Goal: Task Accomplishment & Management: Complete application form

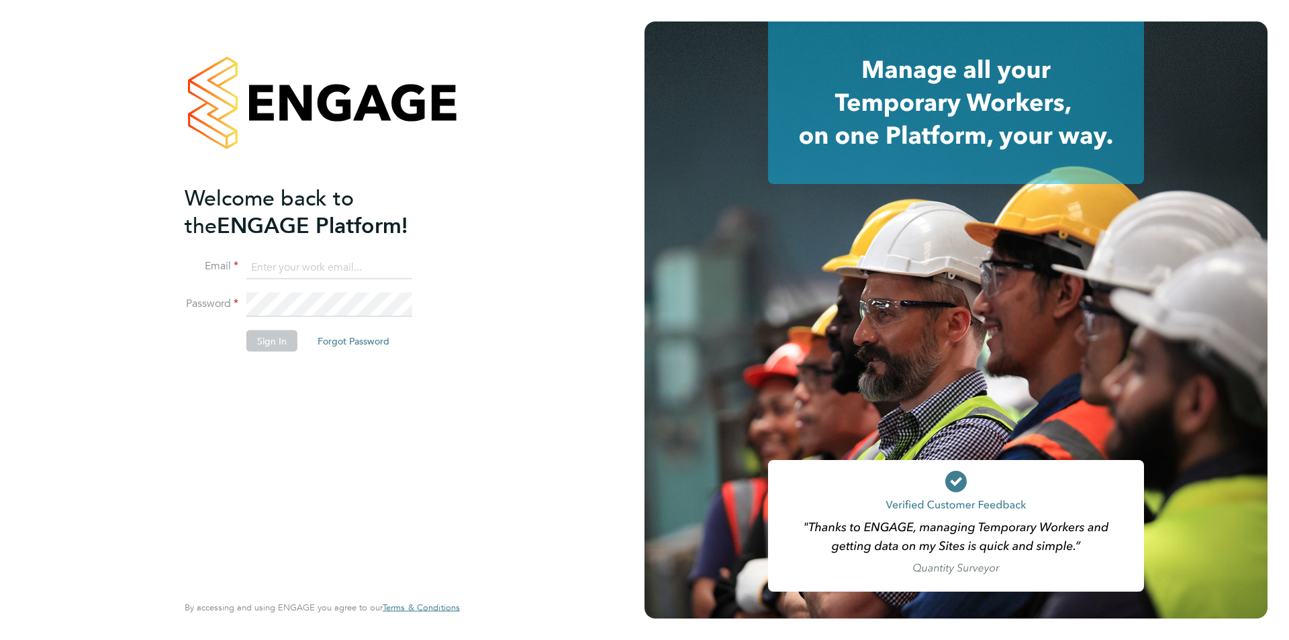
type input "timlerwill@itsconstruction.co.uk"
click at [276, 340] on button "Sign In" at bounding box center [271, 340] width 51 height 21
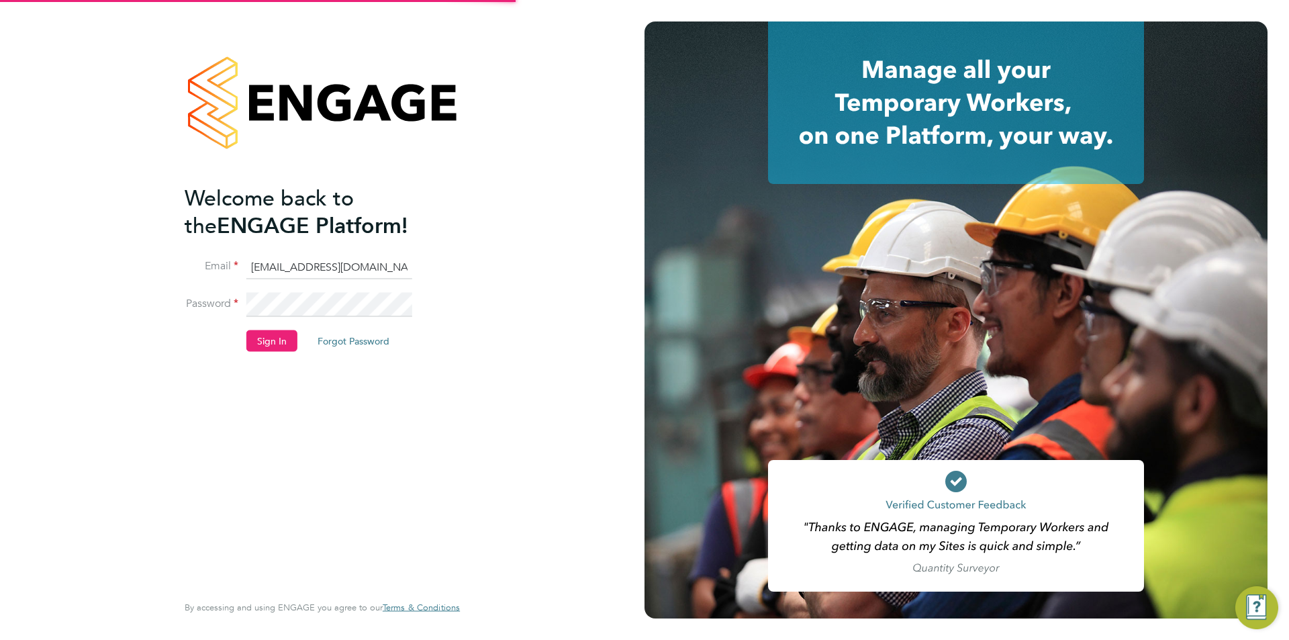
click at [300, 345] on li "Sign In Forgot Password" at bounding box center [316, 347] width 262 height 35
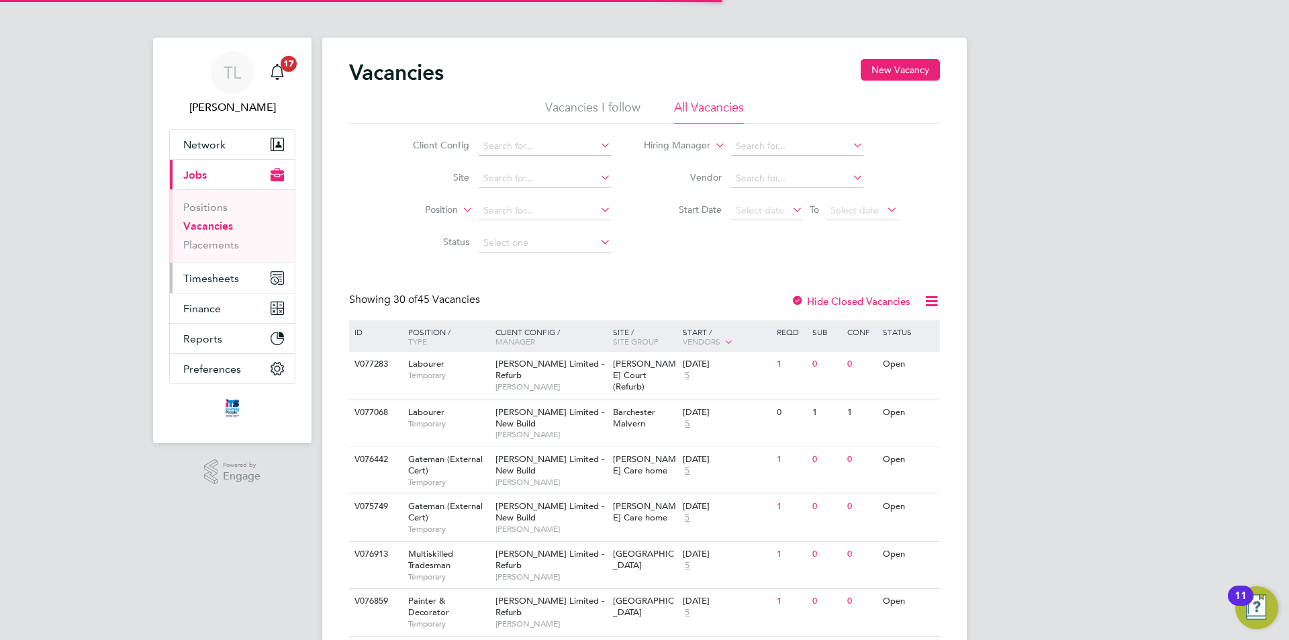
click at [219, 279] on span "Timesheets" at bounding box center [211, 278] width 56 height 13
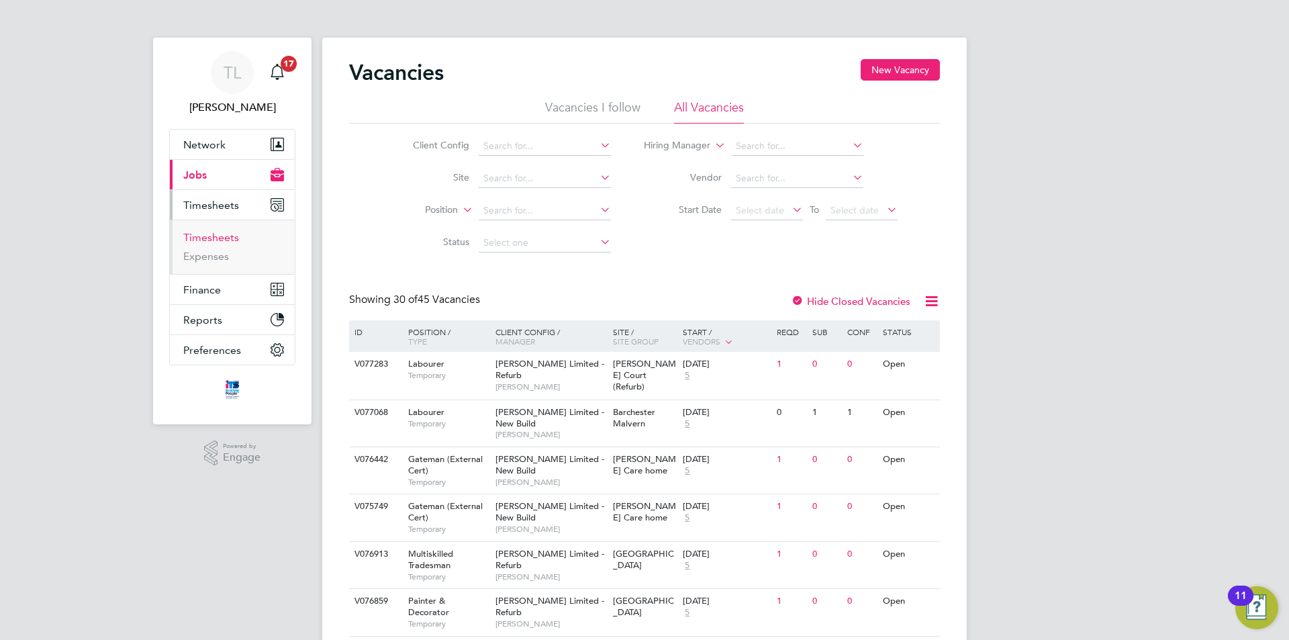
click at [216, 236] on link "Timesheets" at bounding box center [211, 237] width 56 height 13
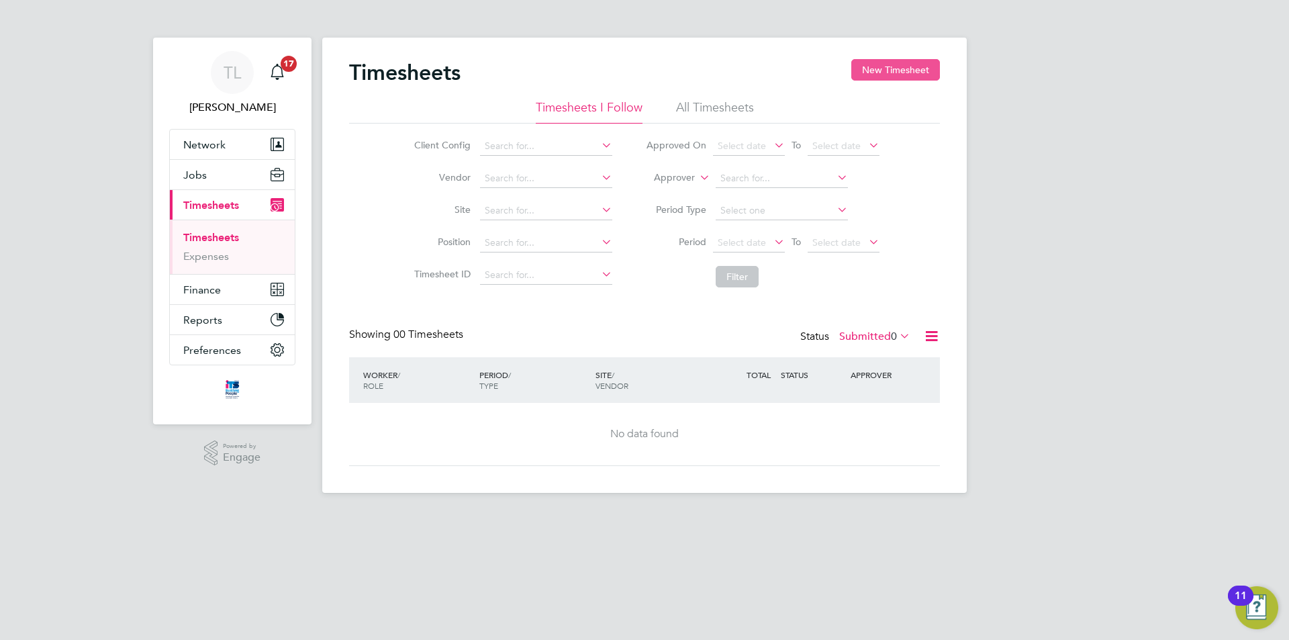
click at [897, 68] on button "New Timesheet" at bounding box center [895, 69] width 89 height 21
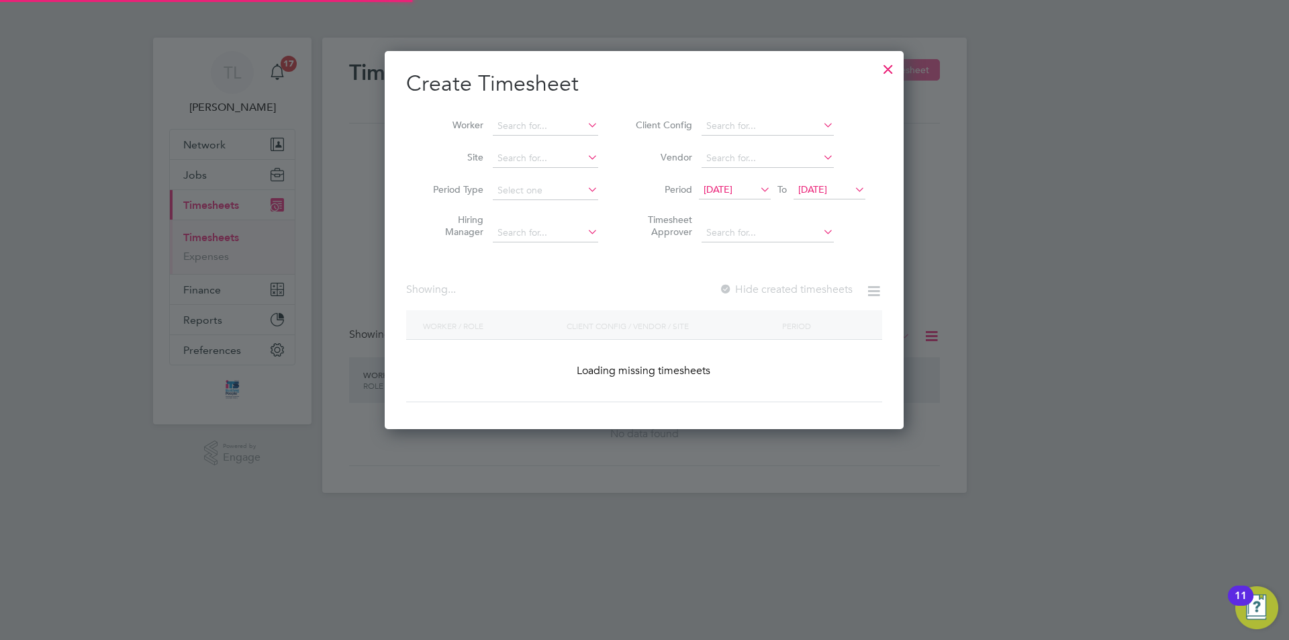
scroll to position [1561, 519]
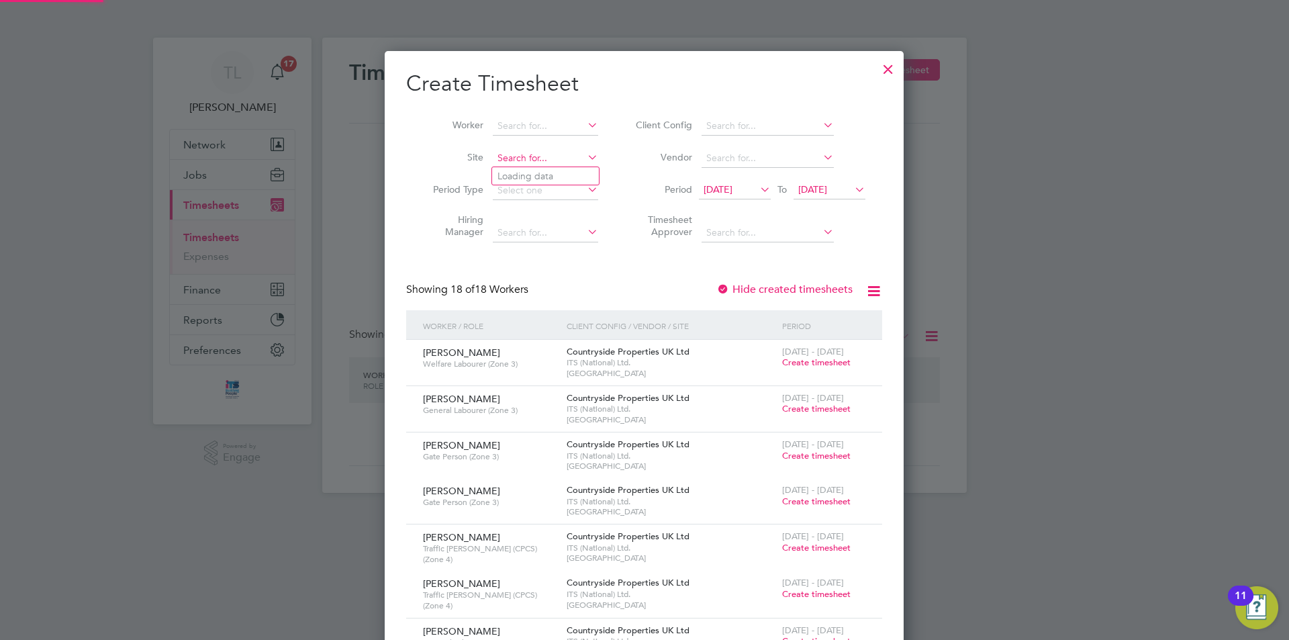
click at [536, 152] on input at bounding box center [545, 158] width 105 height 19
click at [557, 201] on li "S421022 - Wink leigh" at bounding box center [569, 194] width 154 height 18
type input "S421022 - Winkleigh"
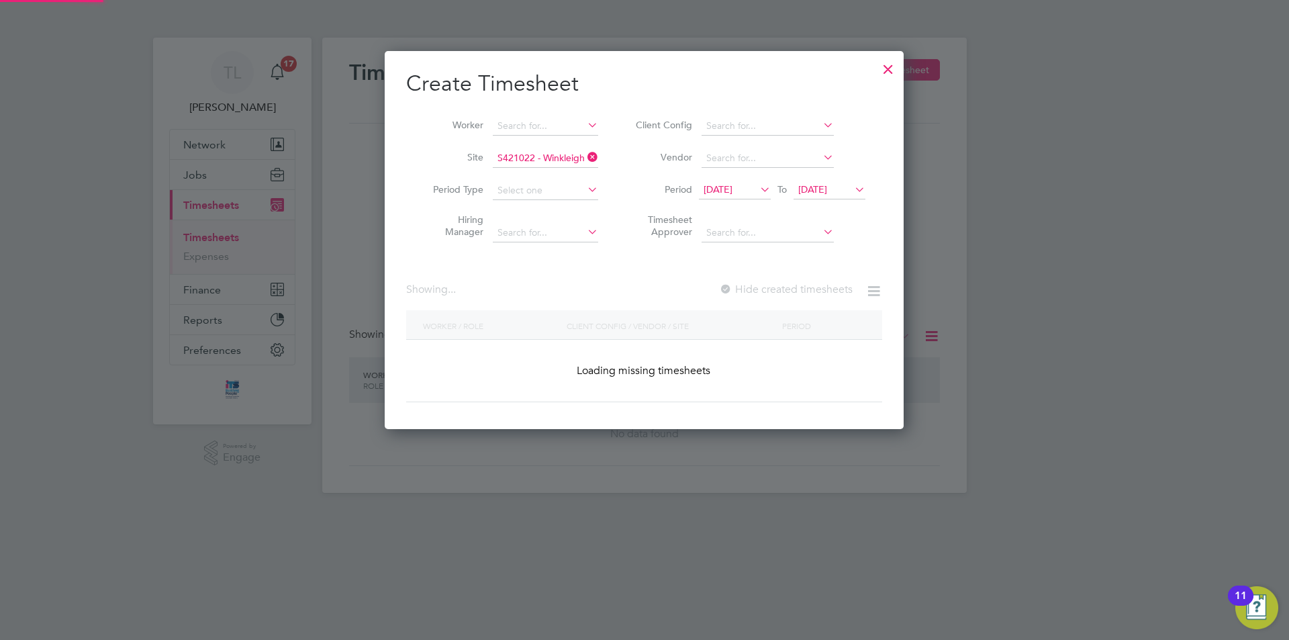
scroll to position [378, 519]
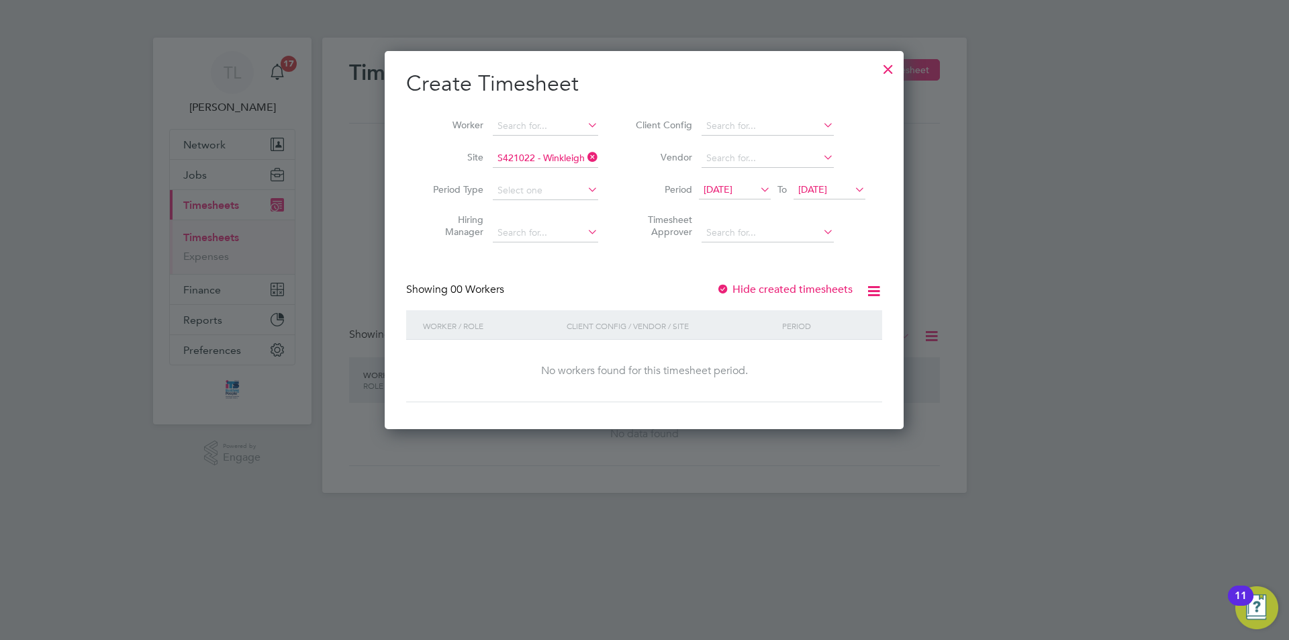
click at [732, 187] on span "12 Sep 2025" at bounding box center [717, 189] width 29 height 12
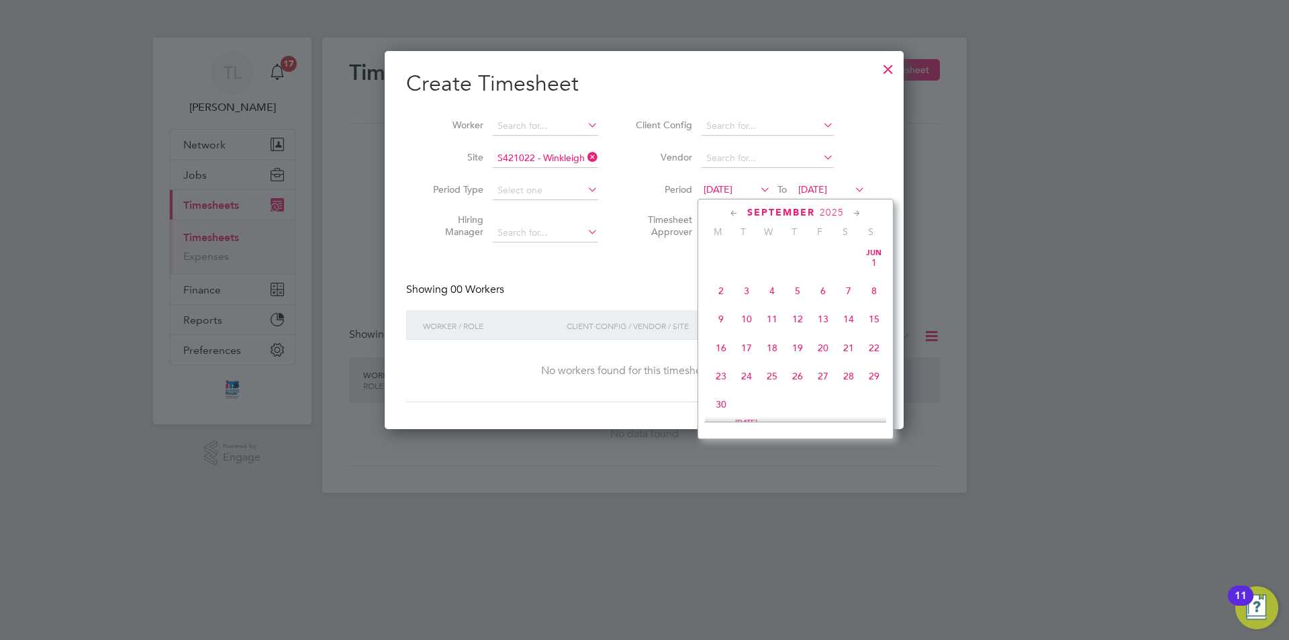
scroll to position [436, 0]
click at [719, 317] on span "8" at bounding box center [721, 308] width 26 height 26
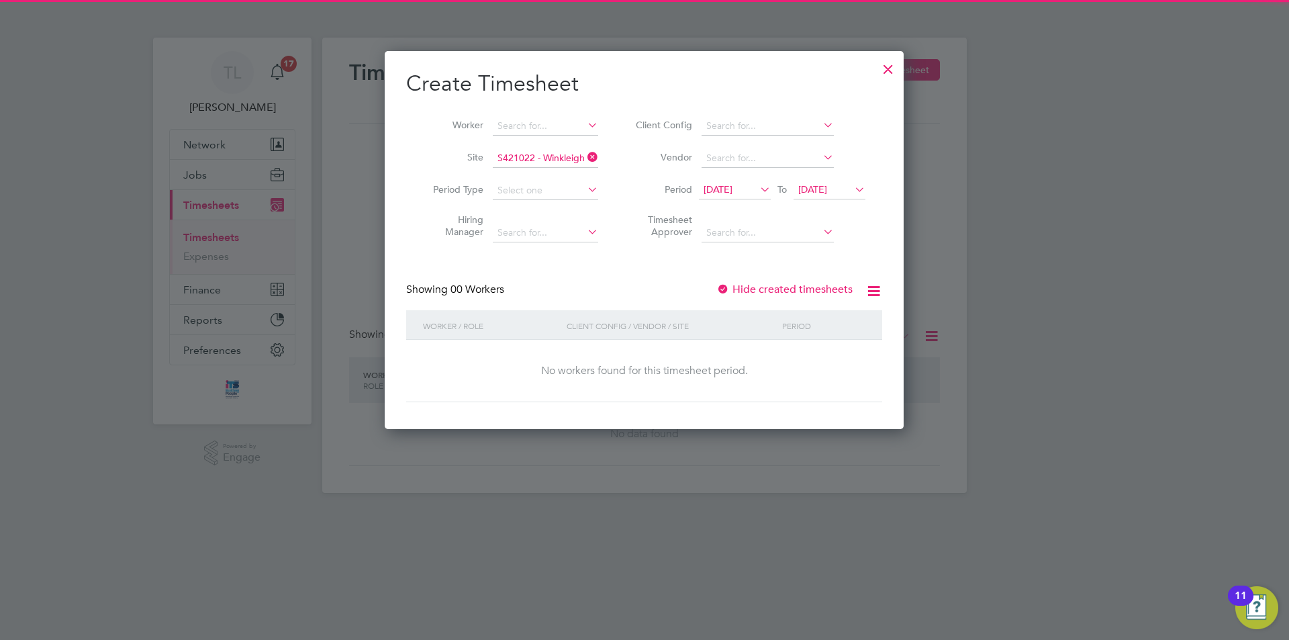
click at [827, 187] on span "19 Sep 2025" at bounding box center [812, 189] width 29 height 12
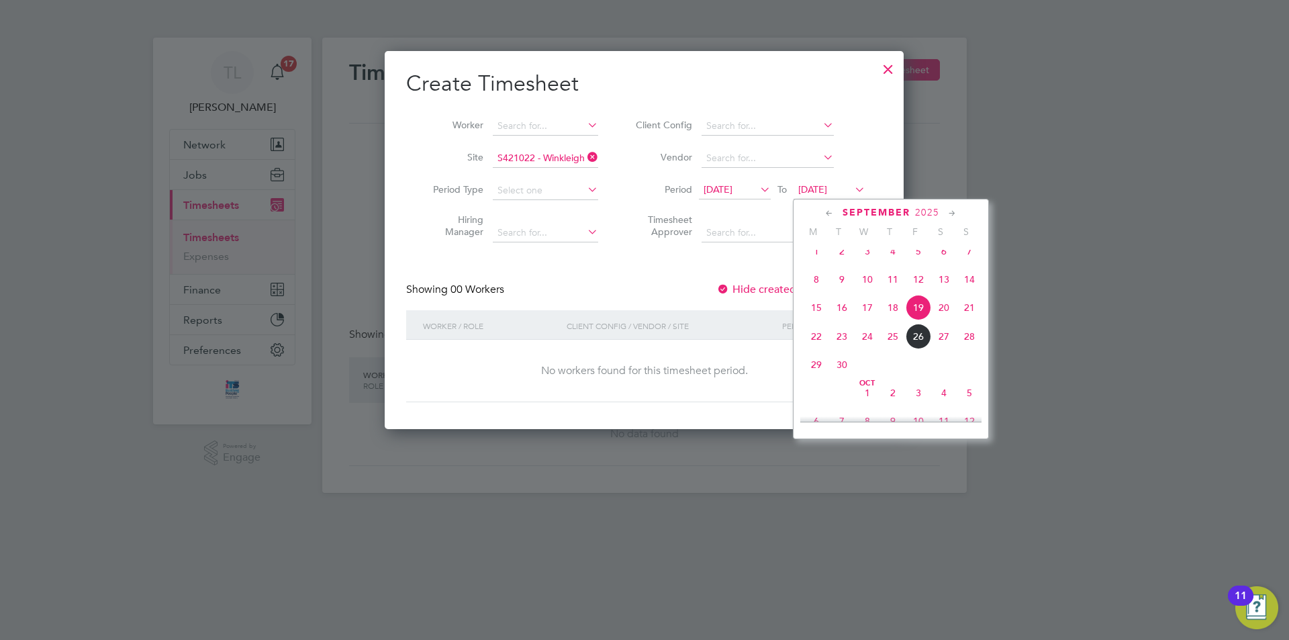
click at [918, 320] on span "19" at bounding box center [918, 308] width 26 height 26
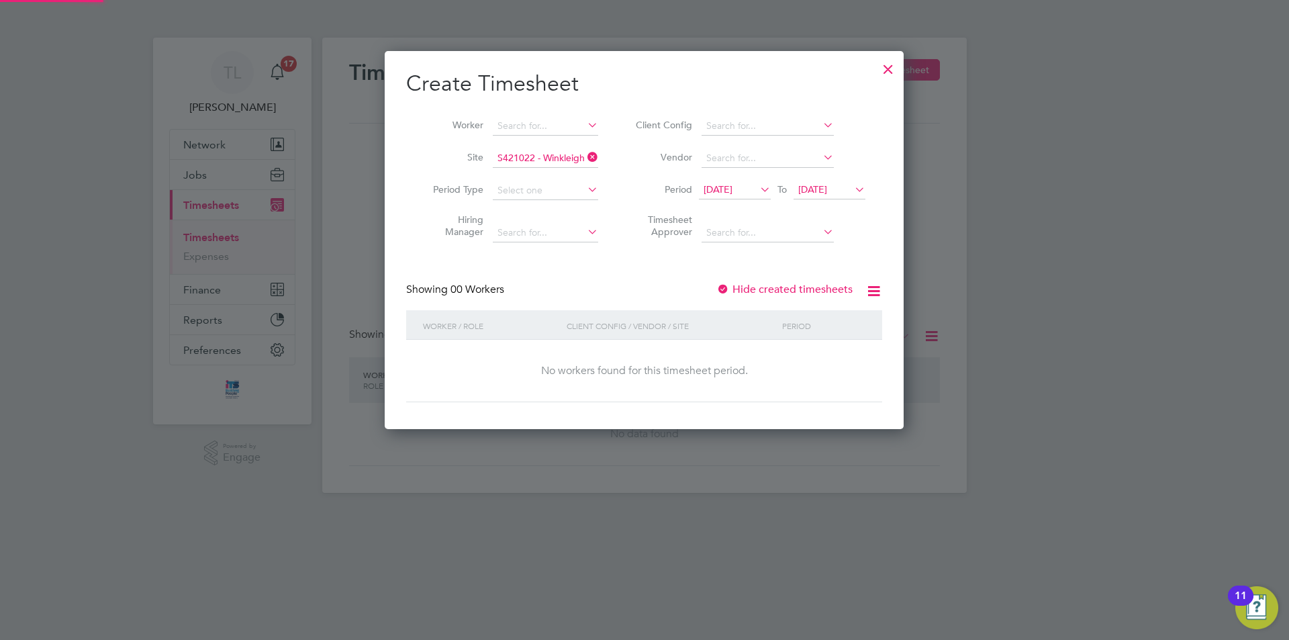
scroll to position [378, 519]
click at [827, 183] on span "19 Sep 2025" at bounding box center [812, 189] width 29 height 12
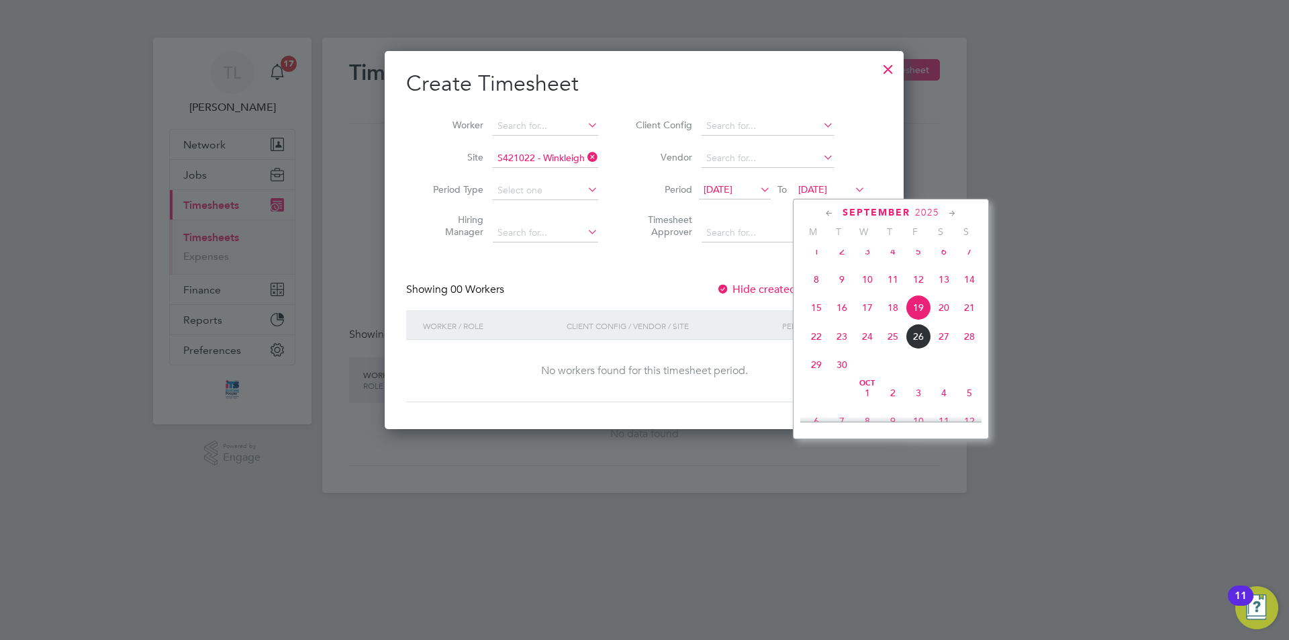
click at [939, 348] on span "27" at bounding box center [944, 336] width 26 height 26
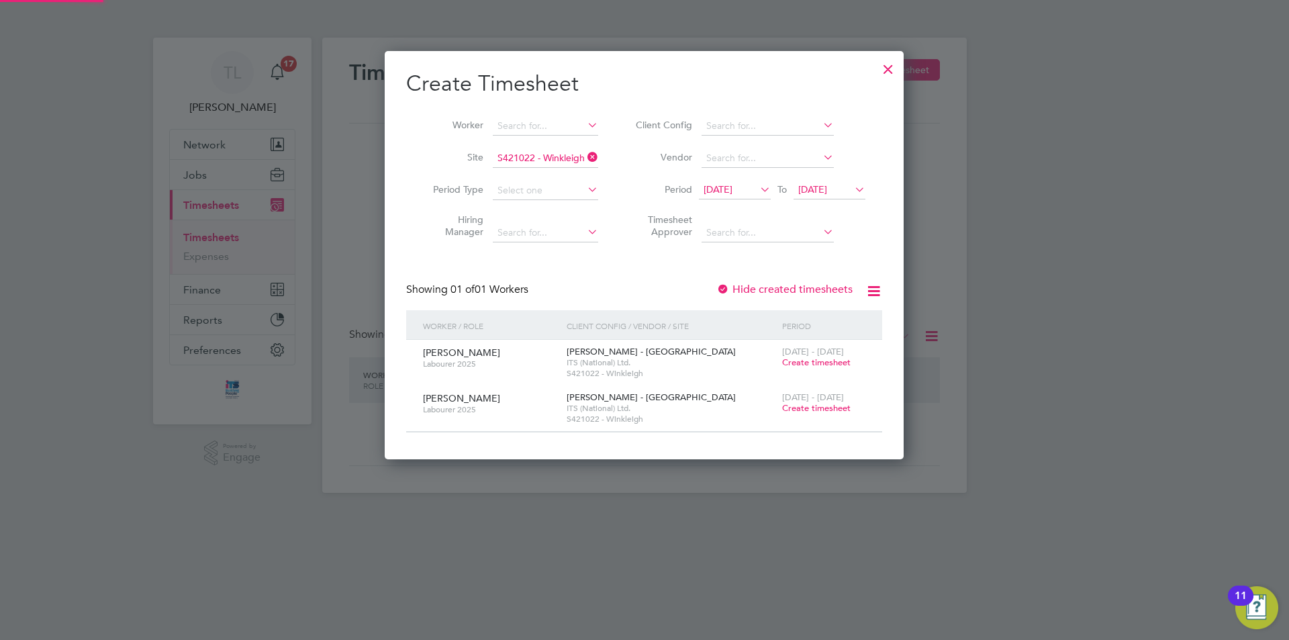
scroll to position [407, 519]
click at [757, 184] on icon at bounding box center [757, 189] width 0 height 19
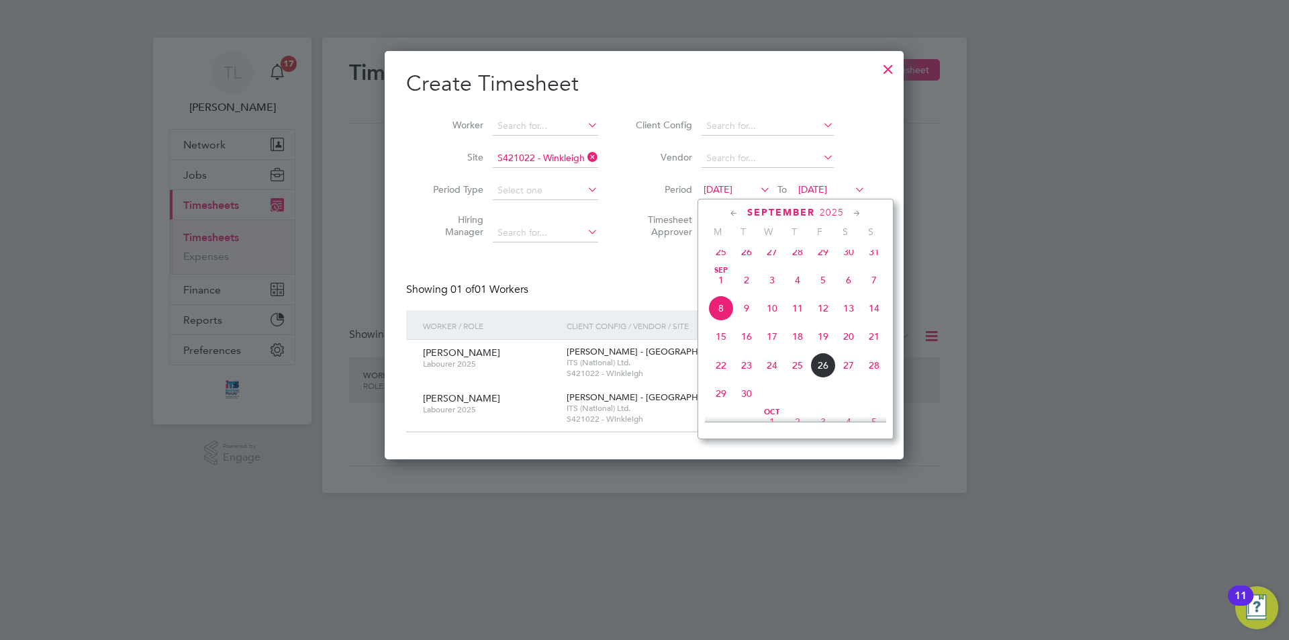
click at [822, 378] on span "26" at bounding box center [823, 365] width 26 height 26
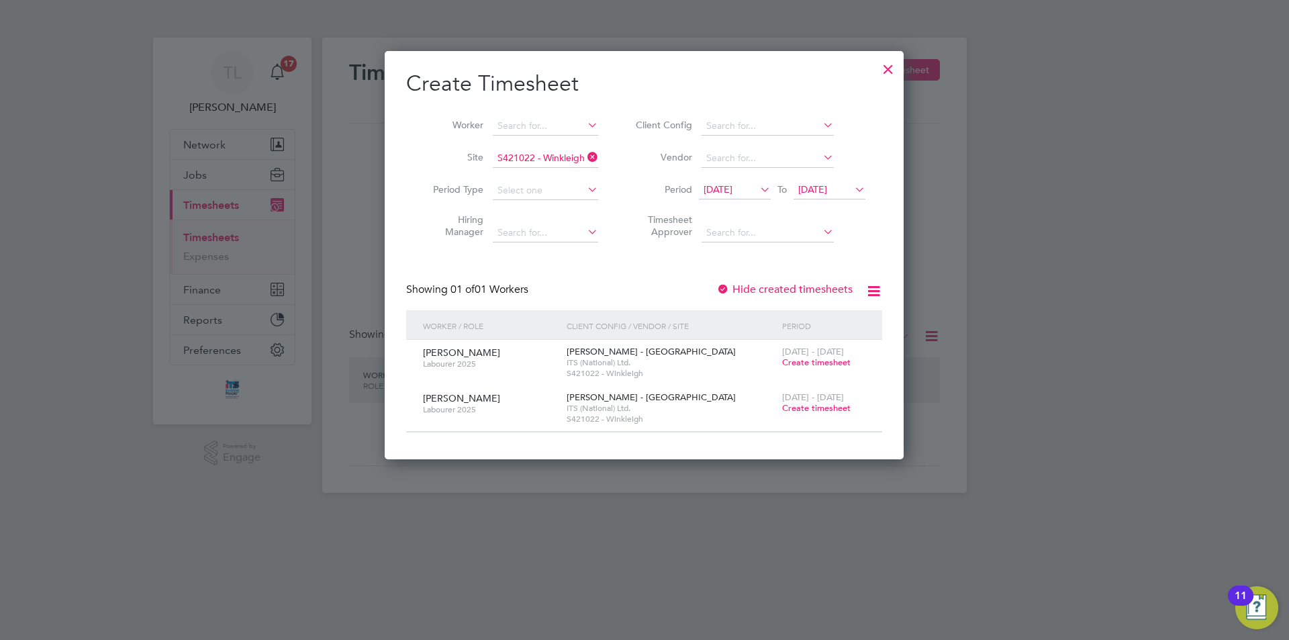
click at [830, 364] on span "Create timesheet" at bounding box center [816, 361] width 68 height 11
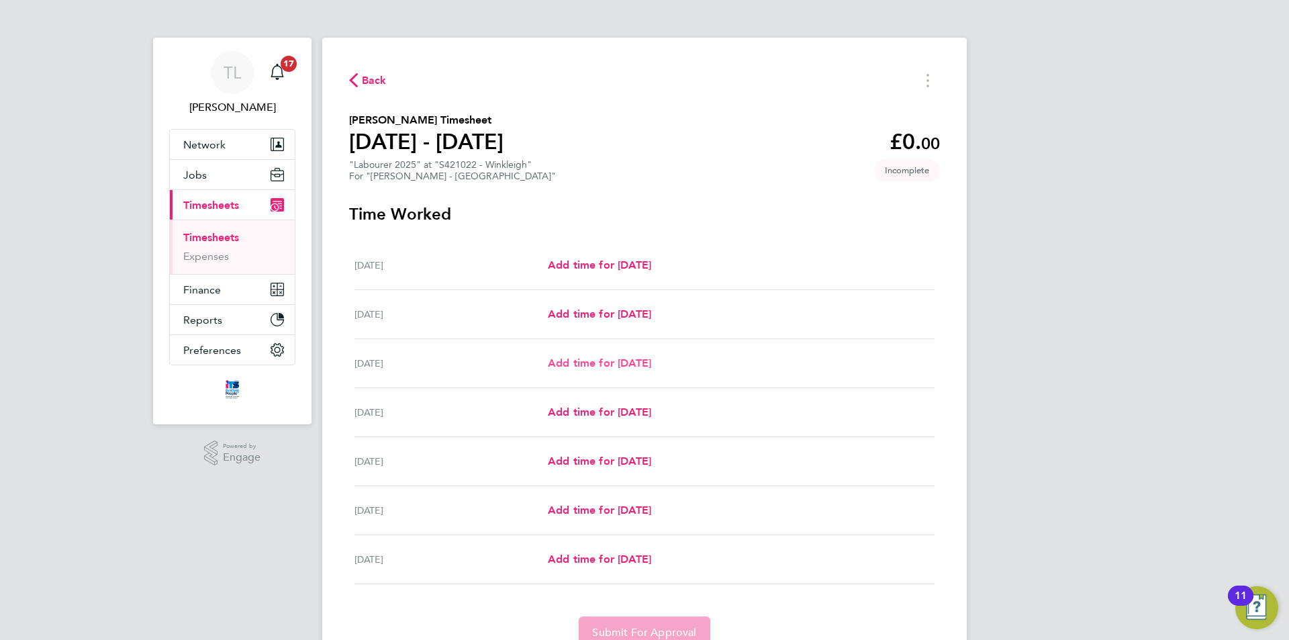
click at [607, 359] on span "Add time for Mon 22 Sep" at bounding box center [599, 362] width 103 height 13
select select "60"
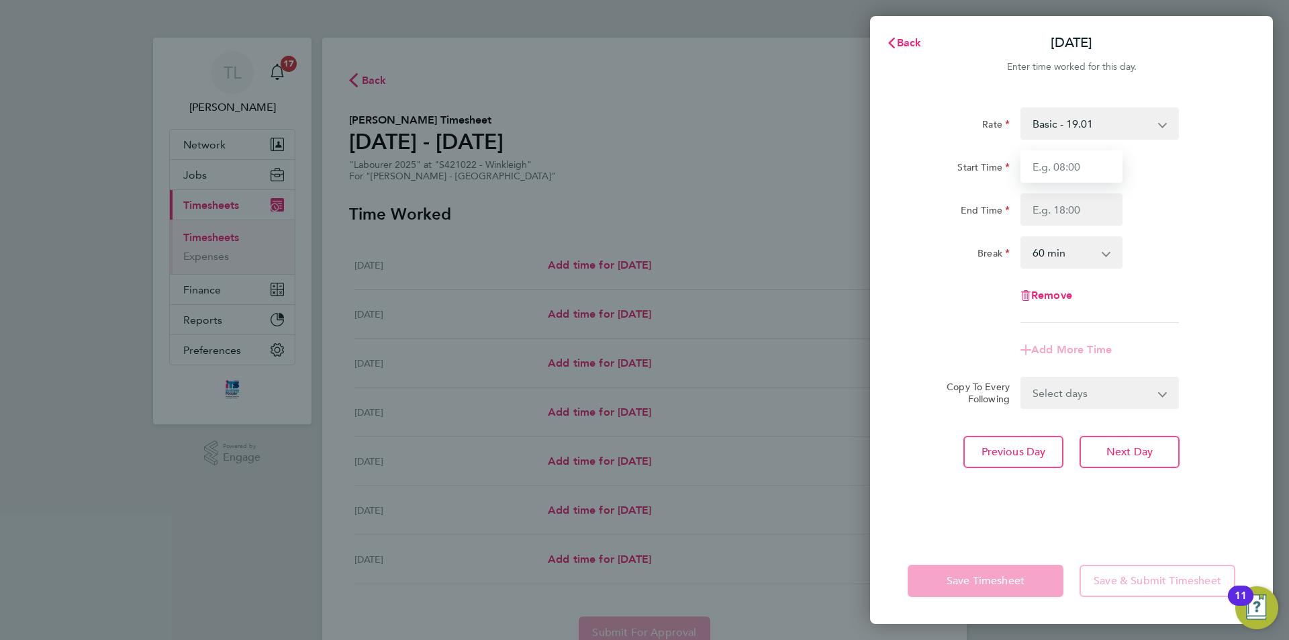
click at [1058, 159] on input "Start Time" at bounding box center [1071, 166] width 102 height 32
type input "07:30"
click at [1079, 205] on input "End Time" at bounding box center [1071, 209] width 102 height 32
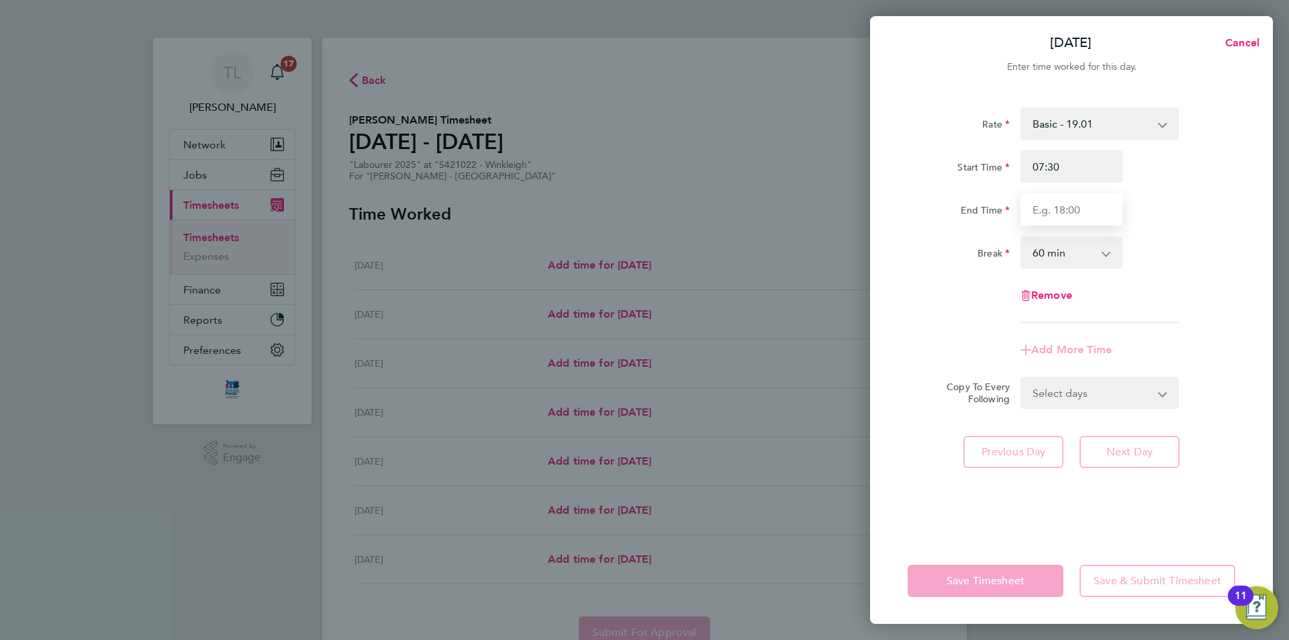
type input "17:00"
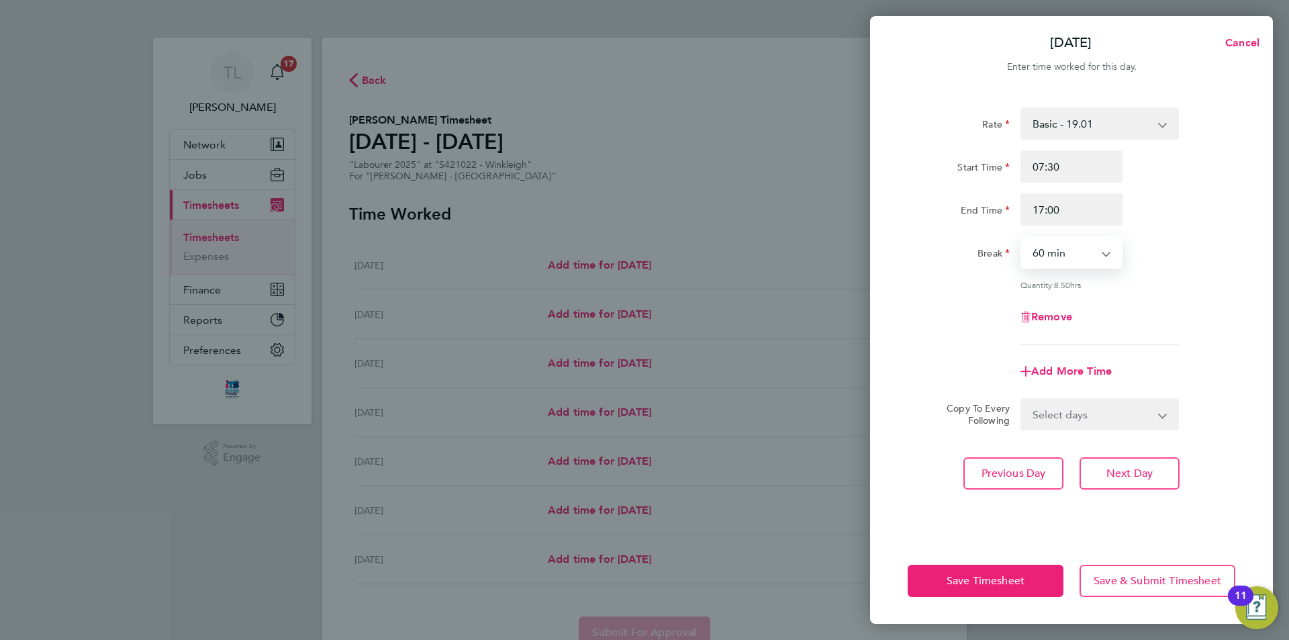
click at [1079, 259] on select "0 min 15 min 30 min 45 min 60 min 75 min 90 min" at bounding box center [1062, 253] width 83 height 30
select select "30"
click at [1021, 238] on select "0 min 15 min 30 min 45 min 60 min 75 min 90 min" at bounding box center [1062, 253] width 83 height 30
click at [1095, 413] on select "Select days Day Tuesday Wednesday Thursday Friday" at bounding box center [1091, 414] width 141 height 30
select select "DAY"
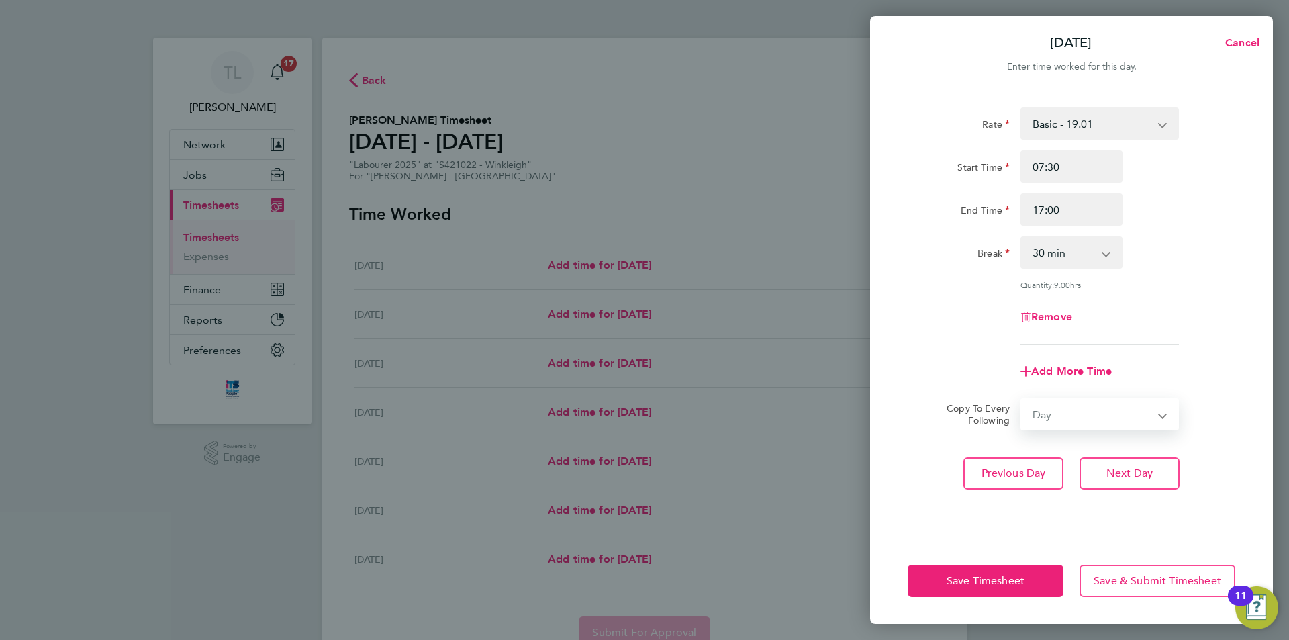
click at [1021, 399] on select "Select days Day Tuesday Wednesday Thursday Friday" at bounding box center [1091, 414] width 141 height 30
select select "2025-09-26"
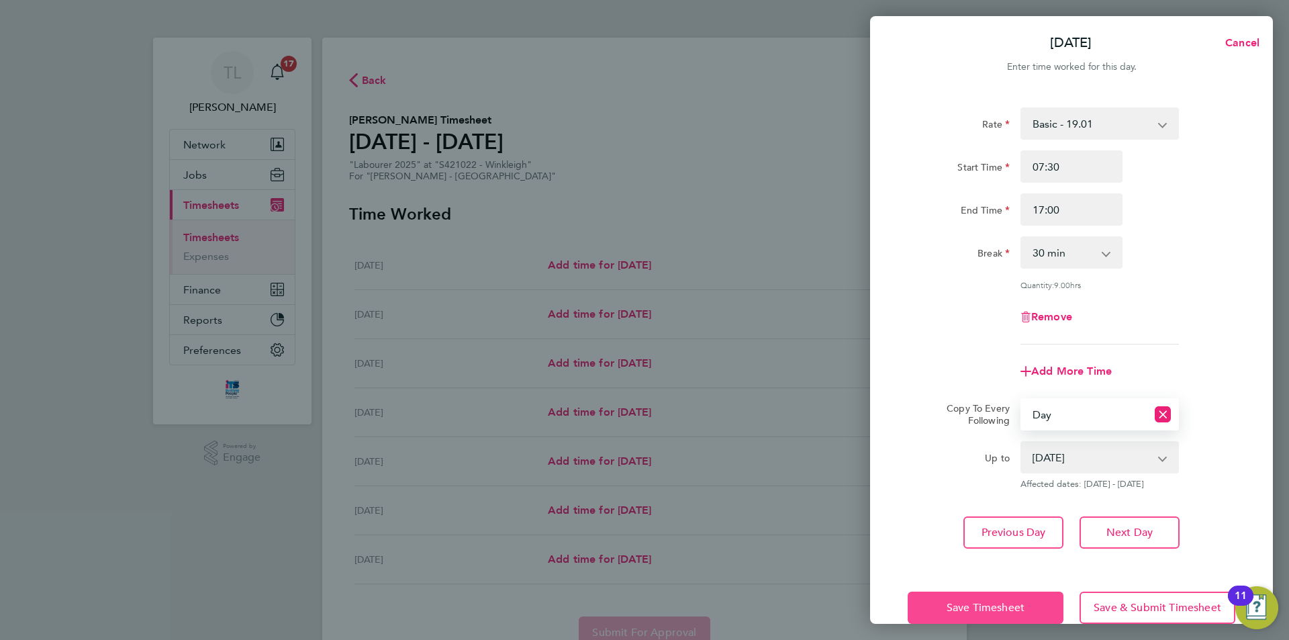
click at [1007, 595] on button "Save Timesheet" at bounding box center [985, 607] width 156 height 32
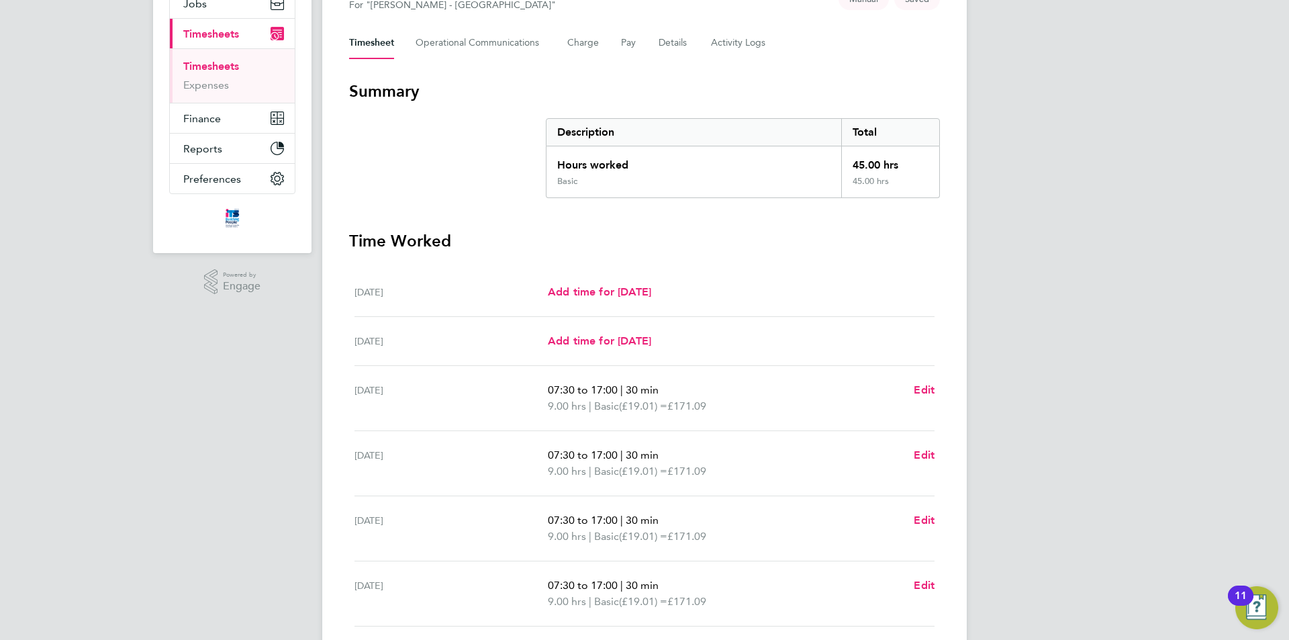
scroll to position [341, 0]
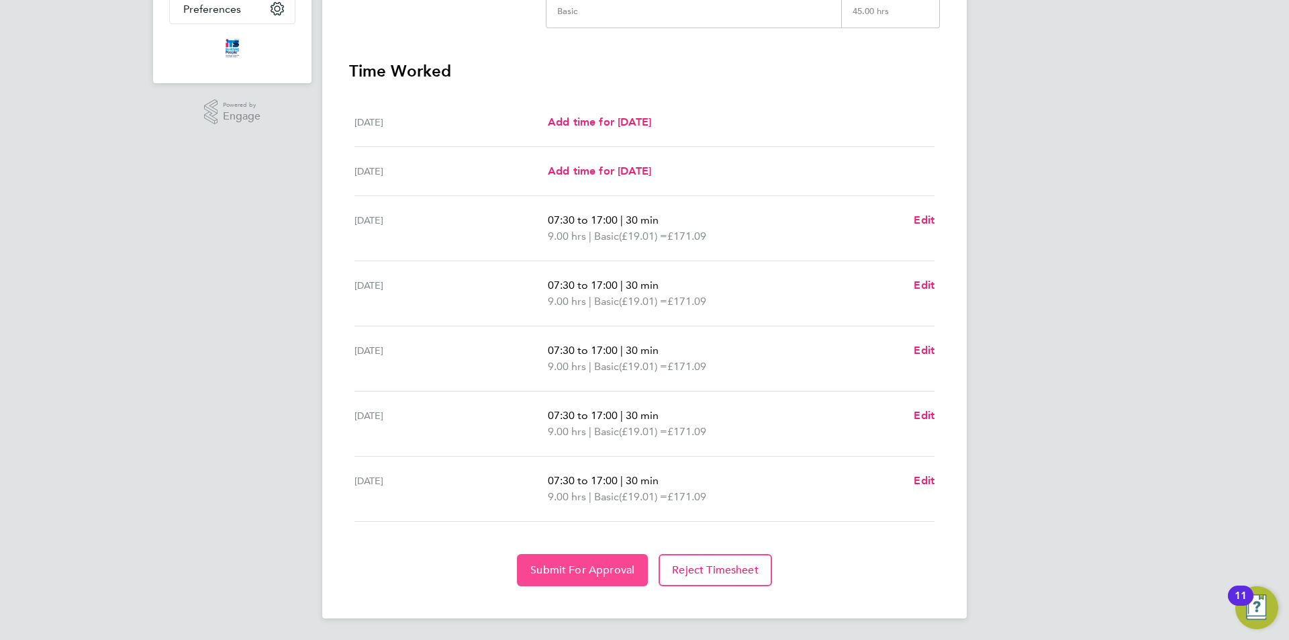
click at [543, 580] on button "Submit For Approval" at bounding box center [582, 570] width 131 height 32
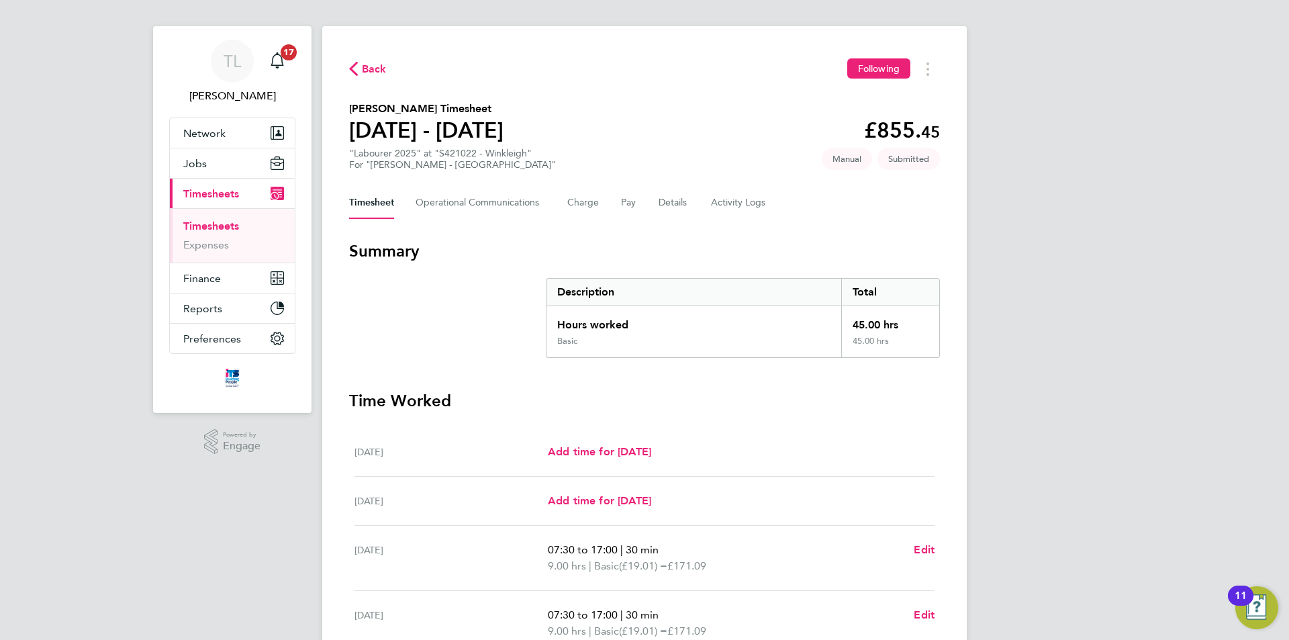
scroll to position [0, 0]
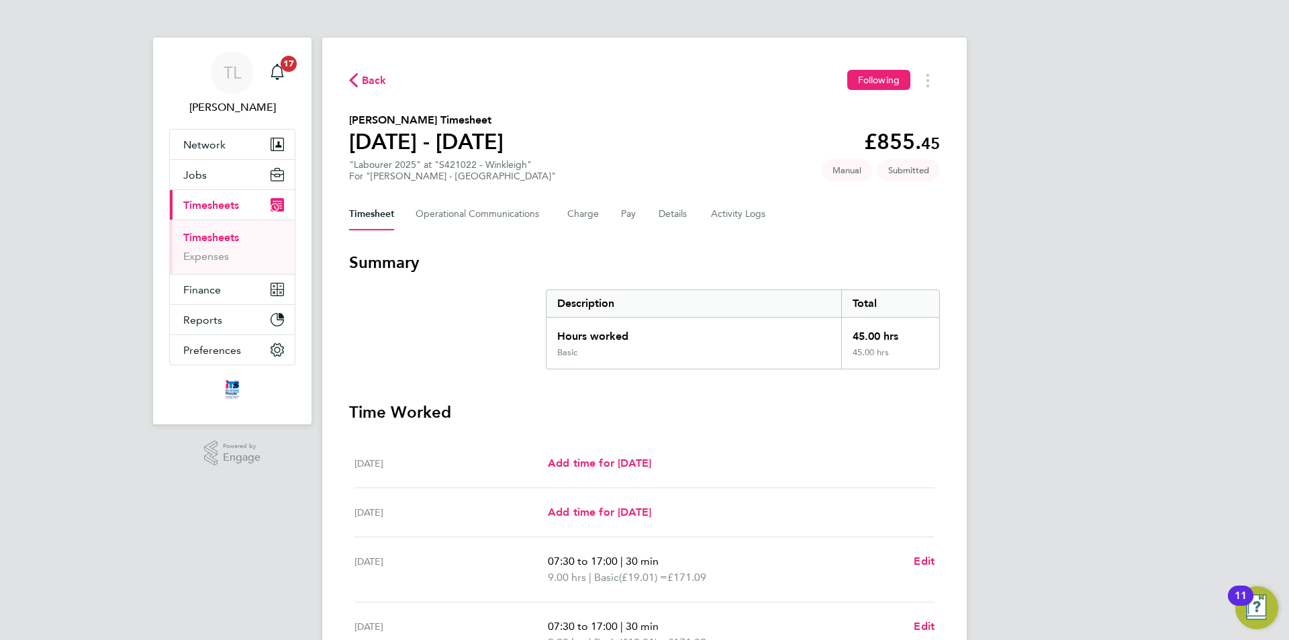
click at [213, 205] on span "Timesheets" at bounding box center [211, 205] width 56 height 13
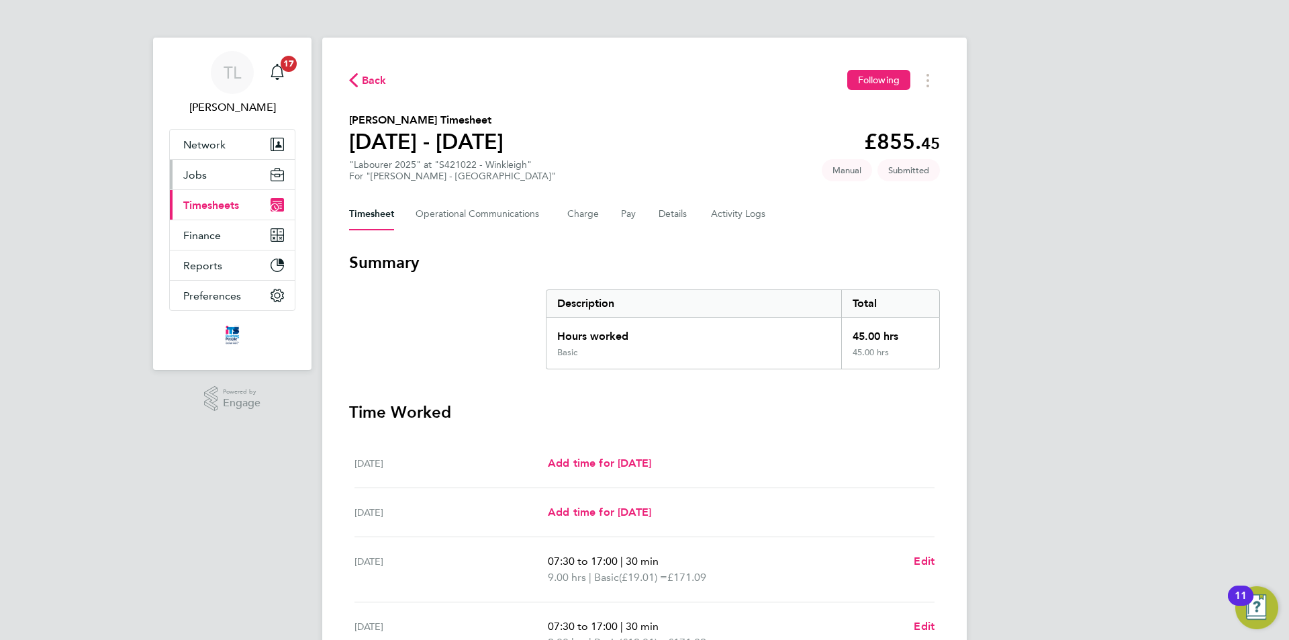
click at [217, 172] on button "Jobs" at bounding box center [232, 175] width 125 height 30
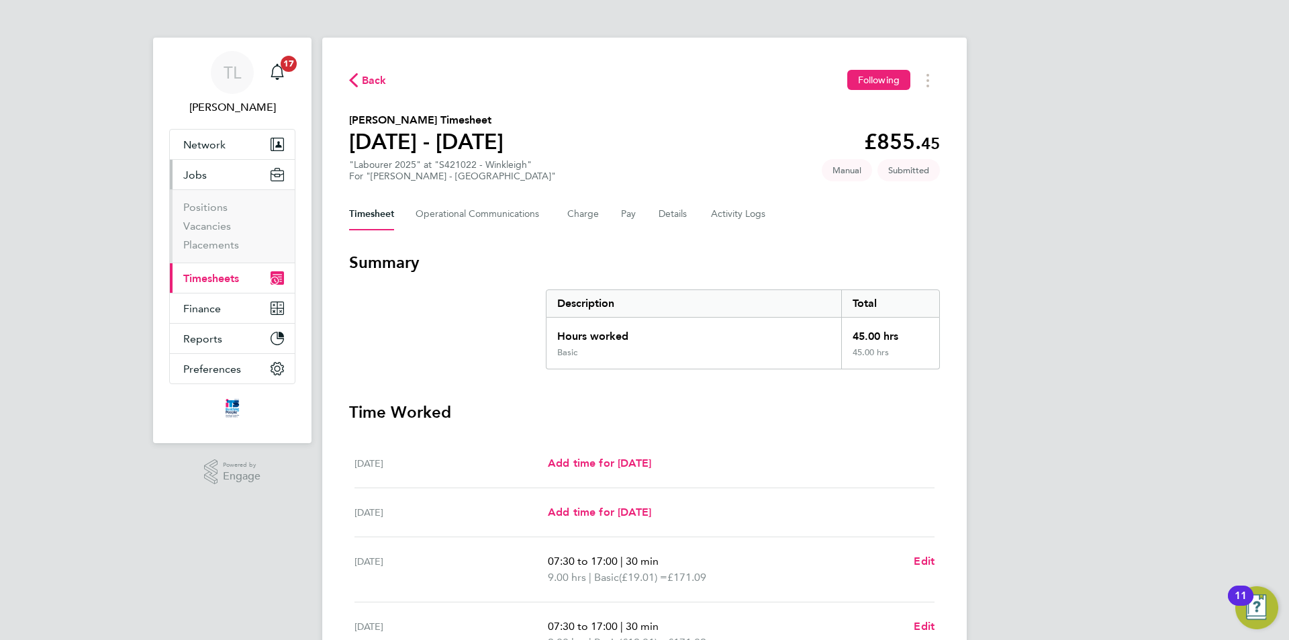
click at [213, 274] on span "Timesheets" at bounding box center [211, 278] width 56 height 13
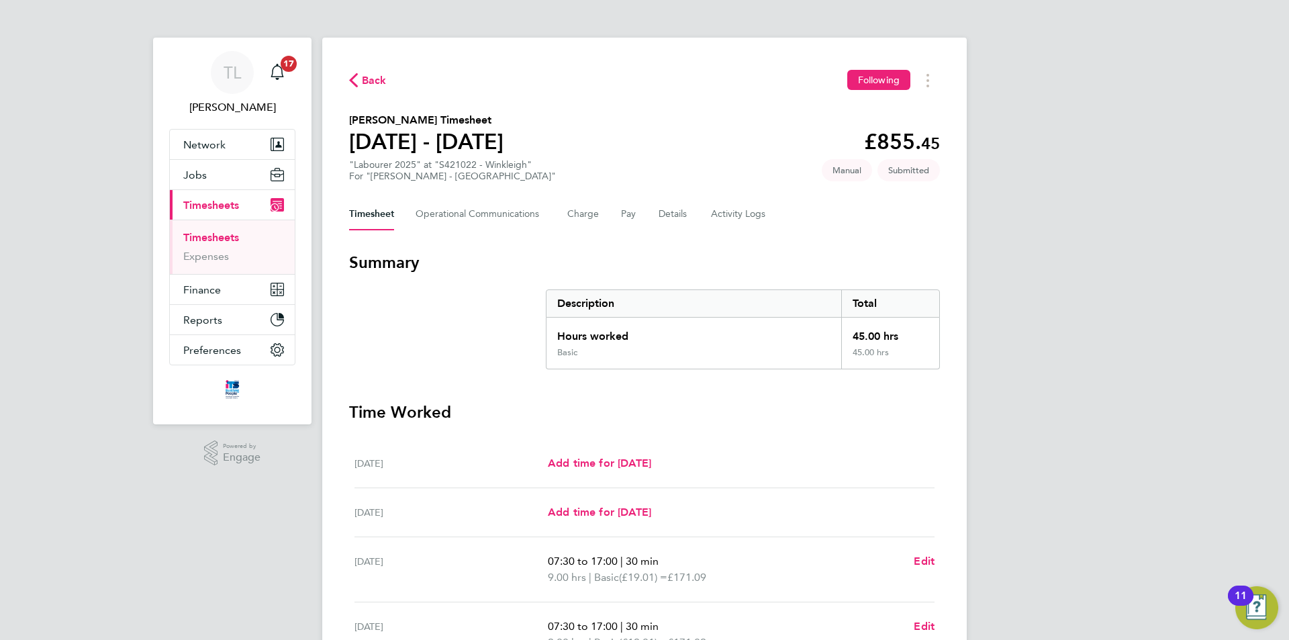
click at [228, 237] on link "Timesheets" at bounding box center [211, 237] width 56 height 13
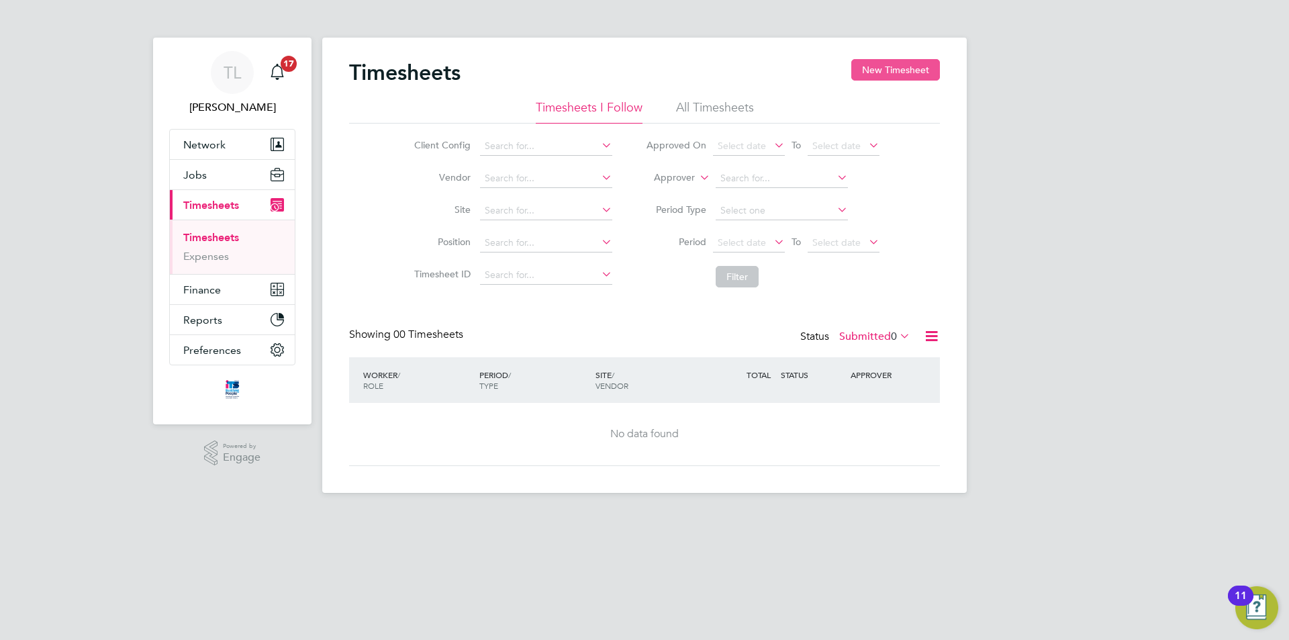
click at [897, 68] on button "New Timesheet" at bounding box center [895, 69] width 89 height 21
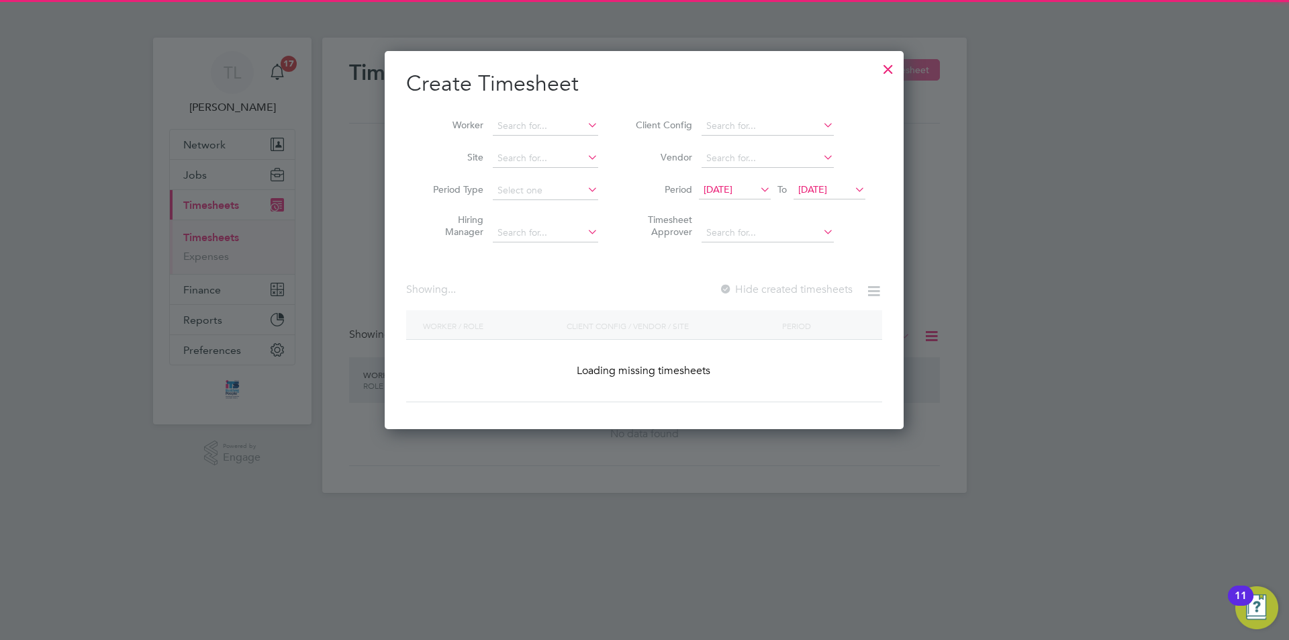
scroll to position [1561, 519]
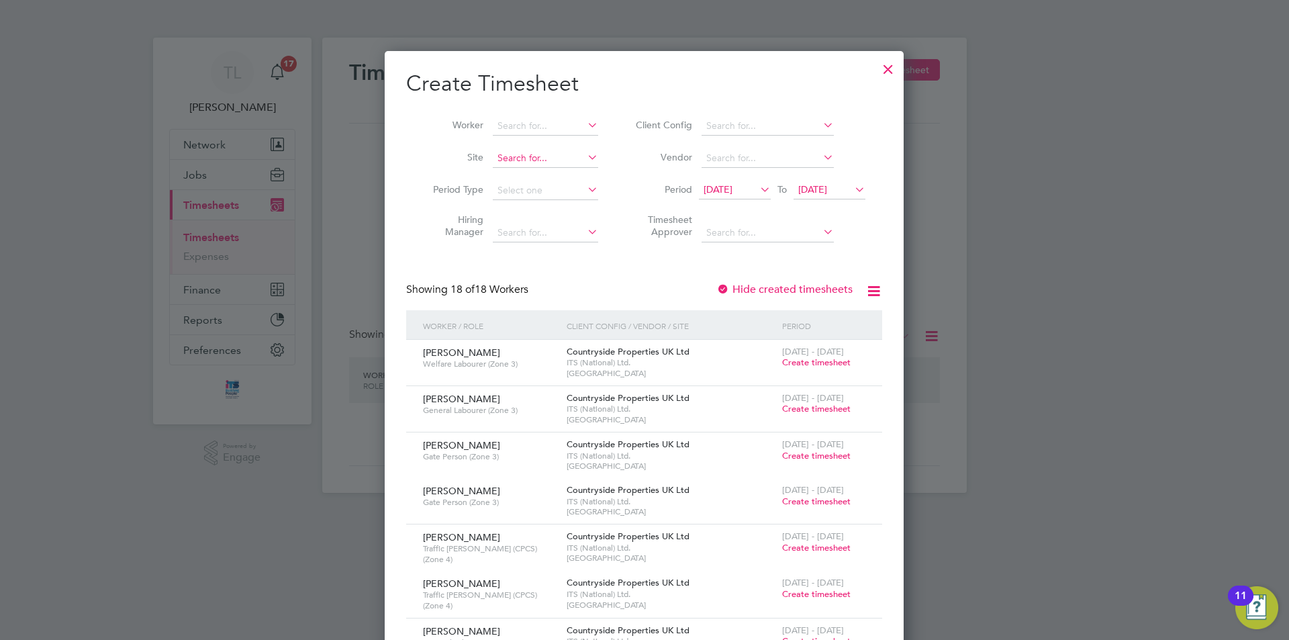
click at [517, 158] on input at bounding box center [545, 158] width 105 height 19
click at [515, 168] on li "Bide ford" at bounding box center [568, 176] width 153 height 18
type input "Bideford"
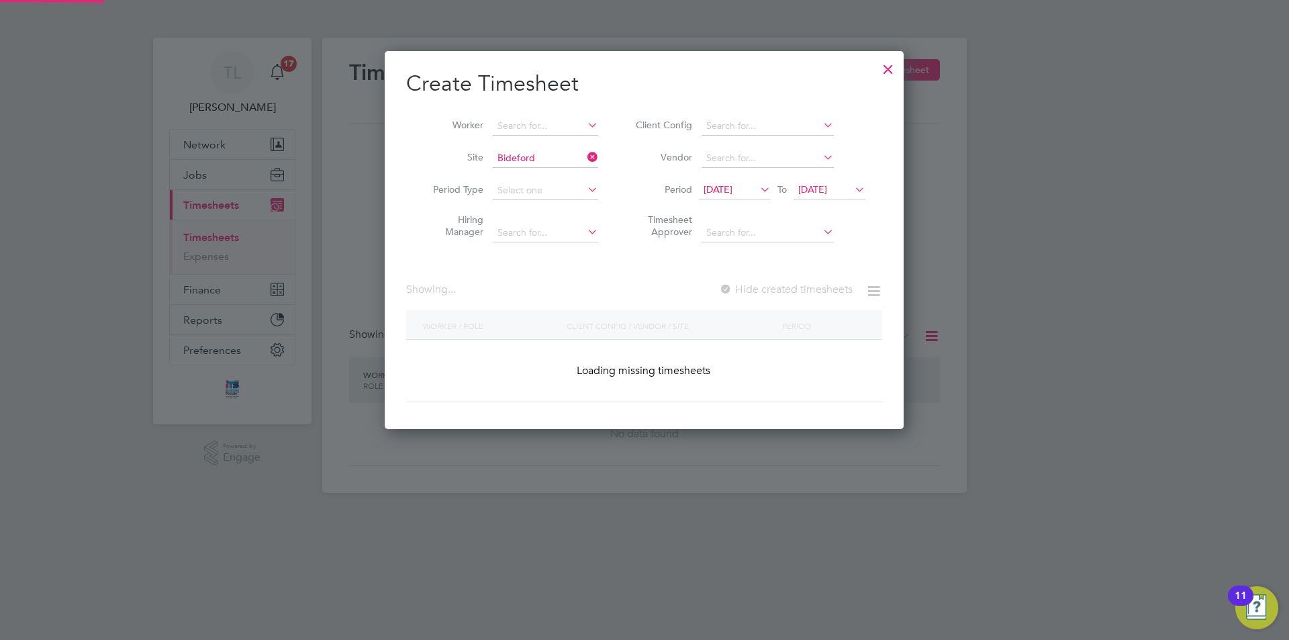
scroll to position [378, 519]
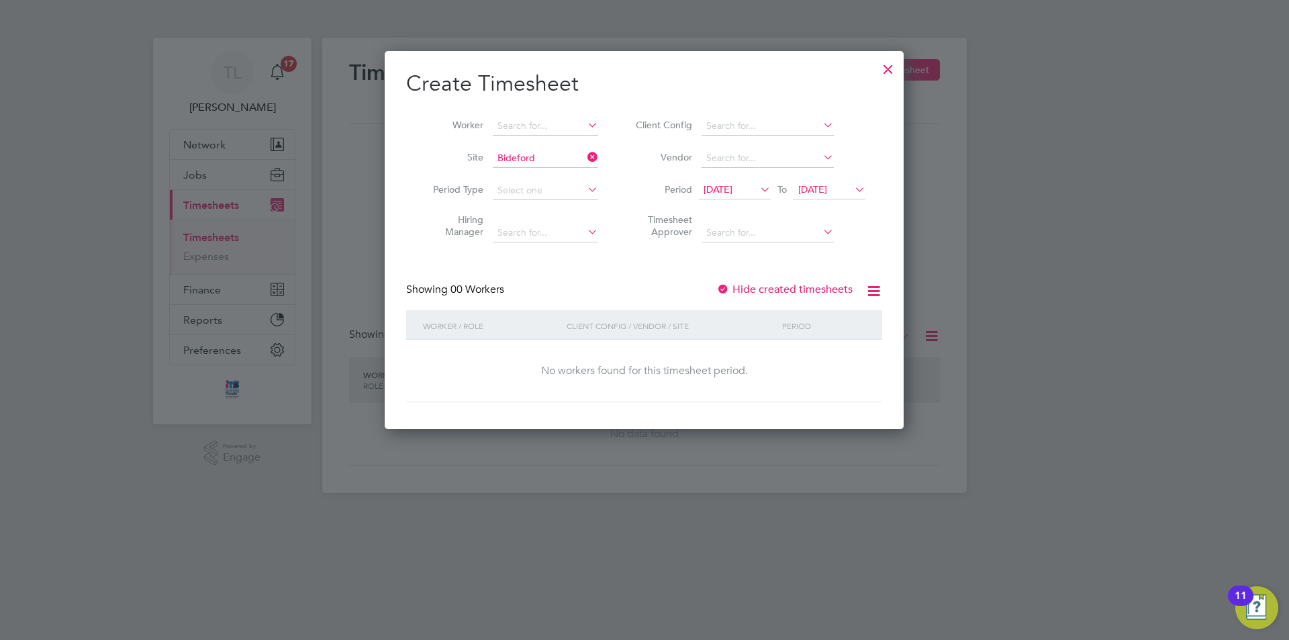
click at [732, 193] on span "12 Sep 2025" at bounding box center [717, 189] width 29 height 12
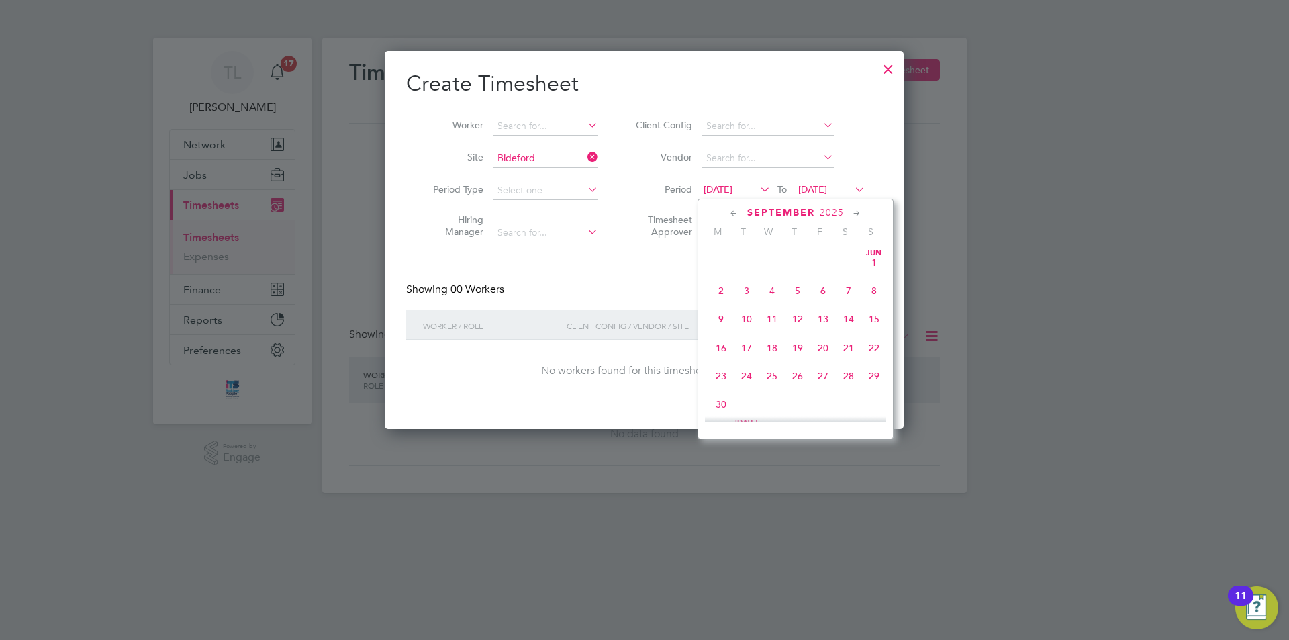
scroll to position [436, 0]
click at [723, 374] on span "22" at bounding box center [721, 365] width 26 height 26
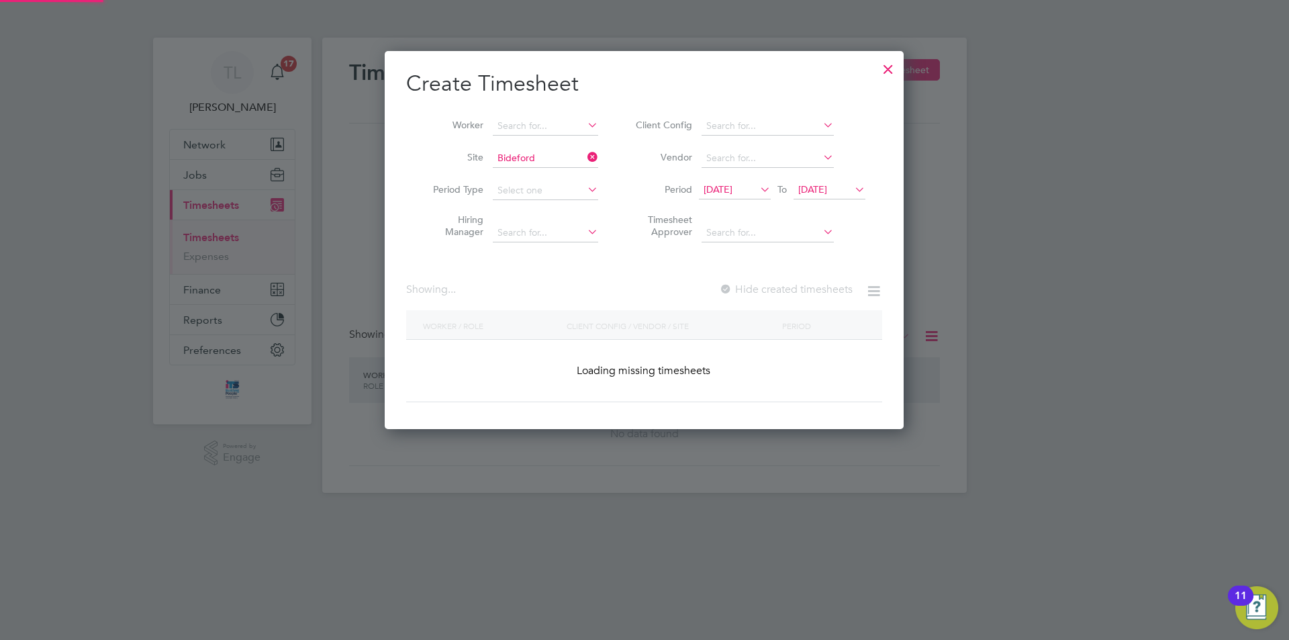
scroll to position [454, 519]
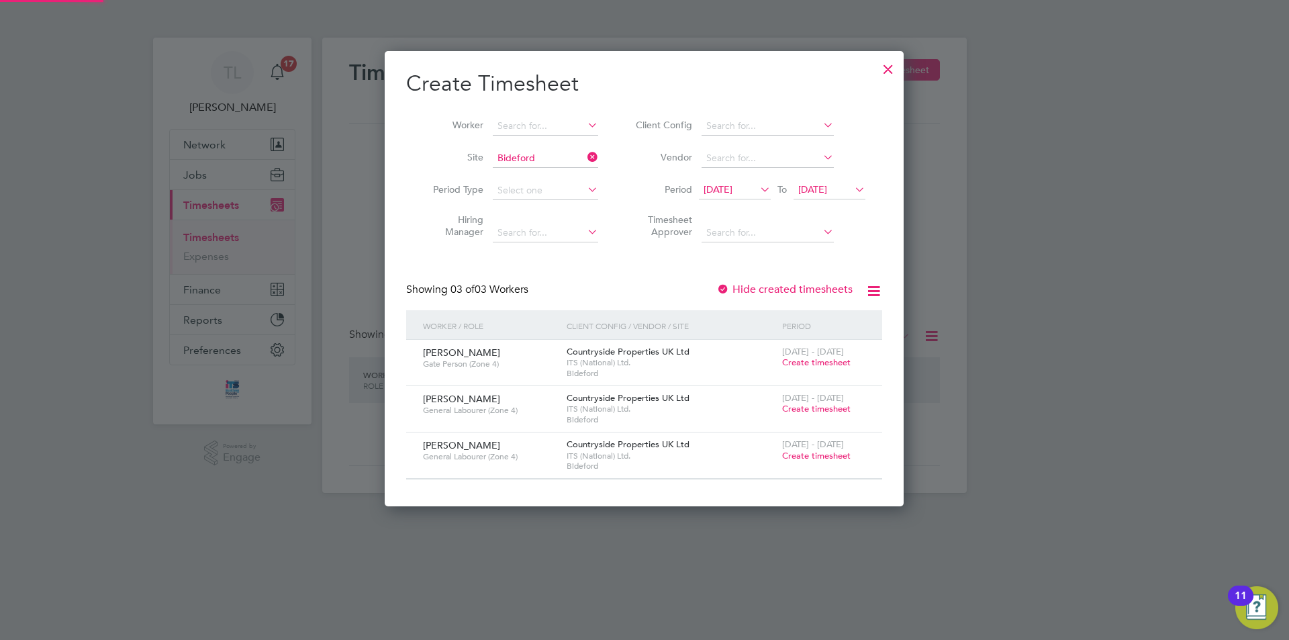
click at [837, 180] on li "Period 22 Sep 2025 To 22 Sep 2025" at bounding box center [748, 190] width 267 height 32
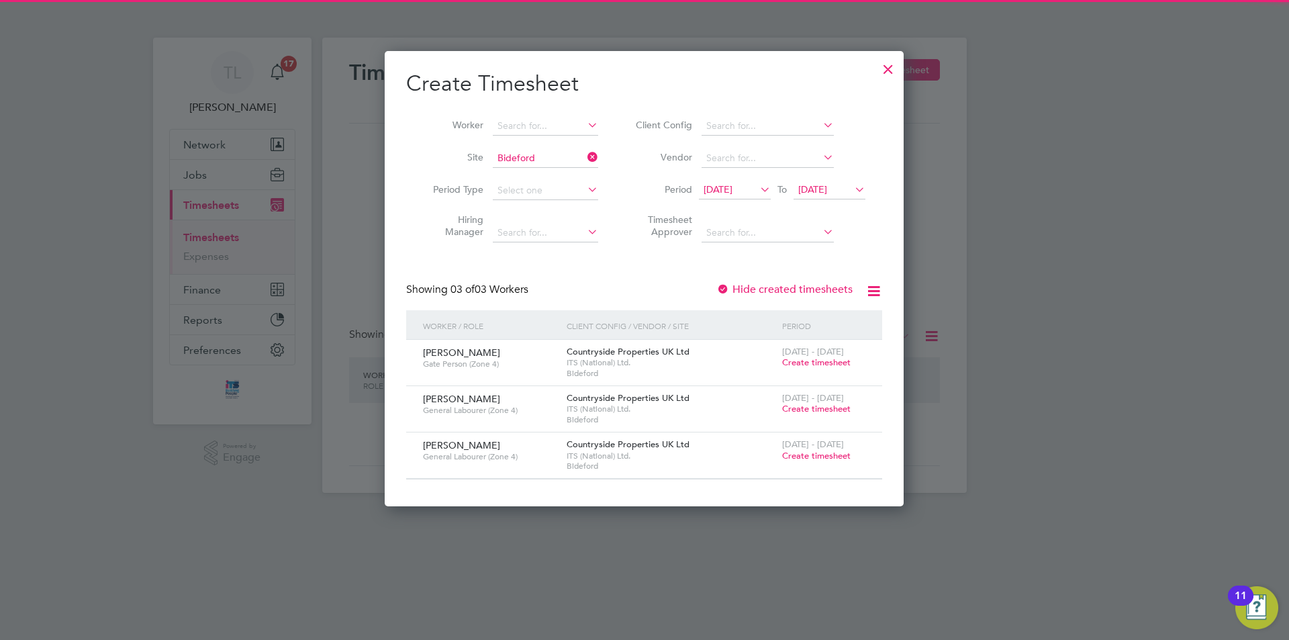
click at [827, 187] on span "22 Sep 2025" at bounding box center [812, 189] width 29 height 12
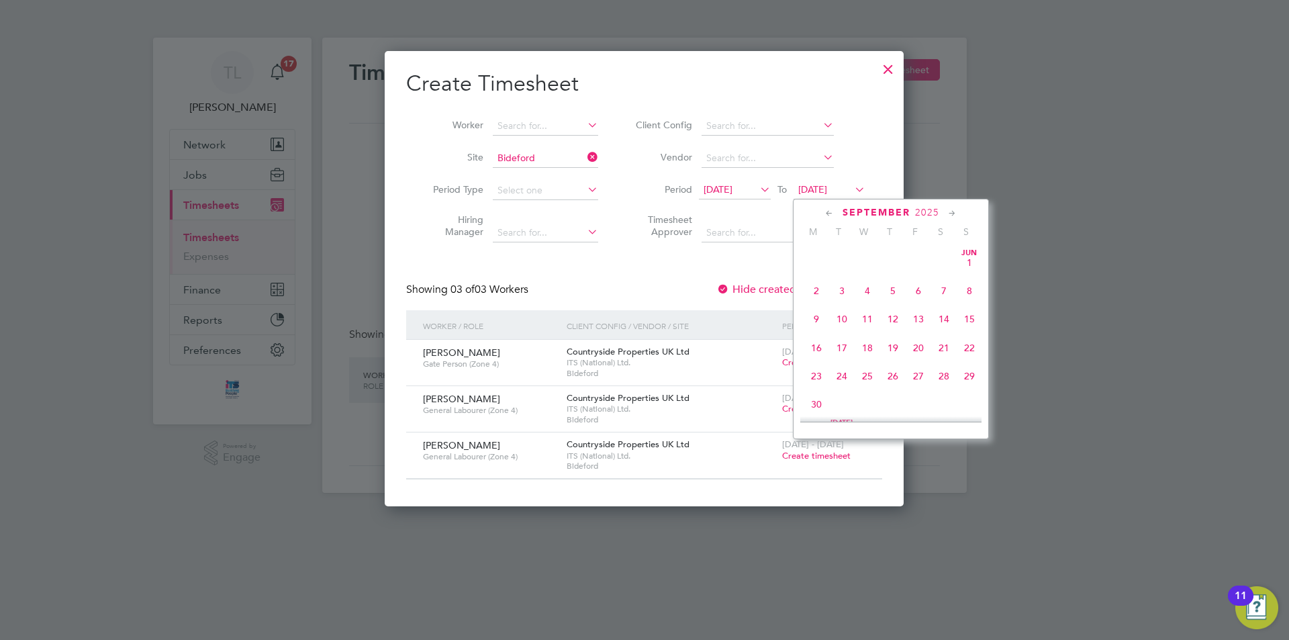
scroll to position [494, 0]
click at [918, 319] on span "26" at bounding box center [918, 307] width 26 height 26
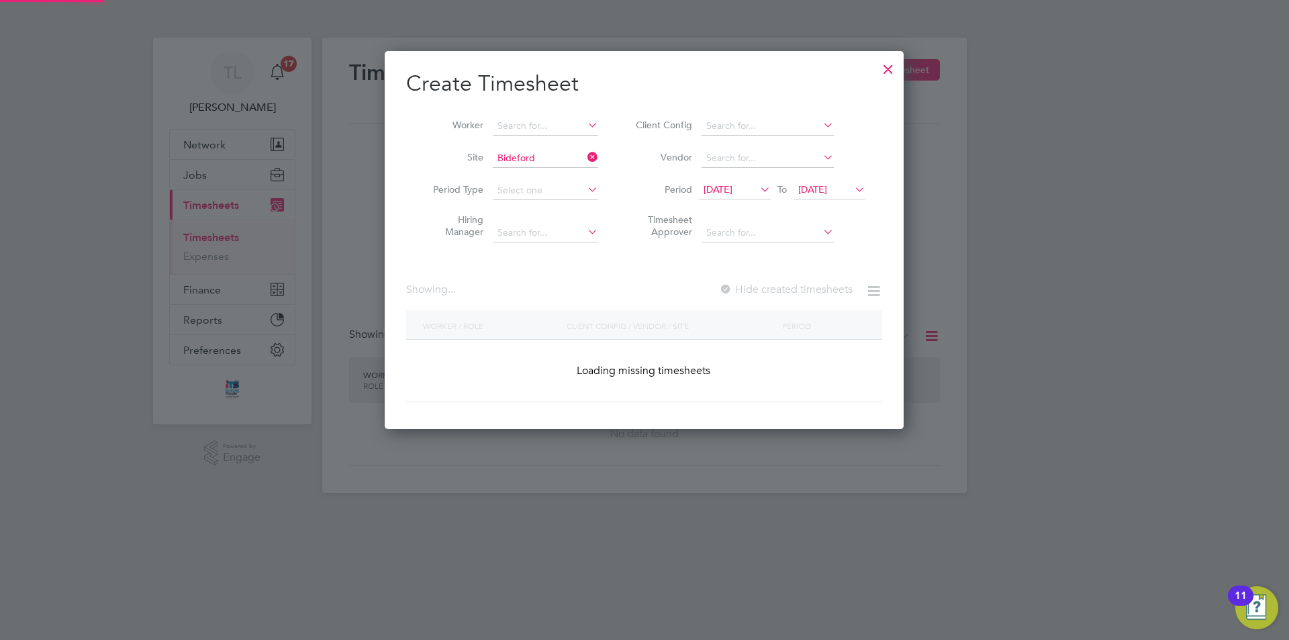
scroll to position [454, 519]
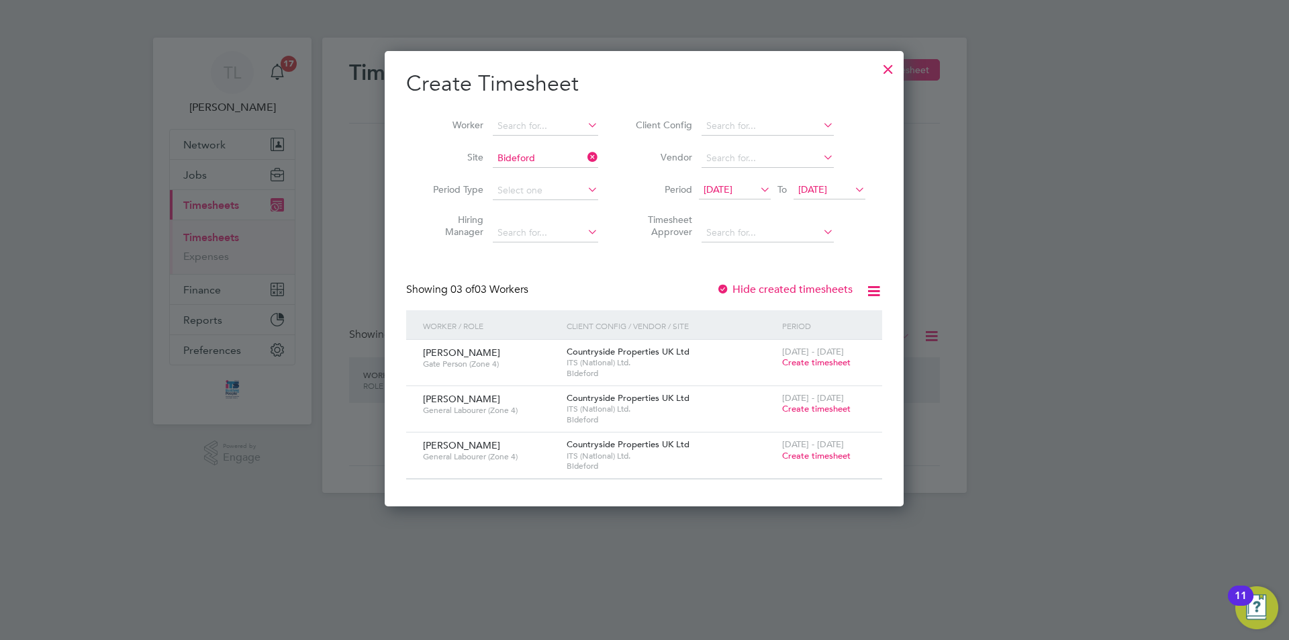
click at [804, 361] on span "Create timesheet" at bounding box center [816, 361] width 68 height 11
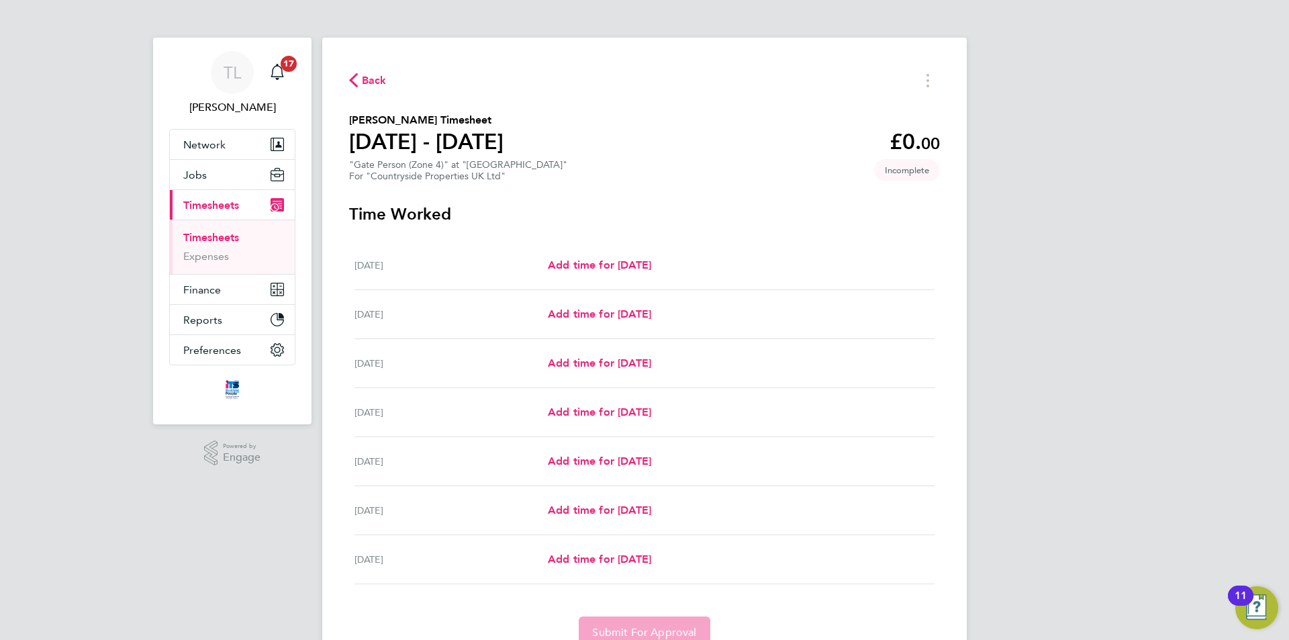
click at [642, 277] on div "Mon 22 Sep Add time for Mon 22 Sep Add time for Mon 22 Sep" at bounding box center [644, 265] width 580 height 49
click at [650, 261] on span "Add time for Mon 22 Sep" at bounding box center [599, 264] width 103 height 13
select select "30"
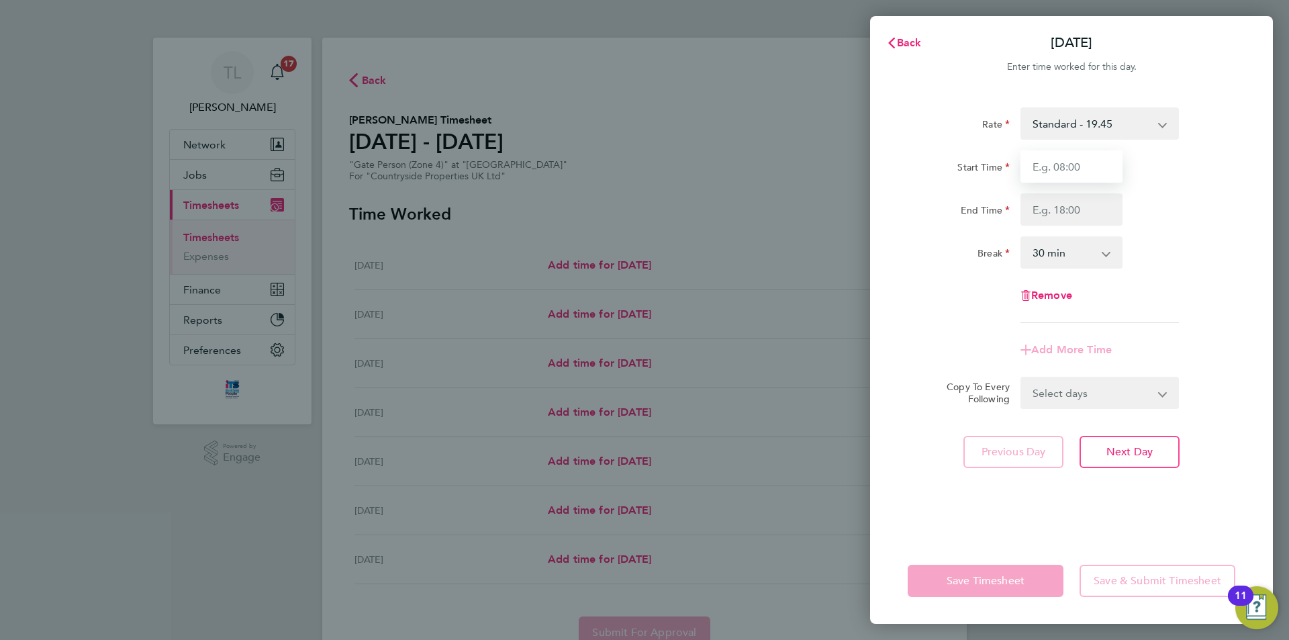
click at [1069, 172] on input "Start Time" at bounding box center [1071, 166] width 102 height 32
type input "07:30"
click at [1065, 210] on input "End Time" at bounding box center [1071, 209] width 102 height 32
type input "17:00"
click at [1087, 382] on form "Rate Standard - 19.45 Start Time 07:30 End Time 17:00 Break 0 min 15 min 30 min…" at bounding box center [1070, 257] width 327 height 301
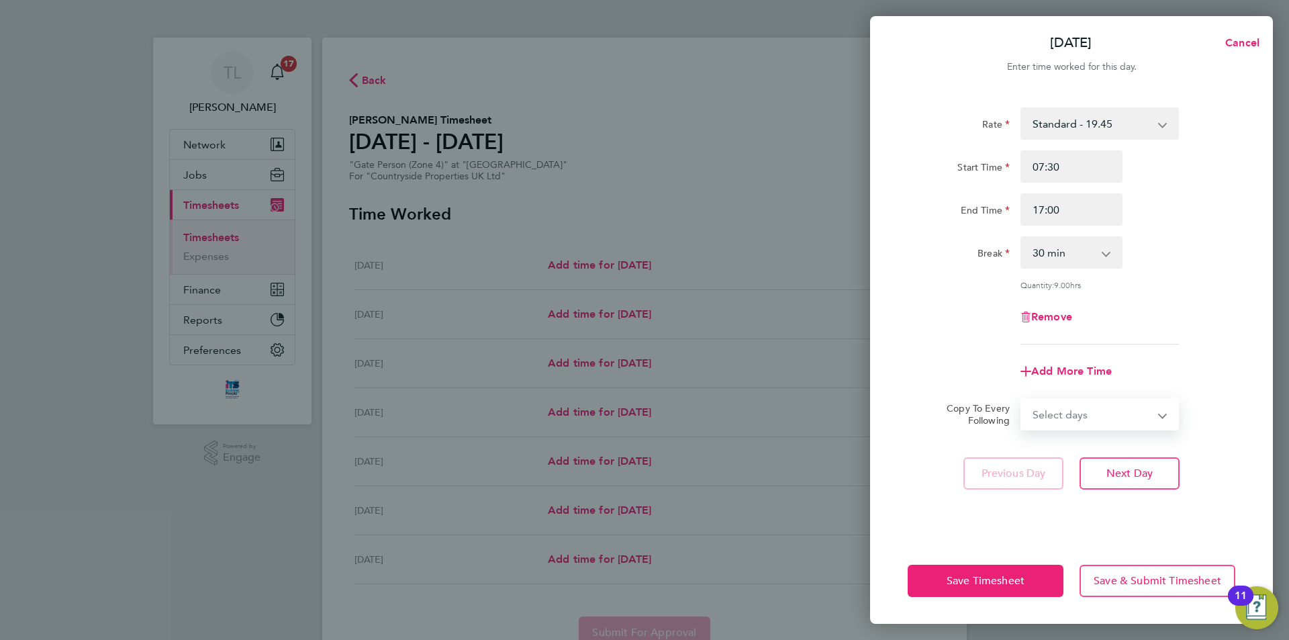
select select "WEEKDAY"
click at [1021, 399] on select "Select days Day Weekday (Mon-Fri) Weekend (Sat-Sun) Tuesday Wednesday Thursday …" at bounding box center [1091, 414] width 141 height 30
select select "2025-09-28"
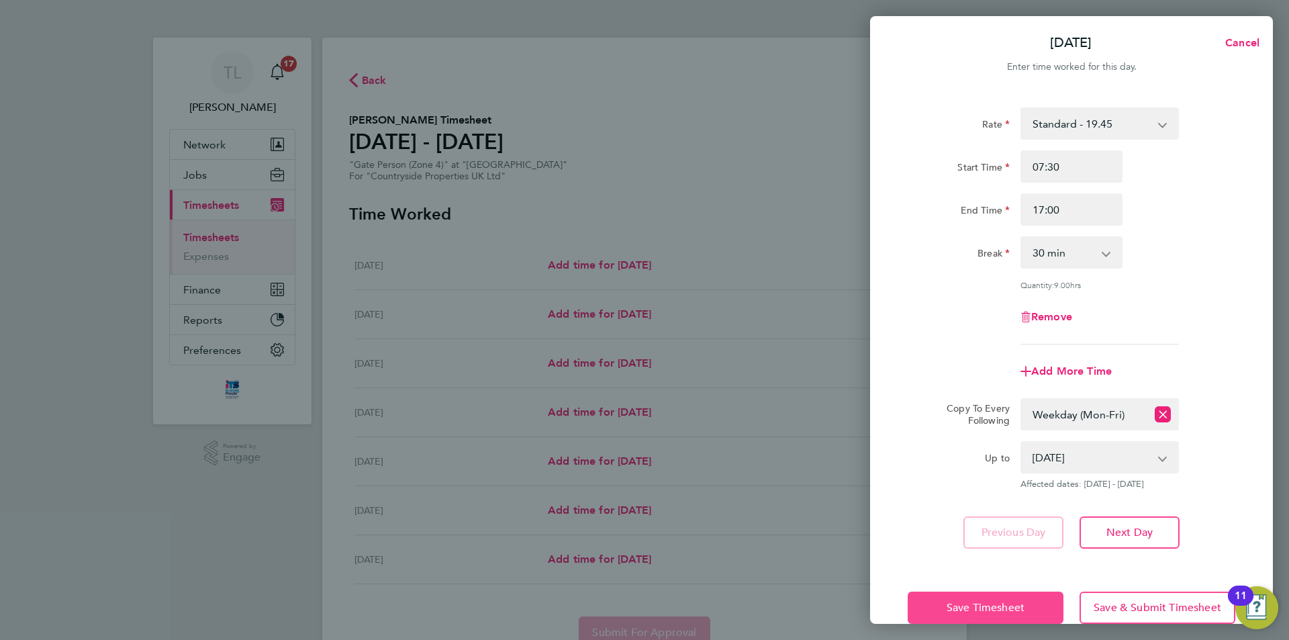
click at [980, 601] on span "Save Timesheet" at bounding box center [985, 607] width 78 height 13
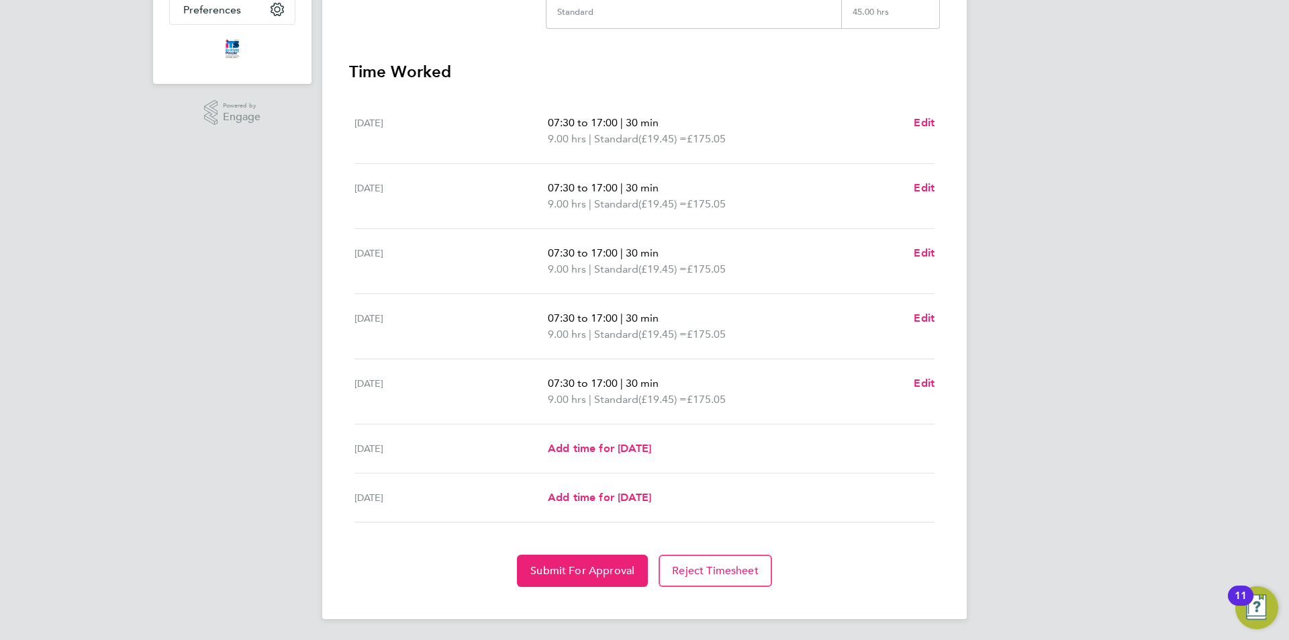
scroll to position [341, 0]
click at [622, 576] on button "Submit For Approval" at bounding box center [582, 570] width 131 height 32
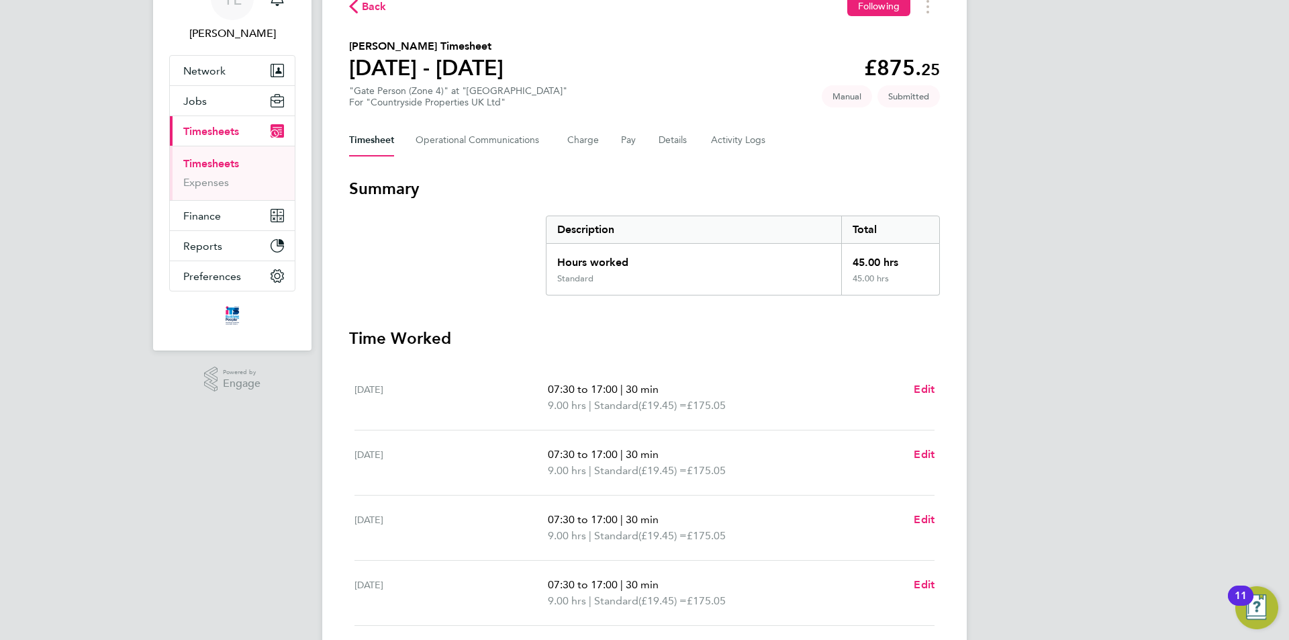
scroll to position [72, 0]
click at [360, 6] on span "Back" at bounding box center [368, 7] width 38 height 13
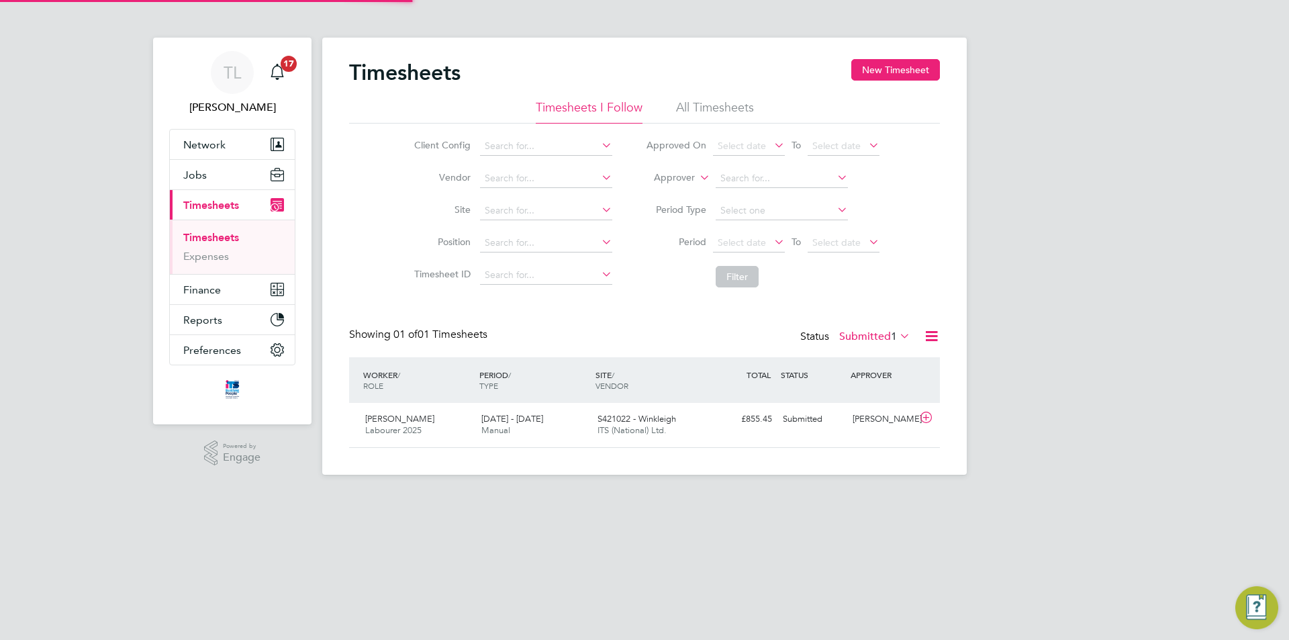
scroll to position [34, 117]
click at [876, 79] on button "New Timesheet" at bounding box center [895, 69] width 89 height 21
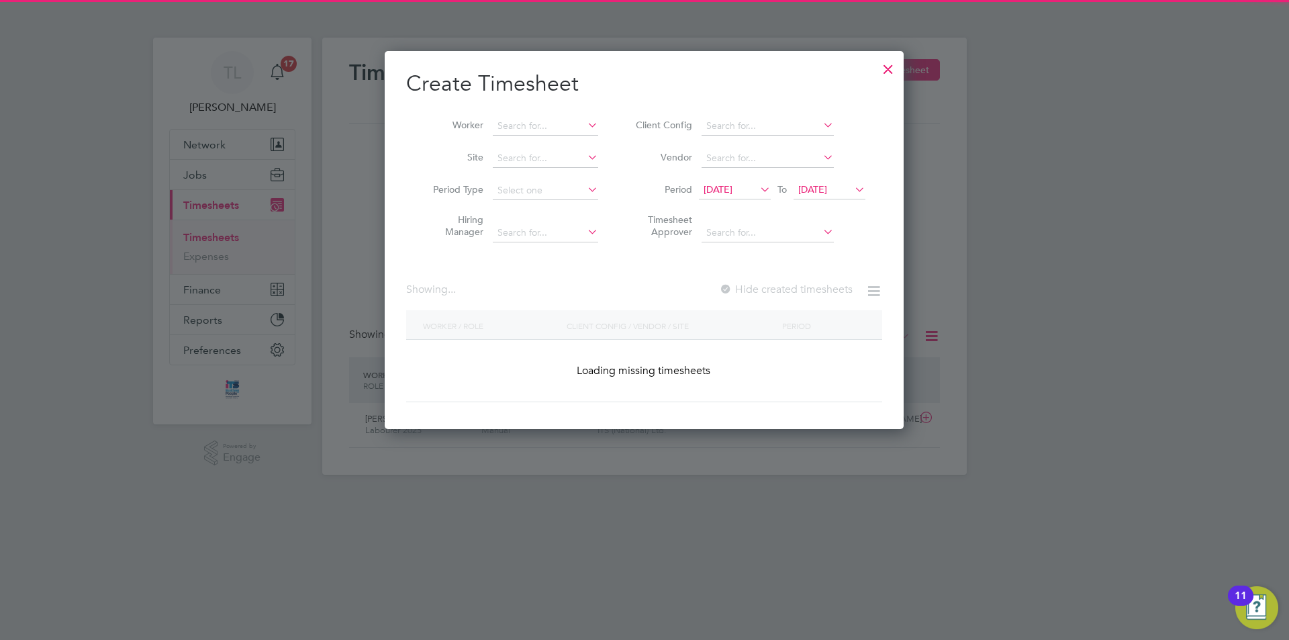
scroll to position [1561, 519]
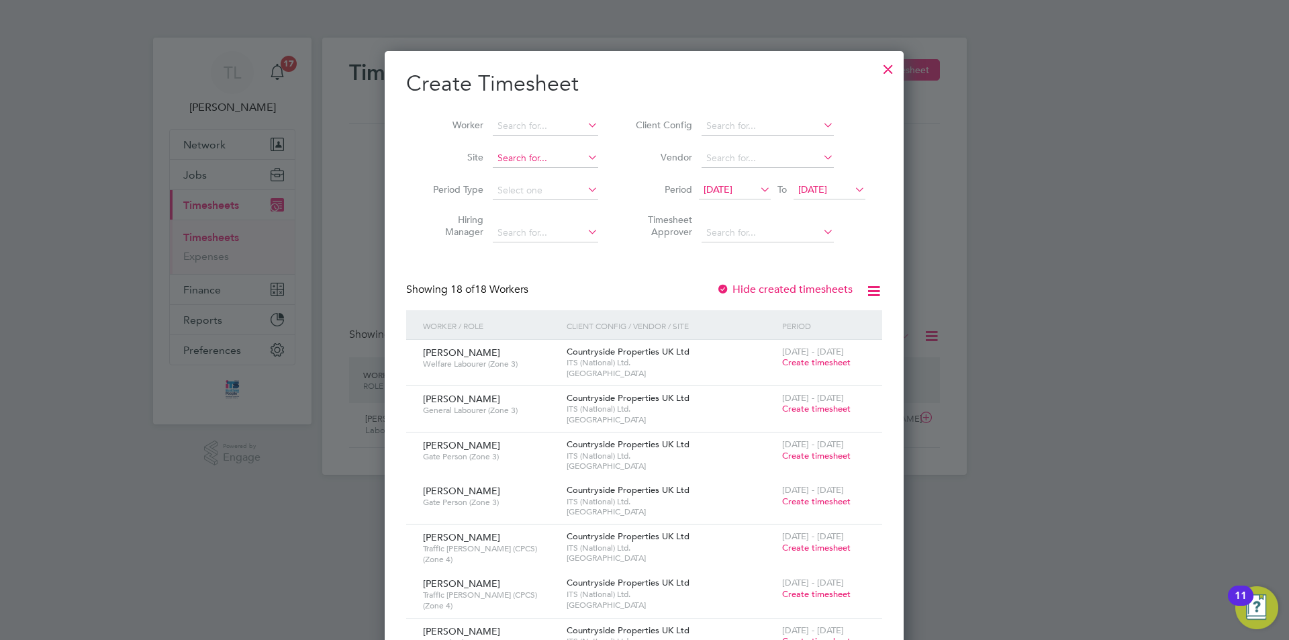
click at [550, 154] on input at bounding box center [545, 158] width 105 height 19
click at [554, 191] on li "Northam (Bay View Road)" at bounding box center [568, 193] width 153 height 17
type input "Northam (Bay View Road)"
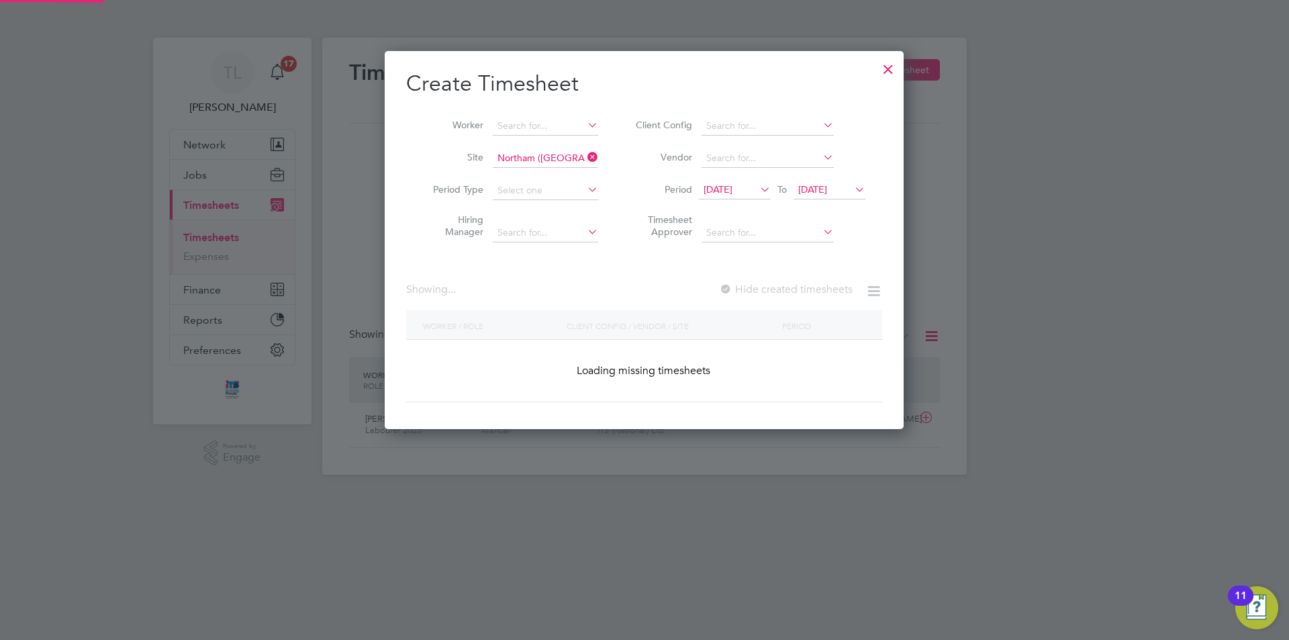
scroll to position [378, 519]
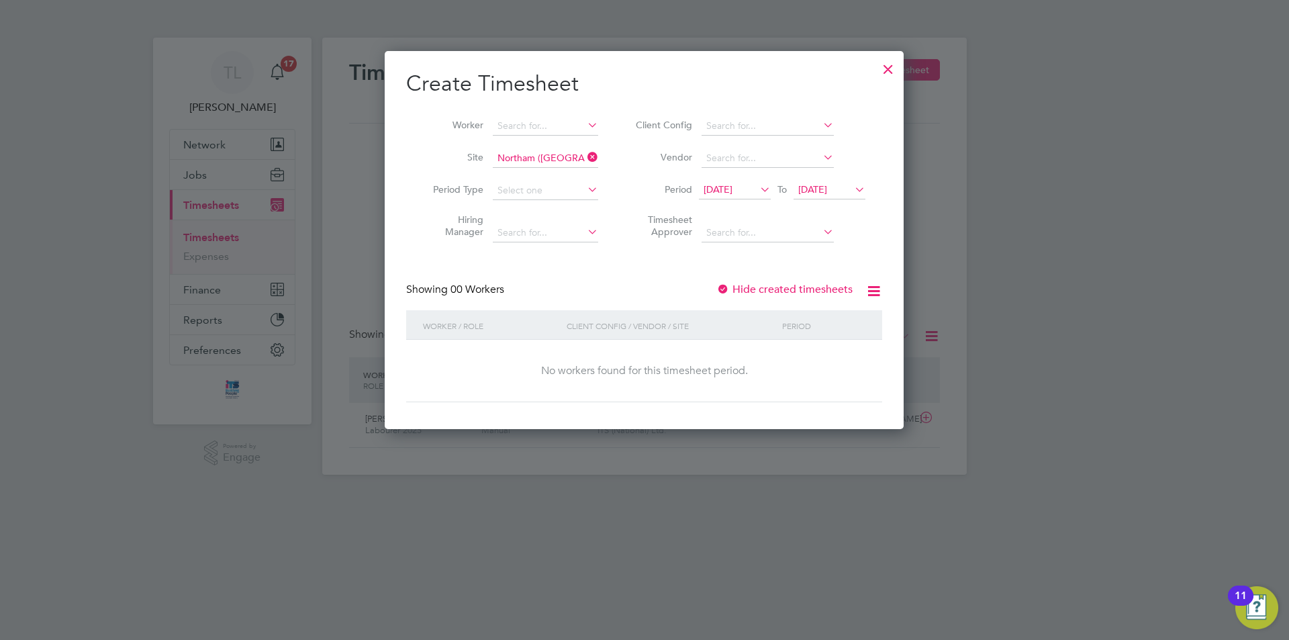
click at [585, 156] on icon at bounding box center [585, 157] width 0 height 19
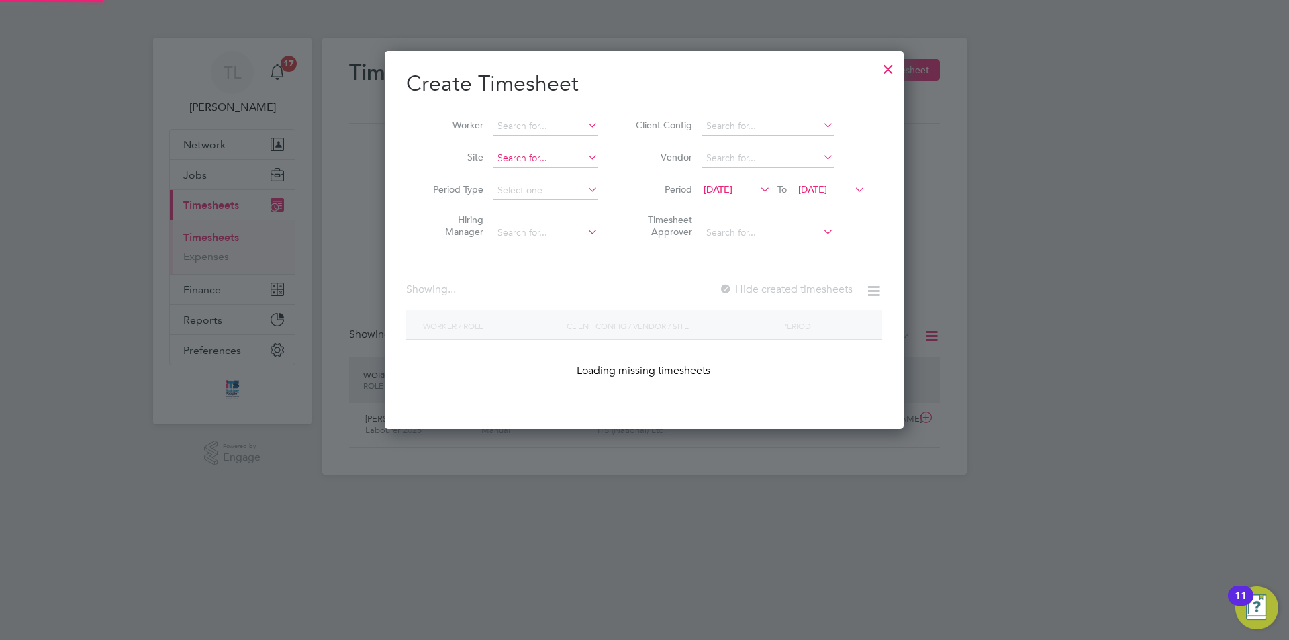
click at [546, 158] on input at bounding box center [545, 158] width 105 height 19
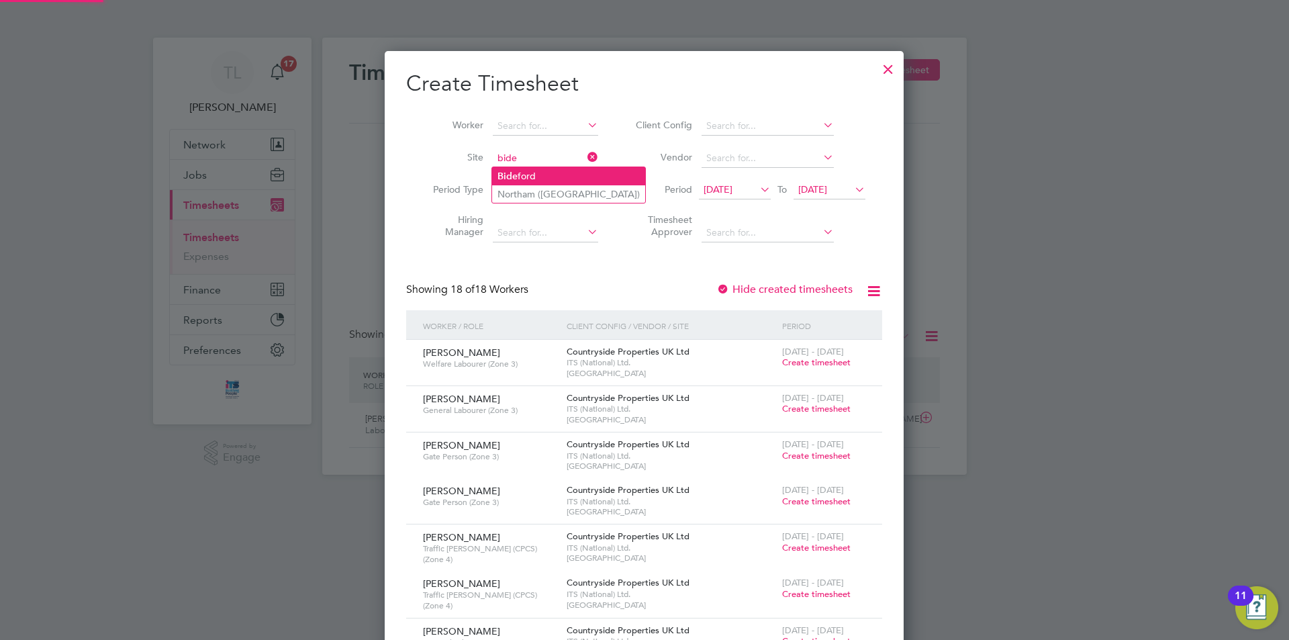
click at [551, 179] on li "Bide ford" at bounding box center [568, 176] width 153 height 18
type input "Bideford"
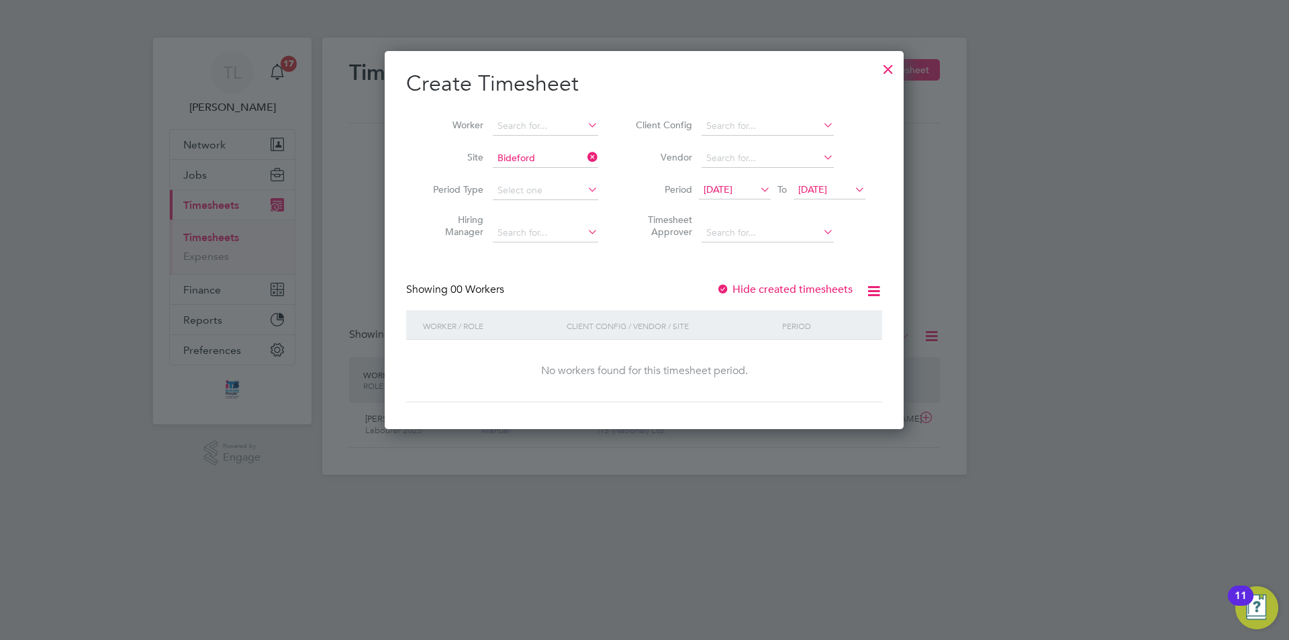
click at [720, 187] on span "12 Sep 2025" at bounding box center [717, 189] width 29 height 12
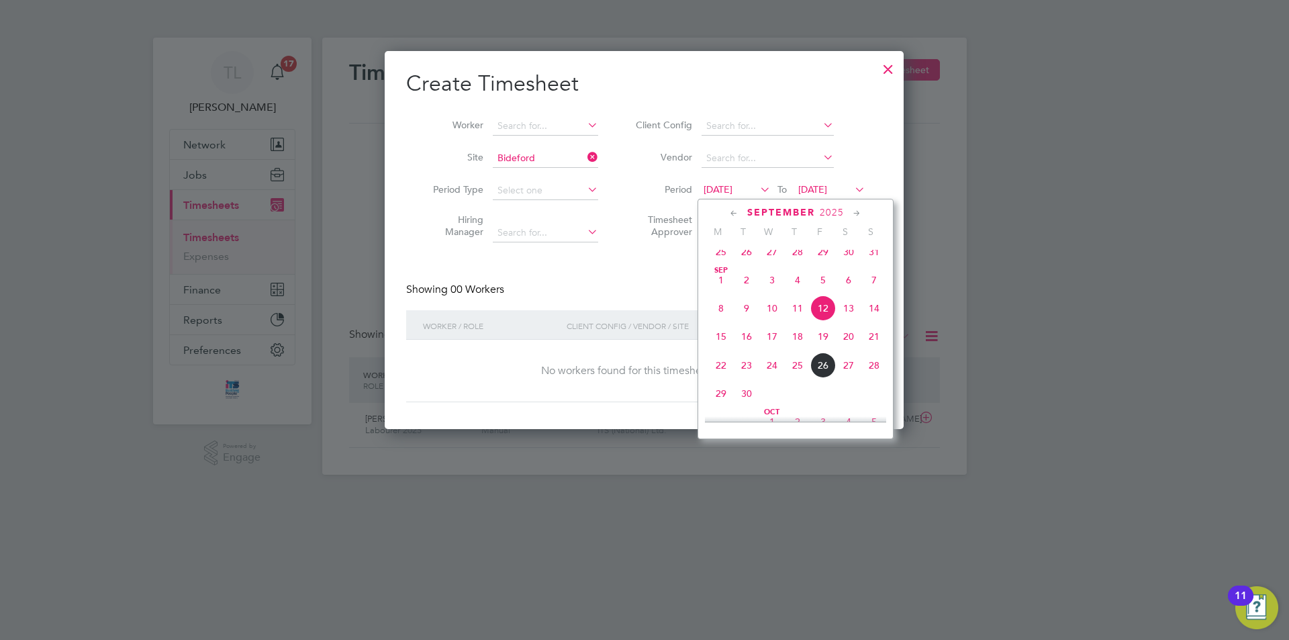
click at [723, 376] on span "22" at bounding box center [721, 365] width 26 height 26
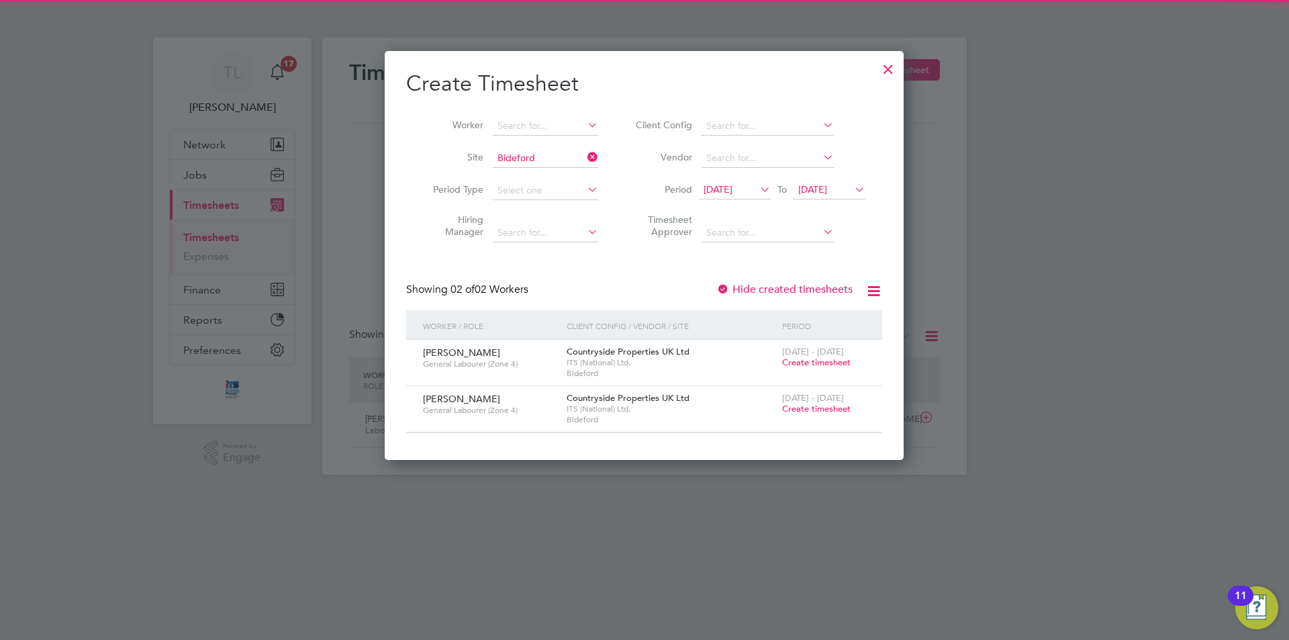
click at [852, 191] on icon at bounding box center [852, 189] width 0 height 19
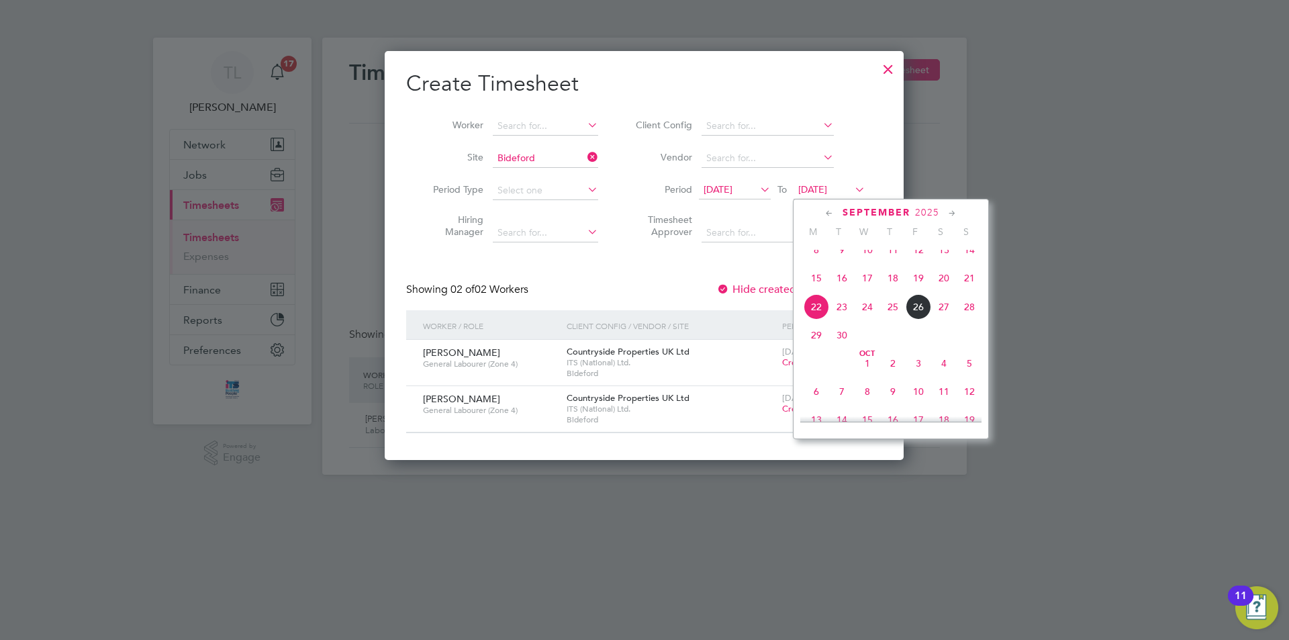
click at [919, 319] on span "26" at bounding box center [918, 307] width 26 height 26
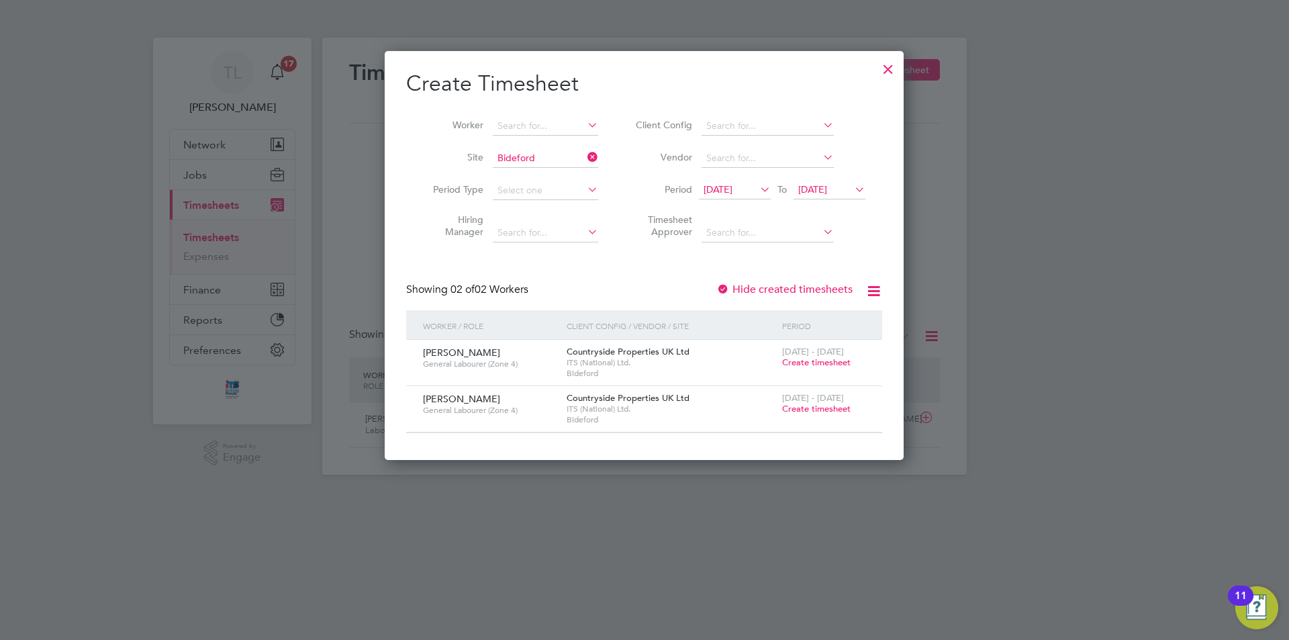
click at [815, 360] on span "Create timesheet" at bounding box center [816, 361] width 68 height 11
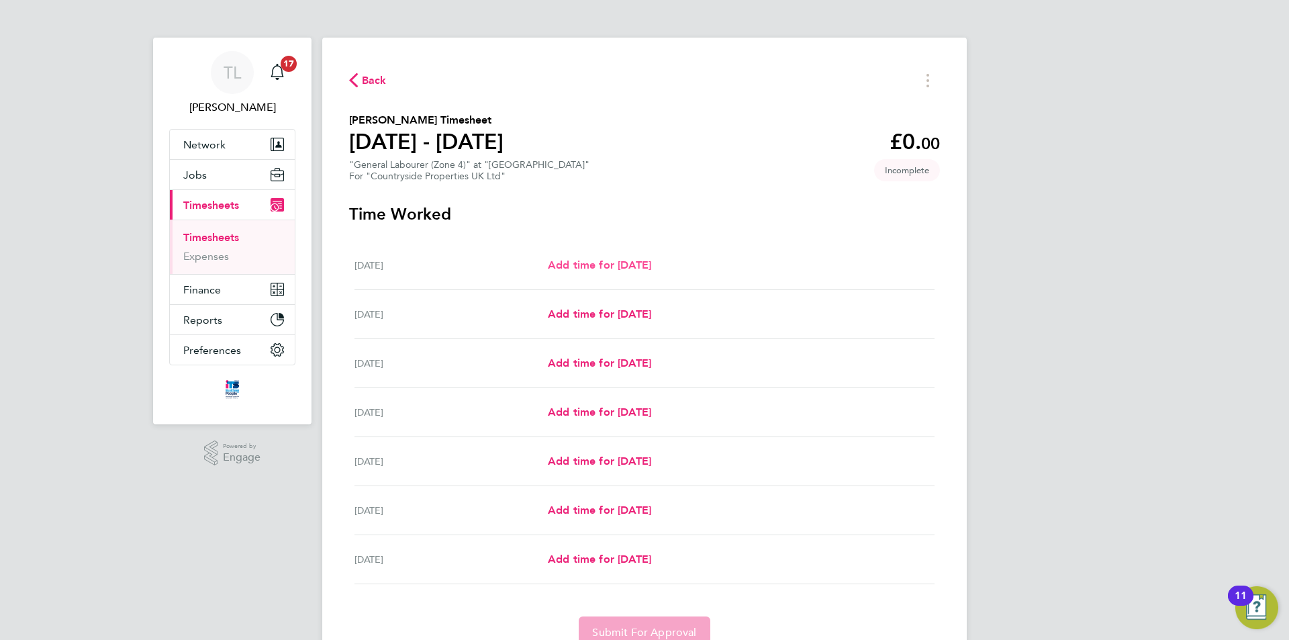
click at [617, 261] on span "Add time for Mon 22 Sep" at bounding box center [599, 264] width 103 height 13
select select "30"
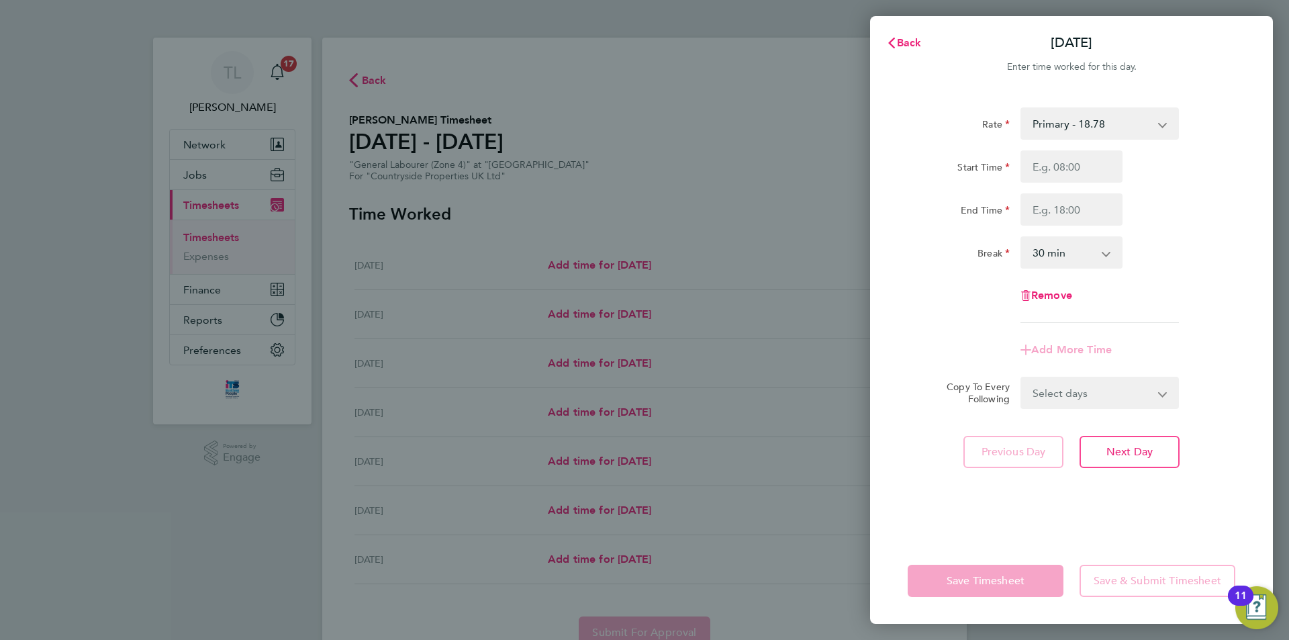
click at [1058, 183] on div "Start Time End Time" at bounding box center [1071, 187] width 338 height 75
click at [1071, 182] on input "Start Time" at bounding box center [1071, 166] width 102 height 32
type input "07:30"
click at [1068, 202] on input "End Time" at bounding box center [1071, 209] width 102 height 32
type input "17:00"
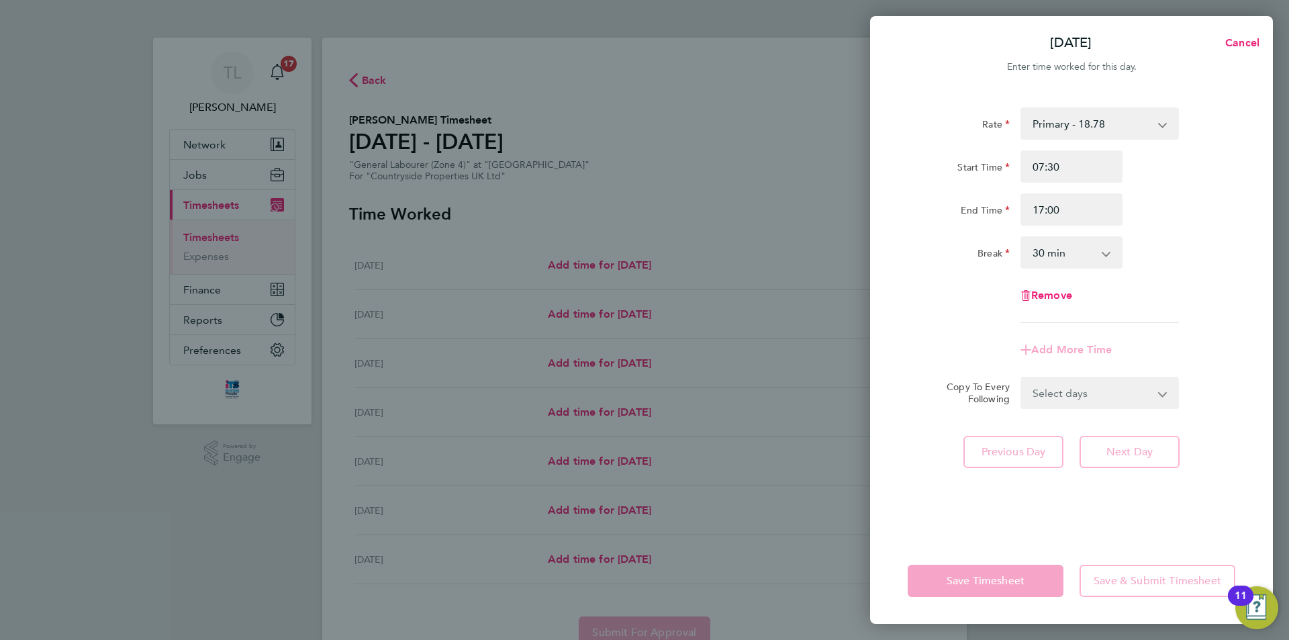
click at [897, 454] on div "Rate Primary - 18.78 Start Time 07:30 End Time 17:00 Break 0 min 15 min 30 min …" at bounding box center [1071, 314] width 403 height 446
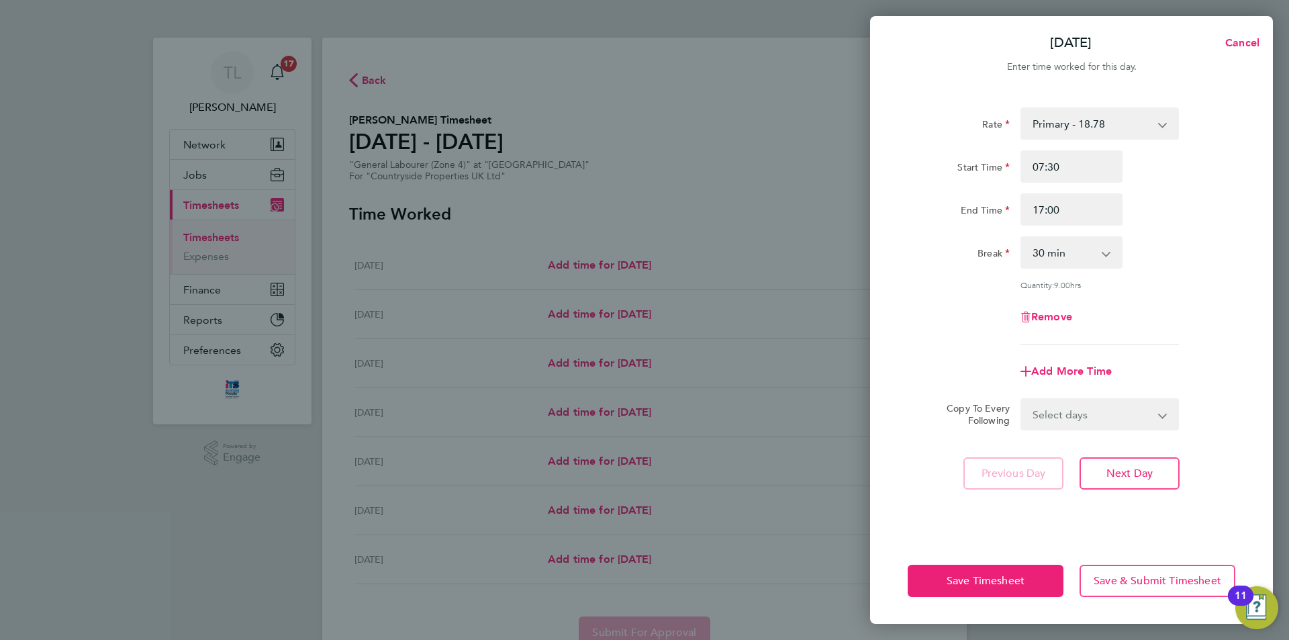
click at [1090, 411] on select "Select days Day Weekday (Mon-Fri) Weekend (Sat-Sun) Tuesday Wednesday Thursday …" at bounding box center [1091, 414] width 141 height 30
select select "WEEKDAY"
click at [1021, 399] on select "Select days Day Weekday (Mon-Fri) Weekend (Sat-Sun) Tuesday Wednesday Thursday …" at bounding box center [1091, 414] width 141 height 30
select select "2025-09-28"
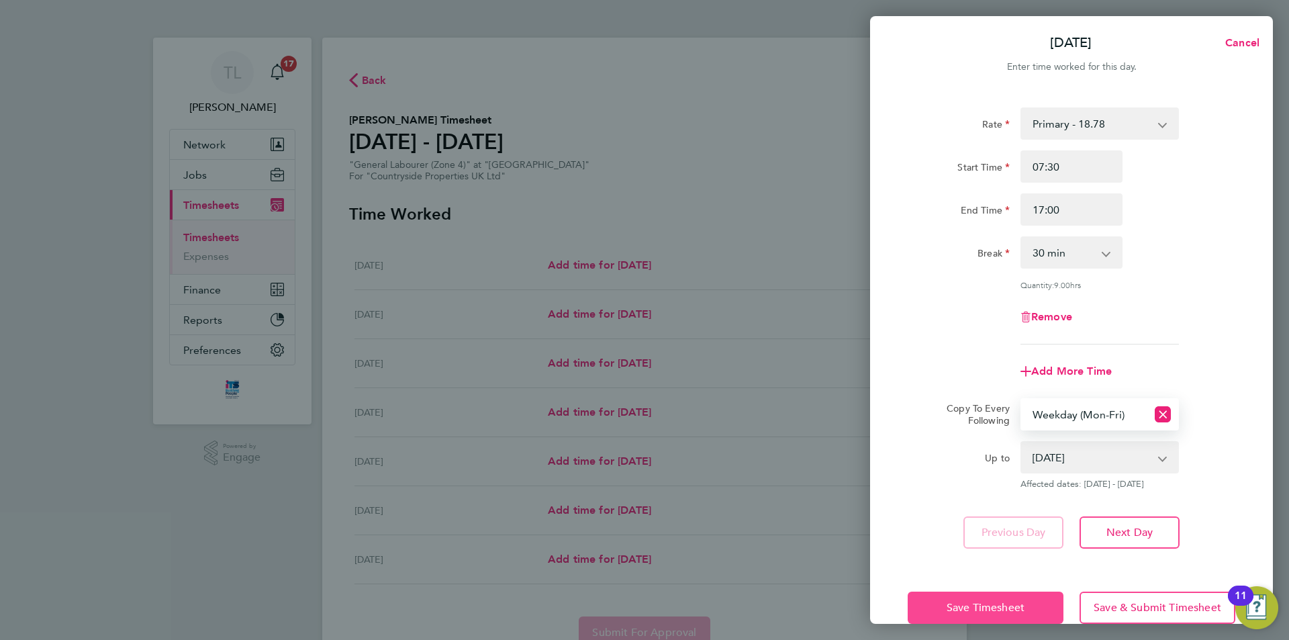
click at [980, 597] on button "Save Timesheet" at bounding box center [985, 607] width 156 height 32
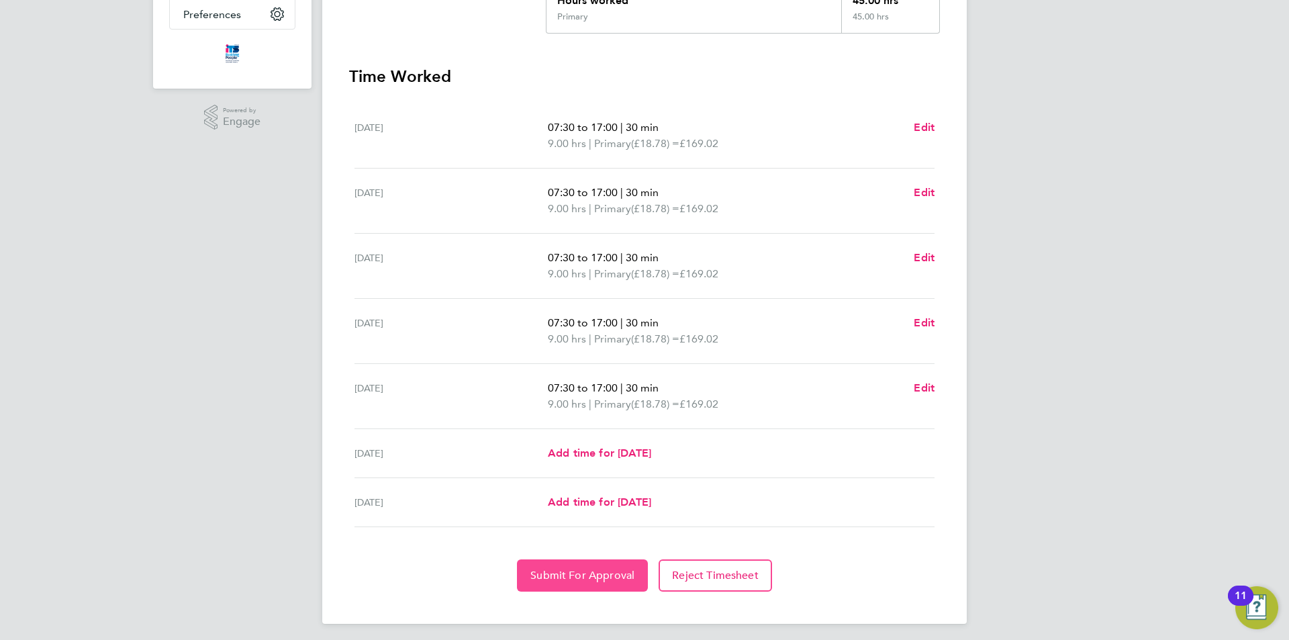
click at [609, 579] on span "Submit For Approval" at bounding box center [582, 574] width 104 height 13
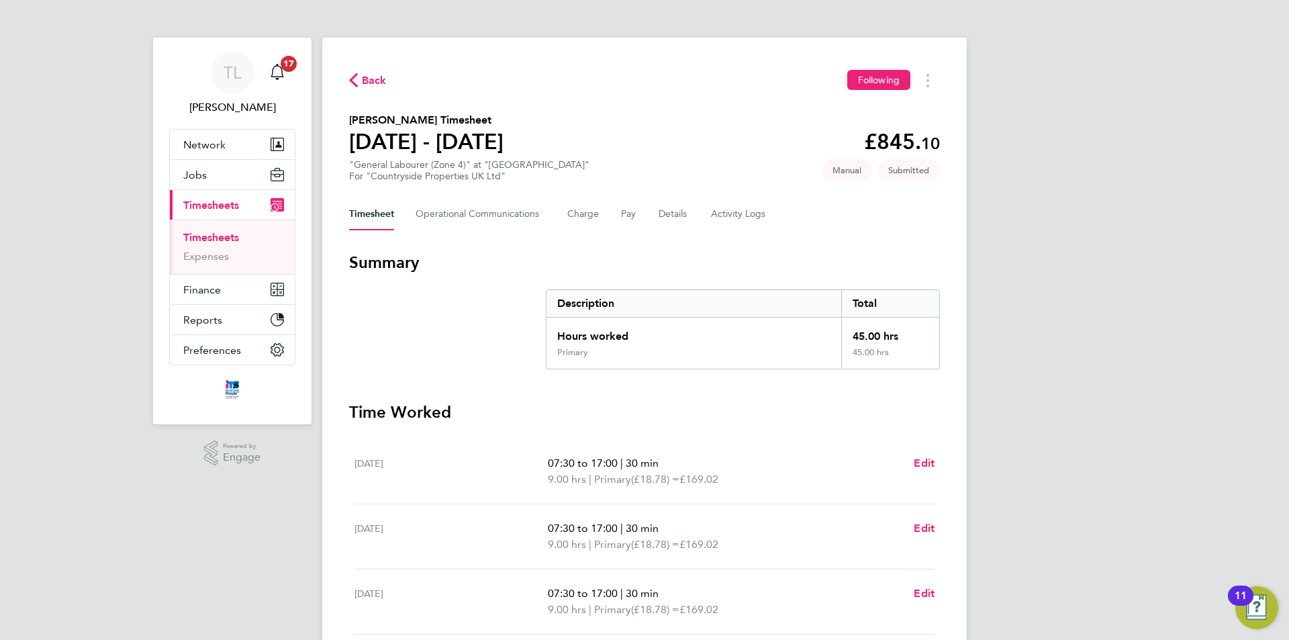
click at [373, 85] on span "Back" at bounding box center [374, 80] width 25 height 16
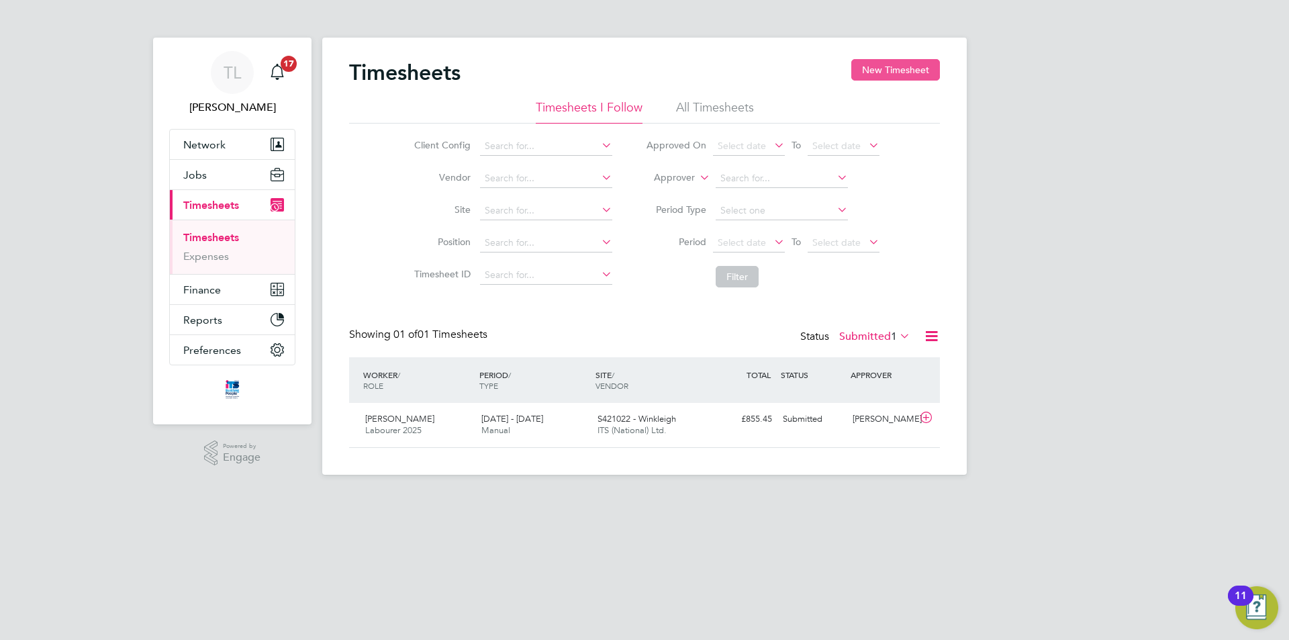
click at [919, 71] on button "New Timesheet" at bounding box center [895, 69] width 89 height 21
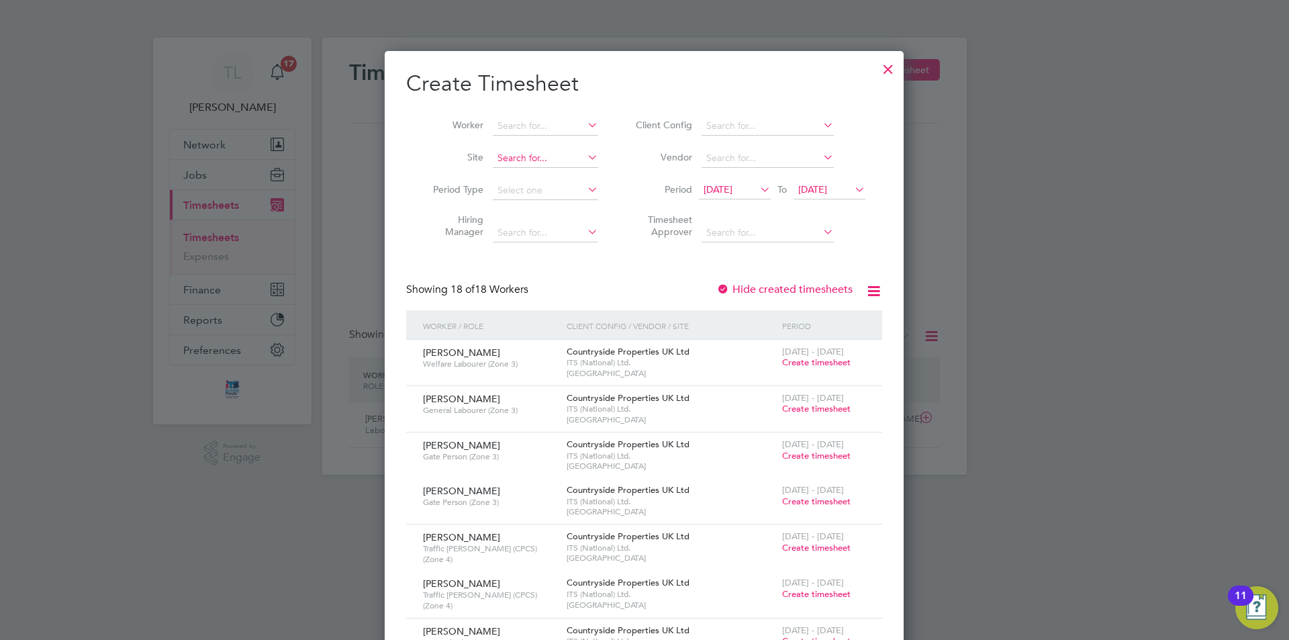
click at [540, 152] on input at bounding box center [545, 158] width 105 height 19
click at [549, 170] on li "Bide ford" at bounding box center [568, 176] width 153 height 18
type input "Bideford"
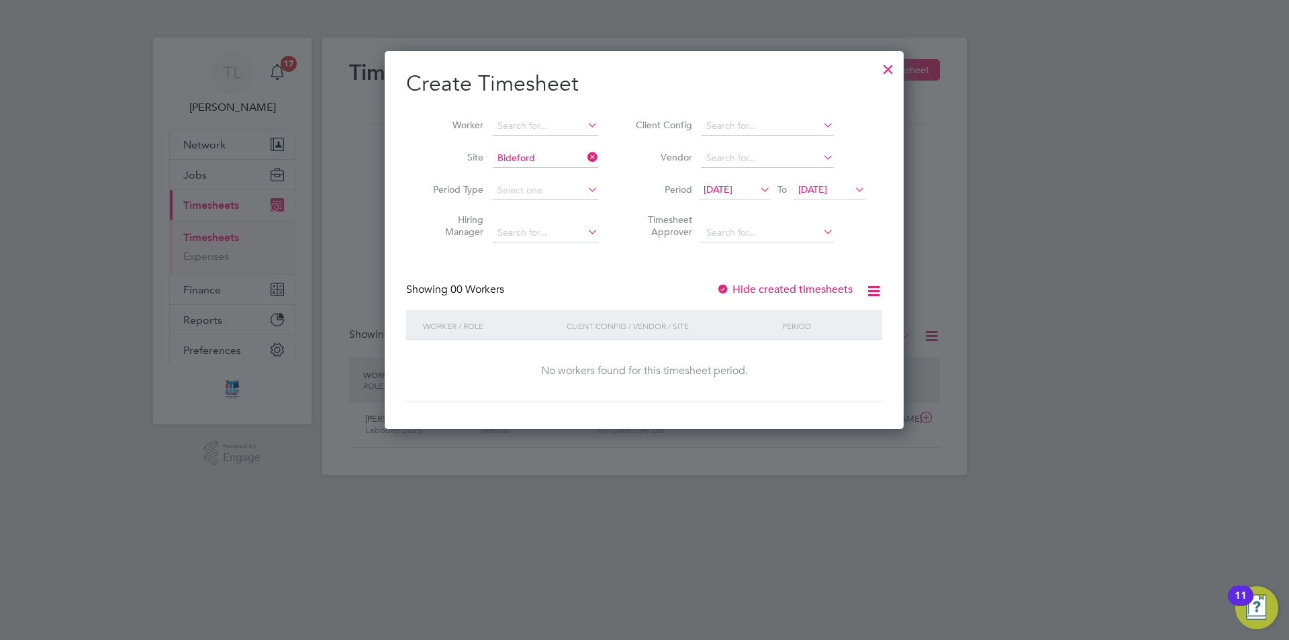
click at [712, 191] on span "12 Sep 2025" at bounding box center [717, 189] width 29 height 12
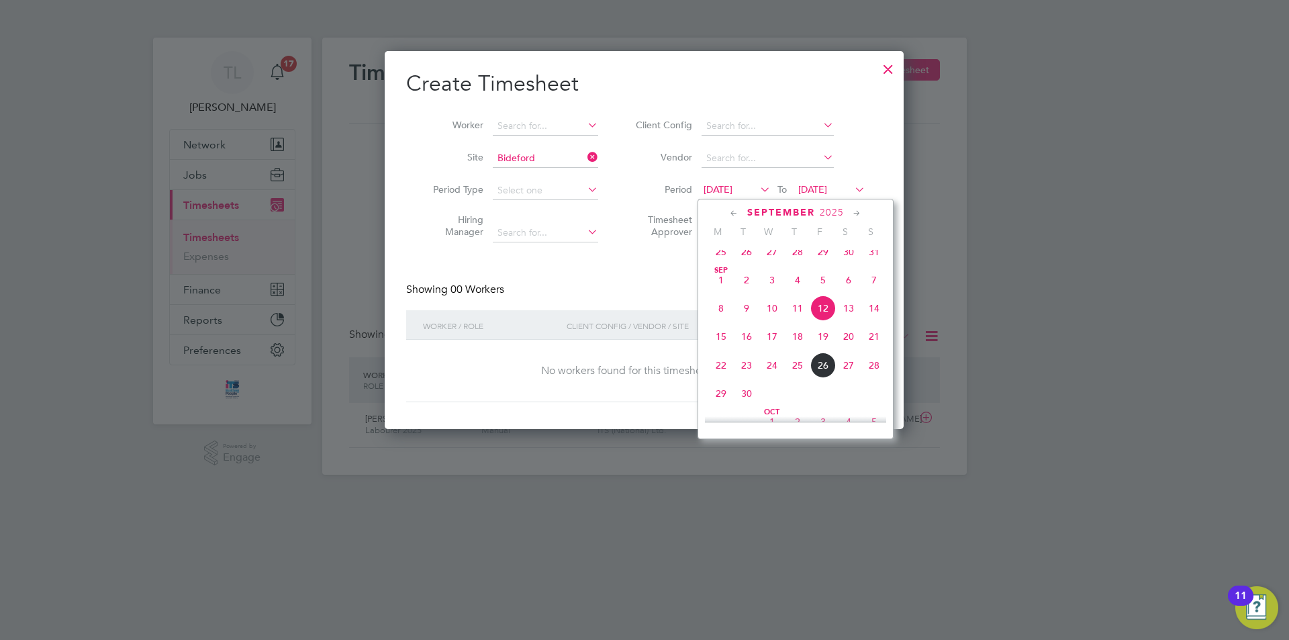
click at [721, 376] on span "22" at bounding box center [721, 365] width 26 height 26
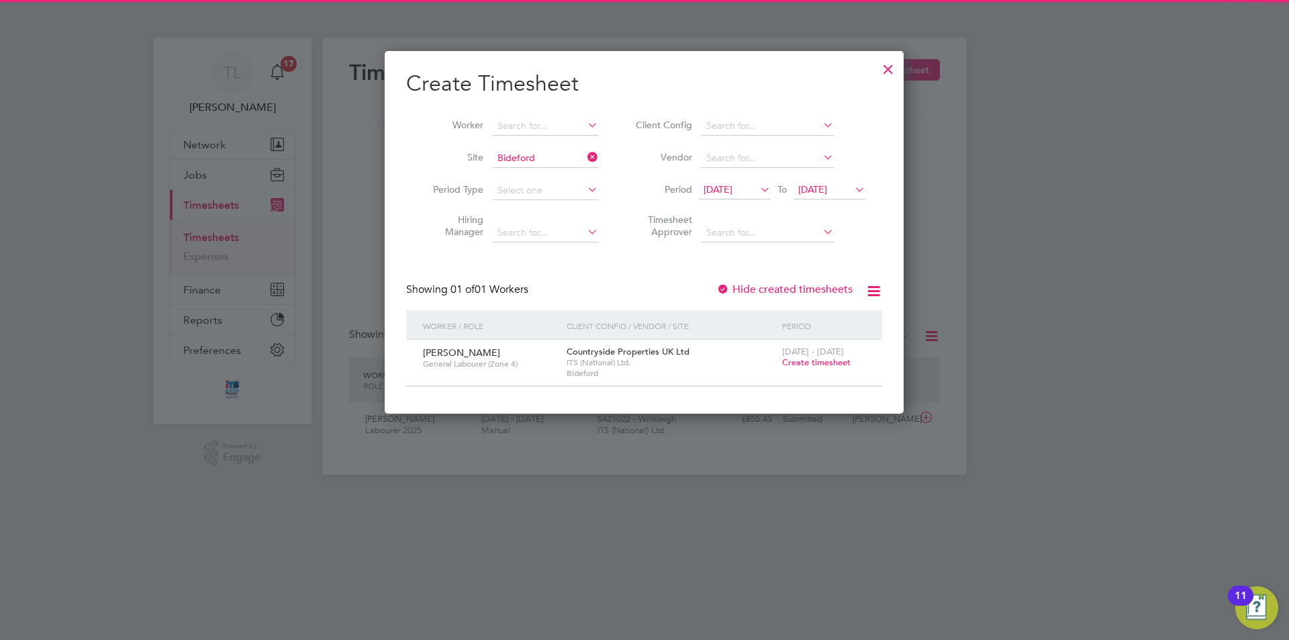
click at [827, 191] on span "22 Sep 2025" at bounding box center [812, 189] width 29 height 12
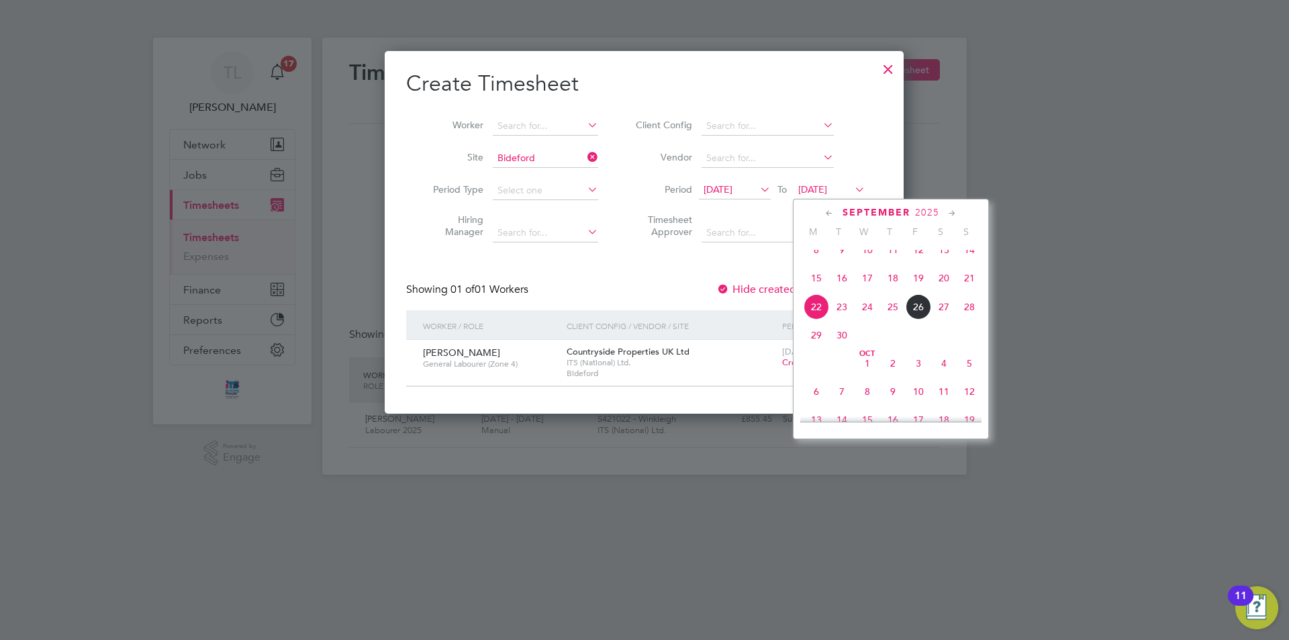
click at [913, 317] on span "26" at bounding box center [918, 307] width 26 height 26
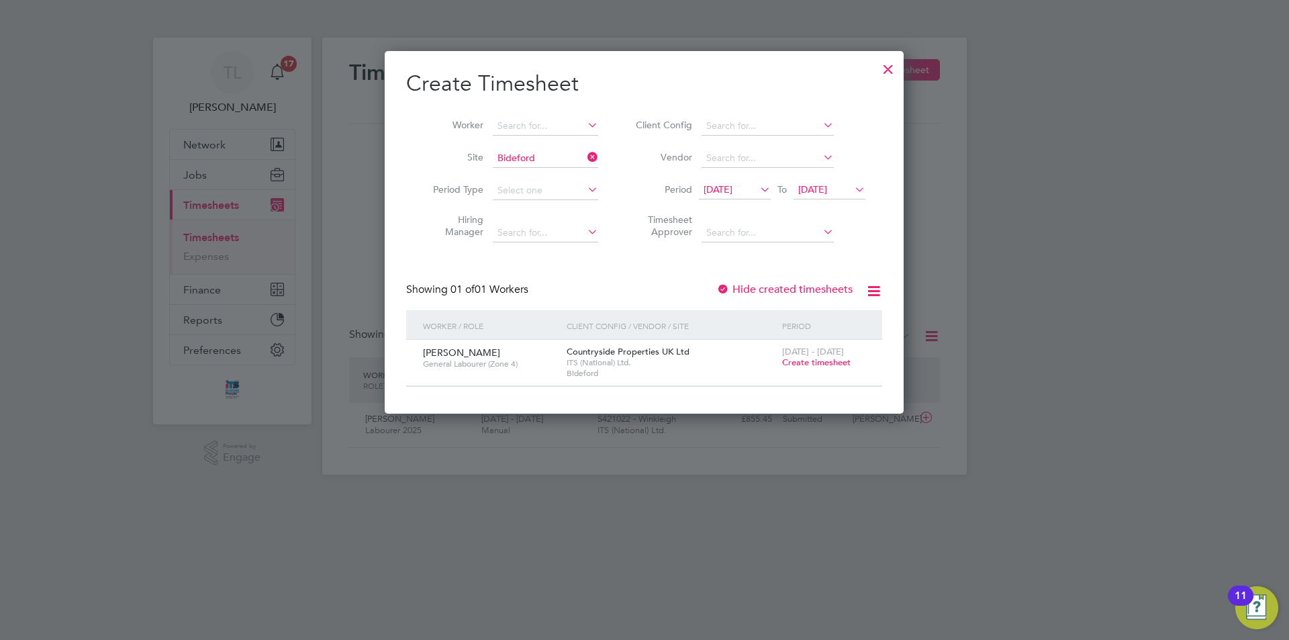
click at [826, 360] on span "Create timesheet" at bounding box center [816, 361] width 68 height 11
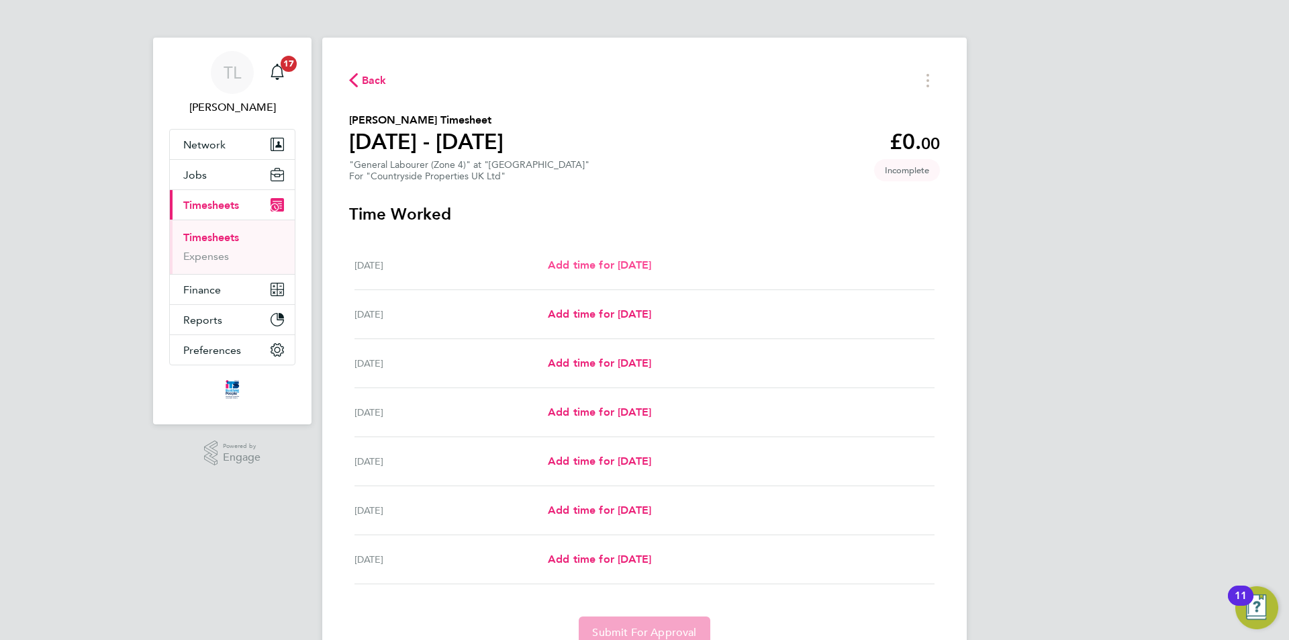
click at [601, 265] on span "Add time for Mon 22 Sep" at bounding box center [599, 264] width 103 height 13
select select "30"
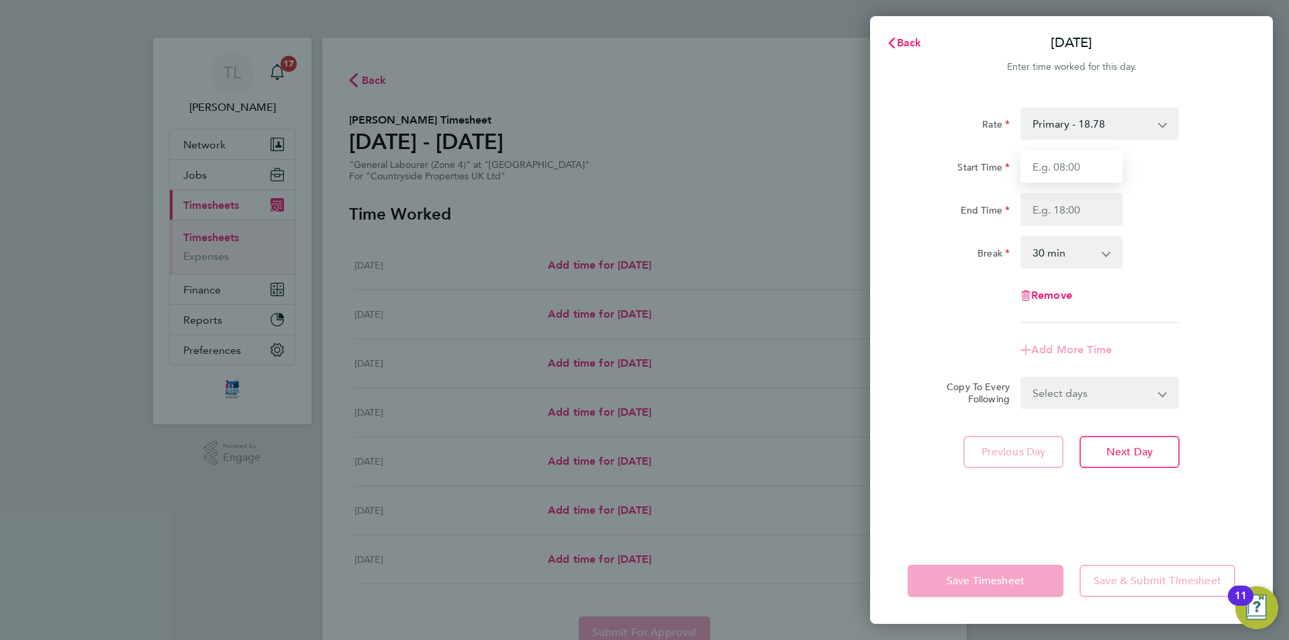
click at [1089, 176] on input "Start Time" at bounding box center [1071, 166] width 102 height 32
type input "07:30"
click at [1083, 207] on input "End Time" at bounding box center [1071, 209] width 102 height 32
type input "17:00"
click at [1129, 396] on form "Rate Primary - 18.78 Start Time 07:30 End Time 17:00 Break 0 min 15 min 30 min …" at bounding box center [1070, 257] width 327 height 301
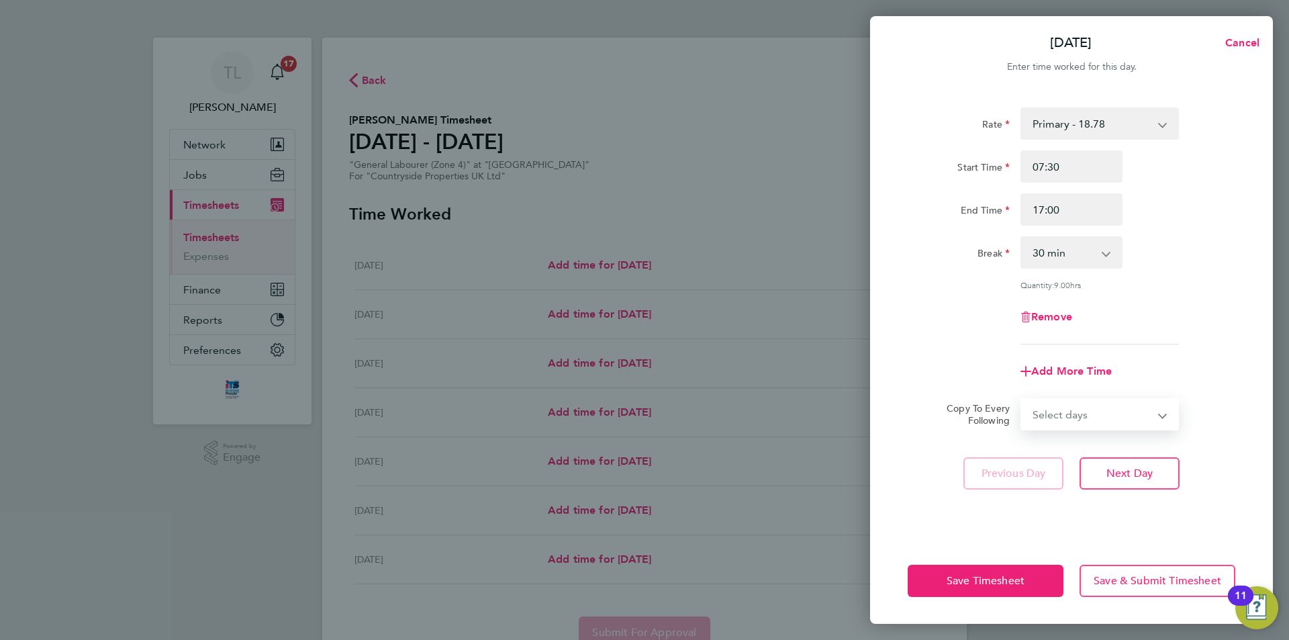
select select "WEEKDAY"
click at [1021, 399] on select "Select days Day Weekday (Mon-Fri) Weekend (Sat-Sun) Tuesday Wednesday Thursday …" at bounding box center [1091, 414] width 141 height 30
select select "2025-09-28"
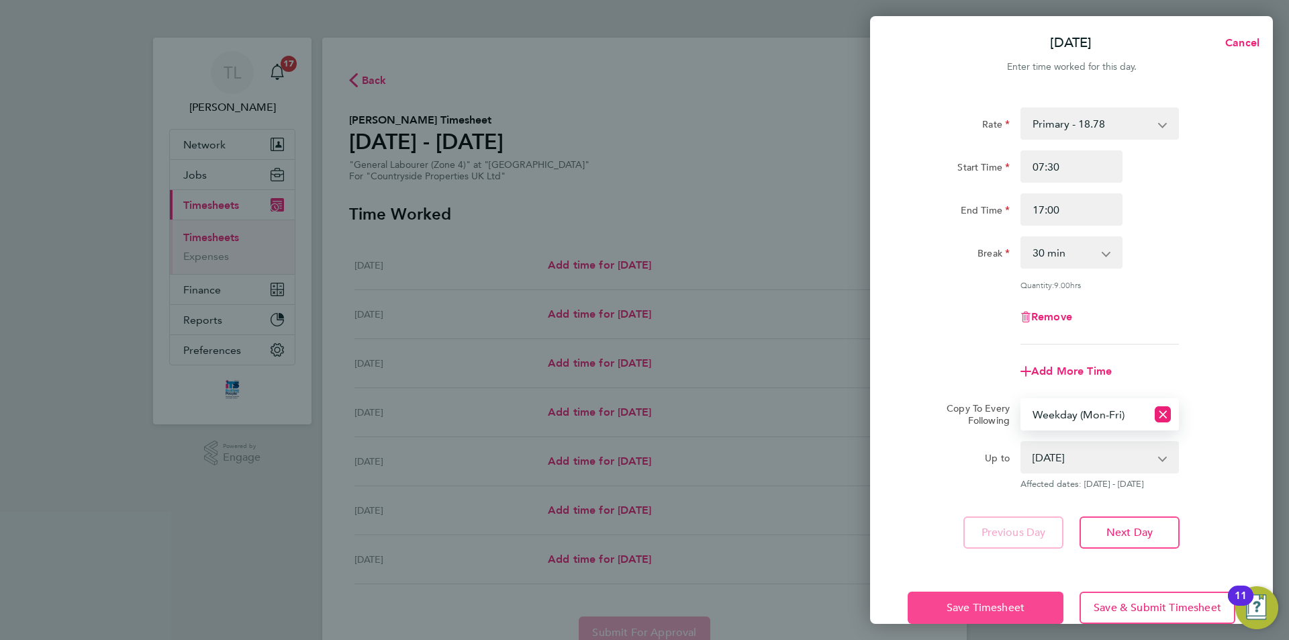
click at [942, 600] on button "Save Timesheet" at bounding box center [985, 607] width 156 height 32
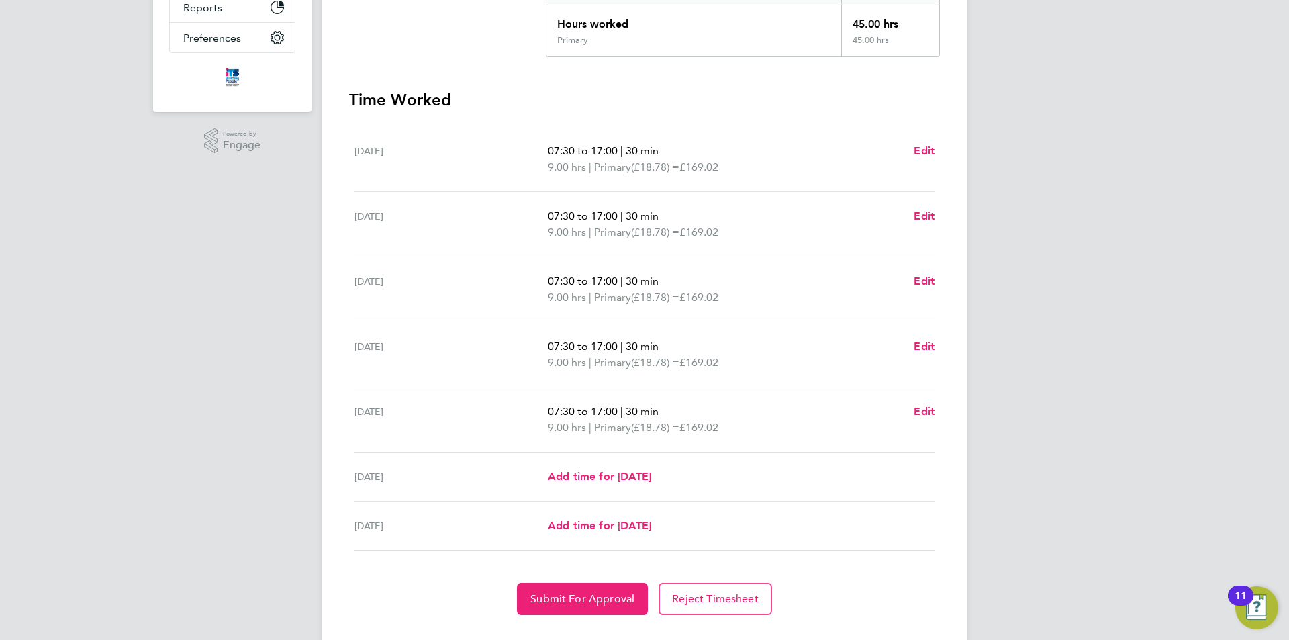
scroll to position [336, 0]
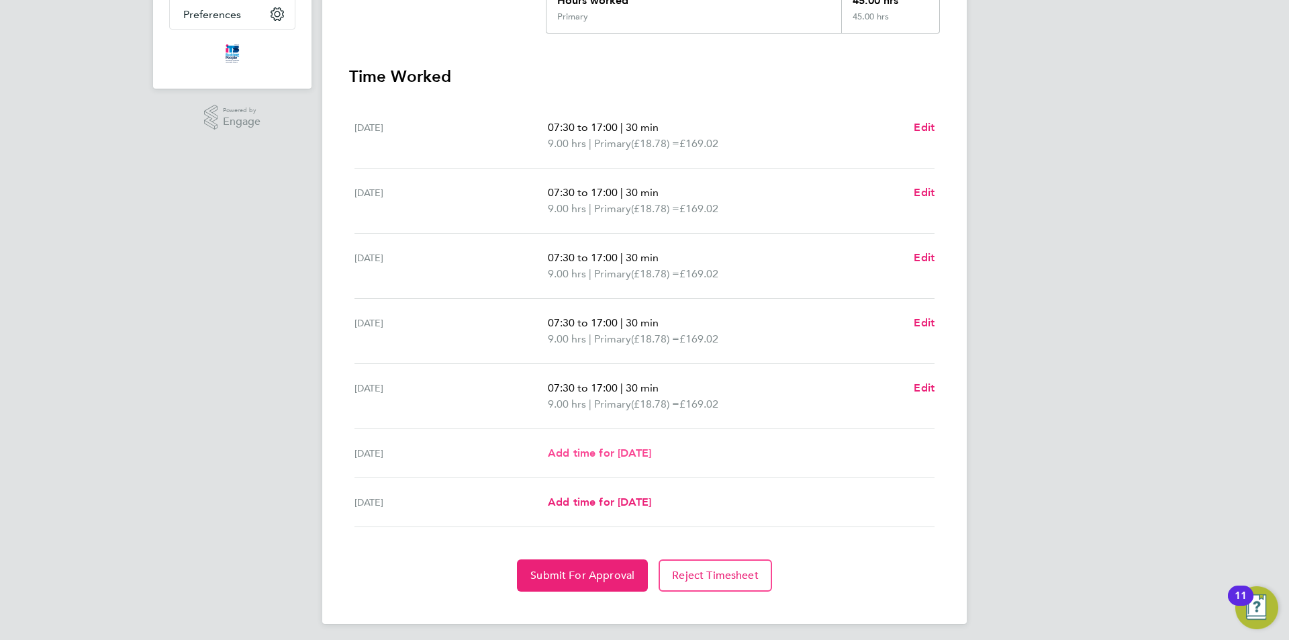
click at [637, 452] on span "Add time for Sat 27 Sep" at bounding box center [599, 452] width 103 height 13
select select "30"
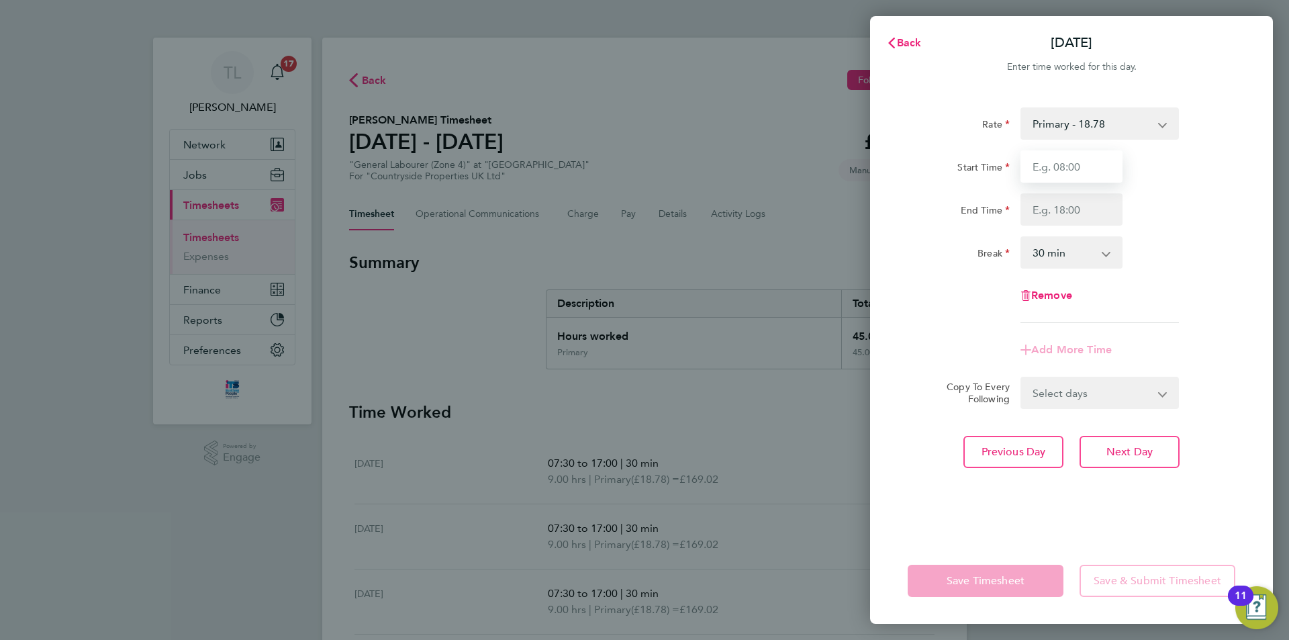
click at [1070, 158] on input "Start Time" at bounding box center [1071, 166] width 102 height 32
type input "07:30"
click at [1072, 208] on input "End Time" at bounding box center [1071, 209] width 102 height 32
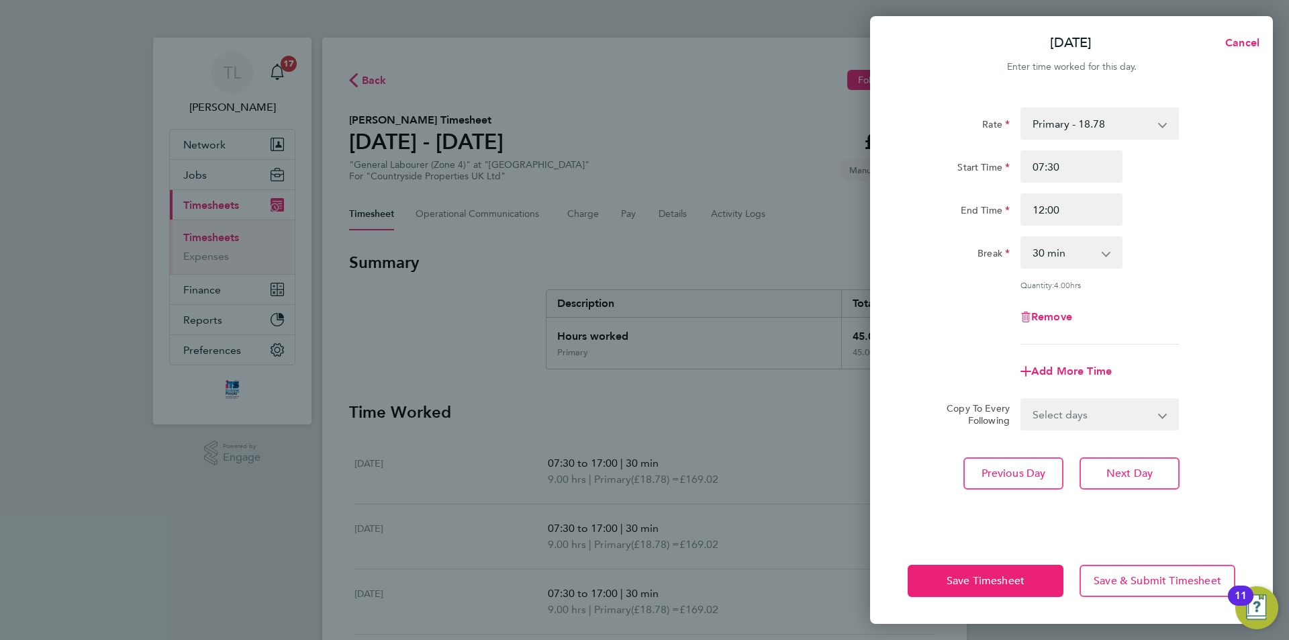
click at [1161, 278] on div "Rate Primary - 18.78 Start Time 07:30 End Time 12:00 Break 0 min 15 min 30 min …" at bounding box center [1070, 225] width 327 height 237
click at [1097, 206] on input "12:00" at bounding box center [1071, 209] width 102 height 32
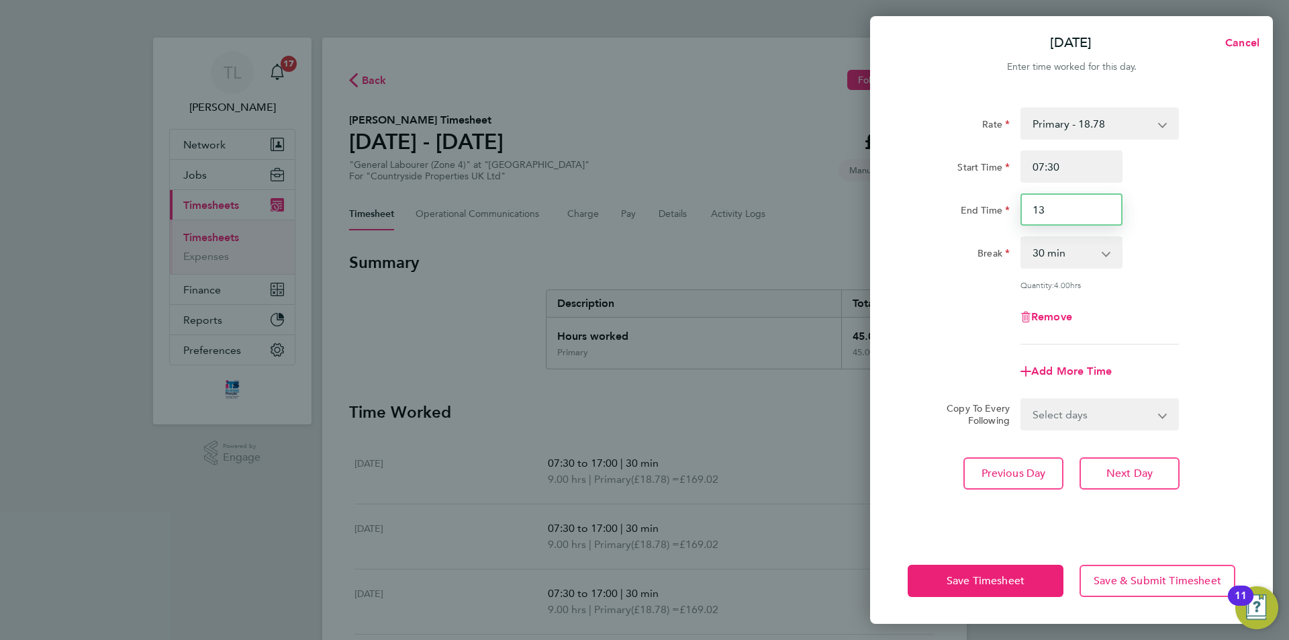
type input "13:00"
click at [1205, 263] on div "Break 0 min 15 min 30 min 45 min 60 min 75 min 90 min" at bounding box center [1071, 252] width 338 height 32
click at [1003, 583] on span "Save Timesheet" at bounding box center [985, 580] width 78 height 13
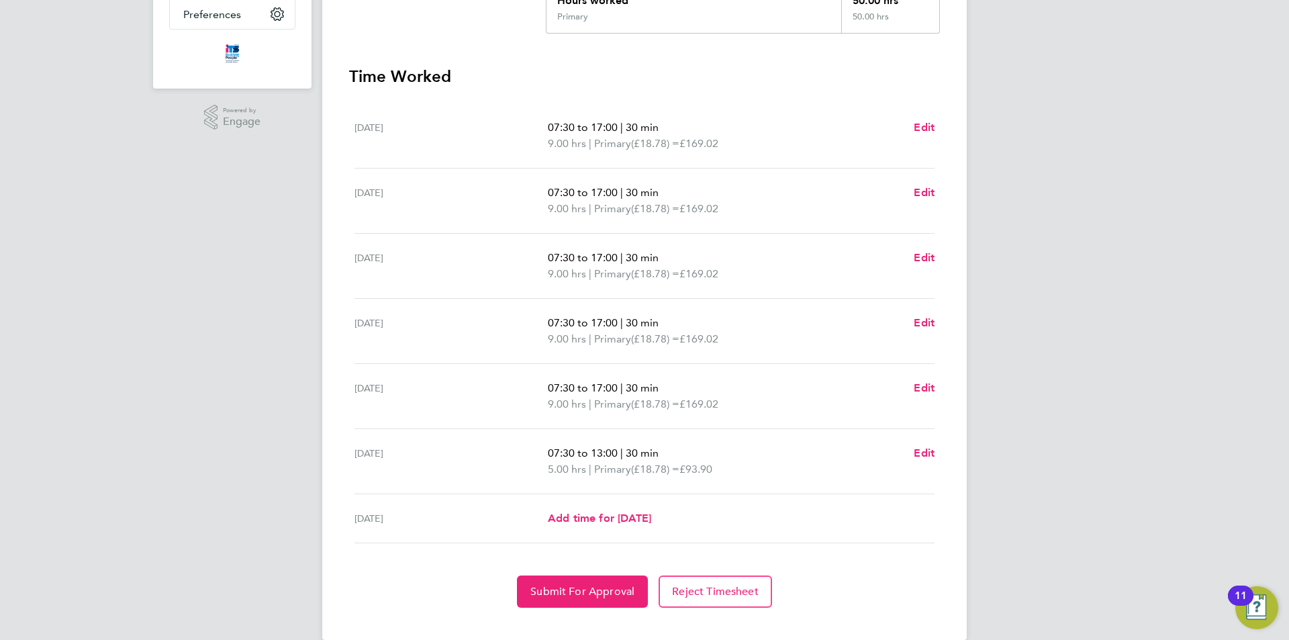
scroll to position [357, 0]
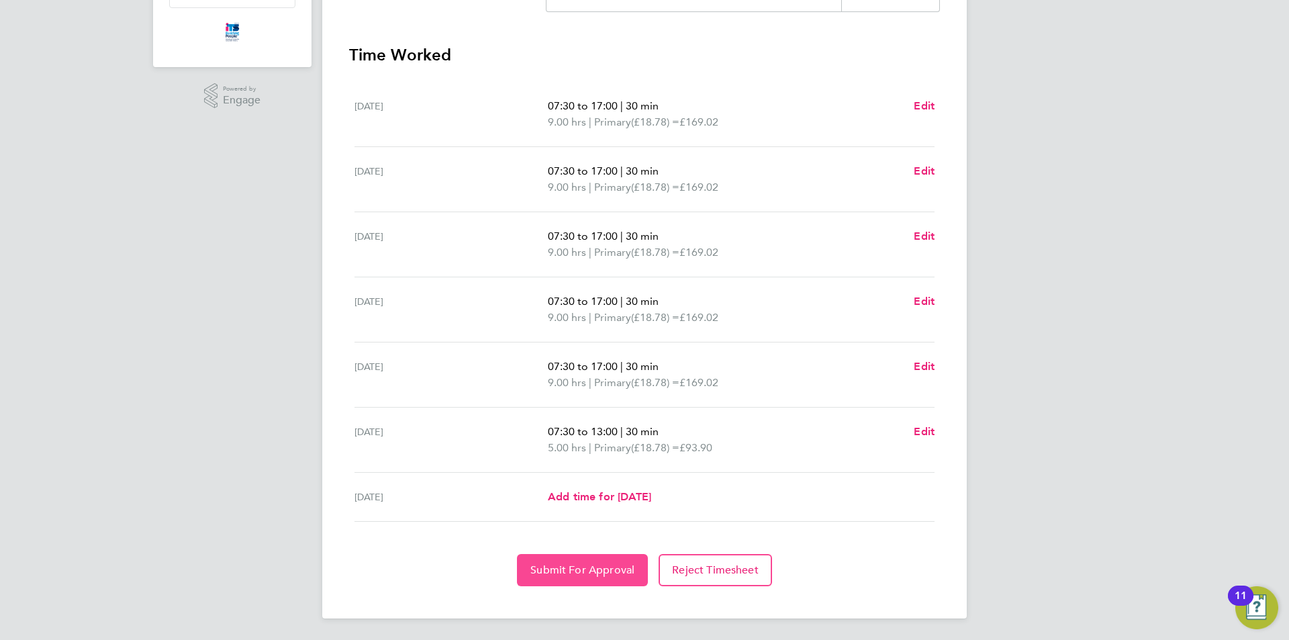
click at [611, 568] on span "Submit For Approval" at bounding box center [582, 569] width 104 height 13
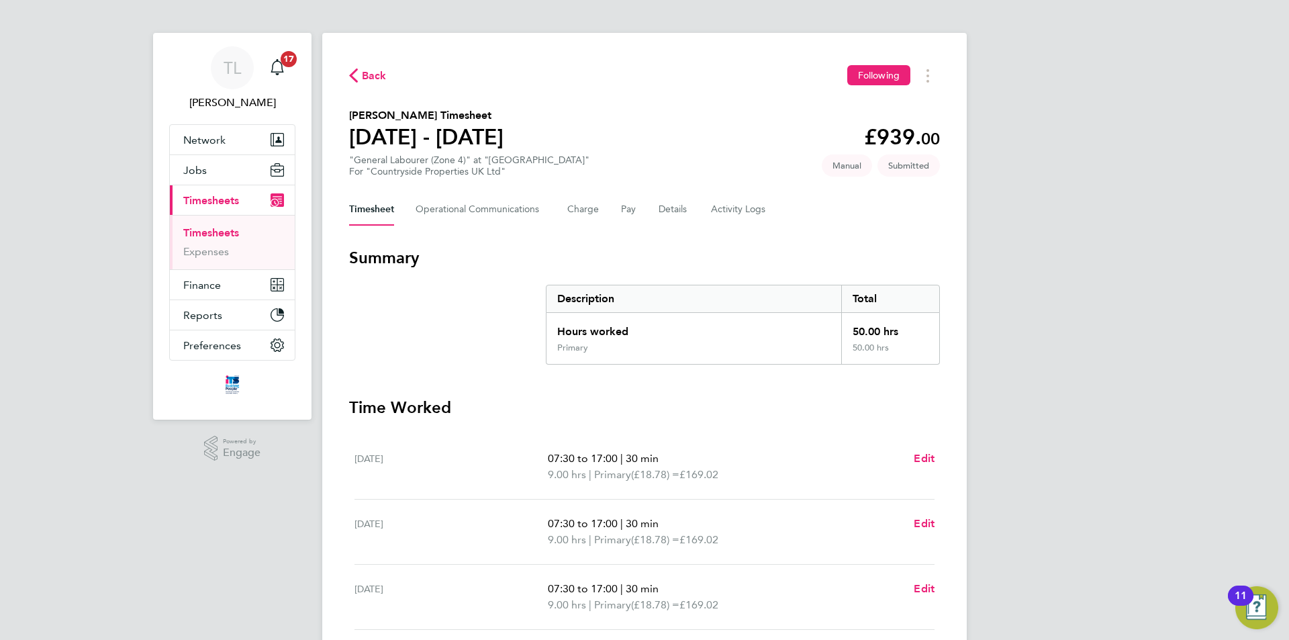
scroll to position [0, 0]
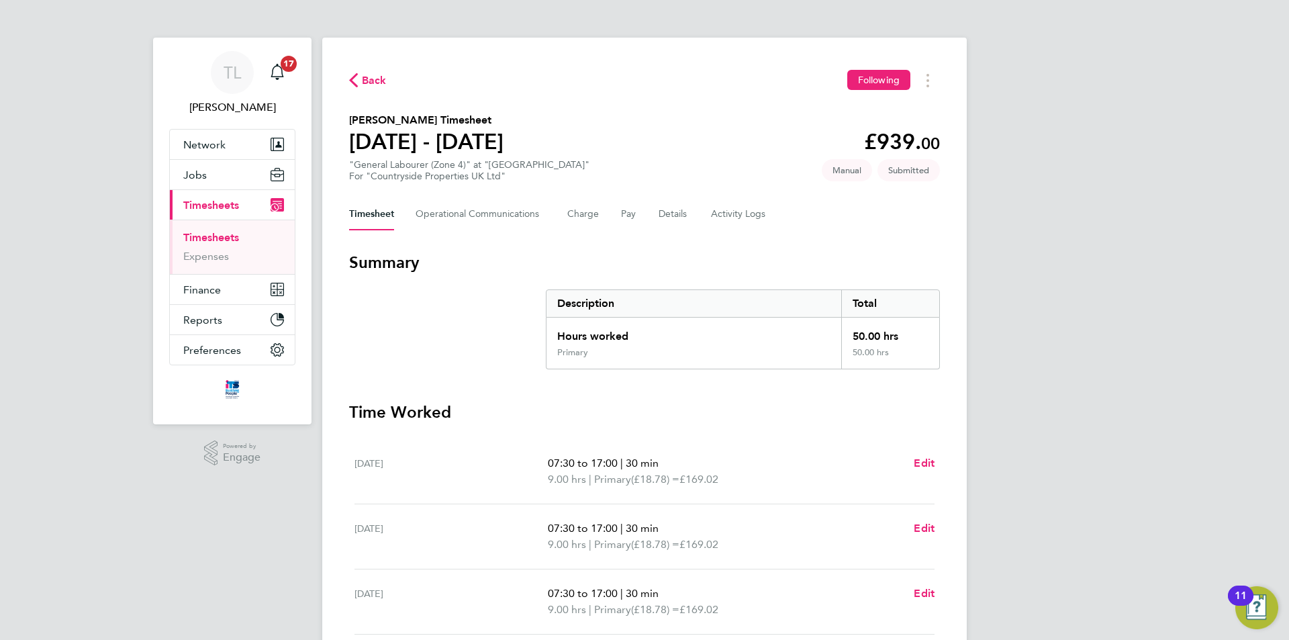
click at [370, 84] on span "Back" at bounding box center [374, 80] width 25 height 16
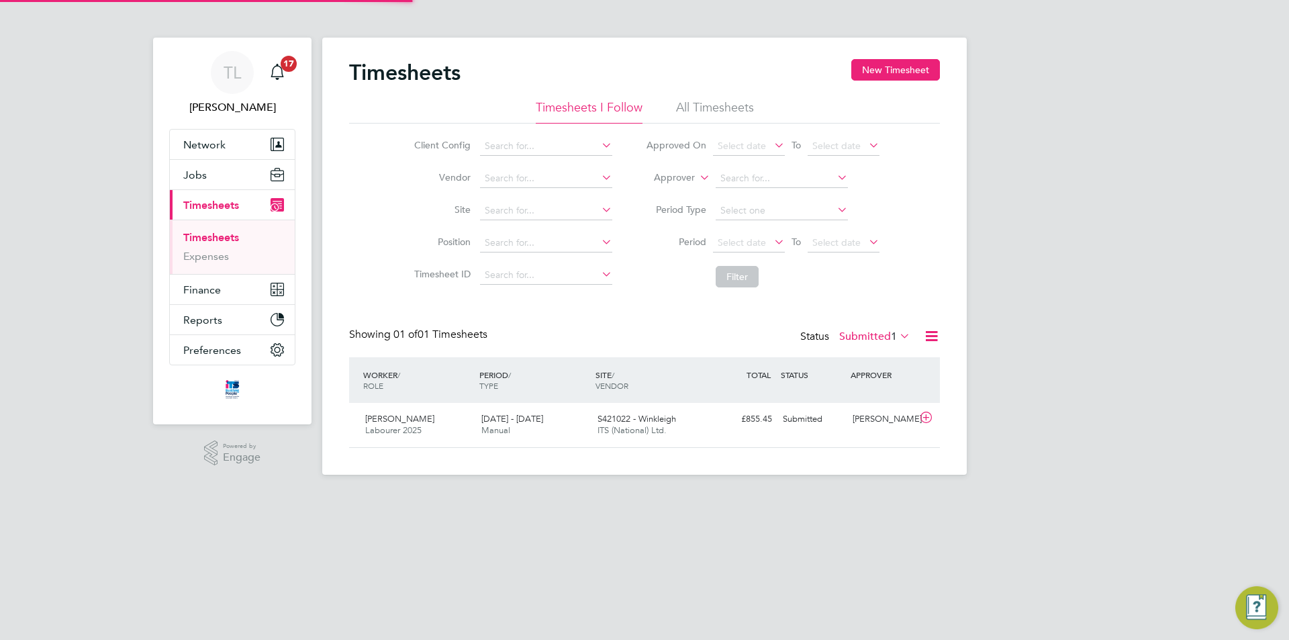
scroll to position [34, 117]
click at [892, 69] on button "New Timesheet" at bounding box center [895, 69] width 89 height 21
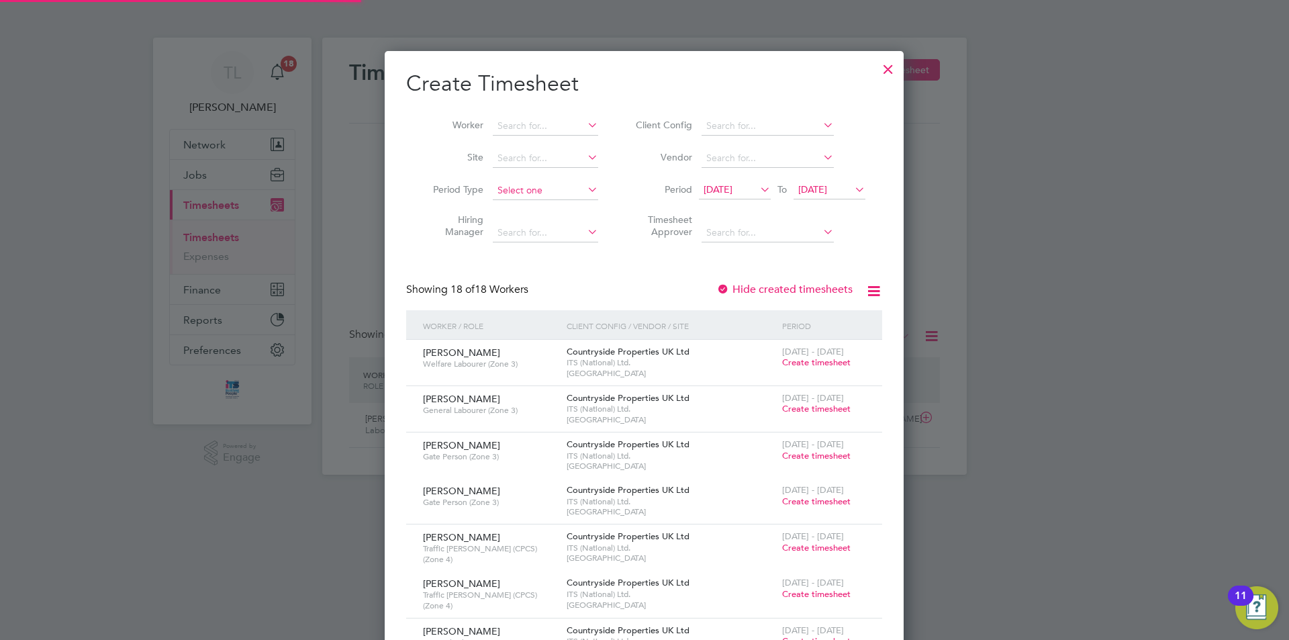
scroll to position [1561, 519]
click at [732, 184] on span "12 Sep 2025" at bounding box center [717, 189] width 29 height 12
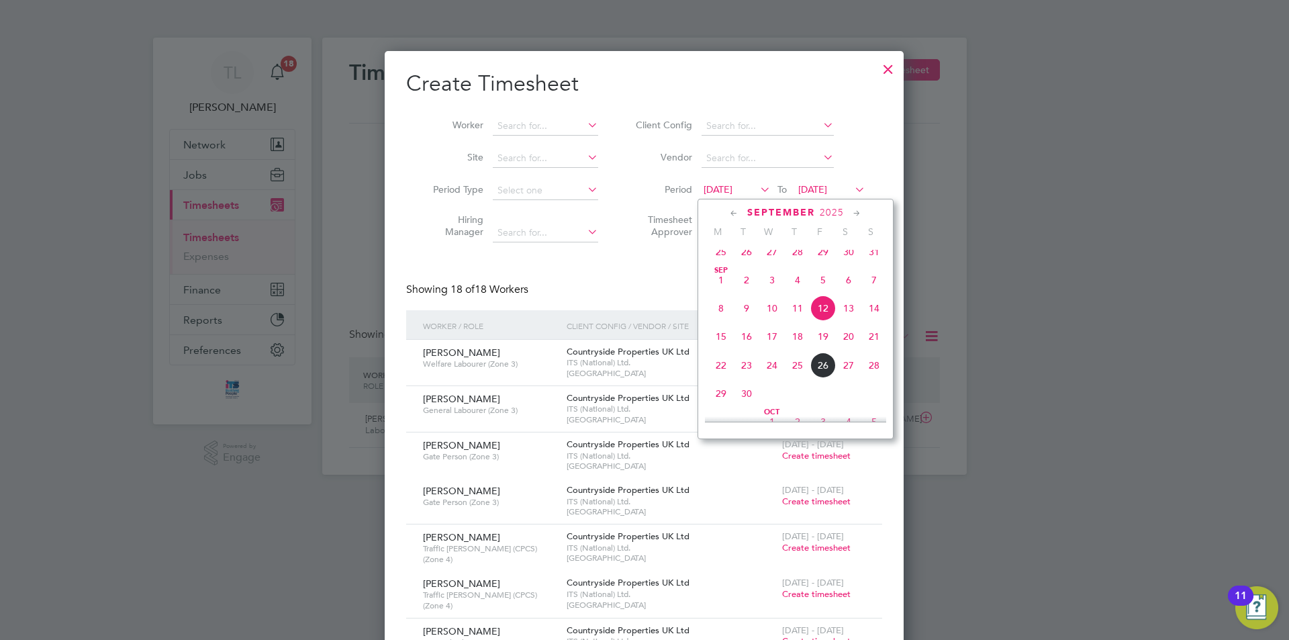
click at [717, 378] on span "22" at bounding box center [721, 365] width 26 height 26
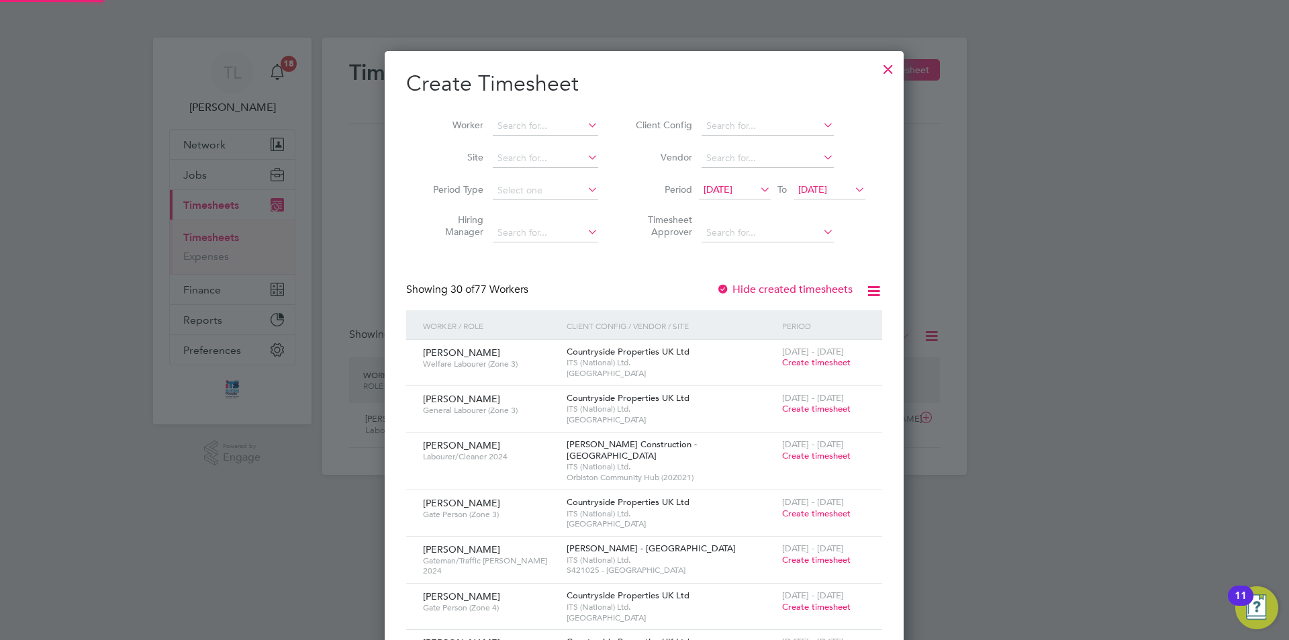
scroll to position [1747, 519]
click at [827, 193] on span "22 Sep 2025" at bounding box center [812, 189] width 29 height 12
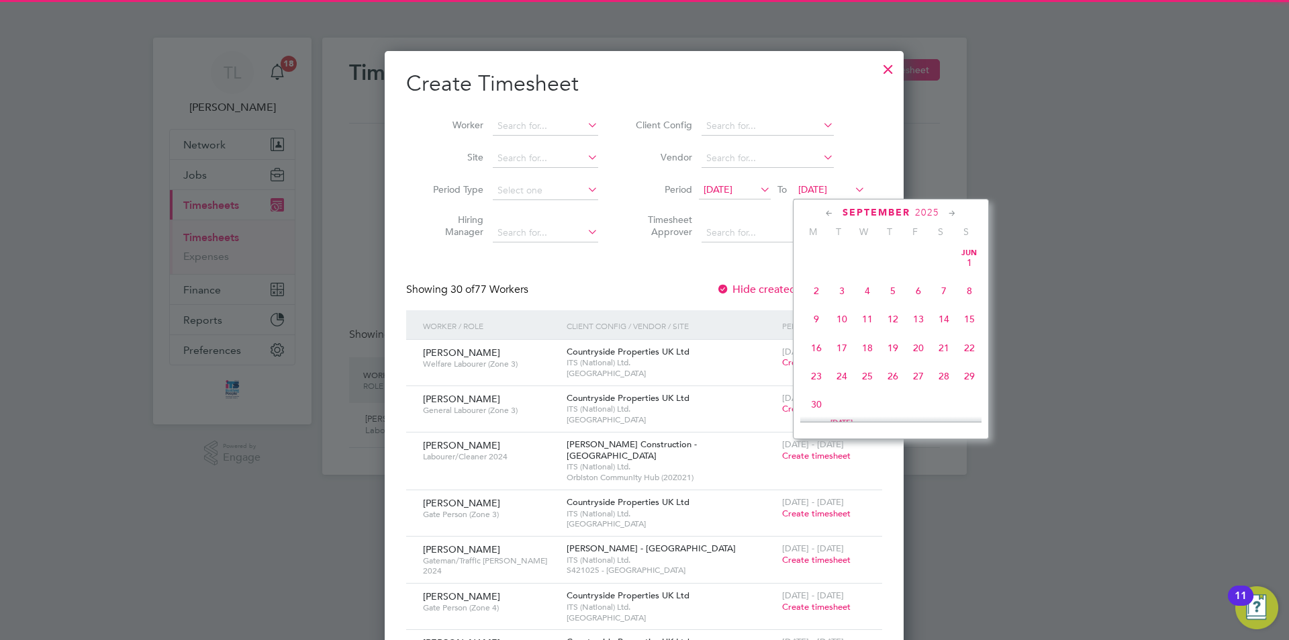
scroll to position [494, 0]
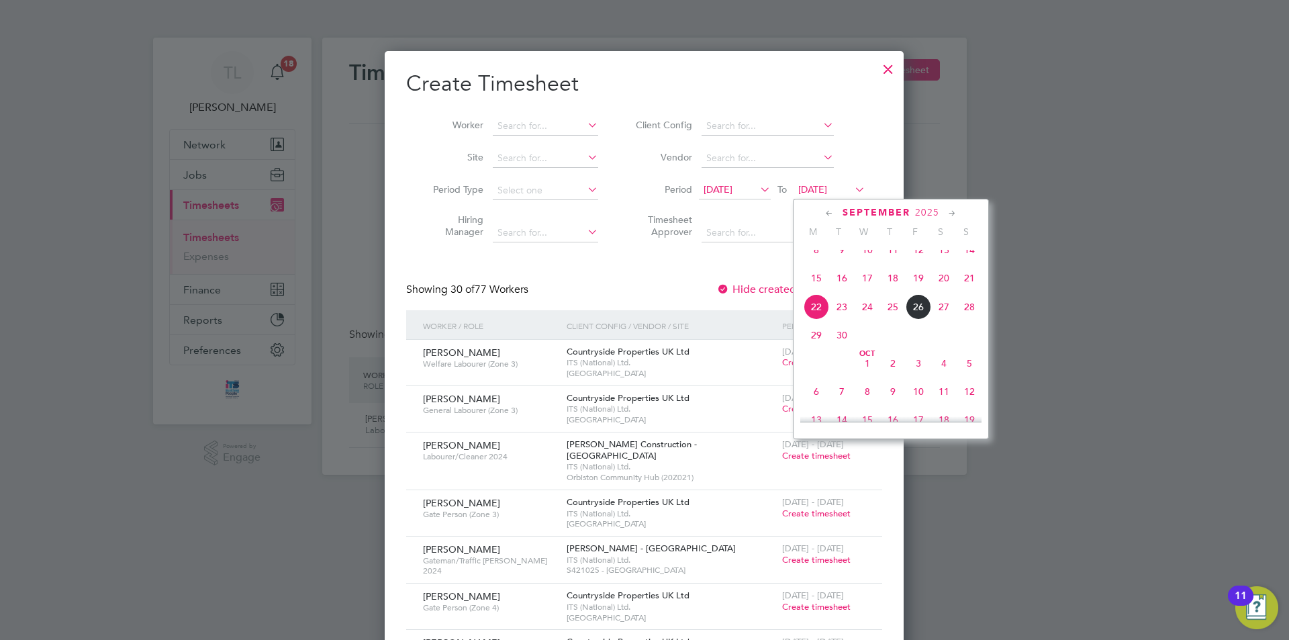
click at [919, 318] on span "26" at bounding box center [918, 307] width 26 height 26
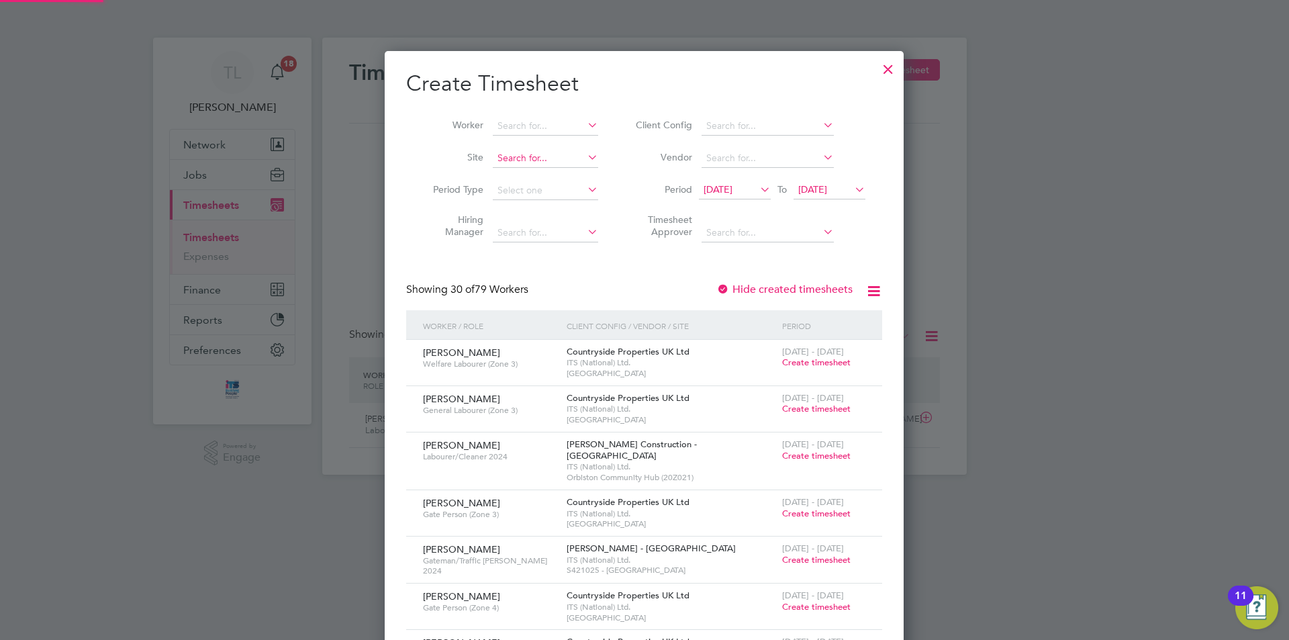
scroll to position [1747, 519]
click at [518, 156] on input at bounding box center [545, 158] width 105 height 19
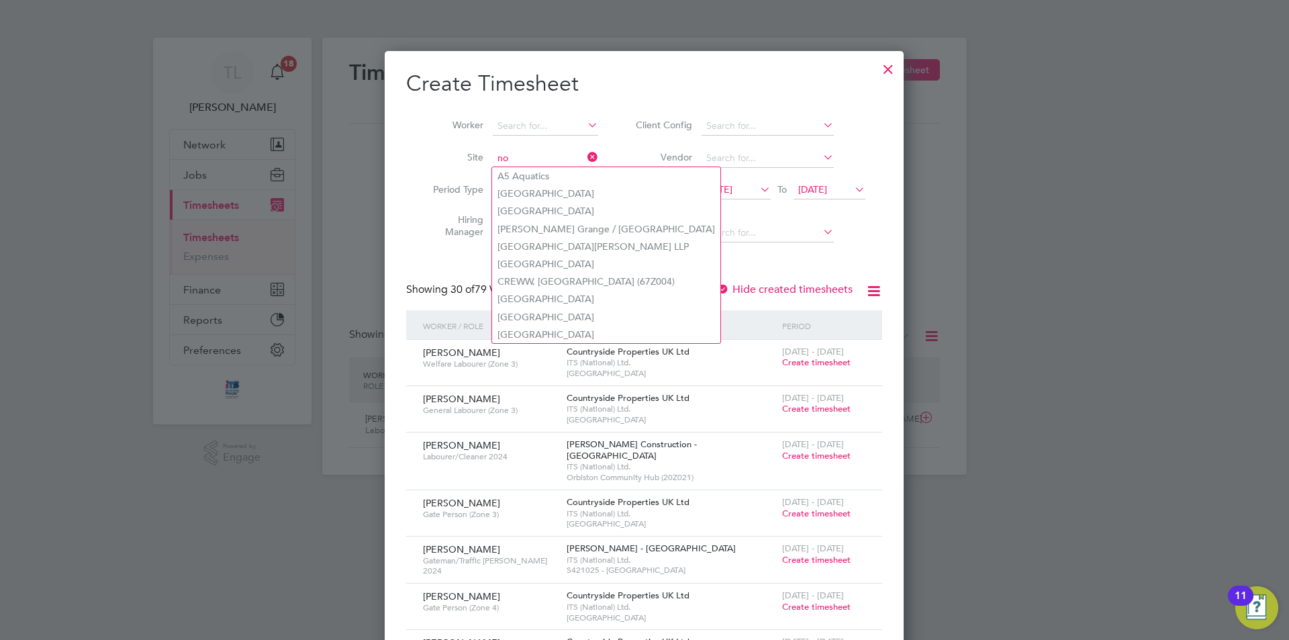
type input "n"
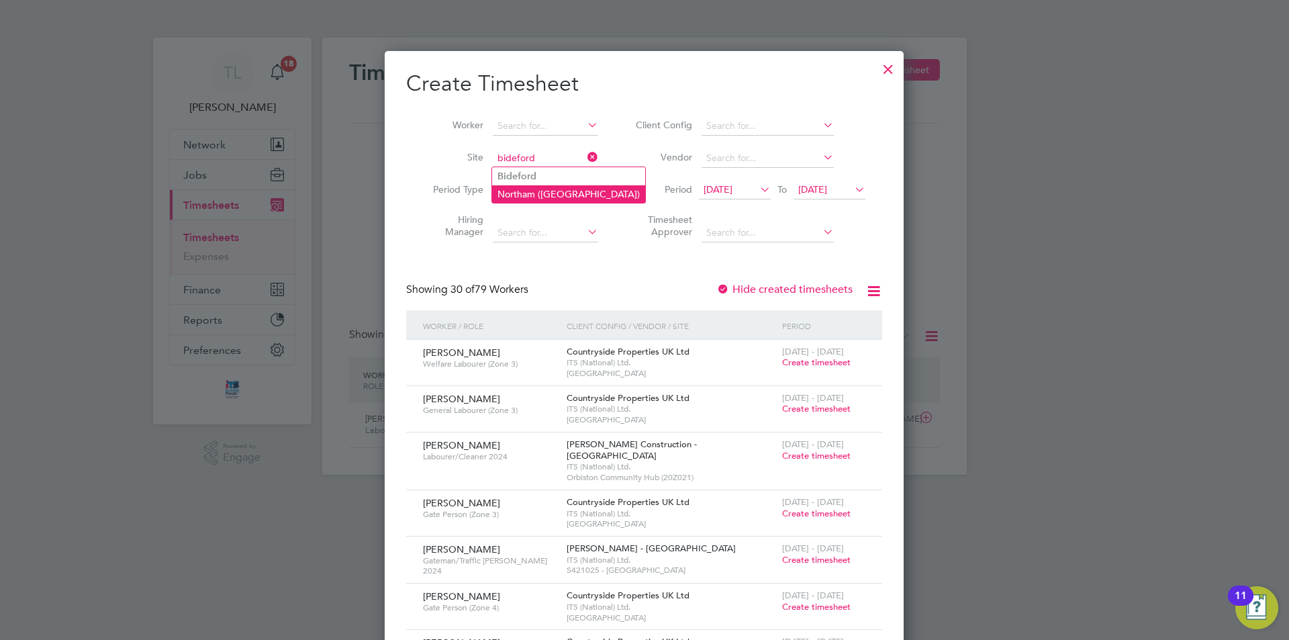
click at [530, 191] on li "Northam (Bay View Road)" at bounding box center [568, 193] width 153 height 17
type input "Northam (Bay View Road)"
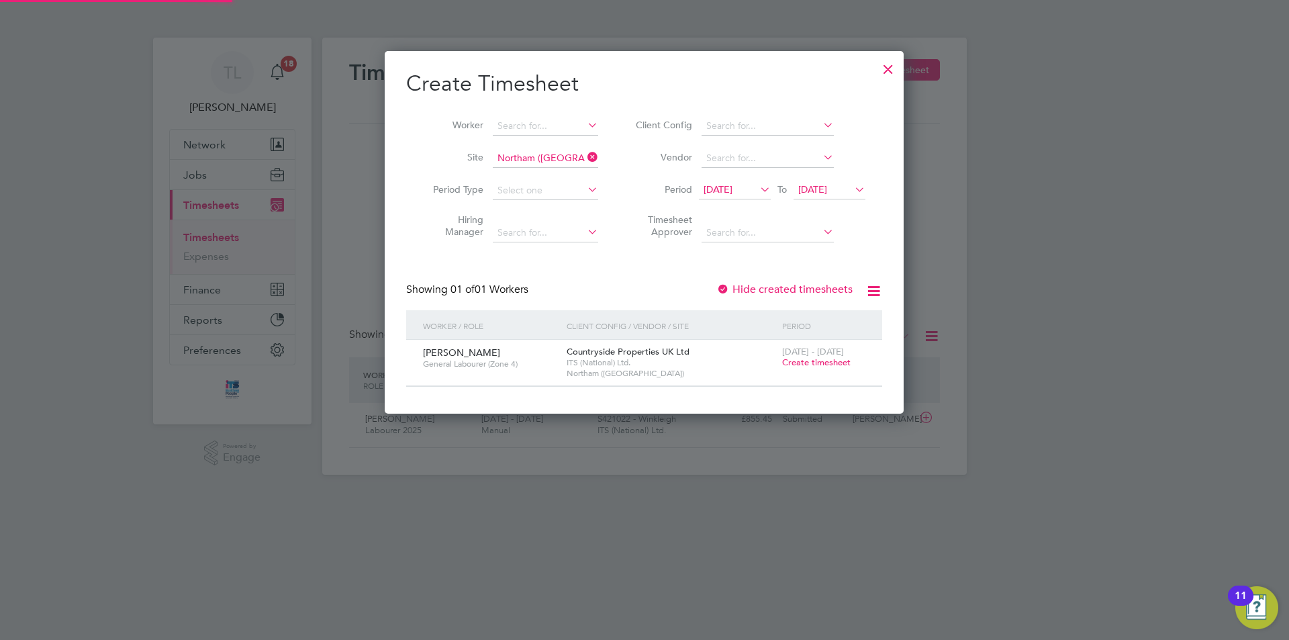
scroll to position [362, 519]
click at [821, 366] on span "Create timesheet" at bounding box center [816, 361] width 68 height 11
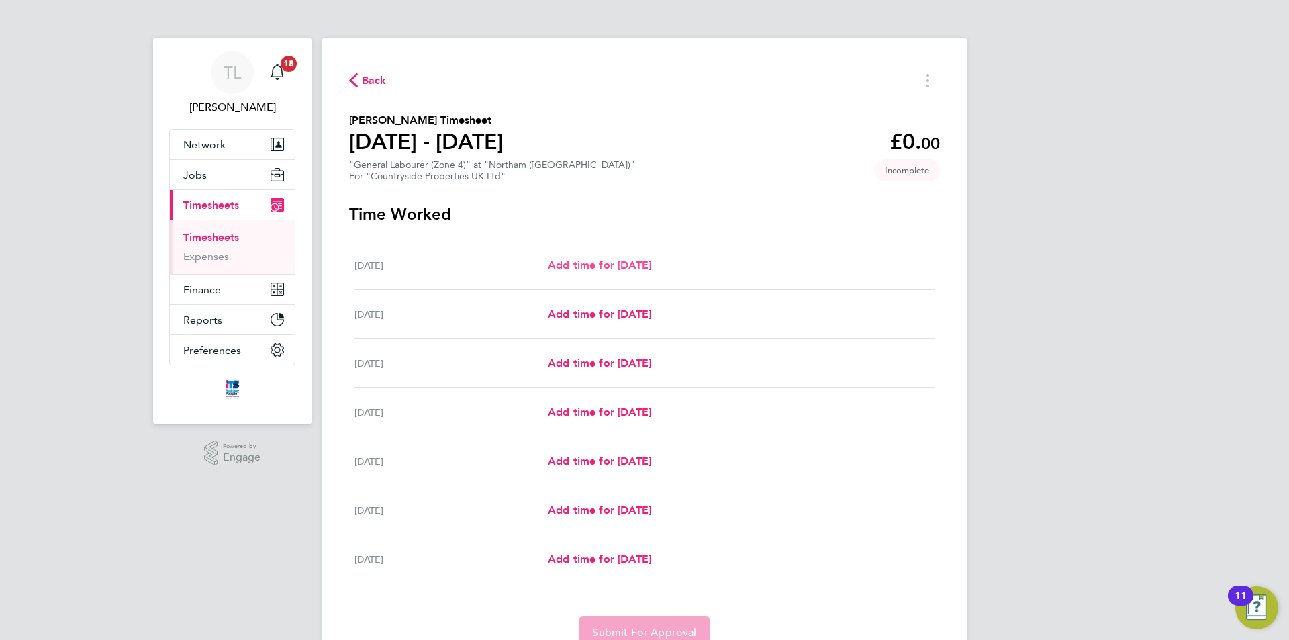
click at [585, 266] on span "Add time for Mon 22 Sep" at bounding box center [599, 264] width 103 height 13
select select "30"
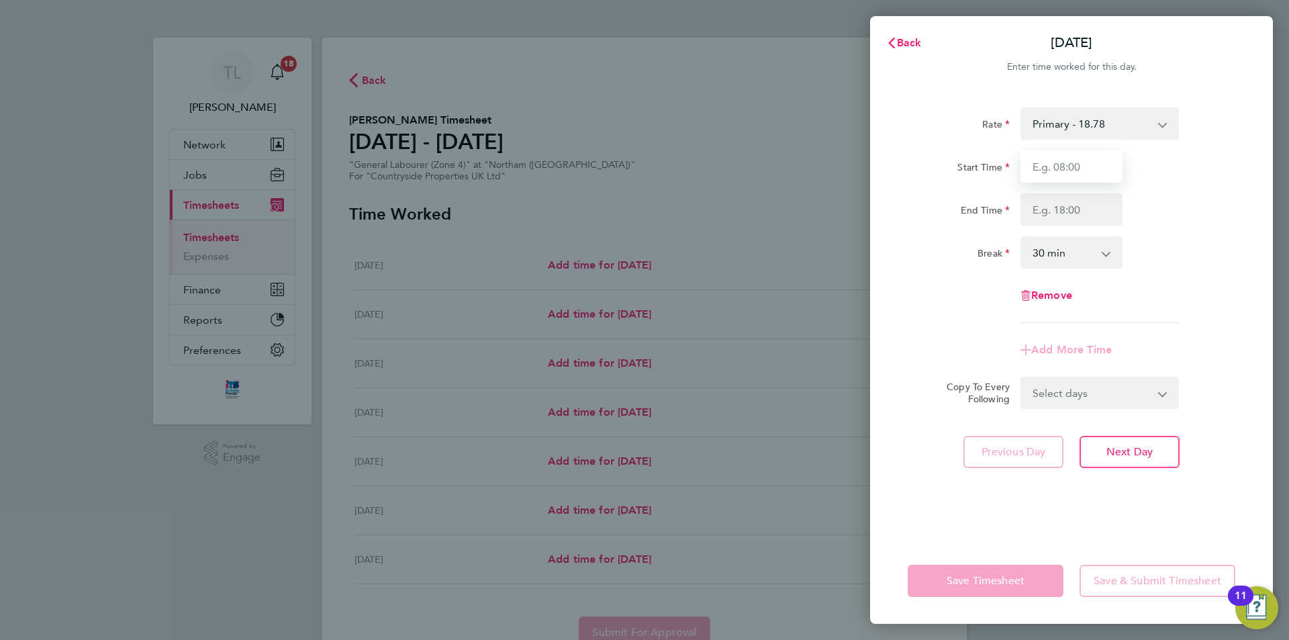
click at [1061, 168] on input "Start Time" at bounding box center [1071, 166] width 102 height 32
type input "07:30"
click at [1064, 207] on input "End Time" at bounding box center [1071, 209] width 102 height 32
type input "17:00"
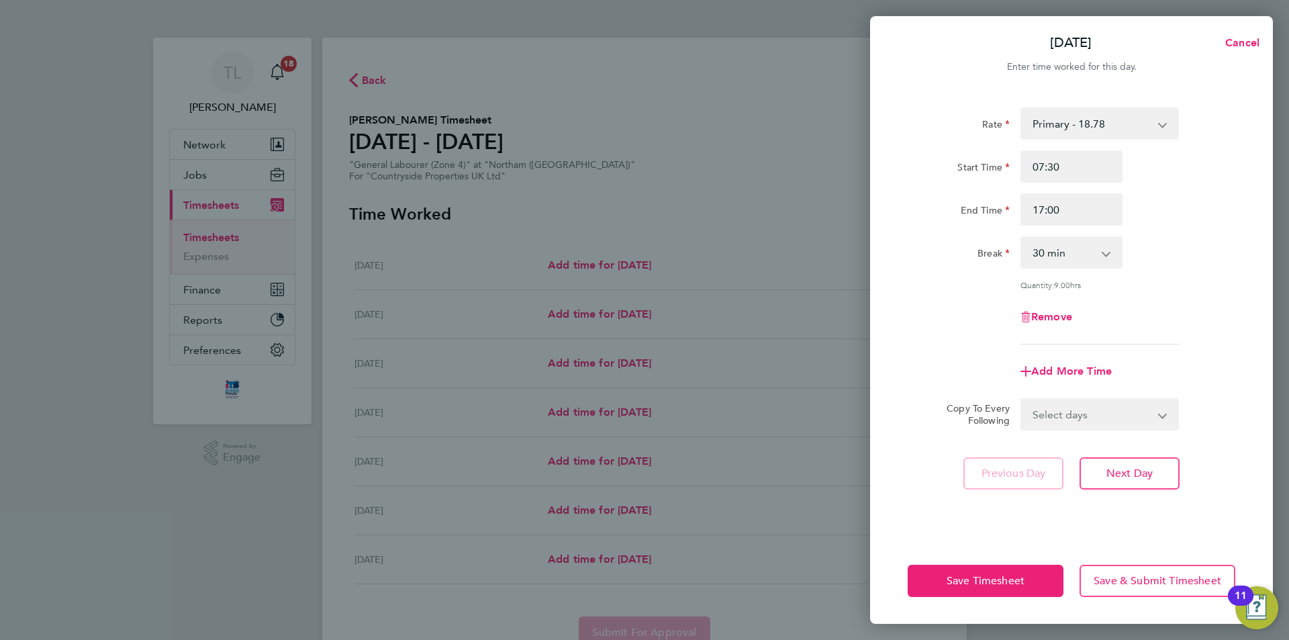
click at [1062, 521] on div "Rate Primary - 18.78 Start Time 07:30 End Time 17:00 Break 0 min 15 min 30 min …" at bounding box center [1071, 314] width 403 height 446
click at [1152, 410] on select "Select days Day Weekday (Mon-Fri) Weekend (Sat-Sun) Tuesday Wednesday Thursday …" at bounding box center [1091, 414] width 141 height 30
select select "WEEKDAY"
click at [1021, 399] on select "Select days Day Weekday (Mon-Fri) Weekend (Sat-Sun) Tuesday Wednesday Thursday …" at bounding box center [1091, 414] width 141 height 30
select select "2025-09-28"
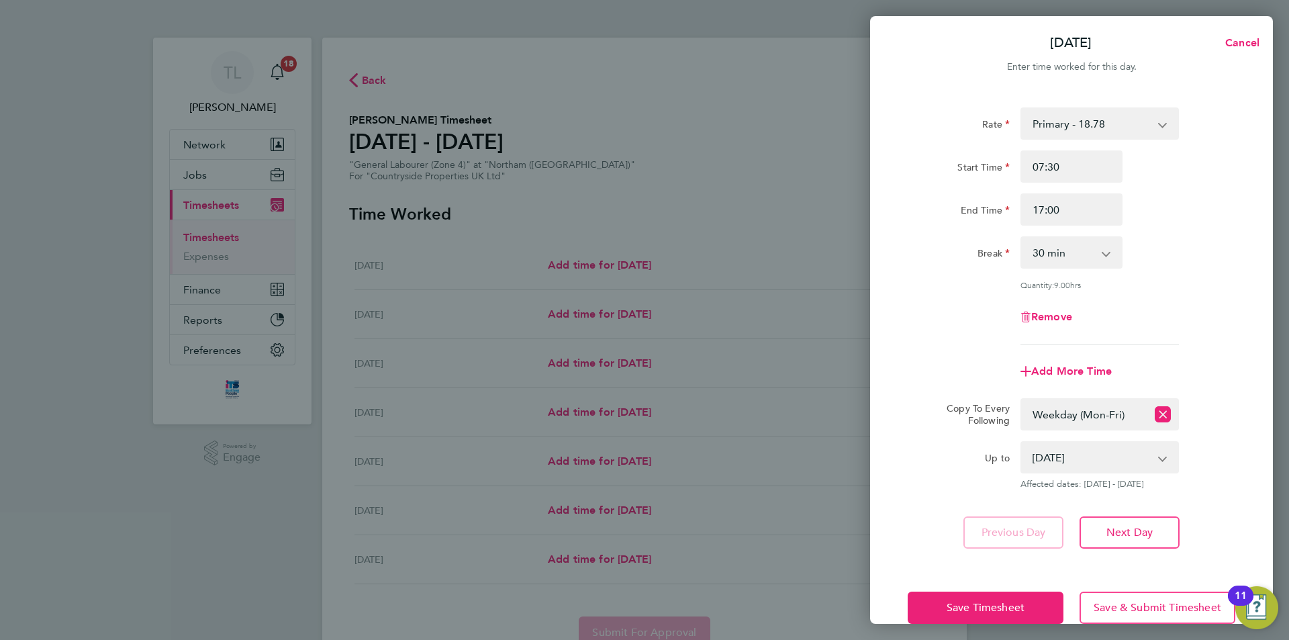
click at [956, 470] on div "Up to" at bounding box center [958, 465] width 113 height 48
click at [1003, 605] on span "Save Timesheet" at bounding box center [985, 607] width 78 height 13
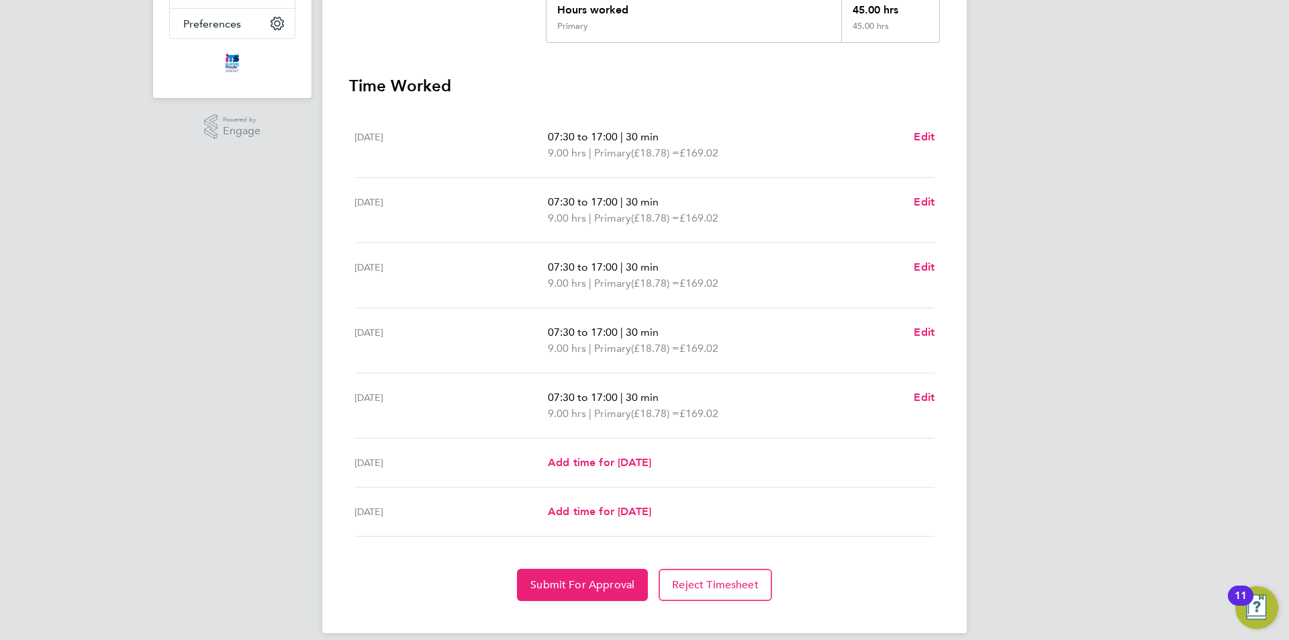
scroll to position [341, 0]
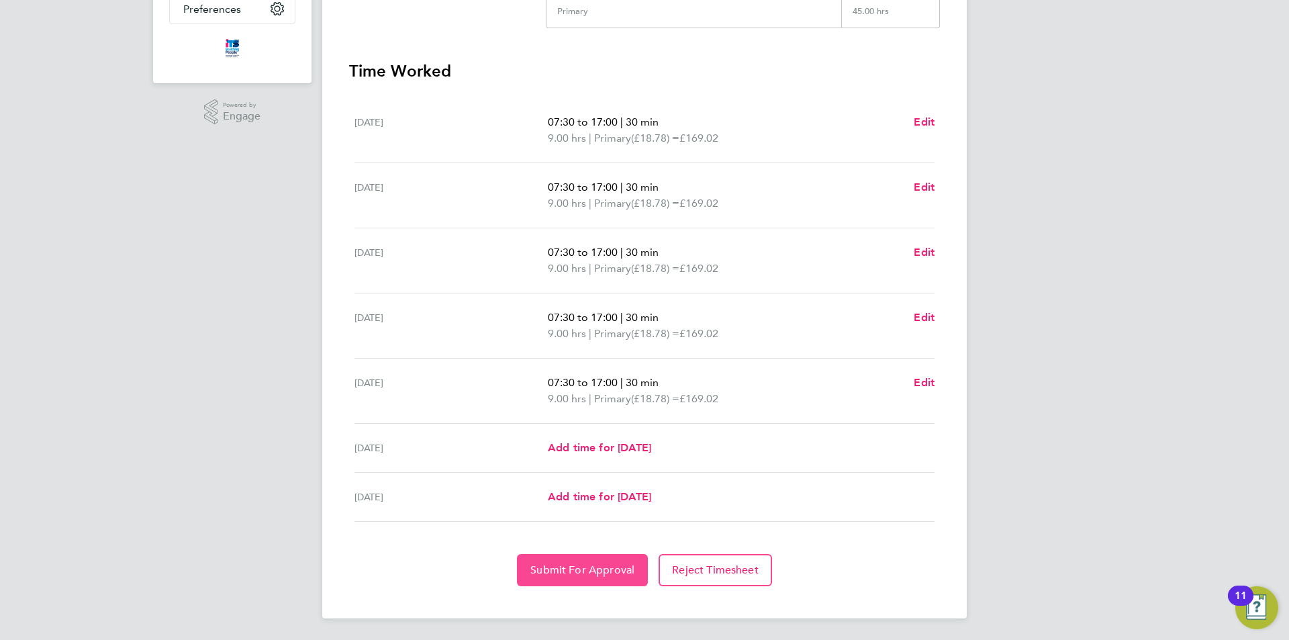
click at [586, 567] on span "Submit For Approval" at bounding box center [582, 569] width 104 height 13
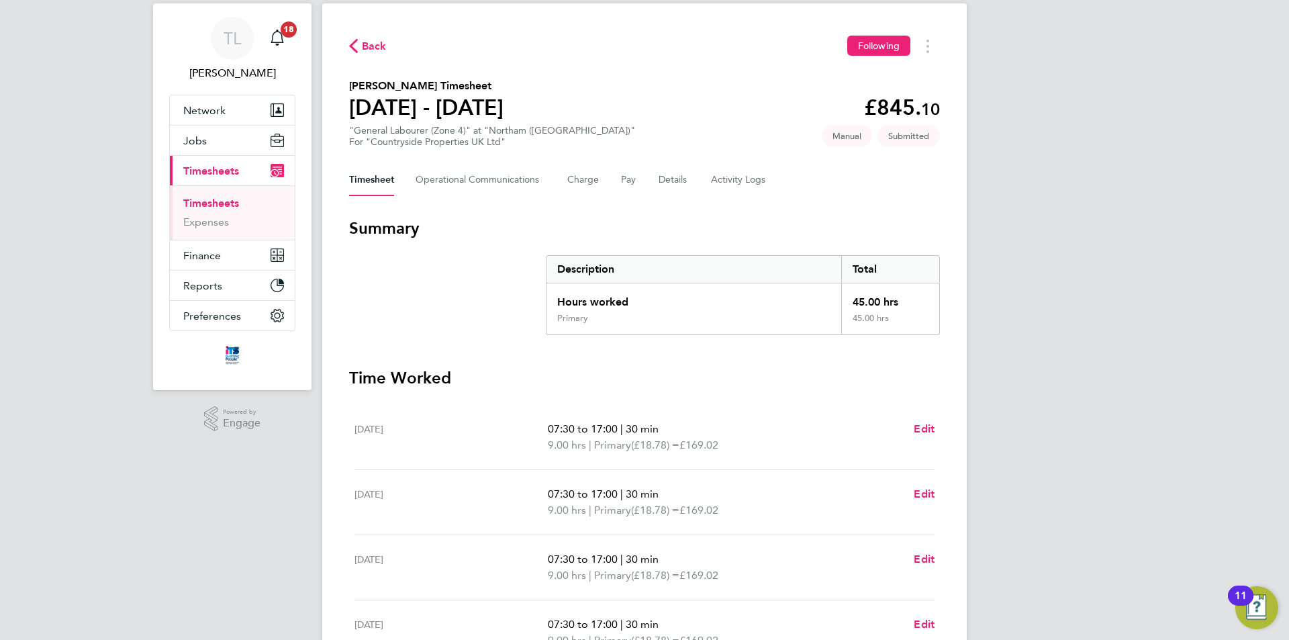
scroll to position [0, 0]
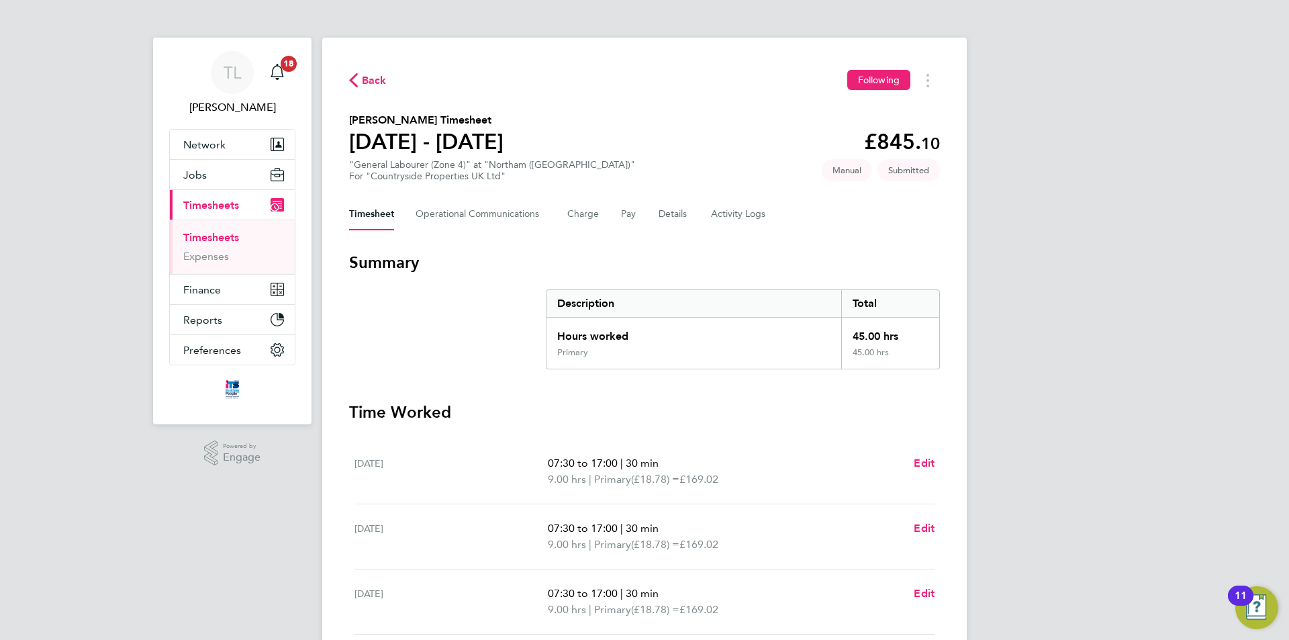
click at [358, 76] on span "Back" at bounding box center [368, 79] width 38 height 13
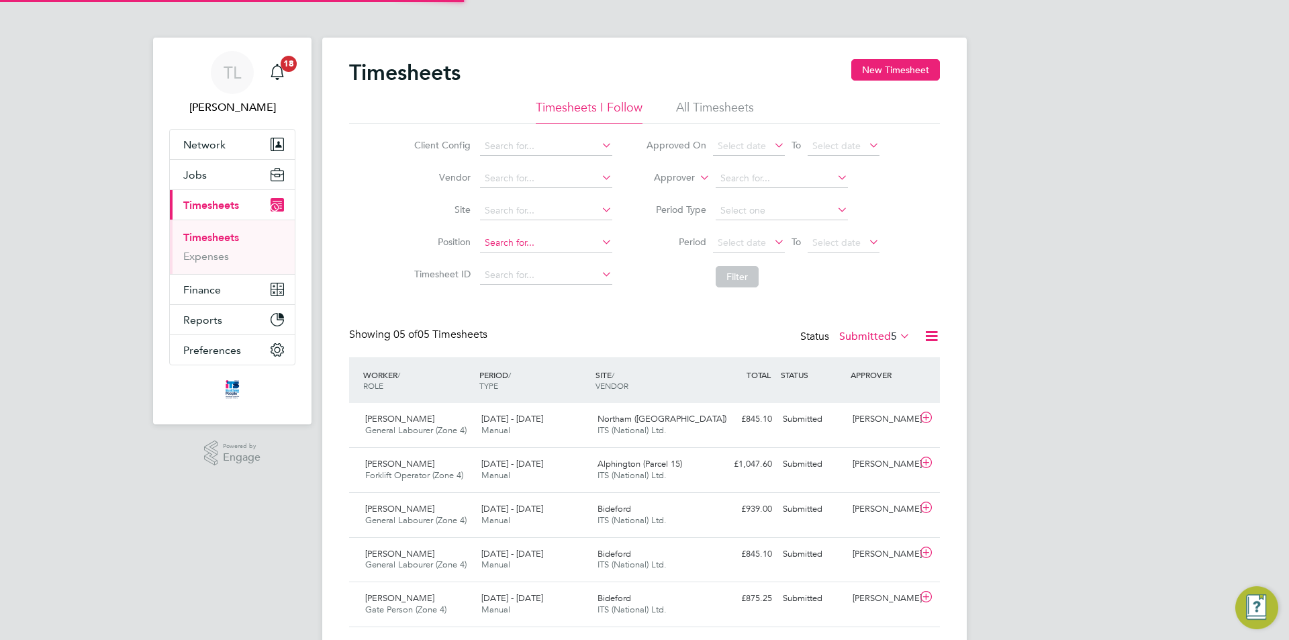
scroll to position [34, 117]
click at [567, 434] on div "22 - 28 Sep 2025 Manual" at bounding box center [534, 425] width 116 height 34
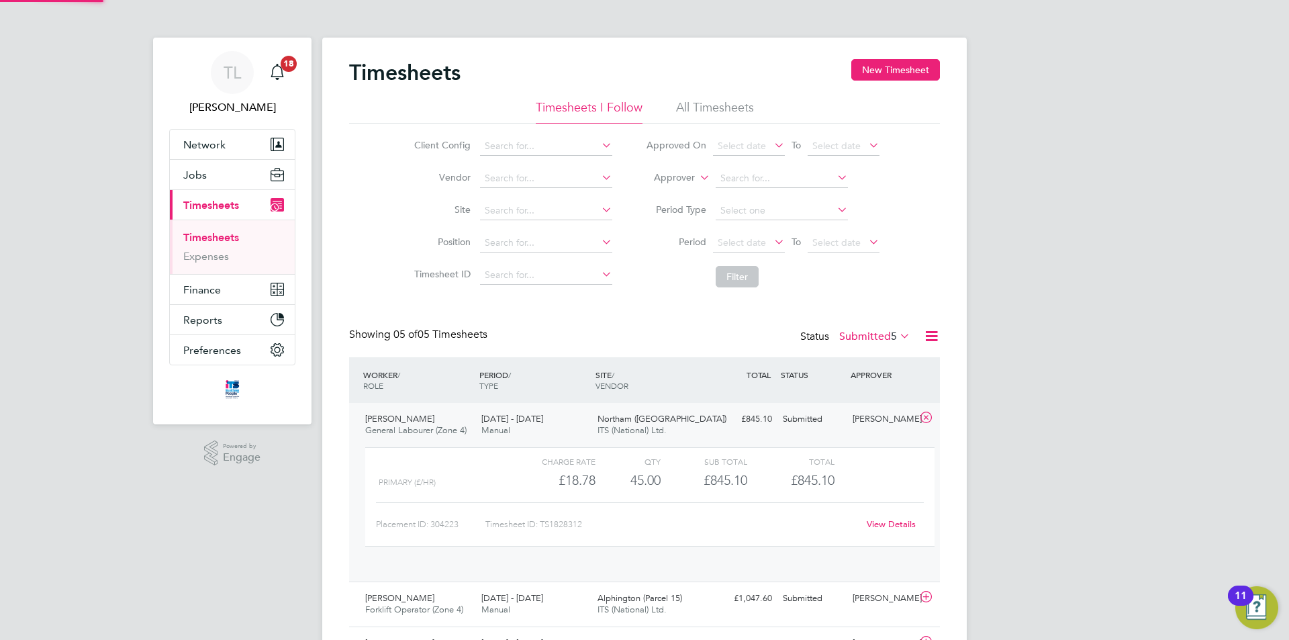
scroll to position [23, 131]
click at [906, 529] on link "View Details" at bounding box center [890, 523] width 49 height 11
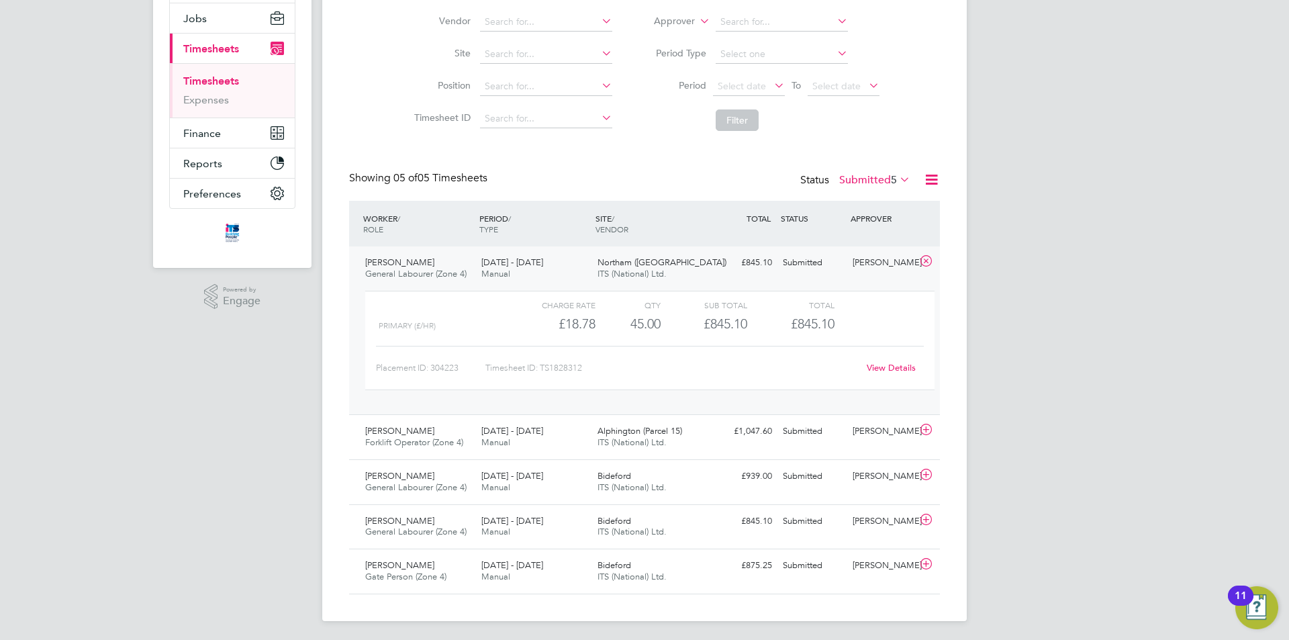
scroll to position [159, 0]
click at [895, 177] on span "5" at bounding box center [894, 176] width 6 height 13
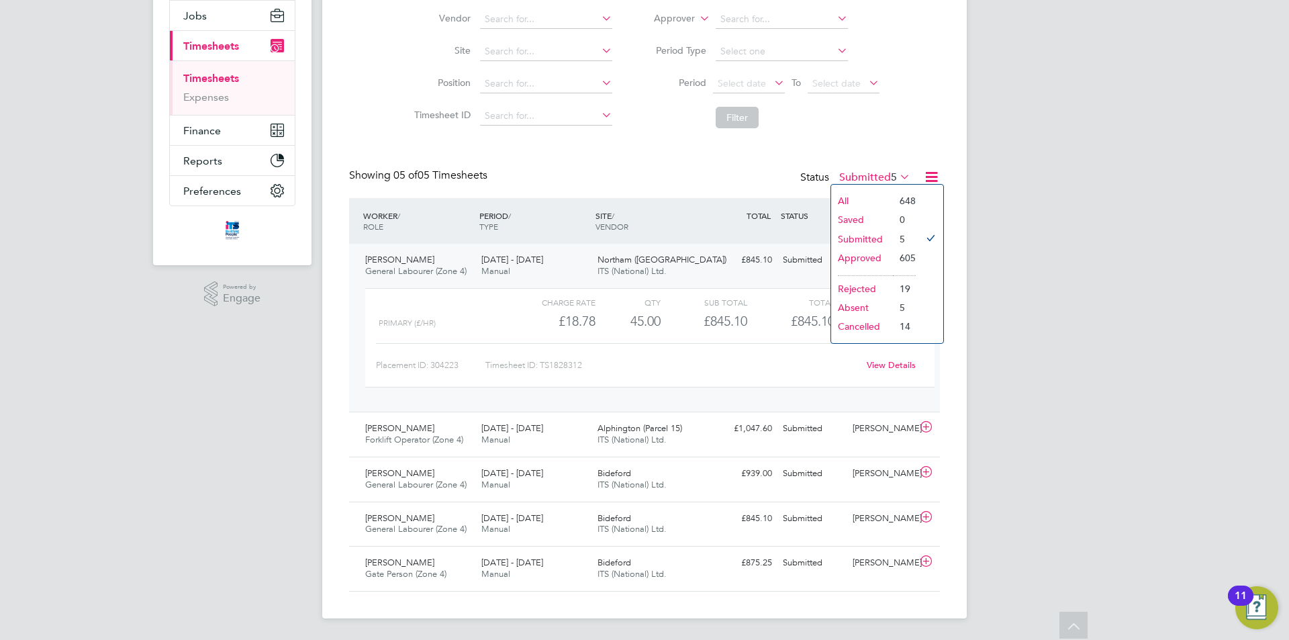
click at [913, 135] on div "Client Config Vendor Site Position Timesheet ID Approved On Select date To Sele…" at bounding box center [644, 49] width 591 height 170
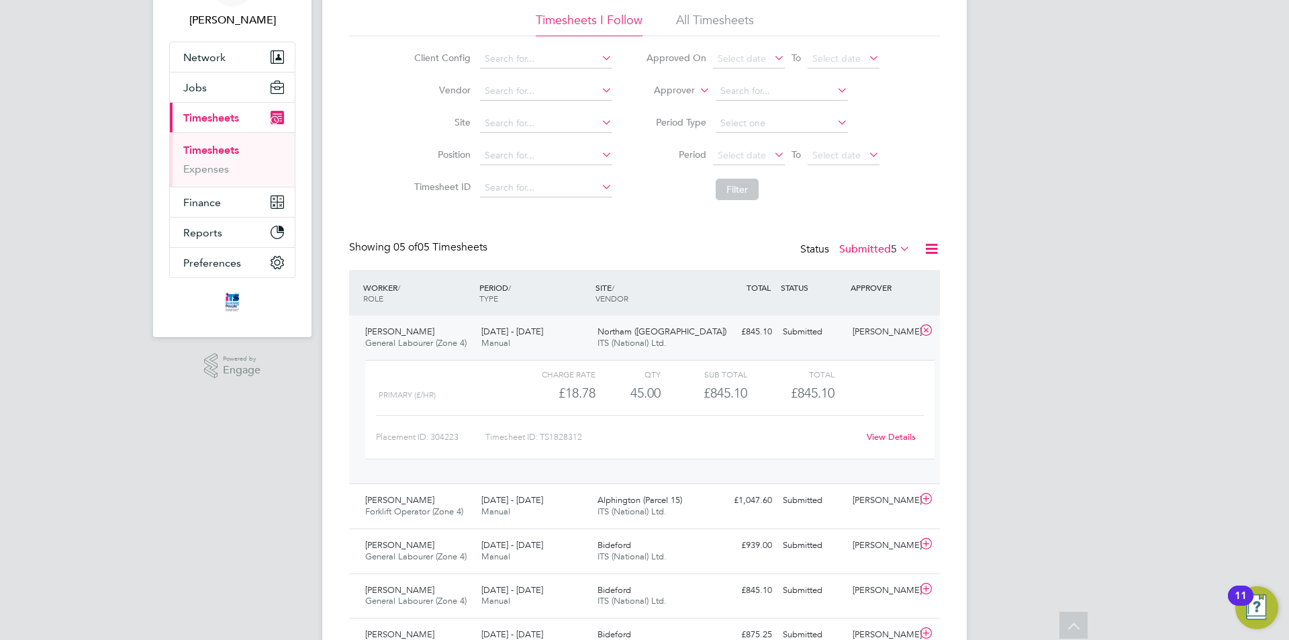
scroll to position [0, 0]
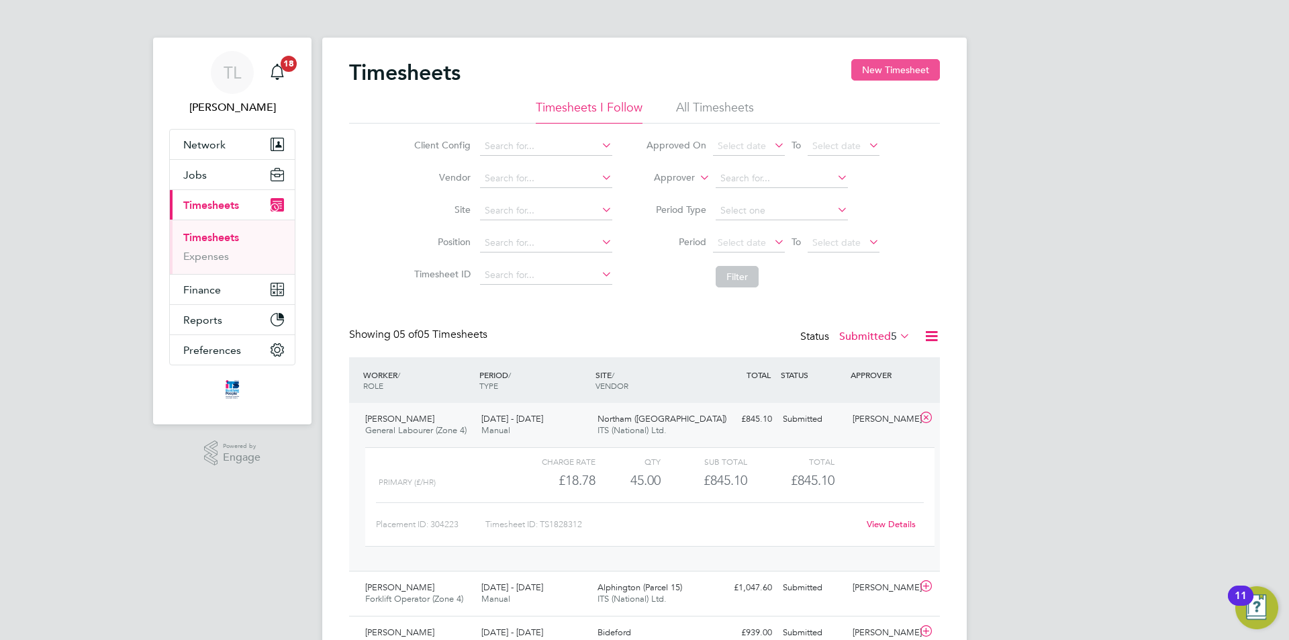
click at [885, 80] on button "New Timesheet" at bounding box center [895, 69] width 89 height 21
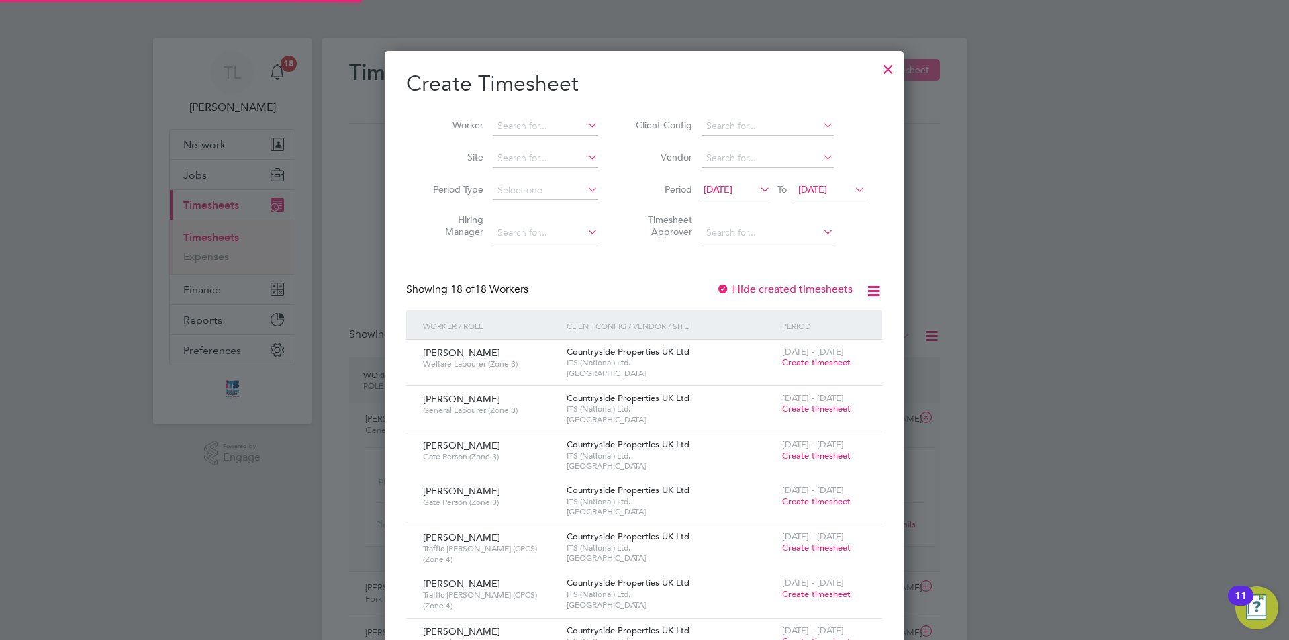
scroll to position [1561, 519]
click at [565, 153] on input at bounding box center [545, 158] width 105 height 19
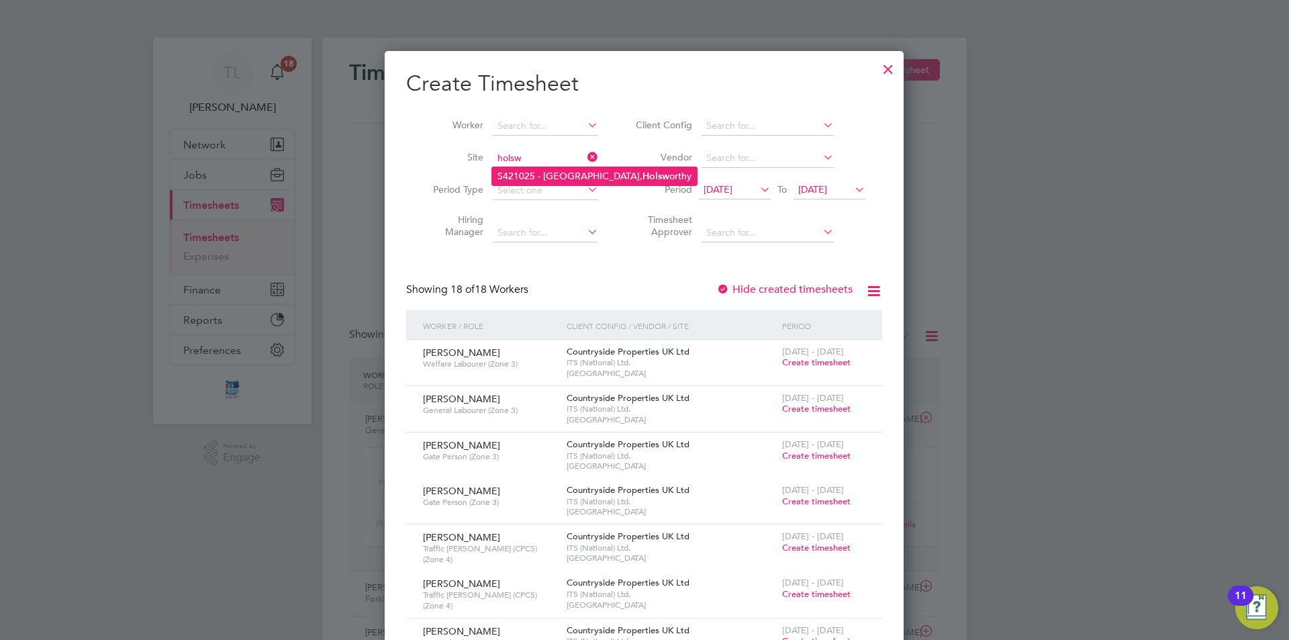
click at [568, 168] on li "S421025 - Ruby Meadow, North Road, Holsw orthy" at bounding box center [594, 176] width 205 height 18
type input "S421025 - Ruby Meadow, North Road, Holsworthy"
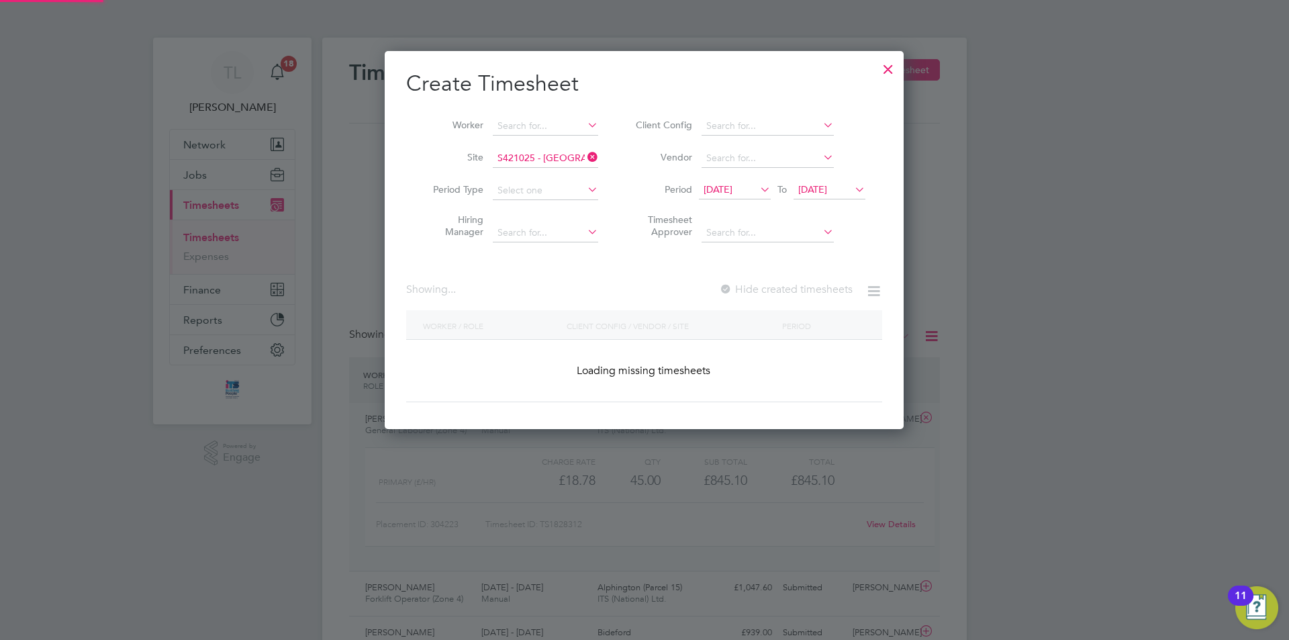
scroll to position [378, 519]
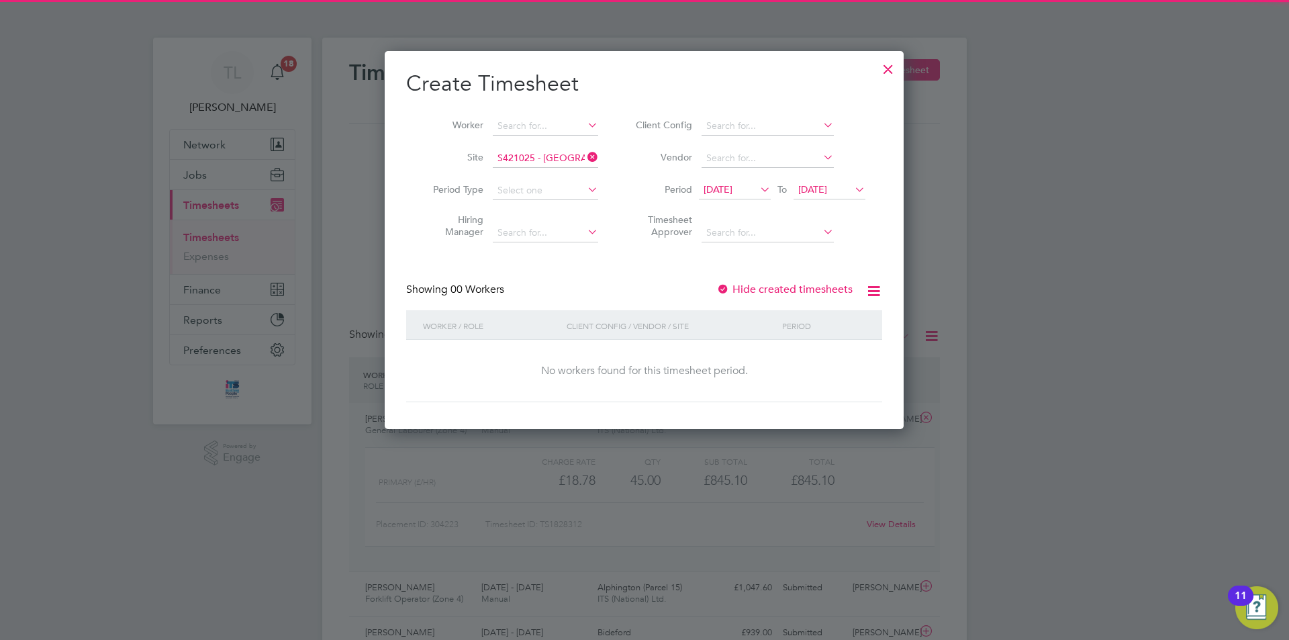
click at [732, 193] on span "12 Sep 2025" at bounding box center [717, 189] width 29 height 12
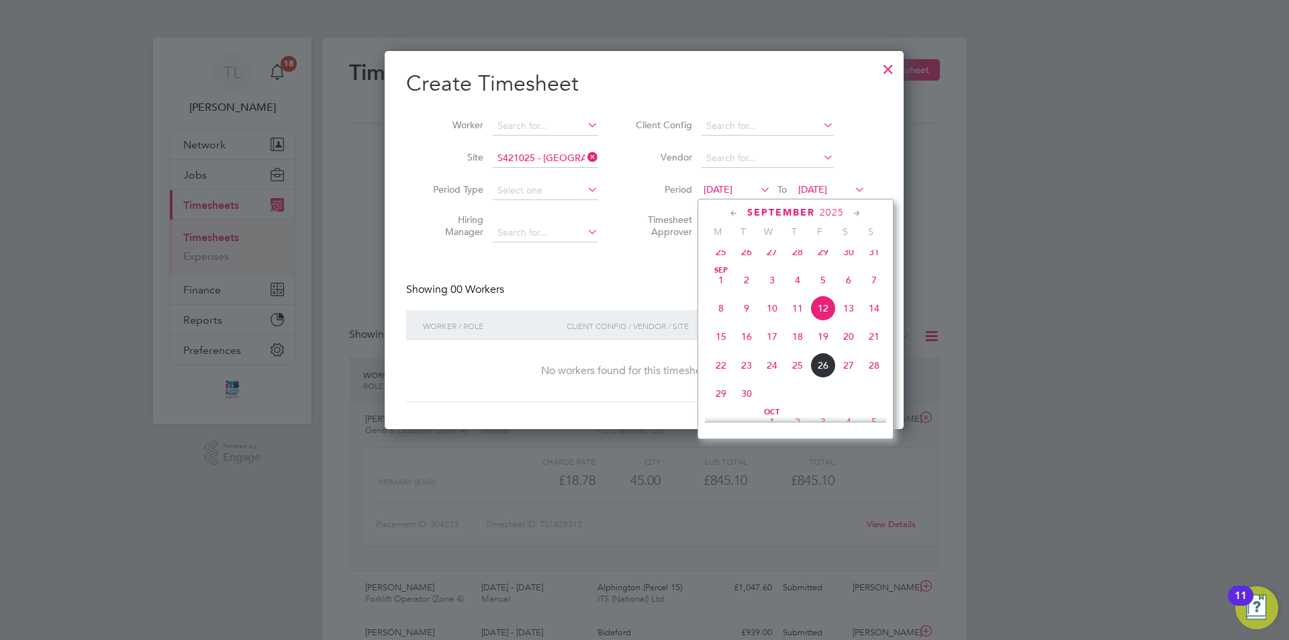
click at [717, 378] on span "22" at bounding box center [721, 365] width 26 height 26
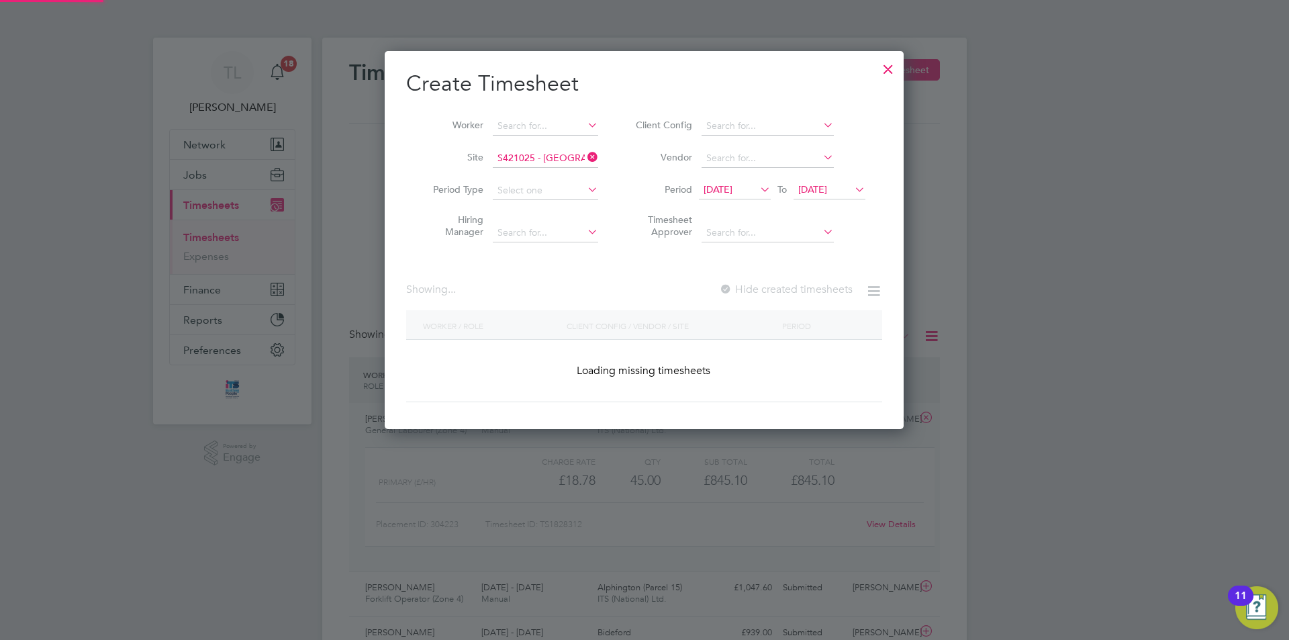
scroll to position [362, 519]
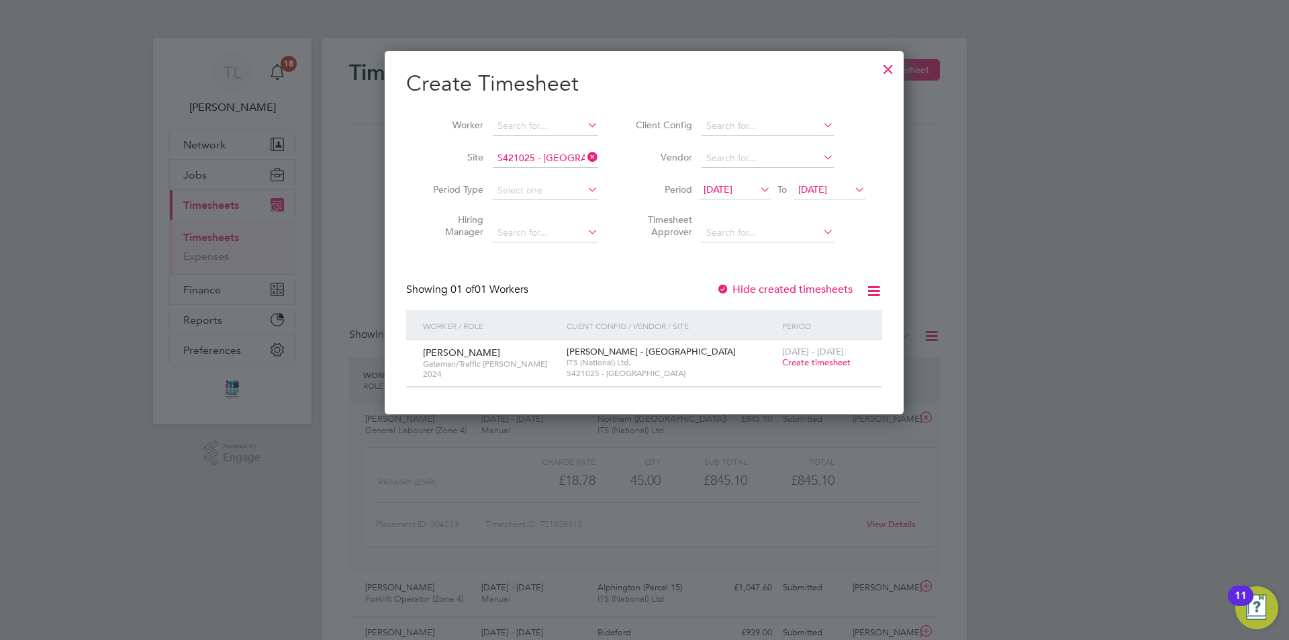
click at [821, 368] on div "20 - 26 Sep 2025 Create timesheet" at bounding box center [823, 358] width 90 height 36
click at [821, 360] on span "Create timesheet" at bounding box center [816, 361] width 68 height 11
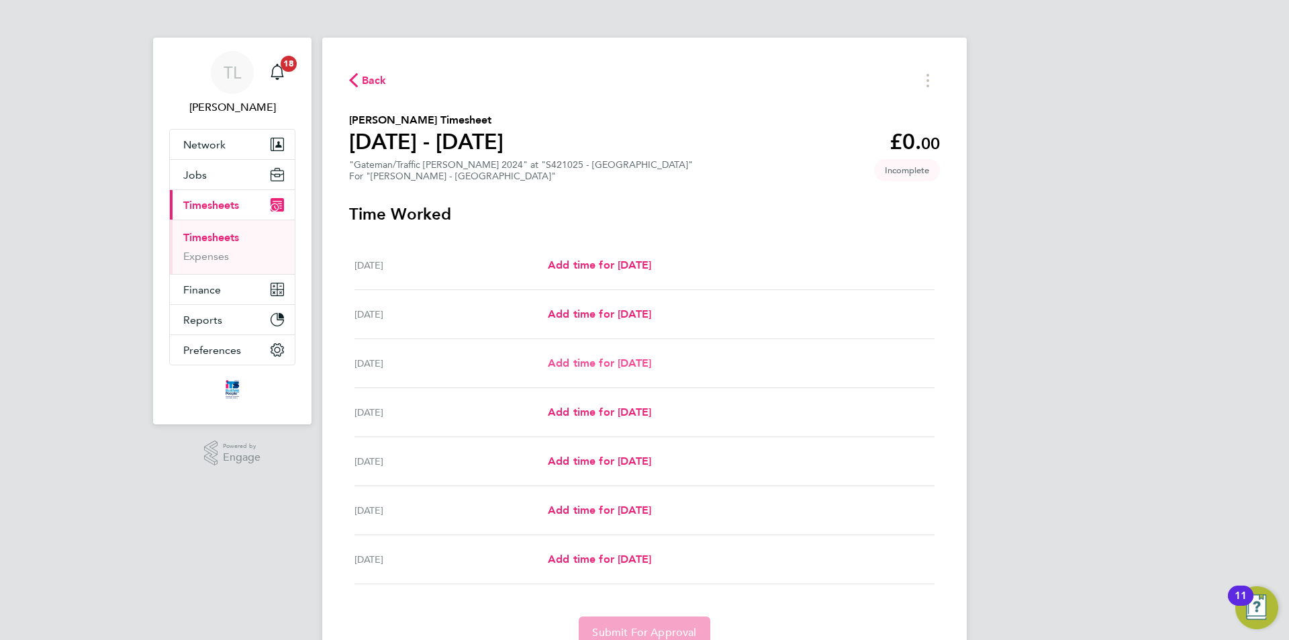
click at [593, 365] on span "Add time for Mon 22 Sep" at bounding box center [599, 362] width 103 height 13
select select "30"
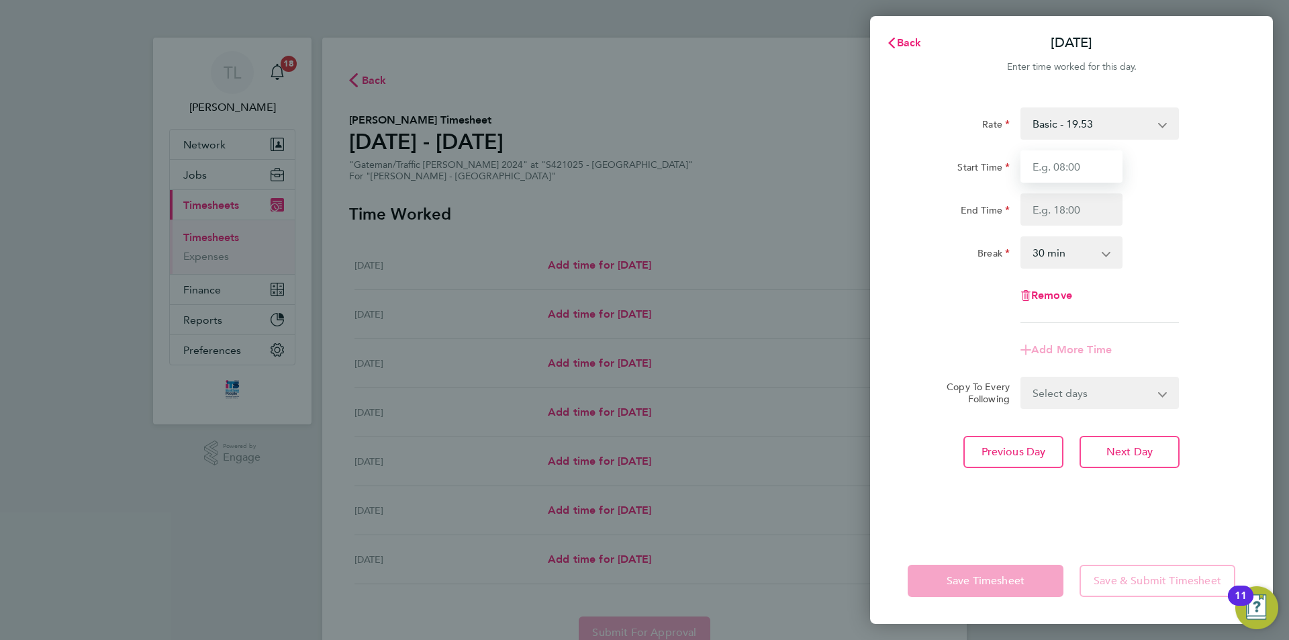
click at [1086, 166] on input "Start Time" at bounding box center [1071, 166] width 102 height 32
type input "07:30"
click at [1086, 206] on input "End Time" at bounding box center [1071, 209] width 102 height 32
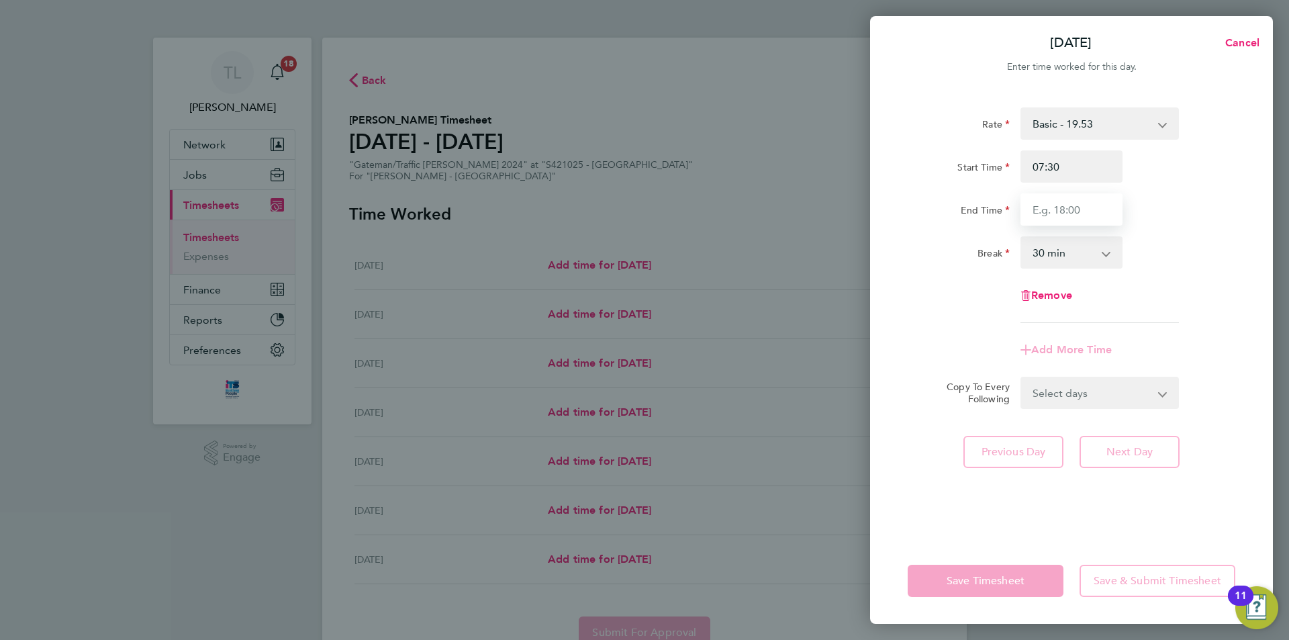
type input "17:00"
click at [1194, 388] on form "Rate Basic - 19.53 Overtime AWR - 28.16 AWR Overtime 2 - 36.79 Start Time 07:30…" at bounding box center [1070, 257] width 327 height 301
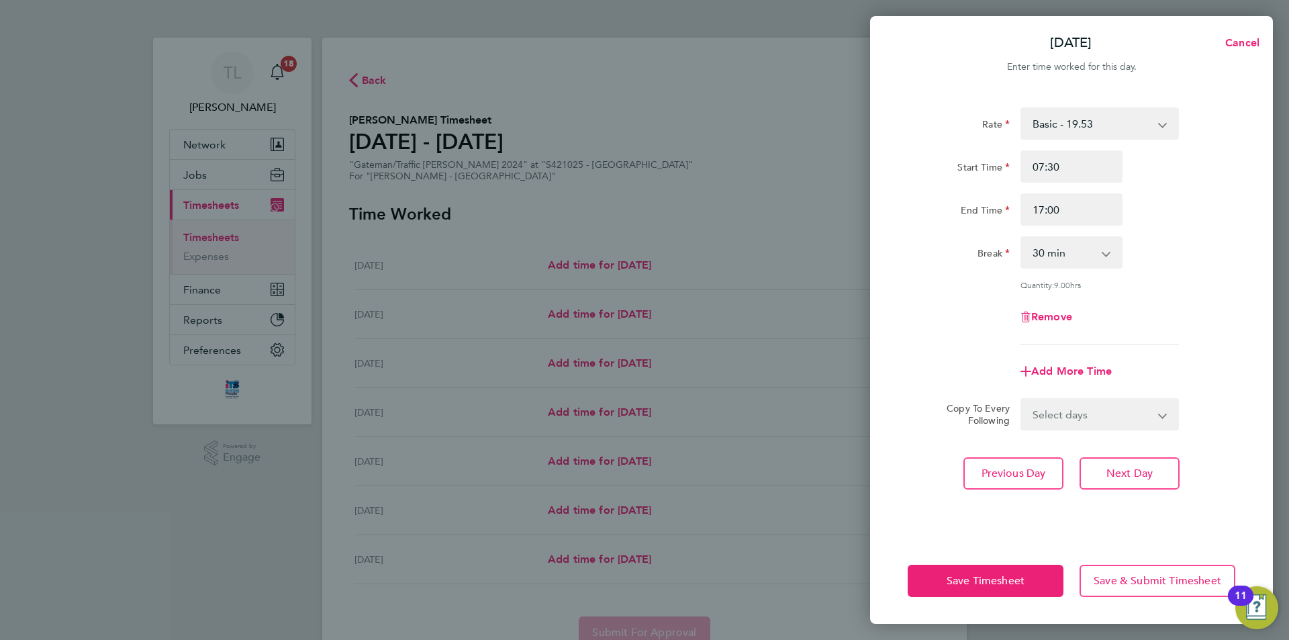
click at [1170, 408] on app-icon-cross-button at bounding box center [1170, 414] width 16 height 30
click at [1164, 409] on app-icon-cross-button at bounding box center [1170, 414] width 16 height 30
click at [1167, 409] on app-icon-cross-button at bounding box center [1170, 414] width 16 height 30
click at [1140, 423] on select "Select days Day Tuesday Wednesday Thursday Friday" at bounding box center [1091, 414] width 141 height 30
select select "DAY"
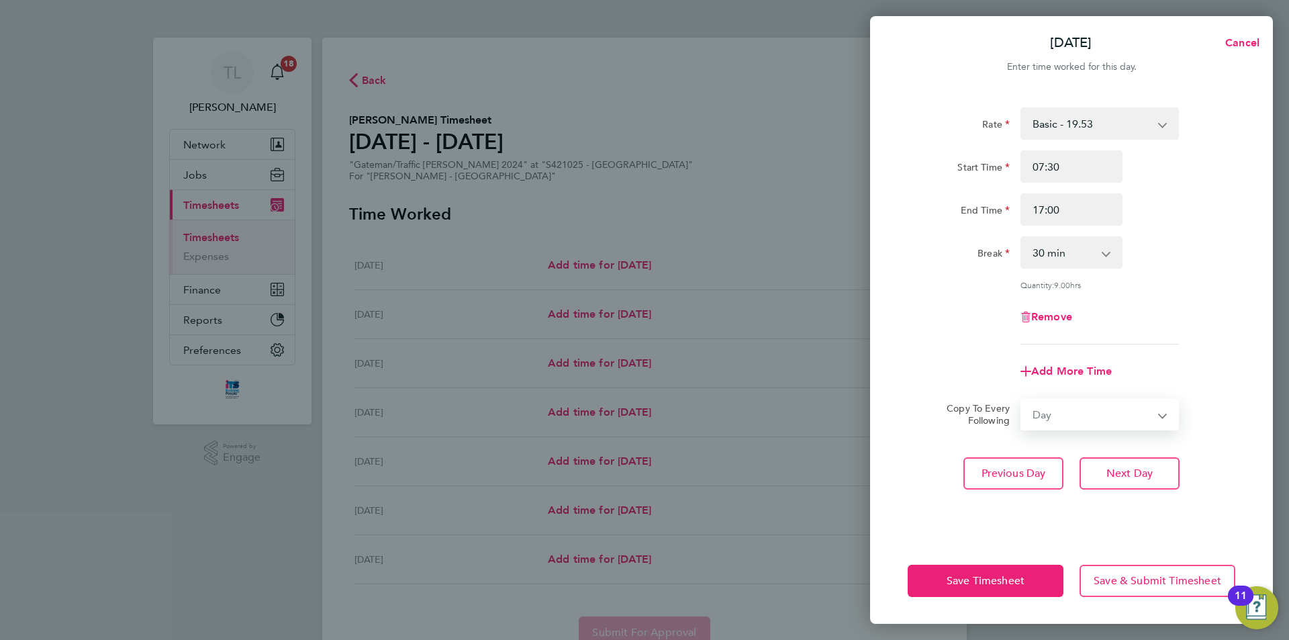
click at [1021, 399] on select "Select days Day Tuesday Wednesday Thursday Friday" at bounding box center [1091, 414] width 141 height 30
select select "2025-09-26"
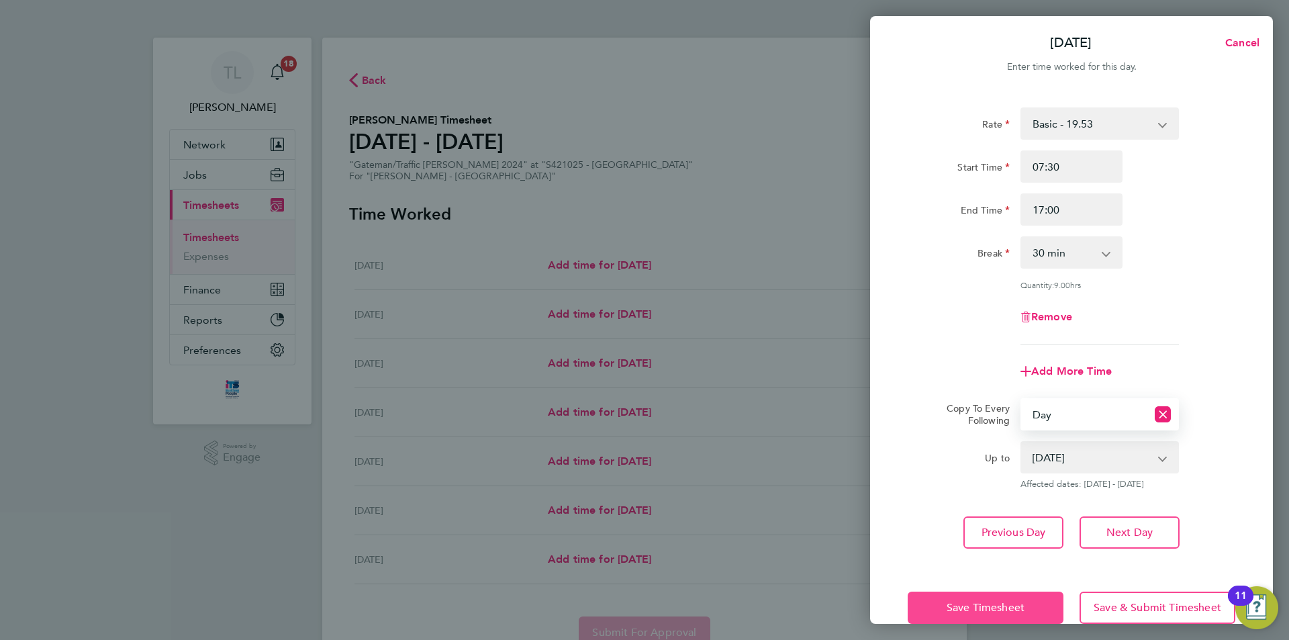
click at [1010, 611] on span "Save Timesheet" at bounding box center [985, 607] width 78 height 13
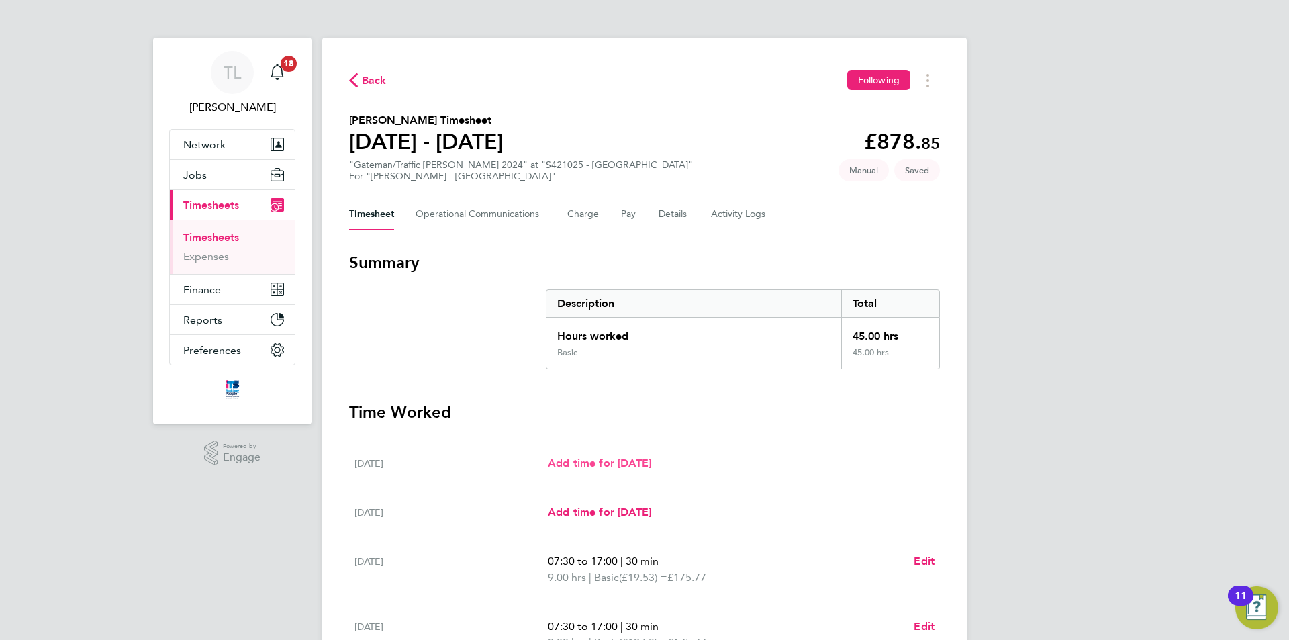
click at [621, 460] on span "Add time for Sat 20 Sep" at bounding box center [599, 462] width 103 height 13
select select "30"
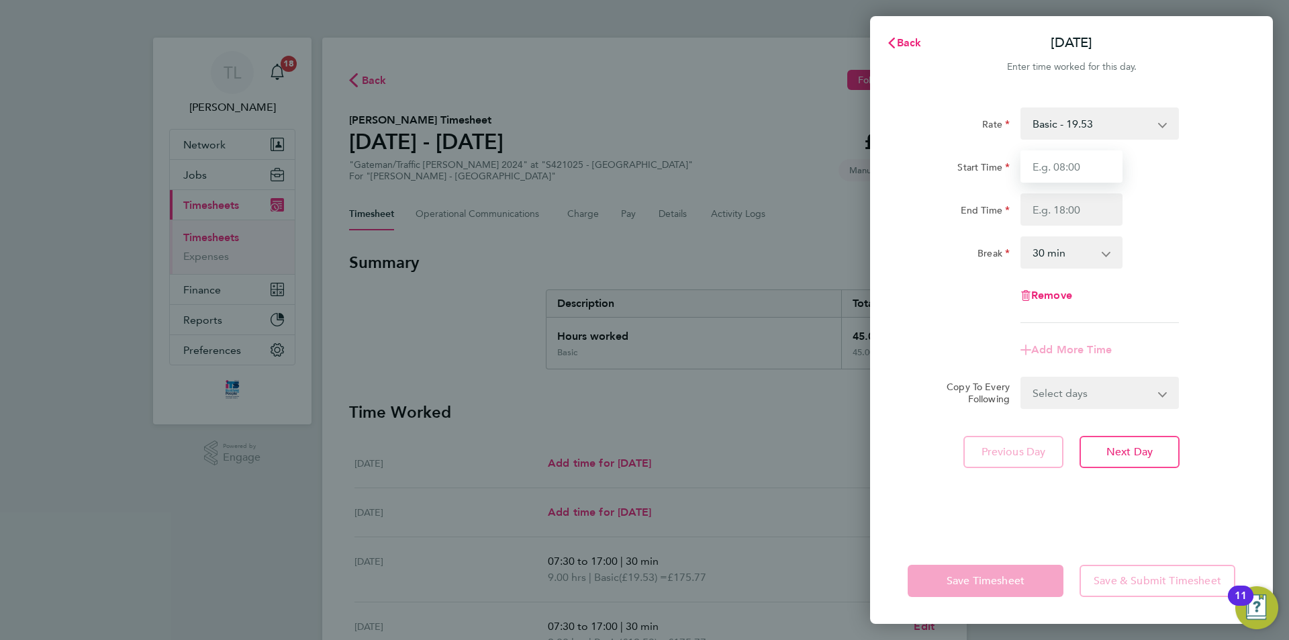
click at [1078, 174] on input "Start Time" at bounding box center [1071, 166] width 102 height 32
type input "07:30"
click at [1087, 201] on input "End Time" at bounding box center [1071, 209] width 102 height 32
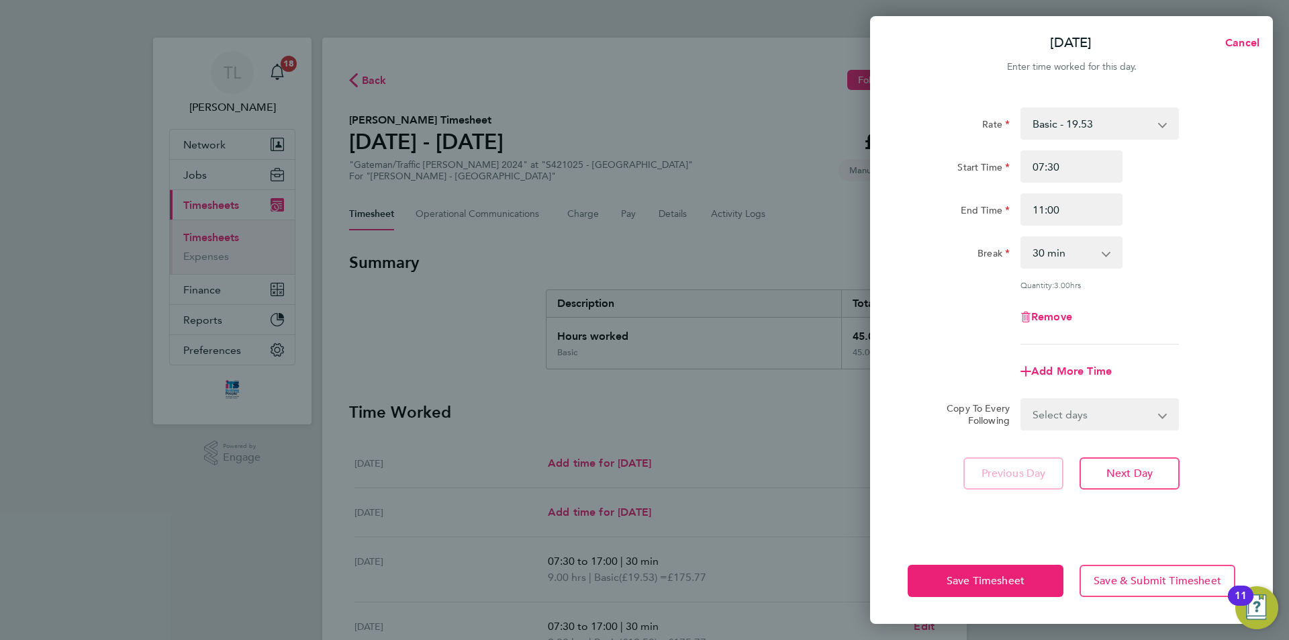
click at [1215, 258] on div "Break 0 min 15 min 30 min 45 min 60 min 75 min 90 min" at bounding box center [1071, 252] width 338 height 32
click at [1101, 249] on select "0 min 15 min 30 min 45 min 60 min 75 min 90 min" at bounding box center [1062, 253] width 83 height 30
click at [1213, 234] on div "Rate Basic - 19.53 Overtime AWR - 28.16 AWR Overtime 2 - 36.79 Start Time 07:30…" at bounding box center [1070, 225] width 327 height 237
click at [1106, 201] on input "11:00" at bounding box center [1071, 209] width 102 height 32
click at [1093, 204] on input "11:00" at bounding box center [1071, 209] width 102 height 32
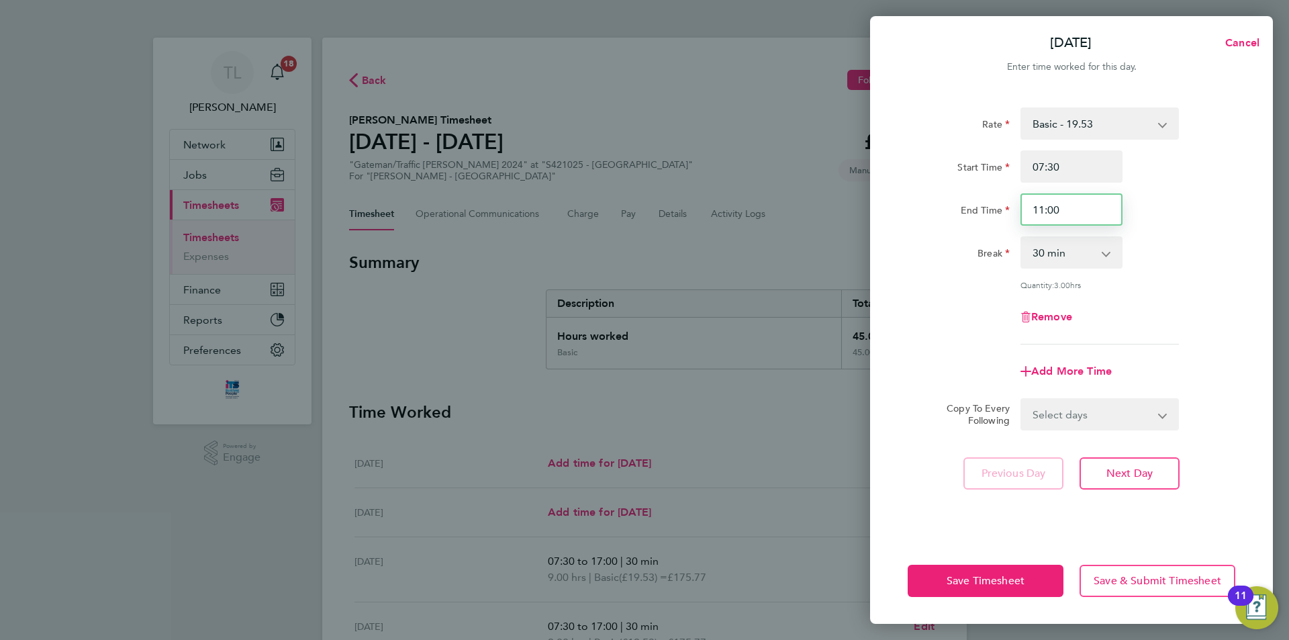
click at [1093, 204] on input "11:00" at bounding box center [1071, 209] width 102 height 32
type input "12:00"
click at [1228, 228] on div "Rate Basic - 19.53 Overtime AWR - 28.16 AWR Overtime 2 - 36.79 Start Time 07:30…" at bounding box center [1070, 225] width 327 height 237
click at [1068, 369] on span "Add More Time" at bounding box center [1071, 370] width 81 height 13
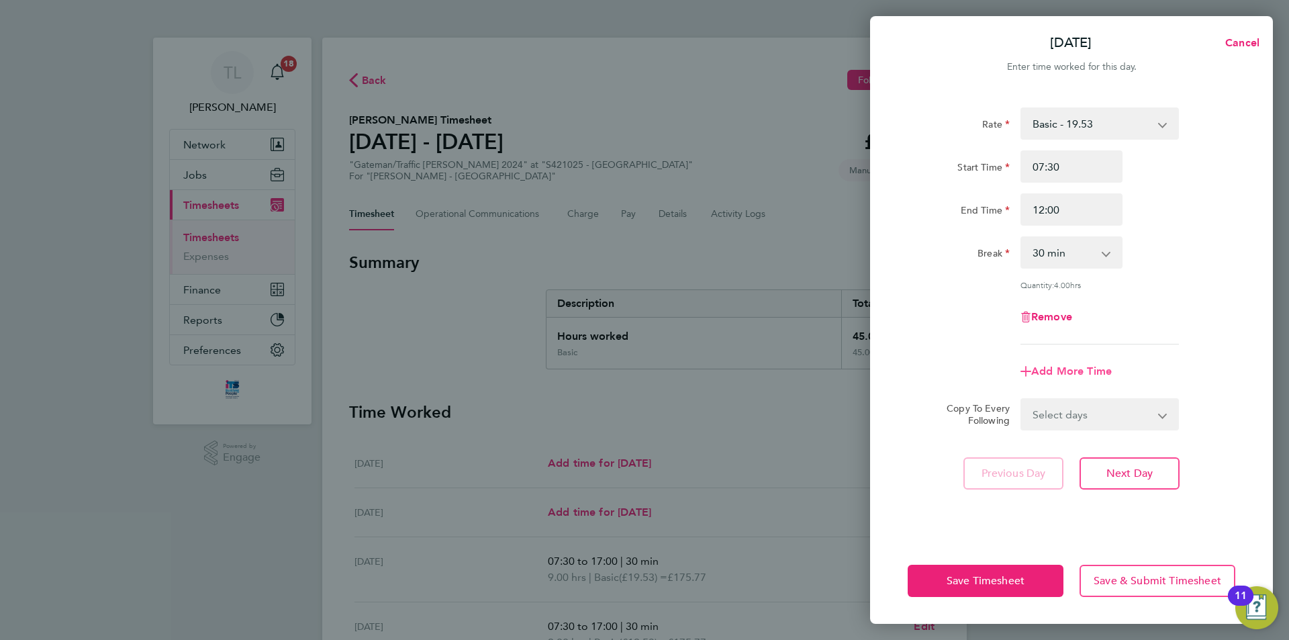
select select "null"
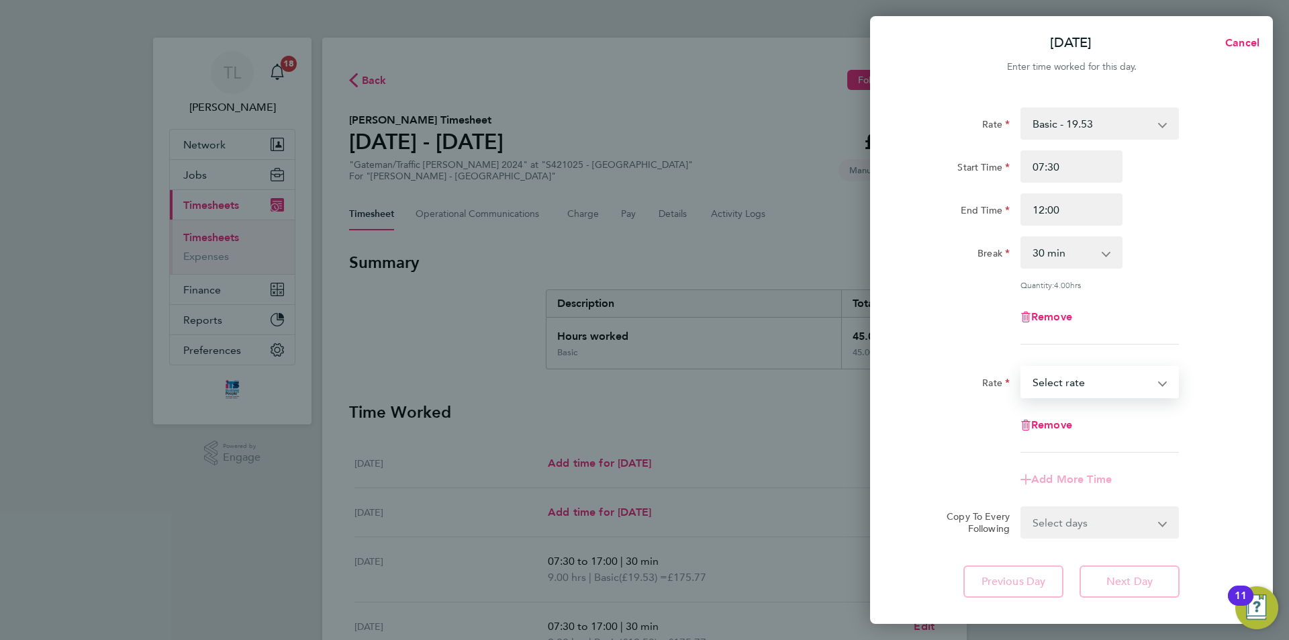
click at [1082, 387] on select "Basic - 19.53 Overtime AWR - 28.16 AWR Overtime 2 - 36.79 Select rate" at bounding box center [1091, 382] width 140 height 30
drag, startPoint x: 1174, startPoint y: 344, endPoint x: 1214, endPoint y: 277, distance: 77.9
click at [1174, 344] on app-timesheet-line-form-group "Rate Basic - 19.53 Overtime AWR - 28.16 AWR Overtime 2 - 36.79 Start Time 07:30…" at bounding box center [1070, 231] width 327 height 248
click at [1246, 49] on button "Cancel" at bounding box center [1237, 43] width 69 height 27
select select "30"
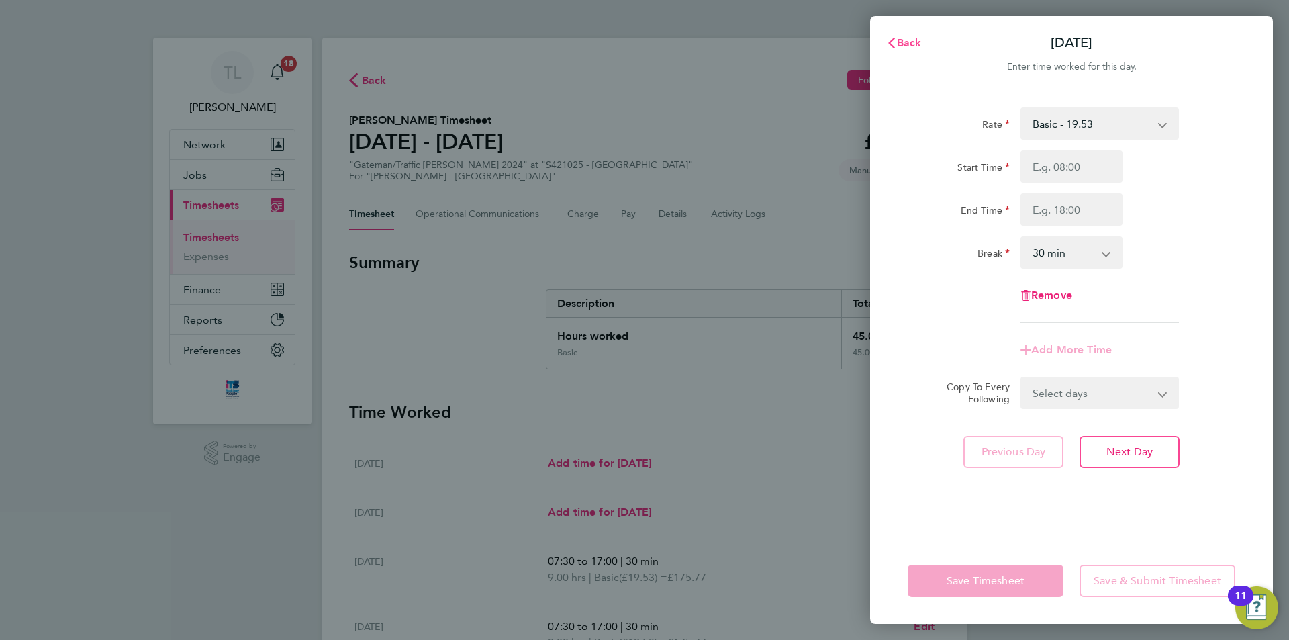
click at [903, 50] on button "Back" at bounding box center [903, 43] width 62 height 27
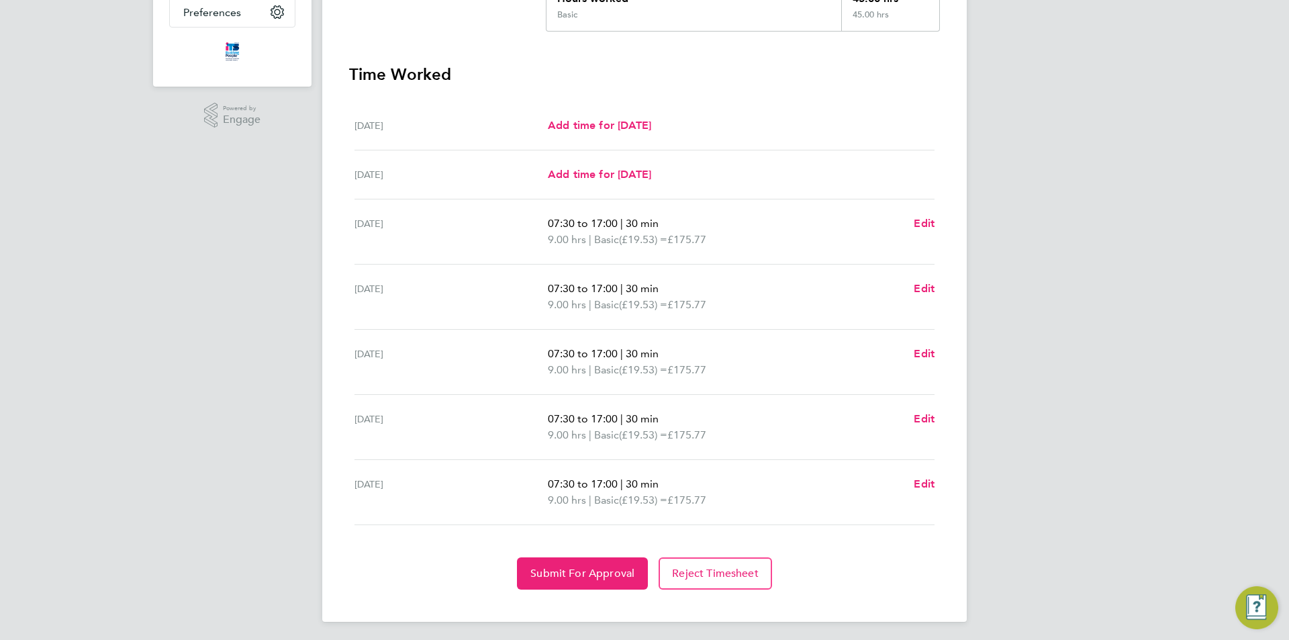
scroll to position [341, 0]
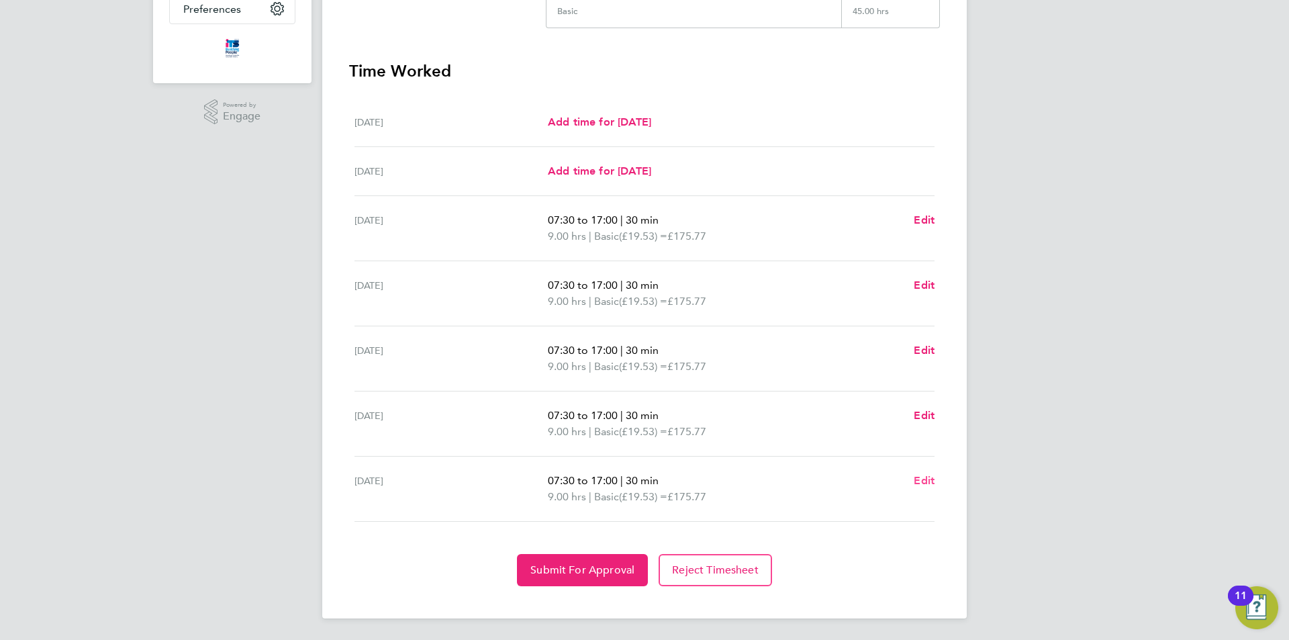
click at [923, 482] on span "Edit" at bounding box center [923, 480] width 21 height 13
select select "30"
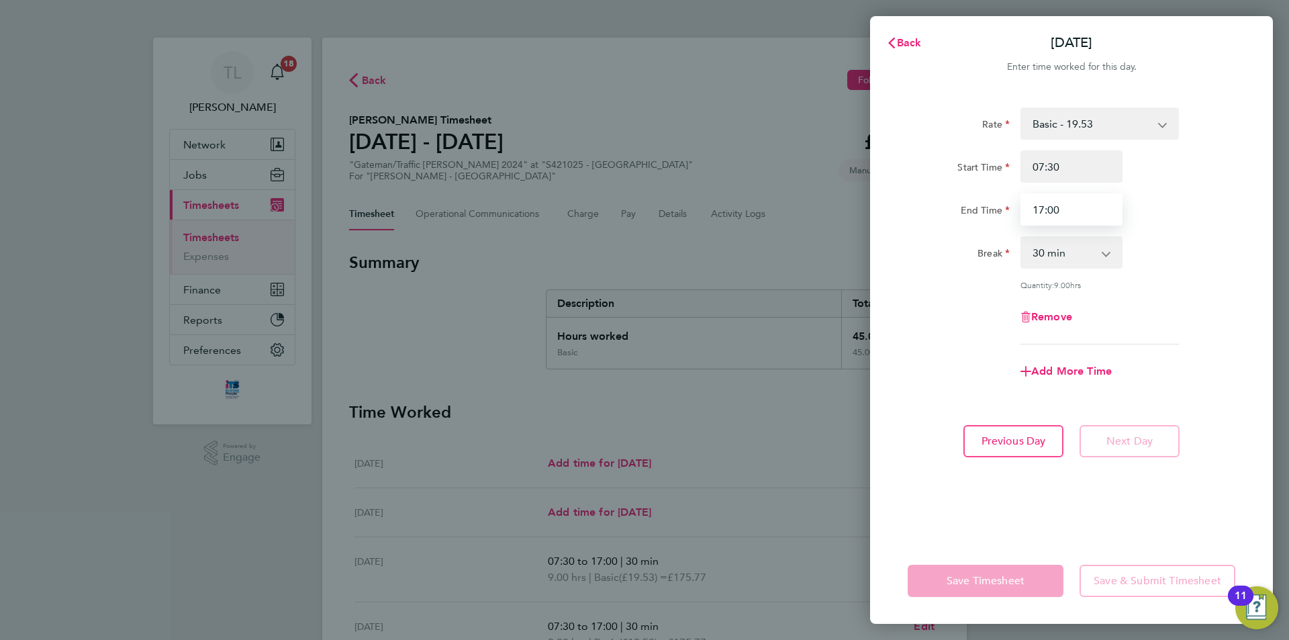
click at [1092, 201] on input "17:00" at bounding box center [1071, 209] width 102 height 32
type input "14:00"
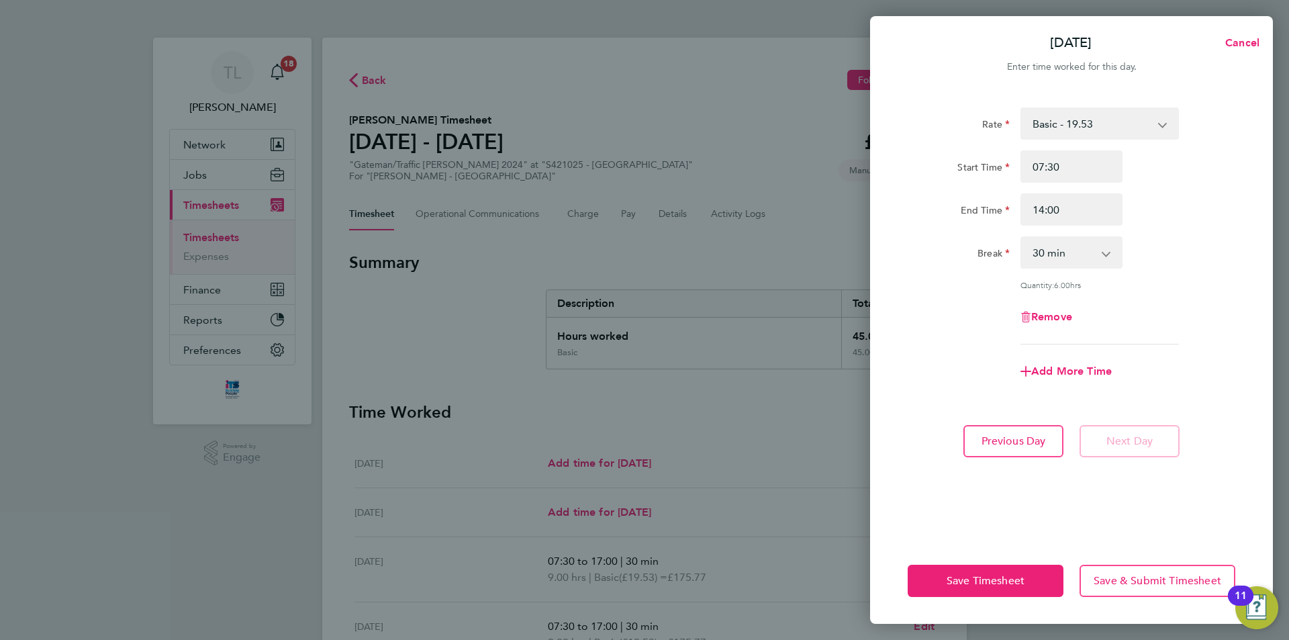
click at [1192, 215] on div "End Time 14:00" at bounding box center [1071, 209] width 338 height 32
click at [987, 578] on span "Save Timesheet" at bounding box center [985, 580] width 78 height 13
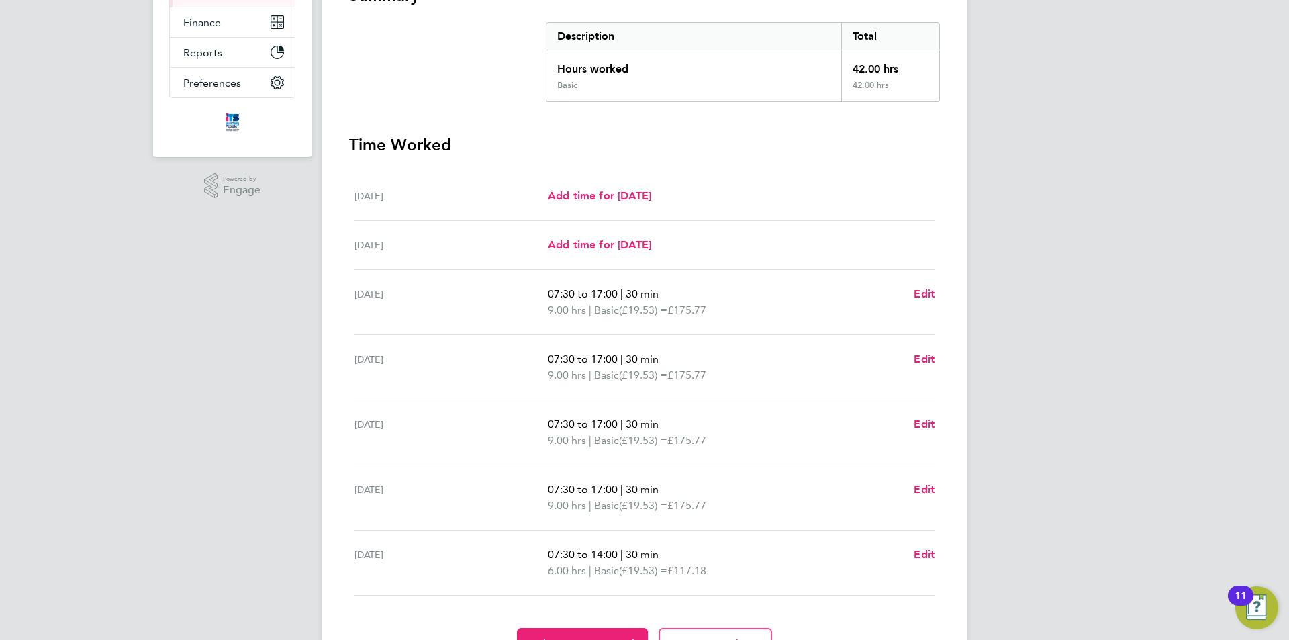
scroll to position [268, 0]
click at [930, 552] on span "Edit" at bounding box center [923, 552] width 21 height 13
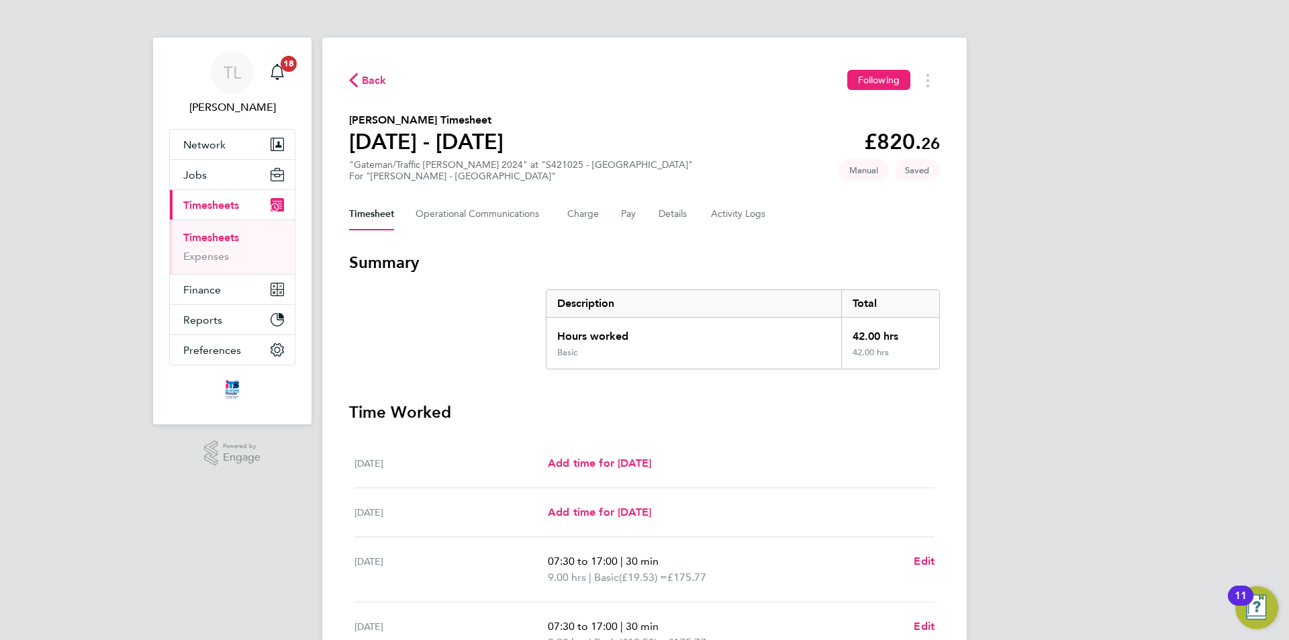
select select "30"
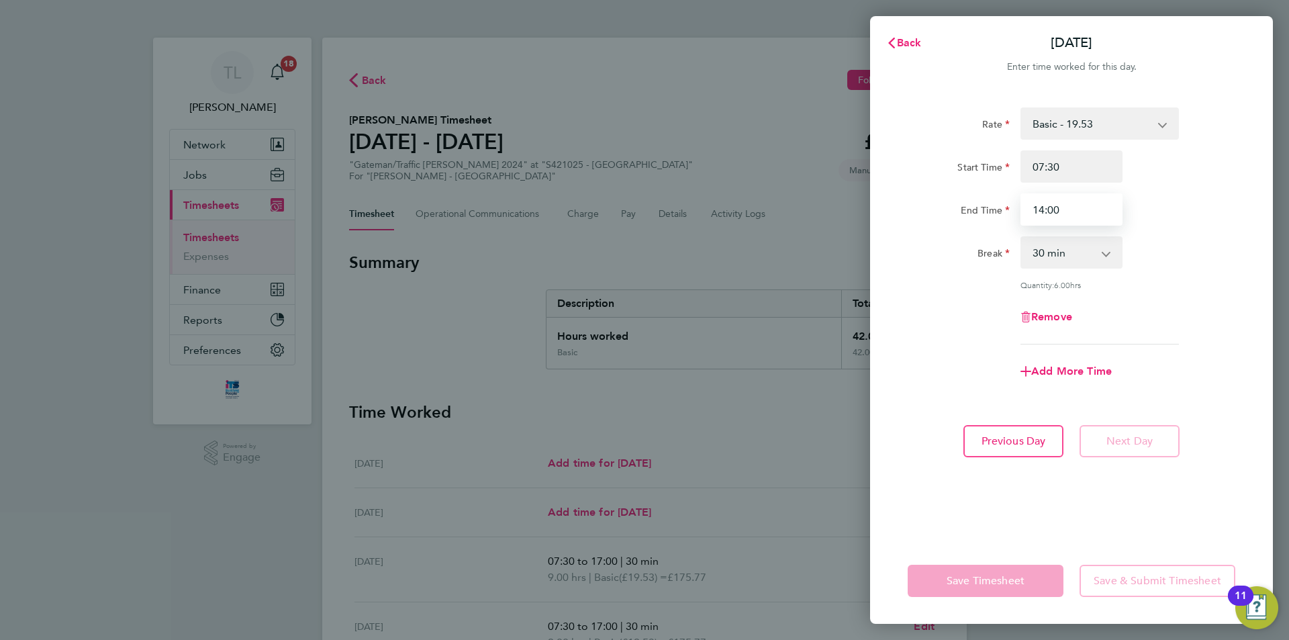
click at [1082, 210] on input "14:00" at bounding box center [1071, 209] width 102 height 32
click at [1083, 210] on input "12" at bounding box center [1071, 209] width 102 height 32
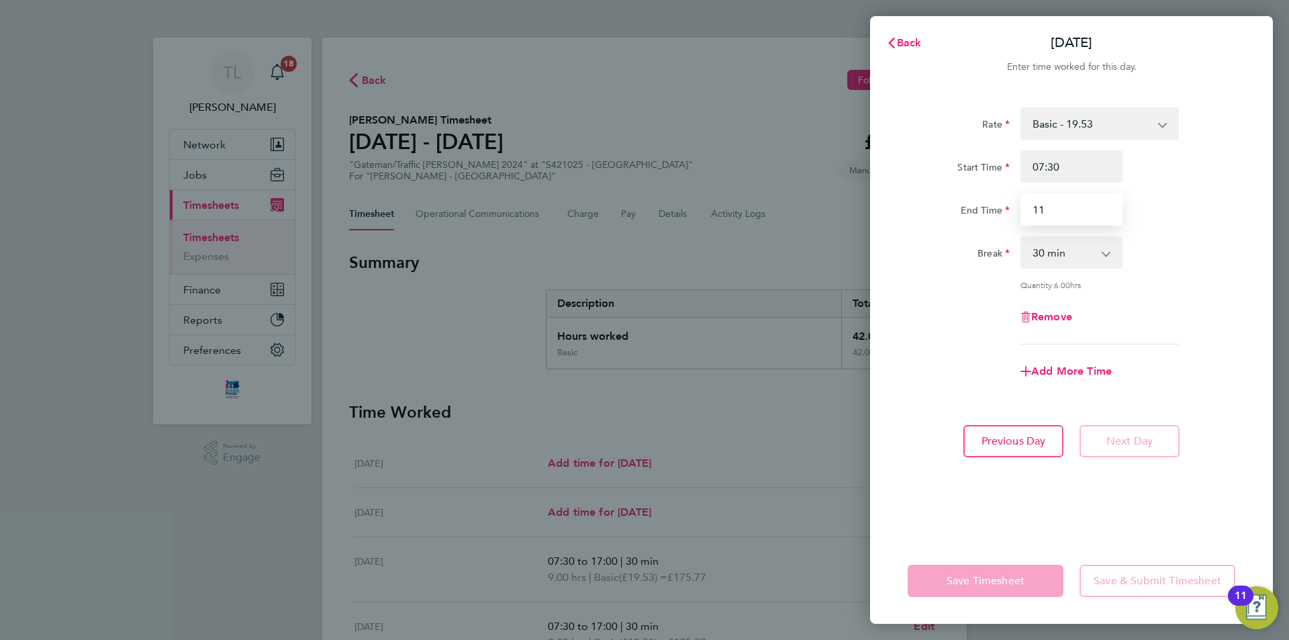
type input "11:00"
click at [987, 585] on app-form-button "Save Timesheet" at bounding box center [989, 580] width 164 height 32
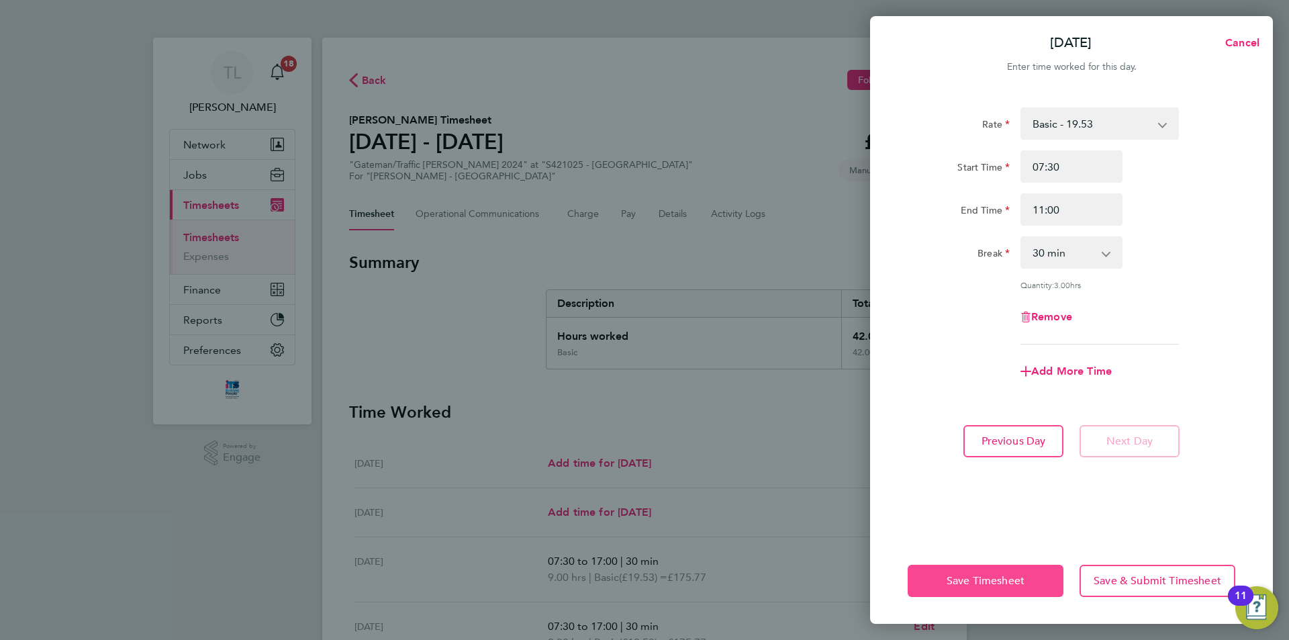
click at [987, 585] on span "Save Timesheet" at bounding box center [985, 580] width 78 height 13
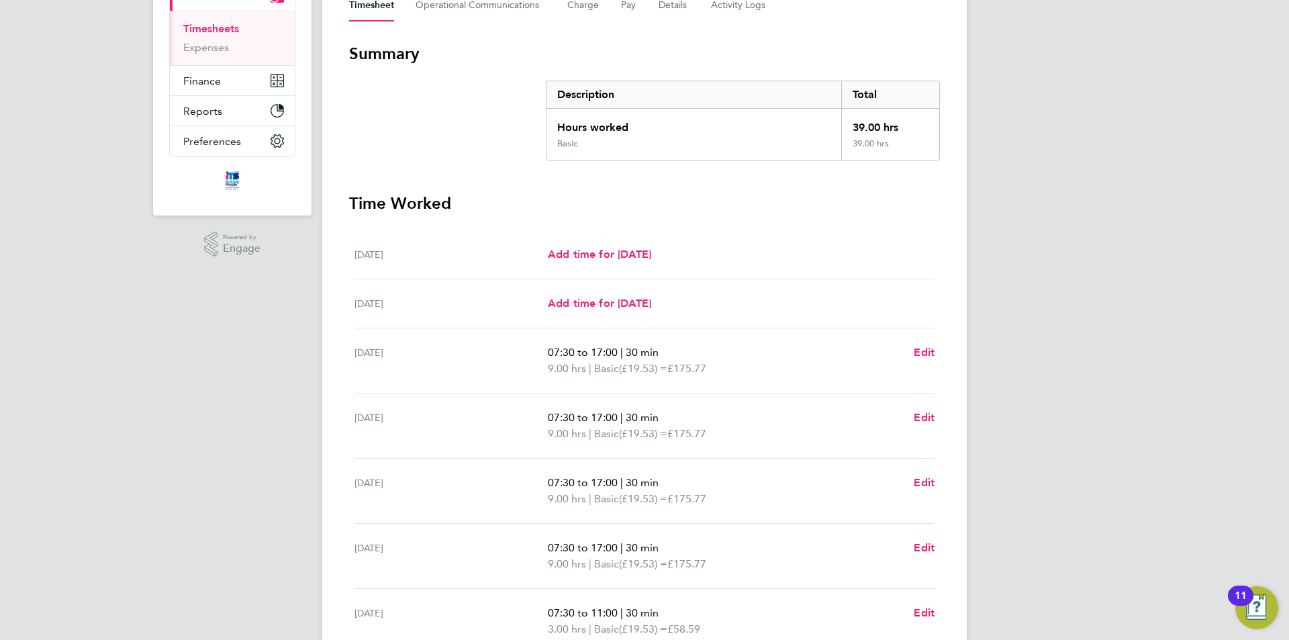
scroll to position [336, 0]
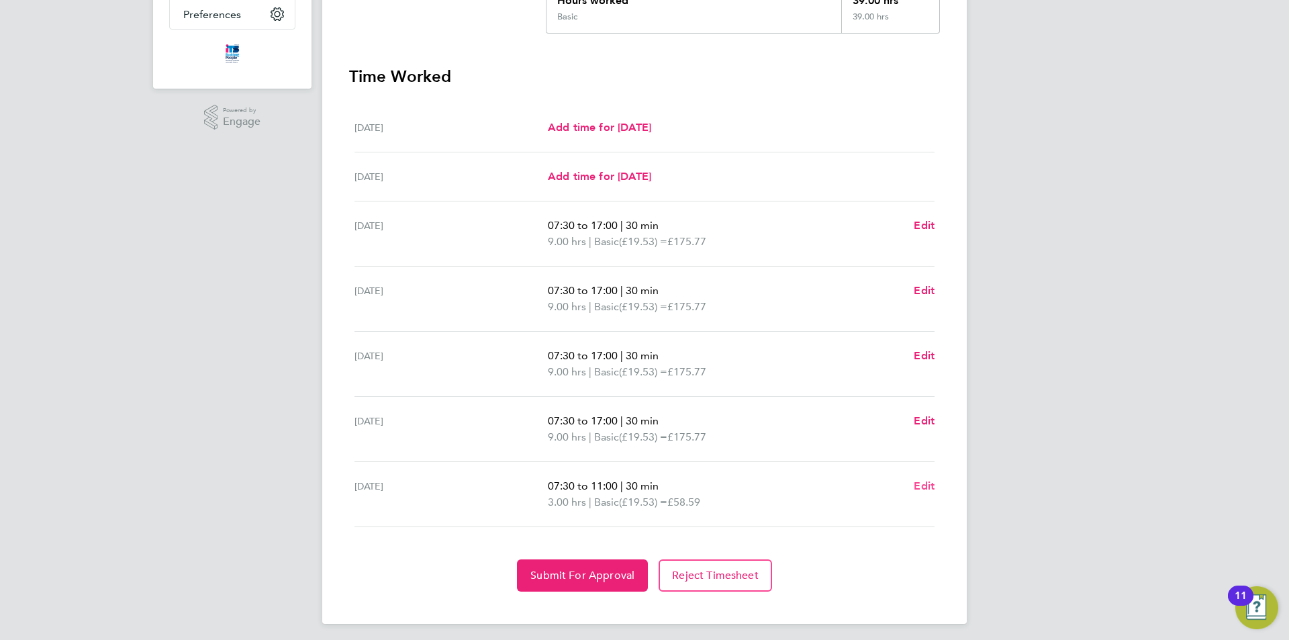
click at [933, 491] on span "Edit" at bounding box center [923, 485] width 21 height 13
select select "30"
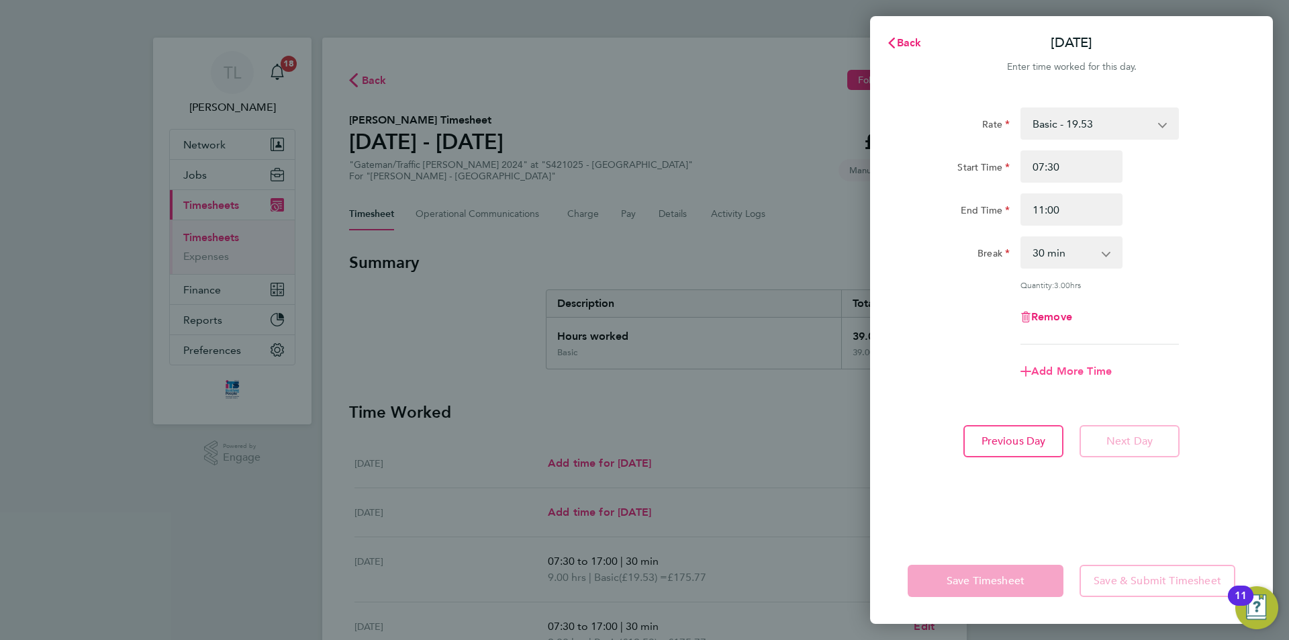
click at [1060, 371] on span "Add More Time" at bounding box center [1071, 370] width 81 height 13
select select "null"
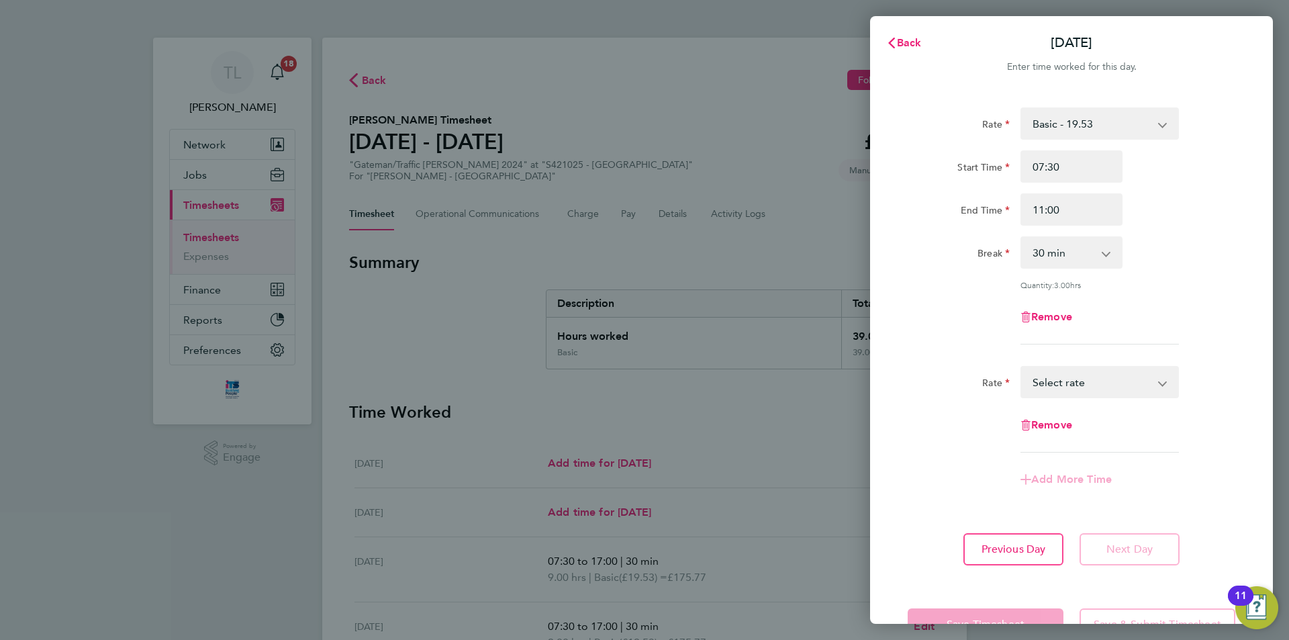
click at [1062, 380] on select "Basic - 19.53 Overtime AWR - 28.16 AWR Overtime 2 - 36.79 Select rate" at bounding box center [1091, 382] width 140 height 30
select select "30"
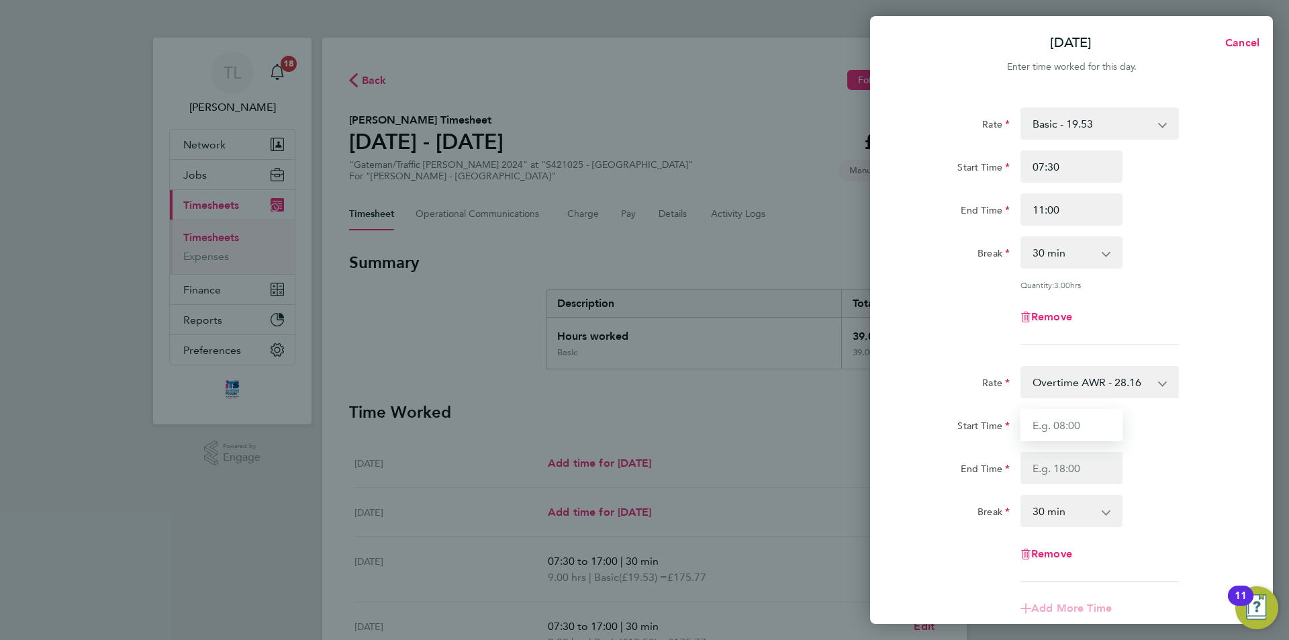
click at [1067, 427] on input "Start Time" at bounding box center [1071, 425] width 102 height 32
type input "11:00"
click at [1072, 462] on input "End Time" at bounding box center [1071, 468] width 102 height 32
type input "17:00"
click at [1108, 505] on app-icon-cross-button at bounding box center [1113, 511] width 16 height 30
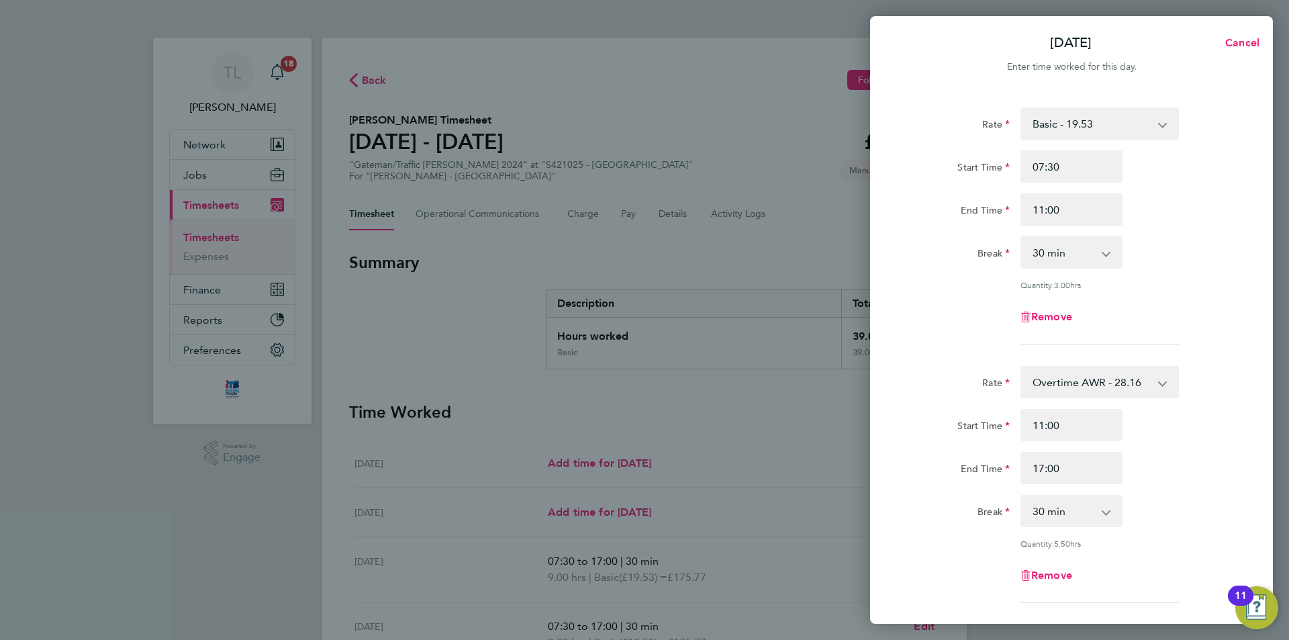
click at [1106, 515] on app-icon-cross-button at bounding box center [1113, 511] width 16 height 30
click at [1110, 509] on app-icon-cross-button at bounding box center [1113, 511] width 16 height 30
click at [1106, 509] on app-icon-cross-button at bounding box center [1113, 511] width 16 height 30
click at [1056, 508] on select "0 min 15 min 30 min 45 min 60 min 75 min 90 min" at bounding box center [1062, 511] width 83 height 30
select select "0"
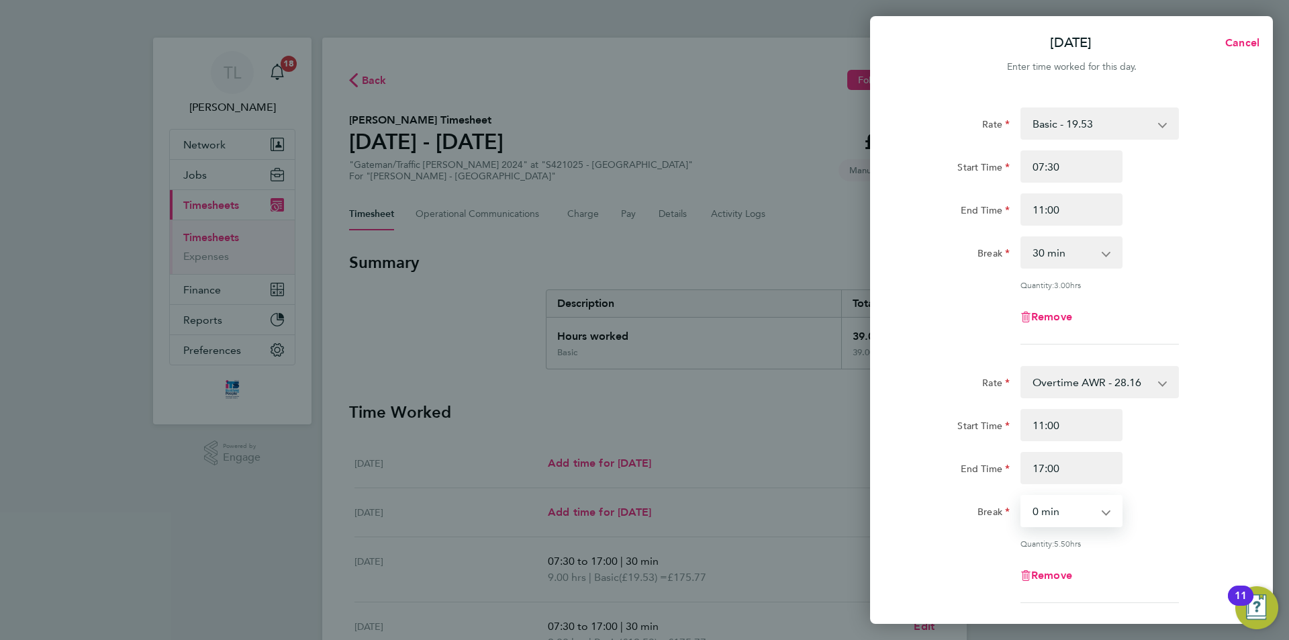
click at [1021, 496] on select "0 min 15 min 30 min 45 min 60 min 75 min 90 min" at bounding box center [1062, 511] width 83 height 30
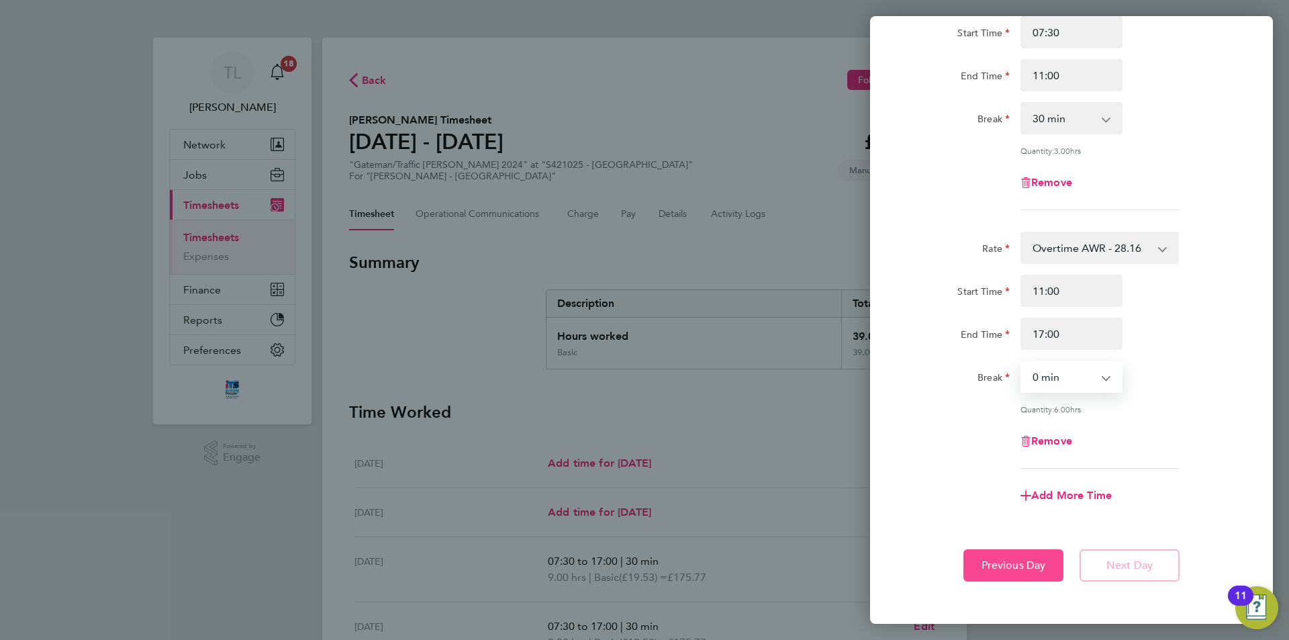
scroll to position [191, 0]
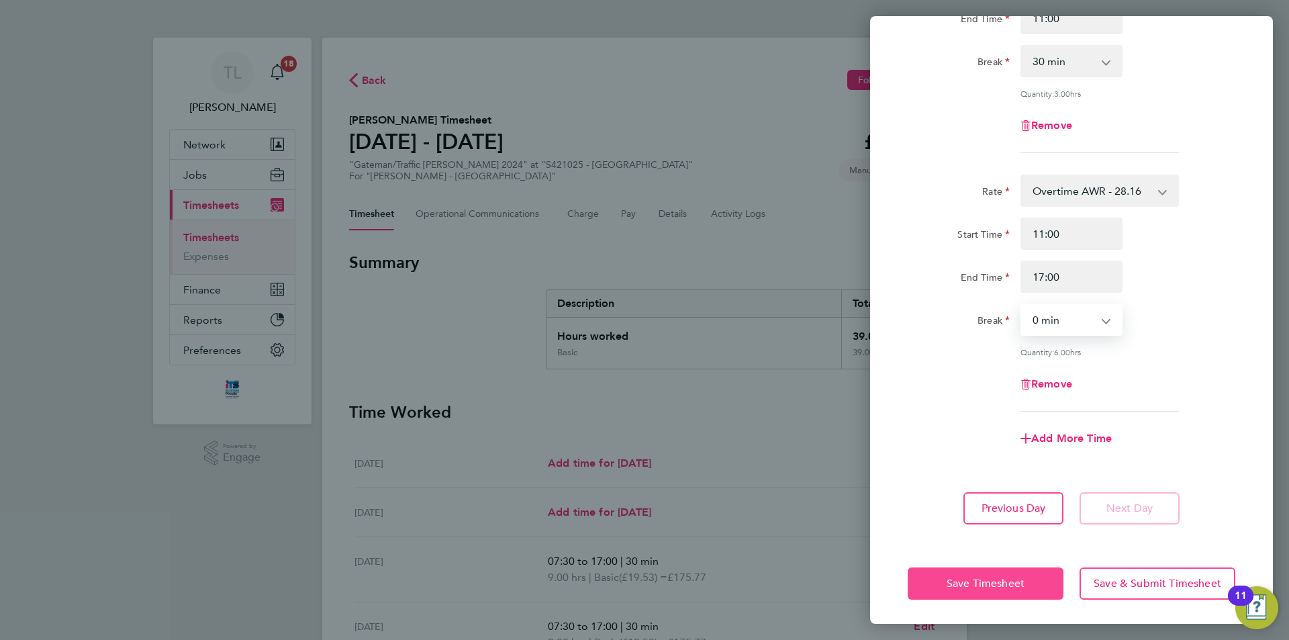
click at [999, 576] on span "Save Timesheet" at bounding box center [985, 582] width 78 height 13
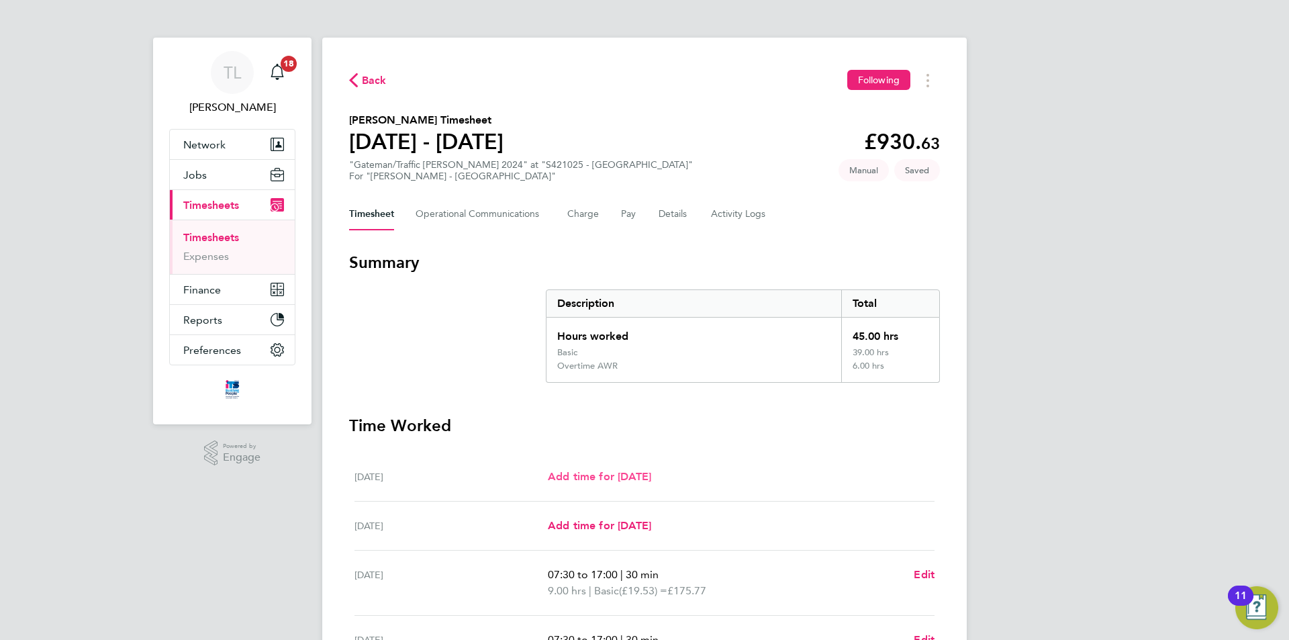
click at [629, 470] on span "Add time for Sat 20 Sep" at bounding box center [599, 476] width 103 height 13
select select "30"
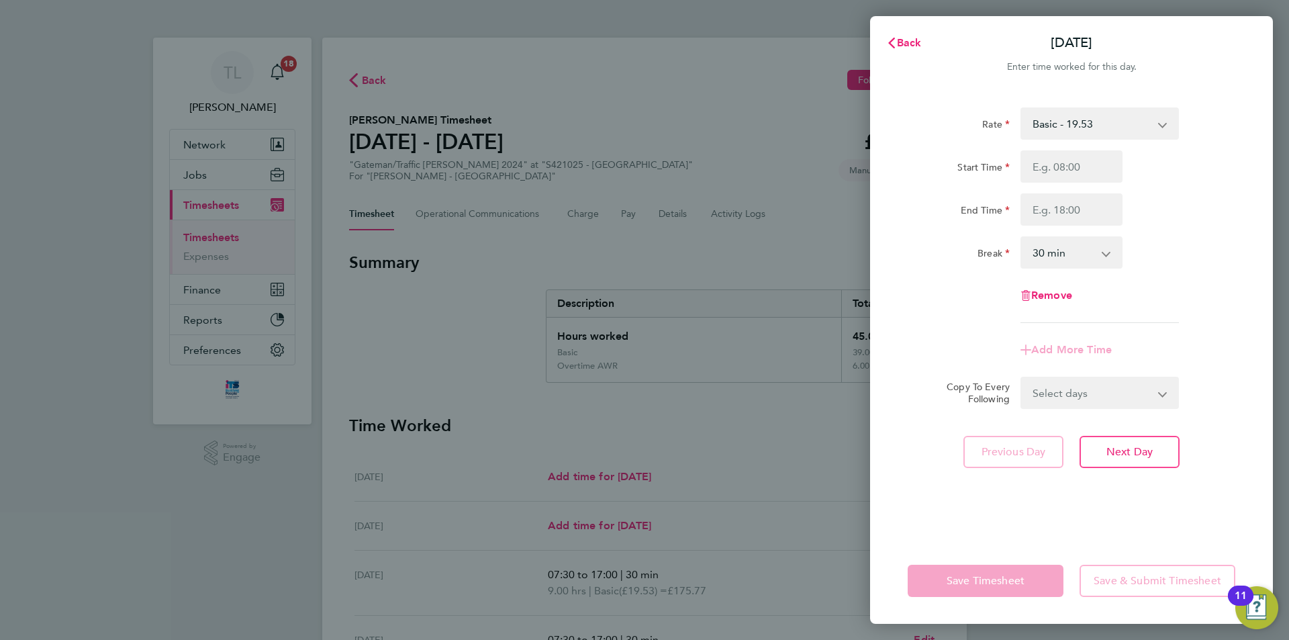
click at [1118, 132] on select "Basic - 19.53 Overtime AWR - 28.16 AWR Overtime 2 - 36.79" at bounding box center [1091, 124] width 140 height 30
select select "30"
click at [1086, 168] on input "Start Time" at bounding box center [1071, 166] width 102 height 32
type input "07:30"
click at [1089, 203] on input "End Time" at bounding box center [1071, 209] width 102 height 32
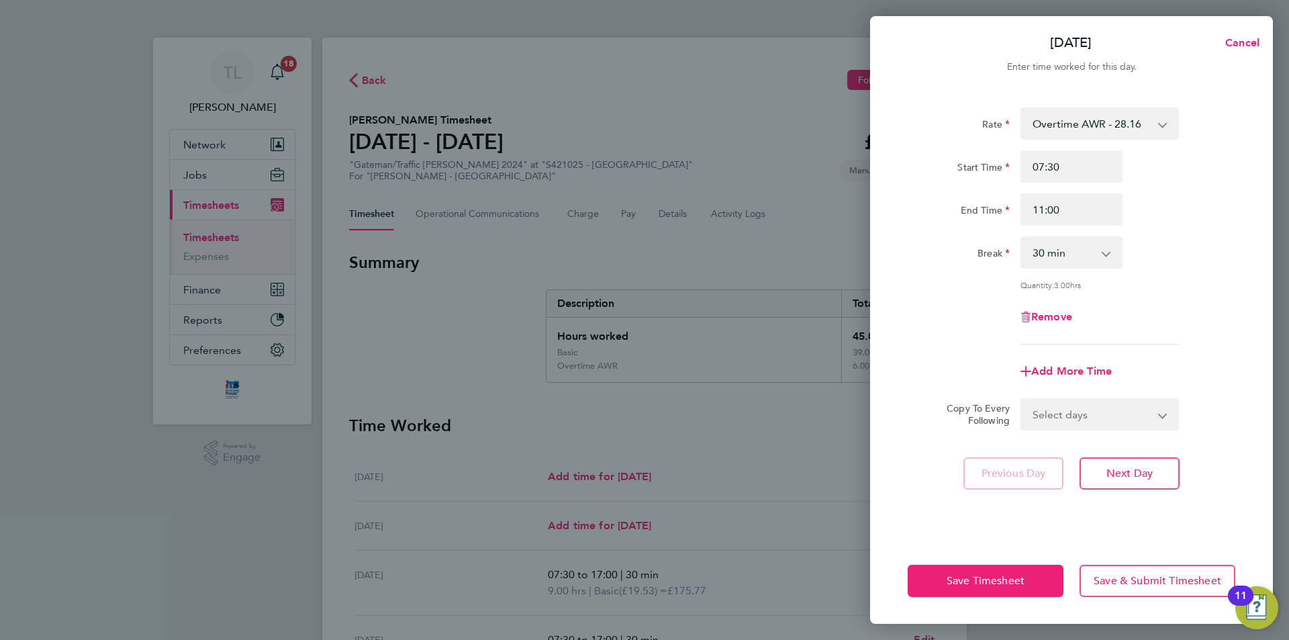
click at [1213, 219] on div "End Time 11:00" at bounding box center [1071, 209] width 338 height 32
click at [1090, 212] on input "11:00" at bounding box center [1071, 209] width 102 height 32
type input "12:00"
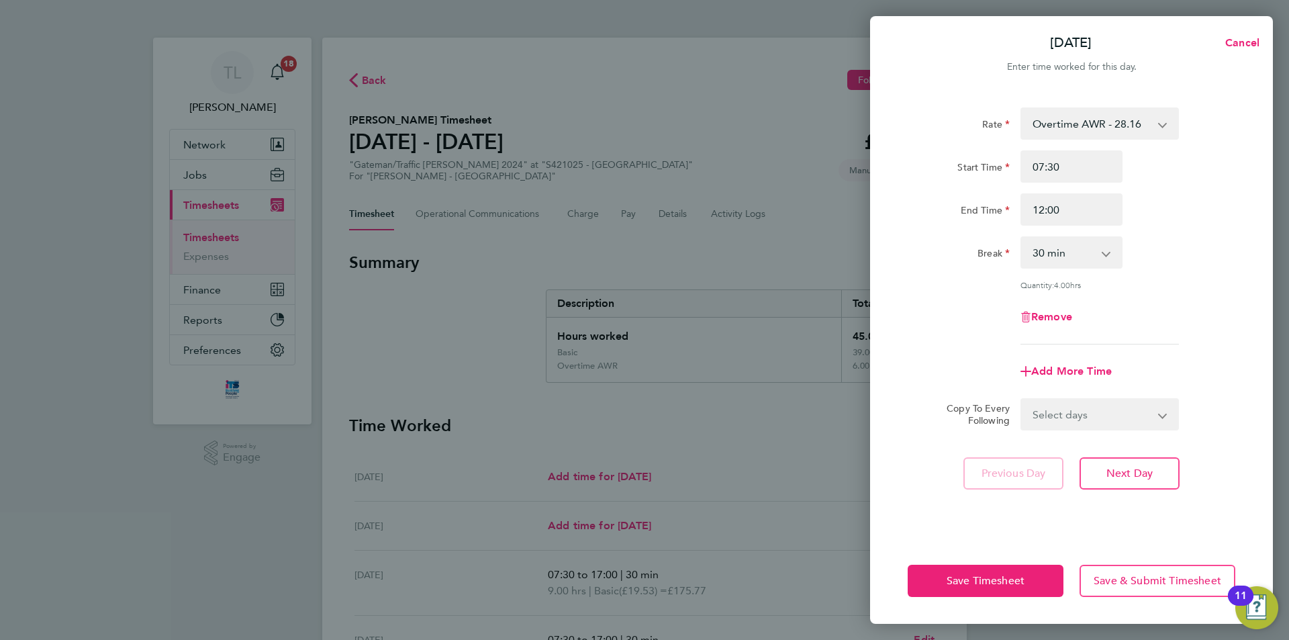
click at [1213, 202] on div "End Time 12:00" at bounding box center [1071, 209] width 338 height 32
click at [1056, 370] on span "Add More Time" at bounding box center [1071, 370] width 81 height 13
select select "null"
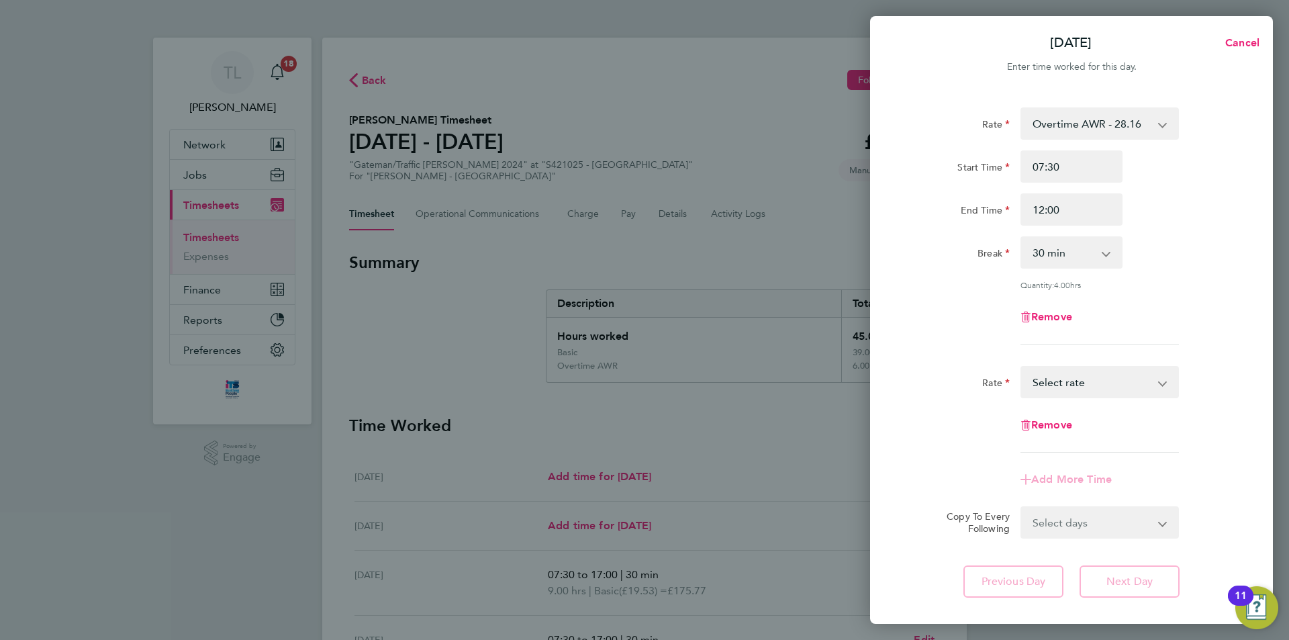
click at [1072, 381] on select "Basic - 19.53 Overtime AWR - 28.16 AWR Overtime 2 - 36.79 Select rate" at bounding box center [1091, 382] width 140 height 30
select select "30"
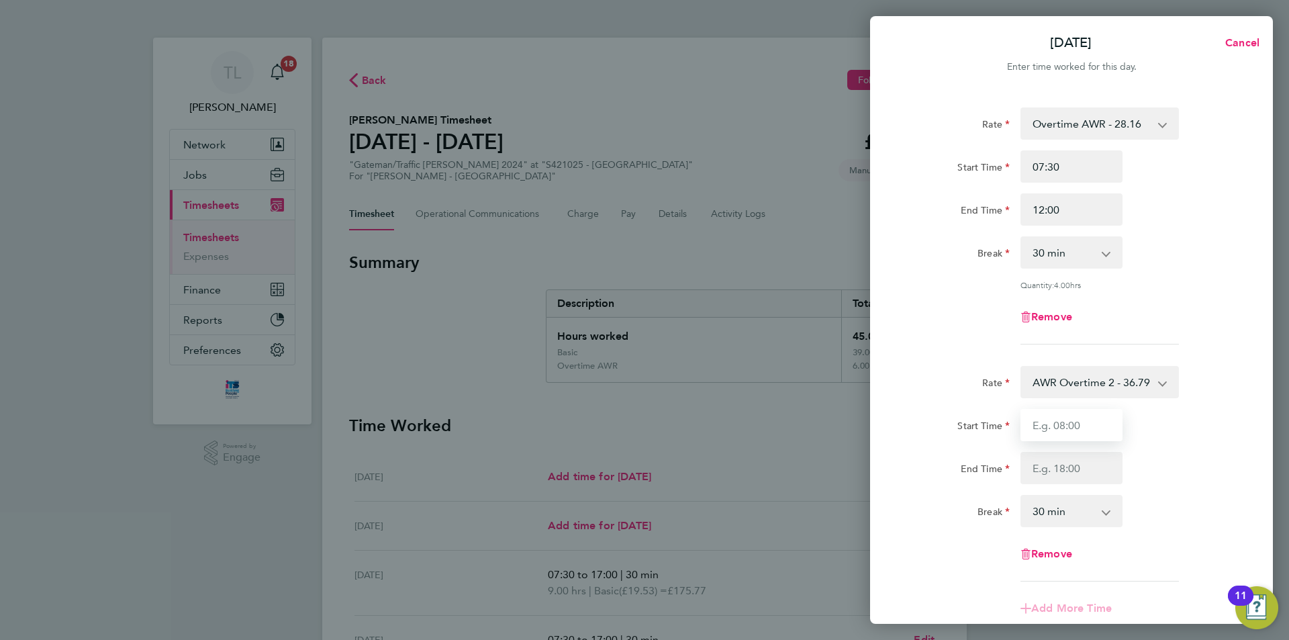
click at [1094, 436] on input "Start Time" at bounding box center [1071, 425] width 102 height 32
type input "12:00"
click at [1038, 474] on input "End Time" at bounding box center [1071, 468] width 102 height 32
type input "16:00"
click at [1176, 449] on div "Start Time 12:00 End Time 16:00" at bounding box center [1071, 446] width 338 height 75
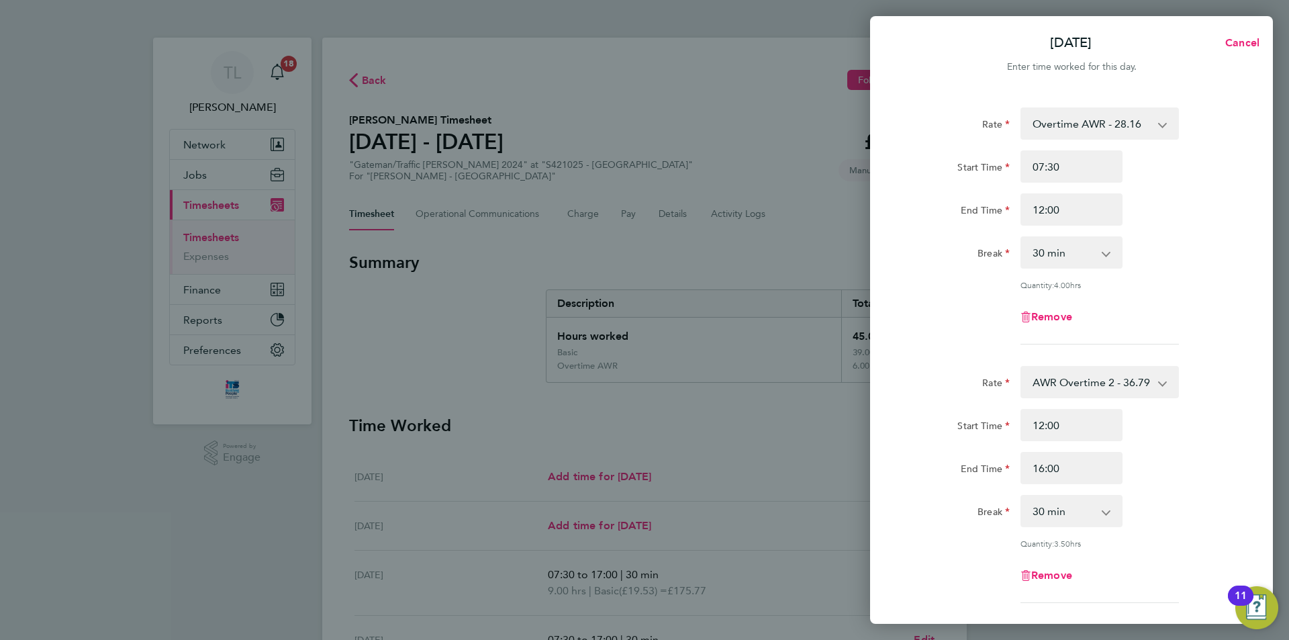
click at [1109, 511] on app-icon-cross-button at bounding box center [1113, 511] width 16 height 30
click at [1102, 510] on select "0 min 15 min 30 min 45 min 60 min 75 min 90 min" at bounding box center [1062, 511] width 83 height 30
select select "0"
click at [1021, 496] on select "0 min 15 min 30 min 45 min 60 min 75 min 90 min" at bounding box center [1062, 511] width 83 height 30
click at [1188, 456] on div "End Time 16:00" at bounding box center [1071, 468] width 338 height 32
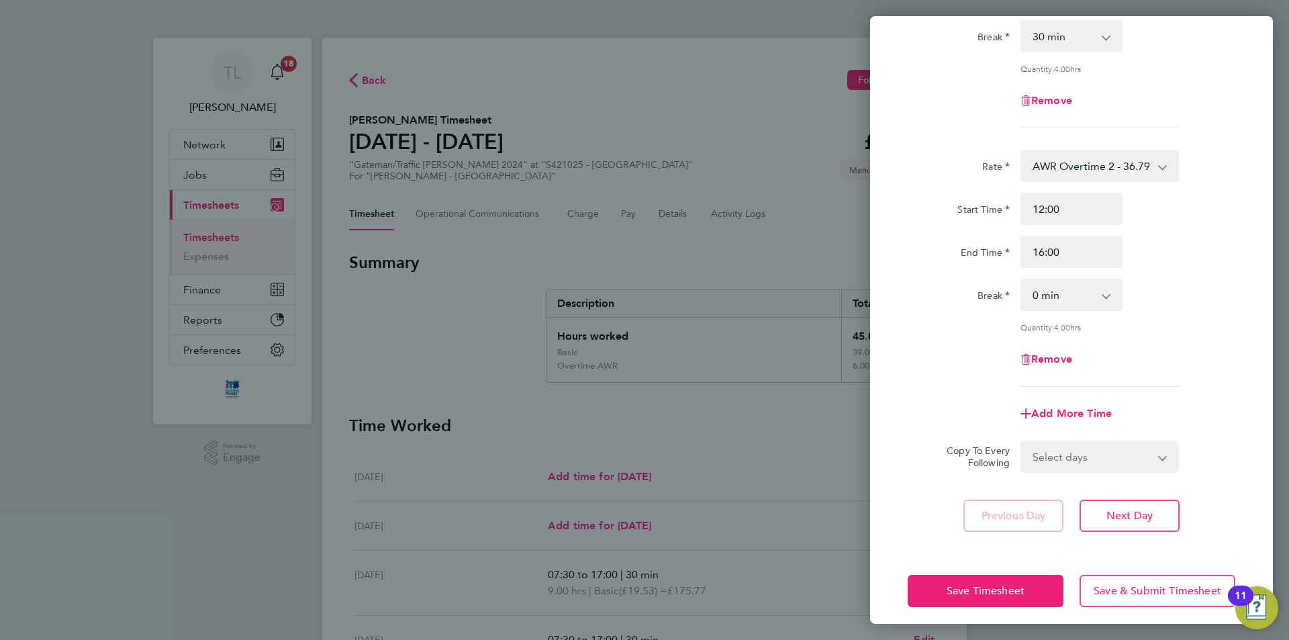
scroll to position [223, 0]
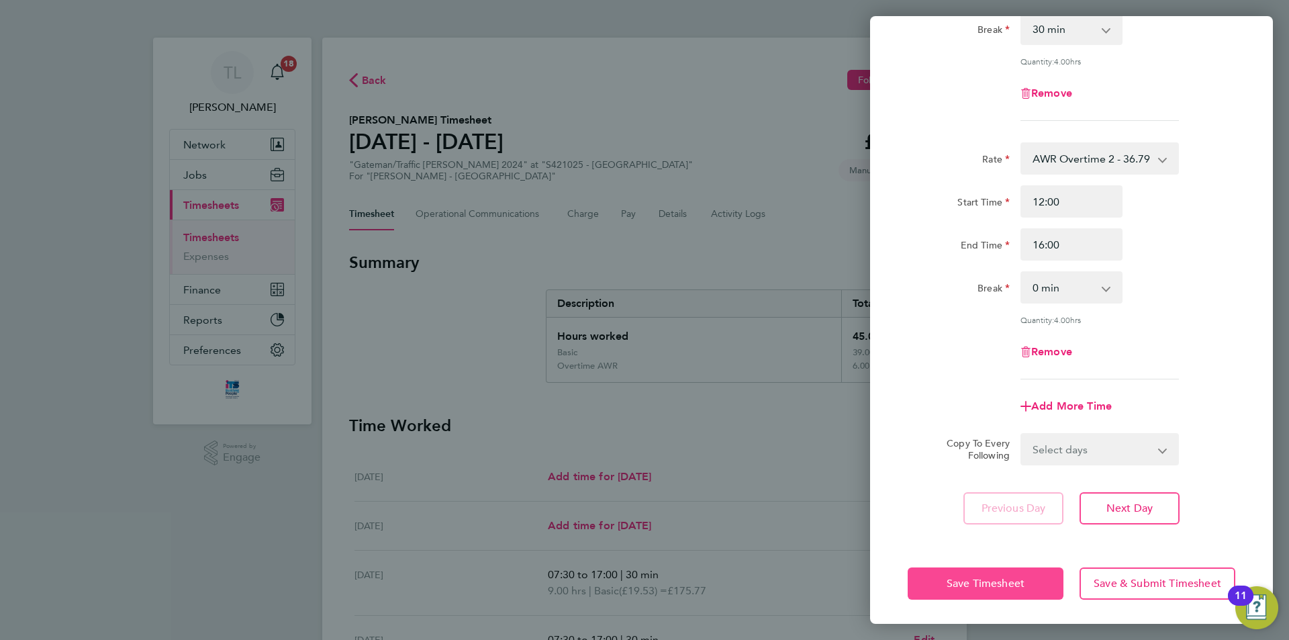
click at [989, 585] on span "Save Timesheet" at bounding box center [985, 582] width 78 height 13
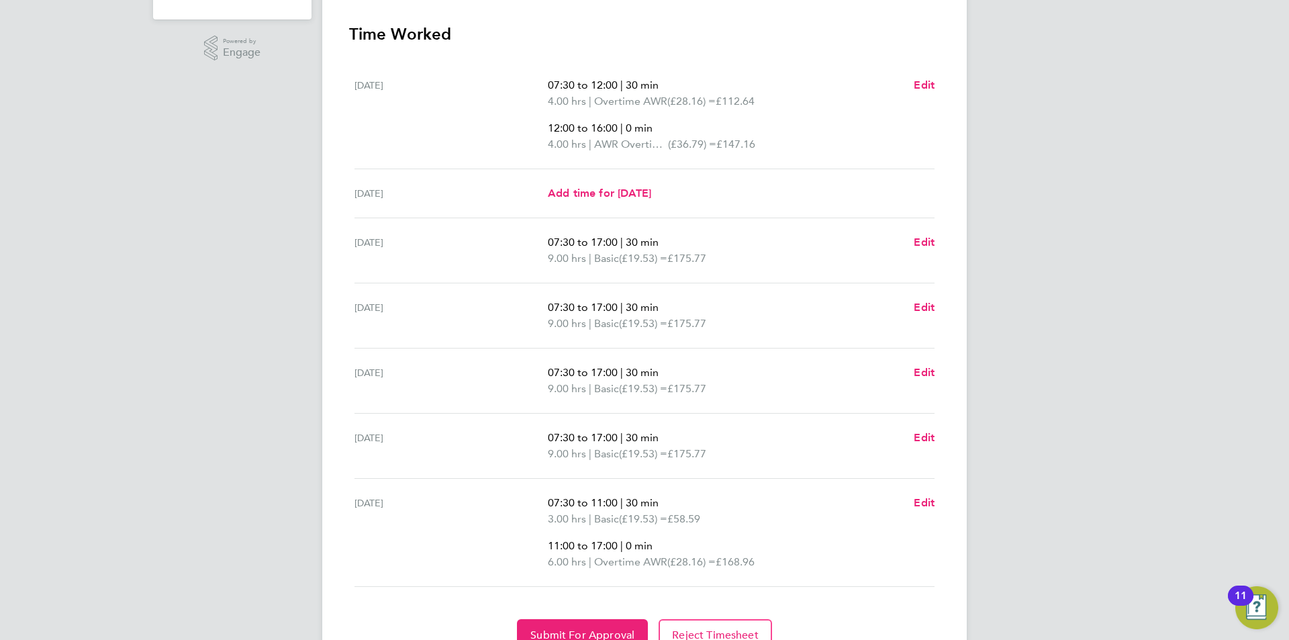
scroll to position [470, 0]
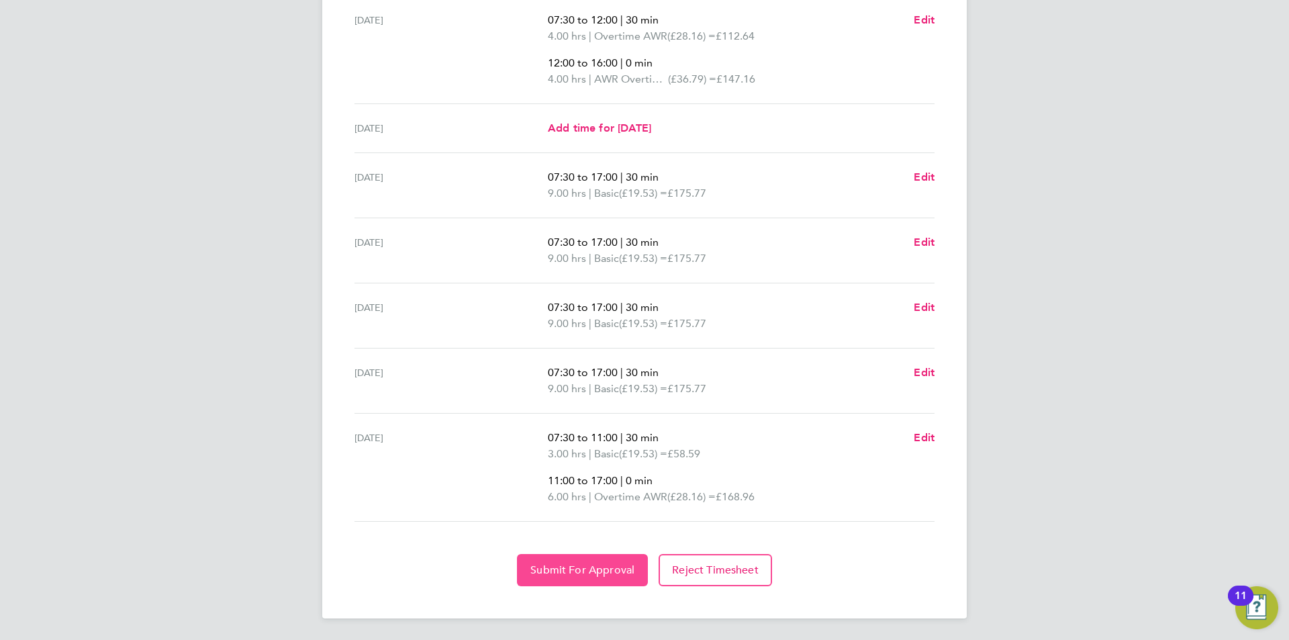
click at [597, 564] on span "Submit For Approval" at bounding box center [582, 569] width 104 height 13
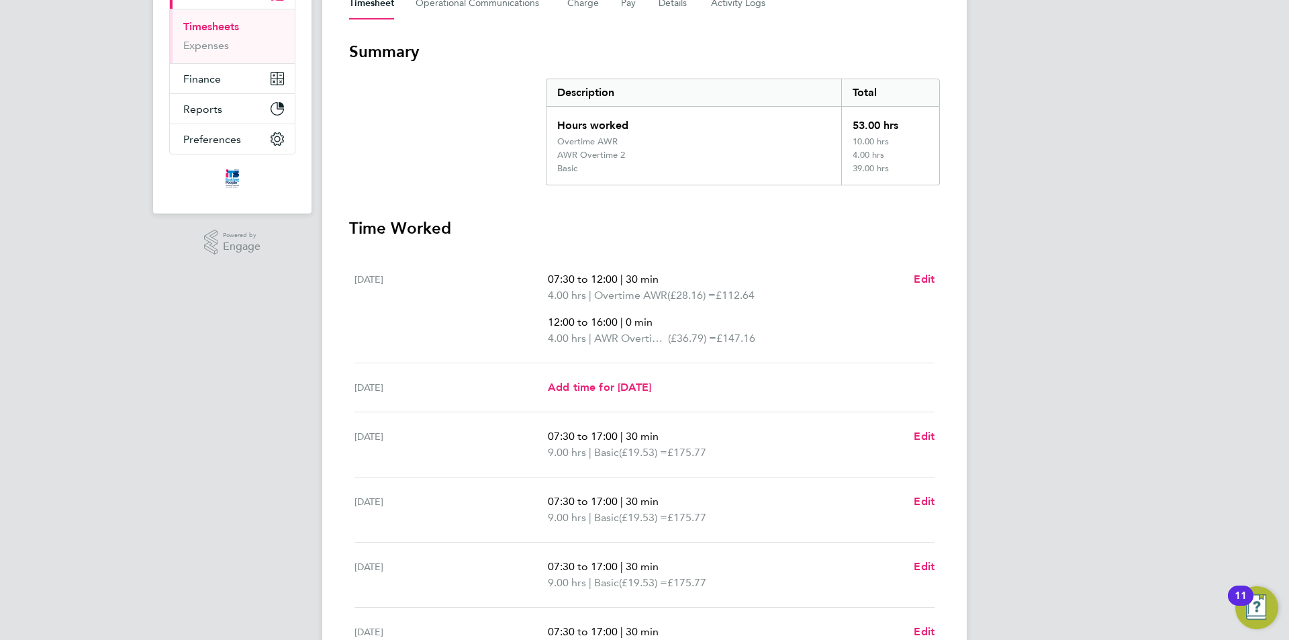
scroll to position [0, 0]
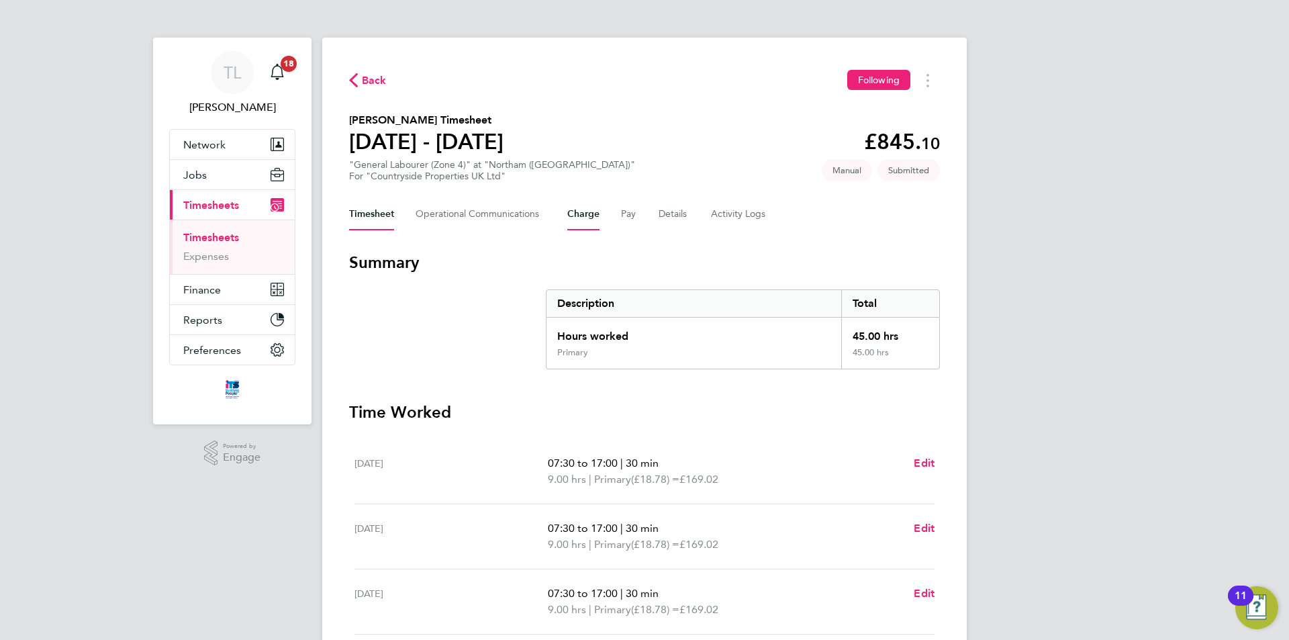
click at [593, 217] on button "Charge" at bounding box center [583, 214] width 32 height 32
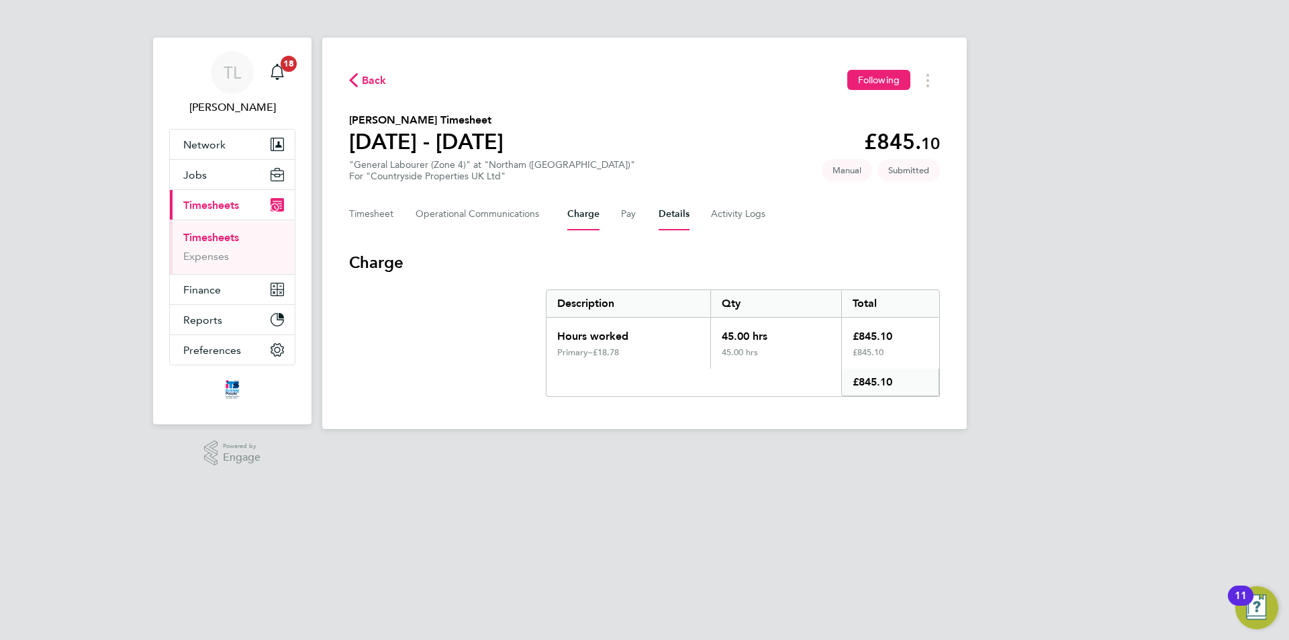
click at [673, 215] on button "Details" at bounding box center [673, 214] width 31 height 32
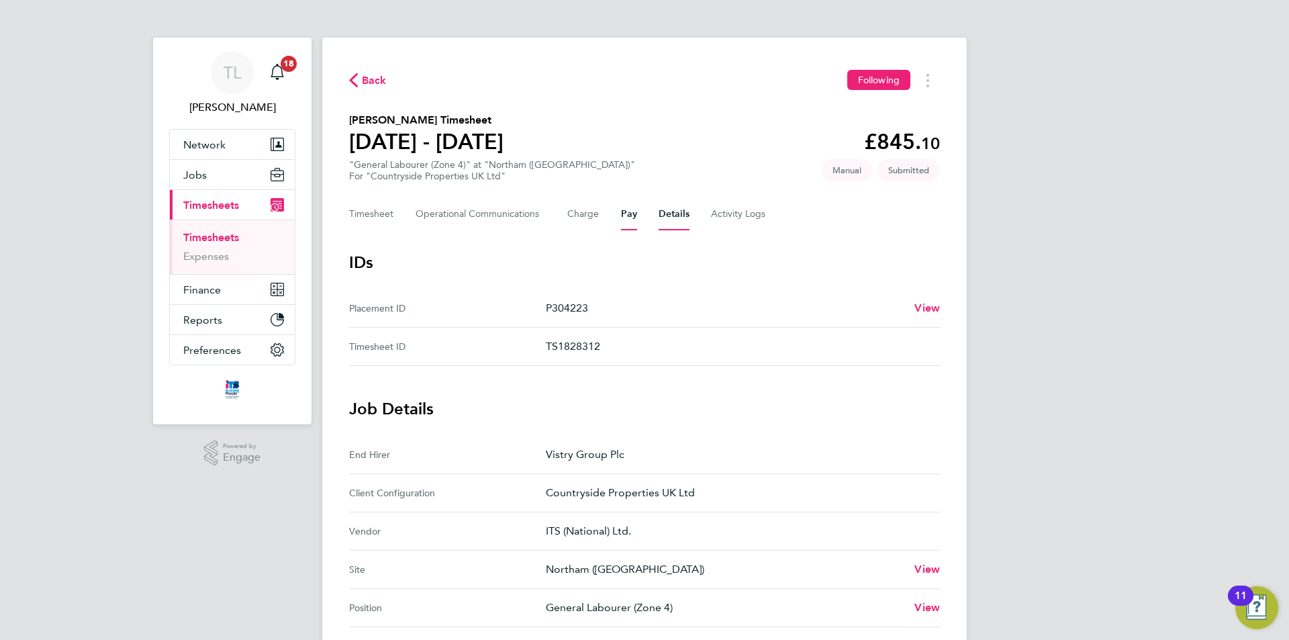
click at [621, 210] on button "Pay" at bounding box center [629, 214] width 16 height 32
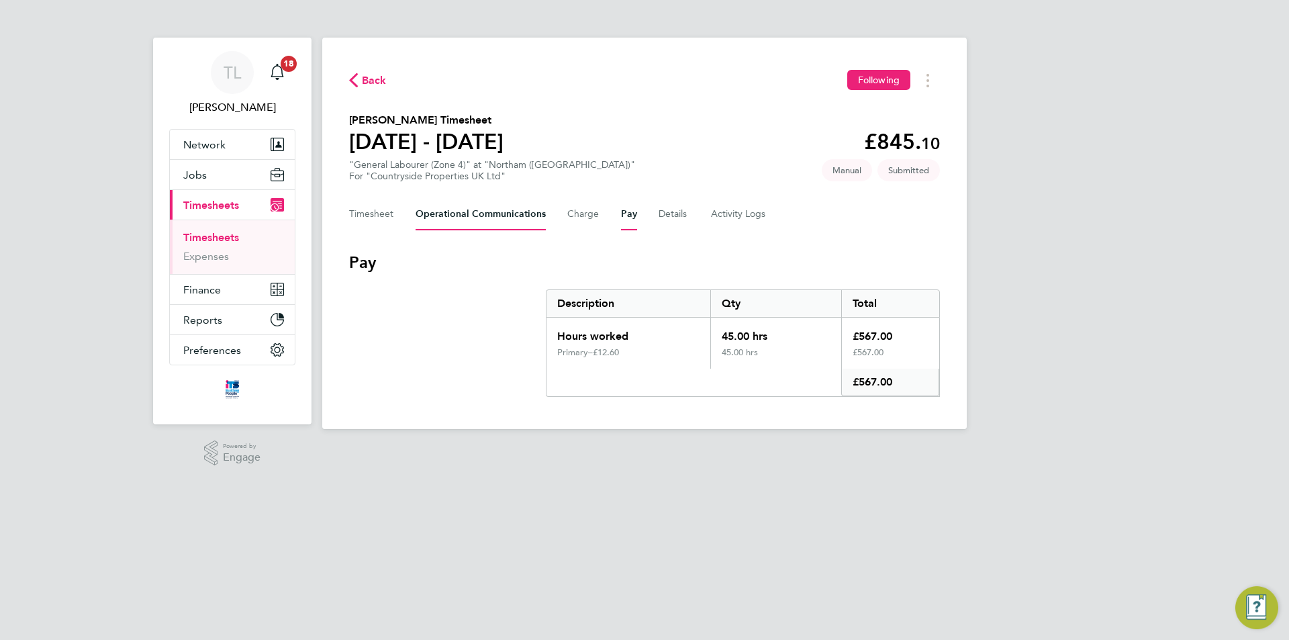
click at [454, 226] on Communications-tab "Operational Communications" at bounding box center [480, 214] width 130 height 32
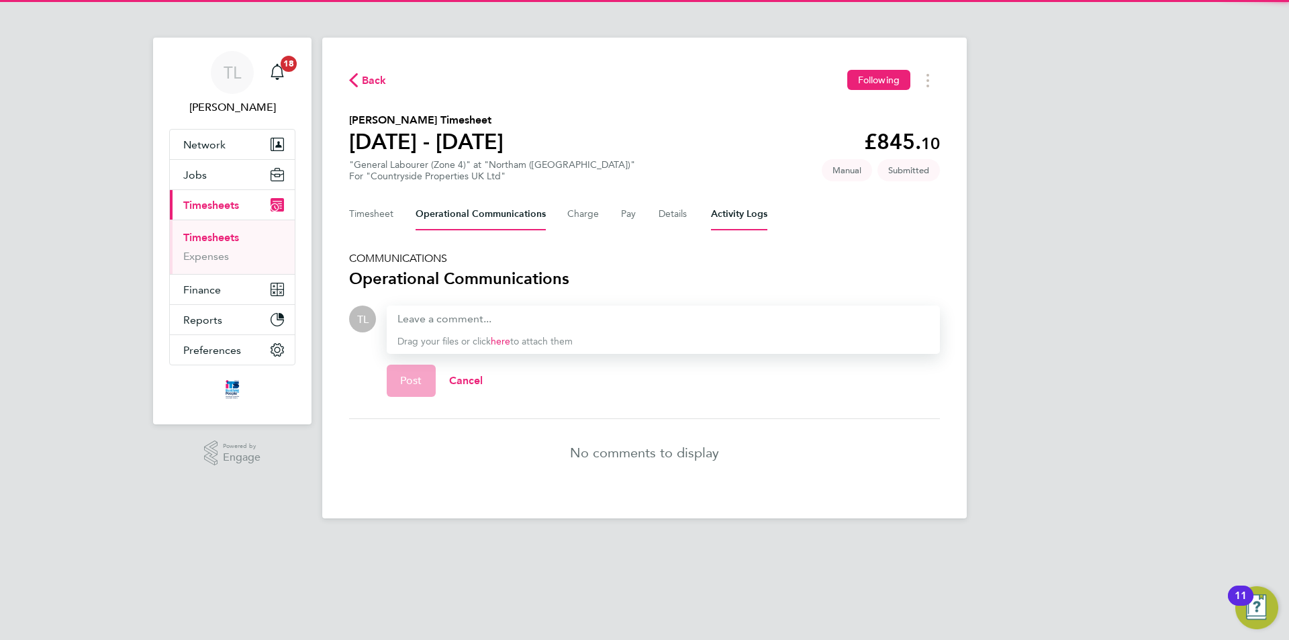
click at [723, 213] on Logs-tab "Activity Logs" at bounding box center [739, 214] width 56 height 32
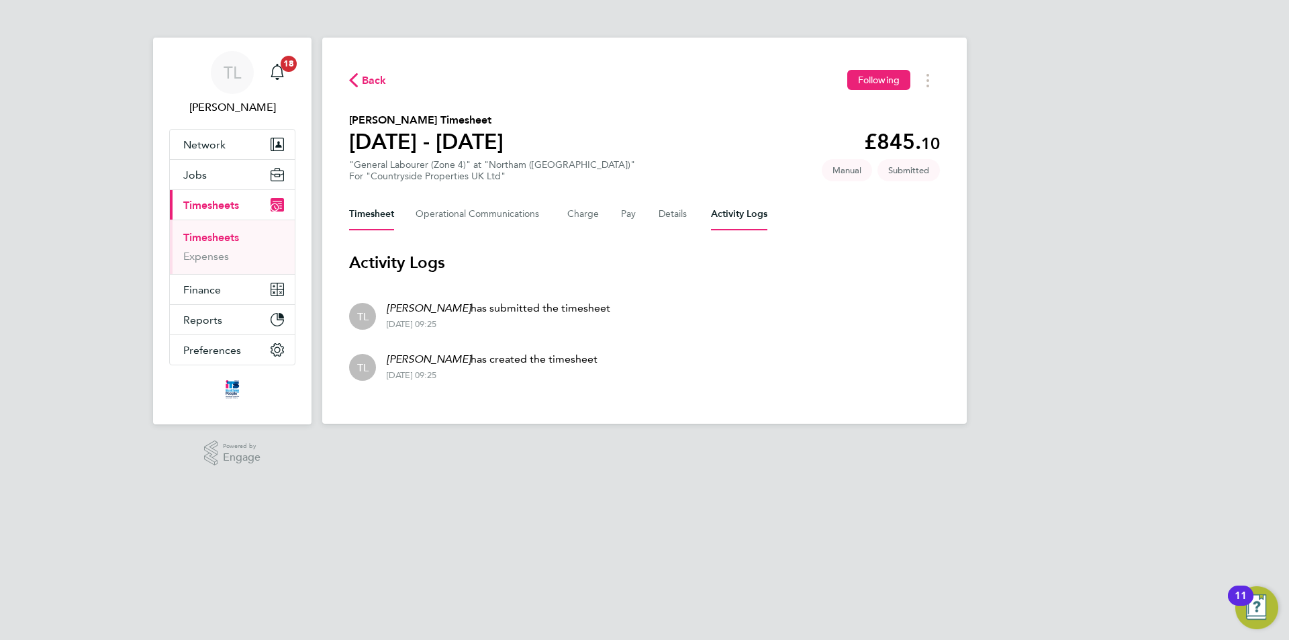
click at [364, 205] on button "Timesheet" at bounding box center [371, 214] width 45 height 32
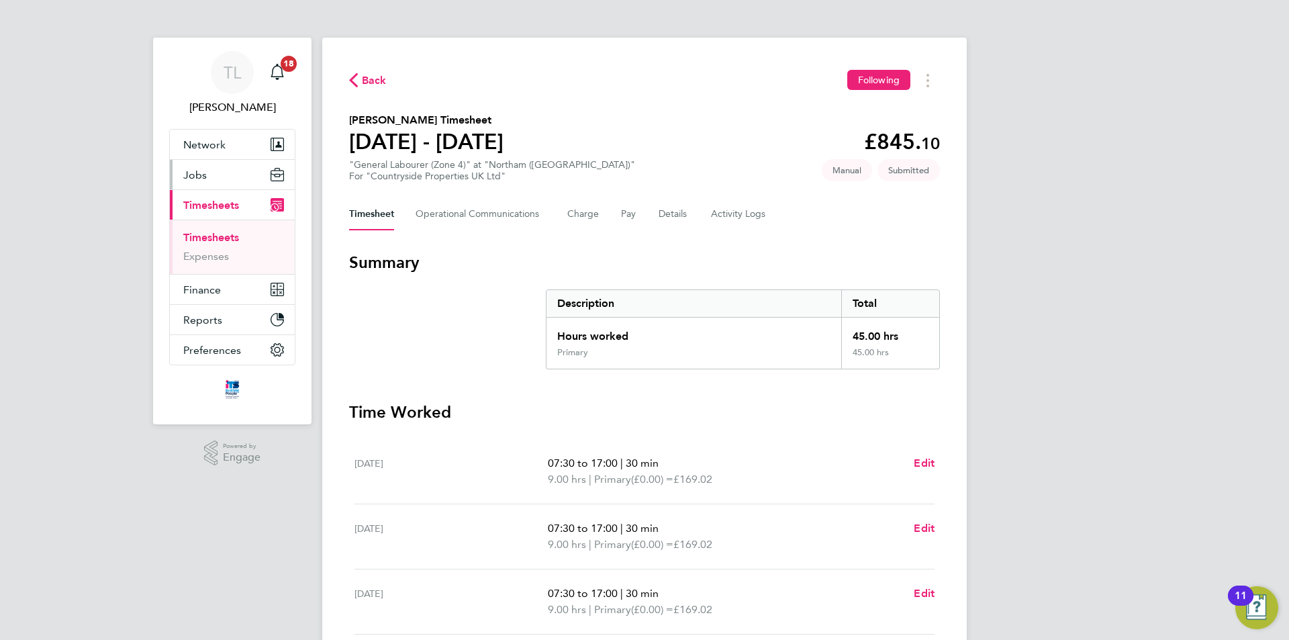
click at [206, 176] on button "Jobs" at bounding box center [232, 175] width 125 height 30
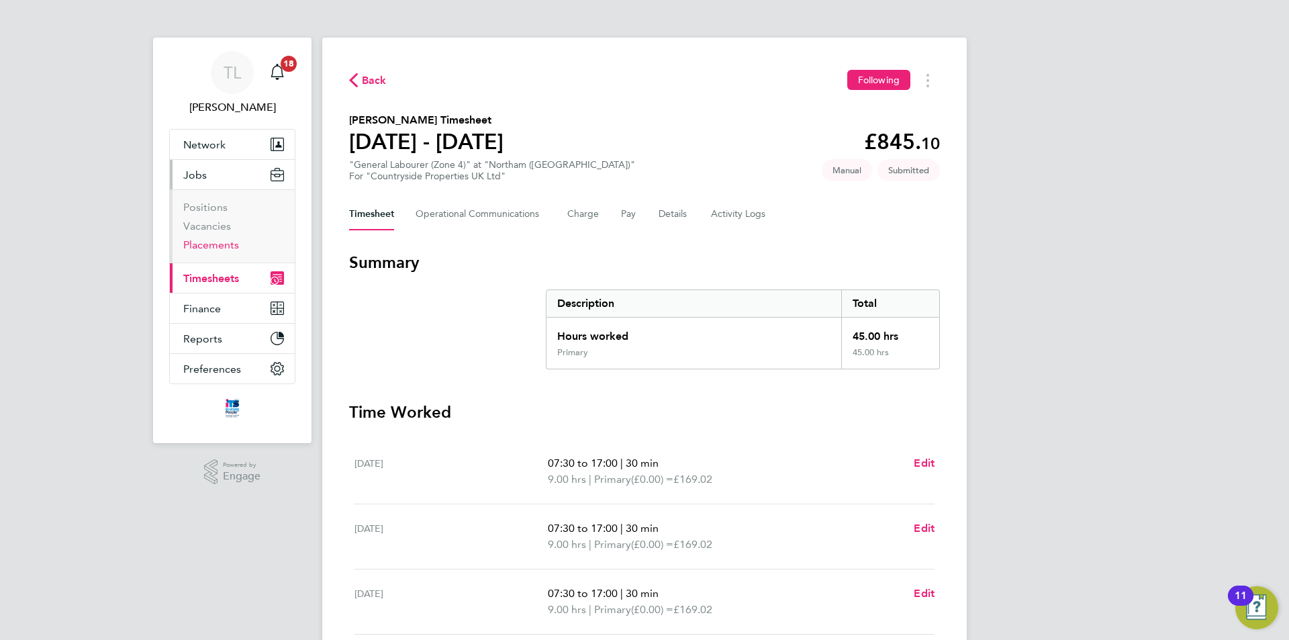
drag, startPoint x: 214, startPoint y: 244, endPoint x: 225, endPoint y: 243, distance: 10.8
click at [214, 244] on link "Placements" at bounding box center [211, 244] width 56 height 13
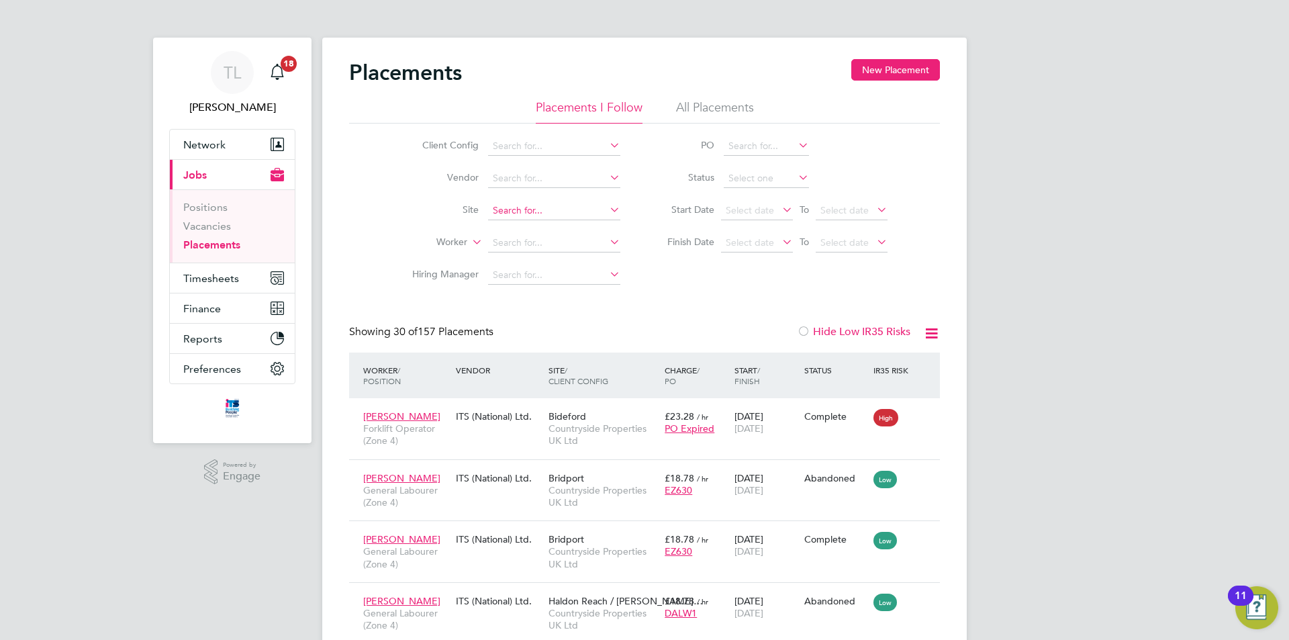
click at [527, 216] on input at bounding box center [554, 210] width 132 height 19
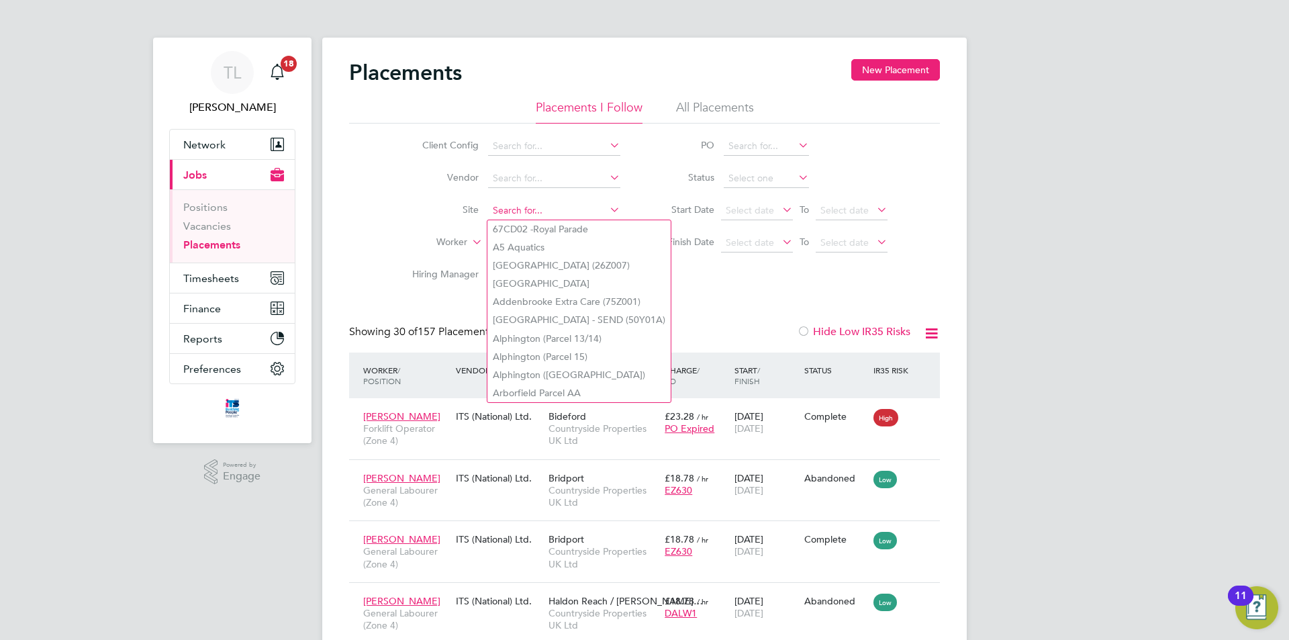
type input "m"
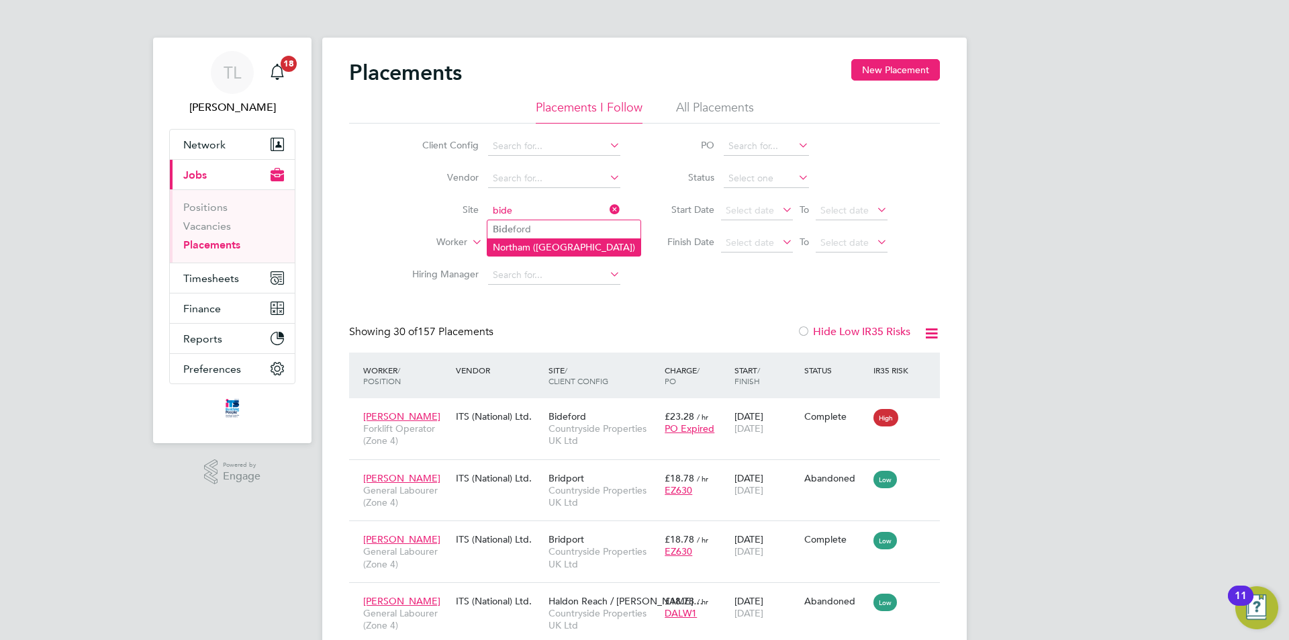
click at [524, 247] on li "Northam (Bay View Road)" at bounding box center [563, 246] width 153 height 17
type input "Northam (Bay View Road)"
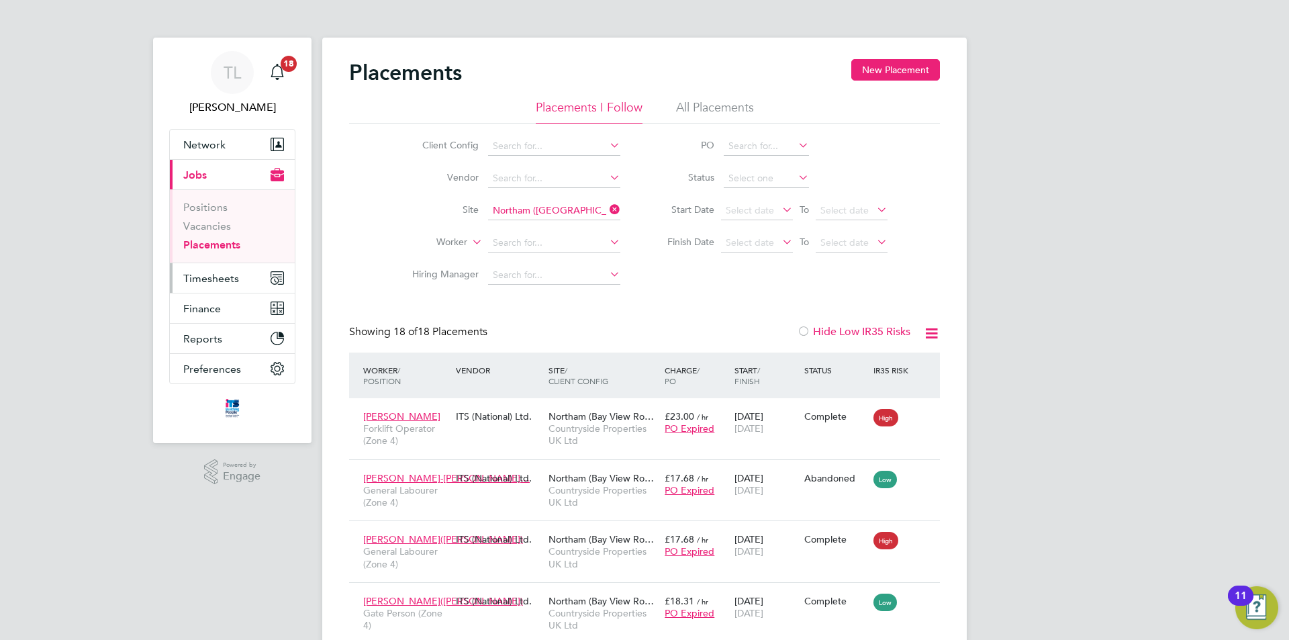
click at [205, 283] on span "Timesheets" at bounding box center [211, 278] width 56 height 13
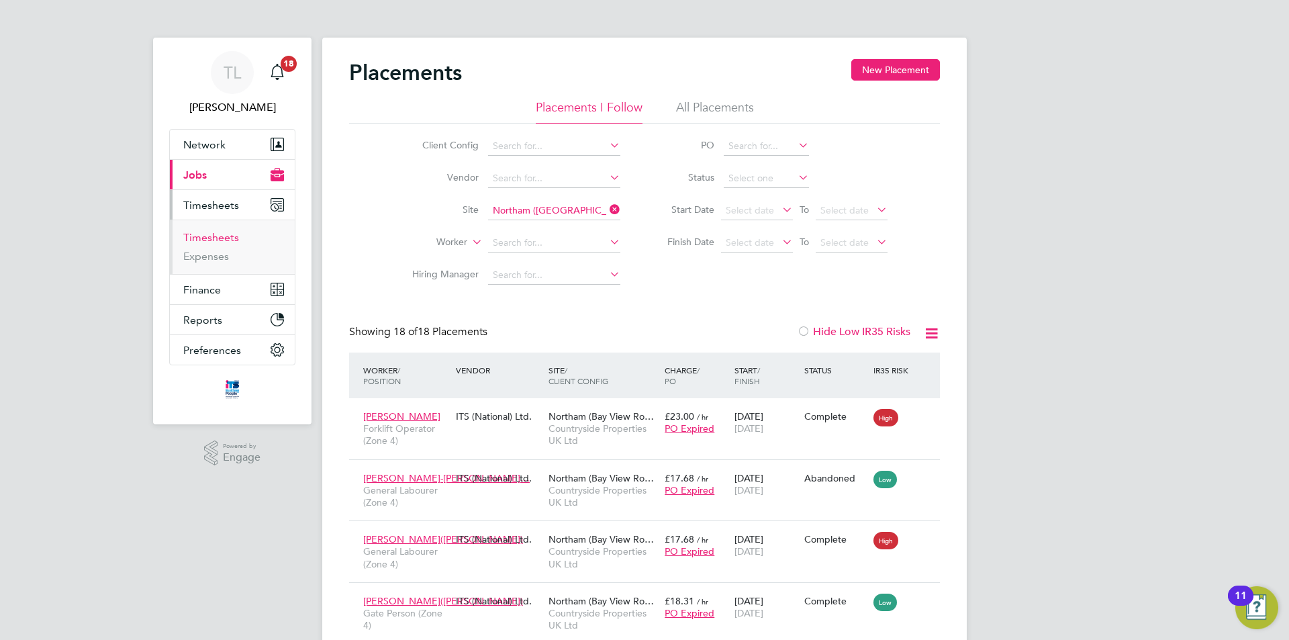
click at [222, 241] on link "Timesheets" at bounding box center [211, 237] width 56 height 13
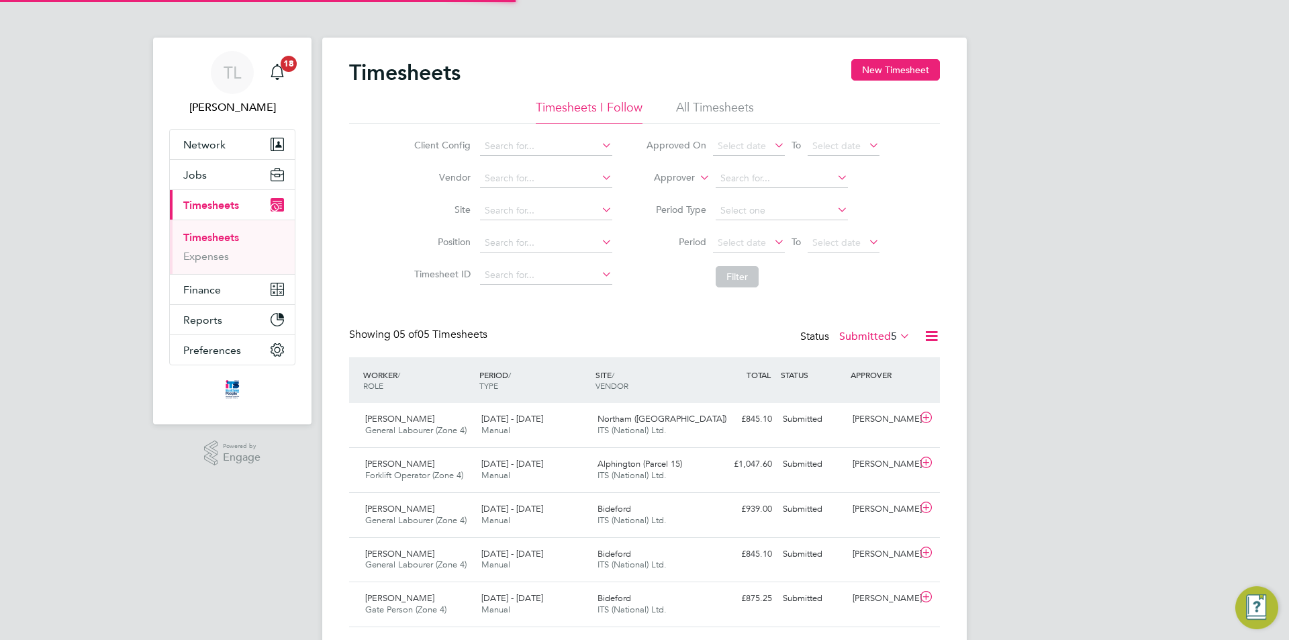
scroll to position [34, 117]
click at [894, 79] on button "New Timesheet" at bounding box center [895, 69] width 89 height 21
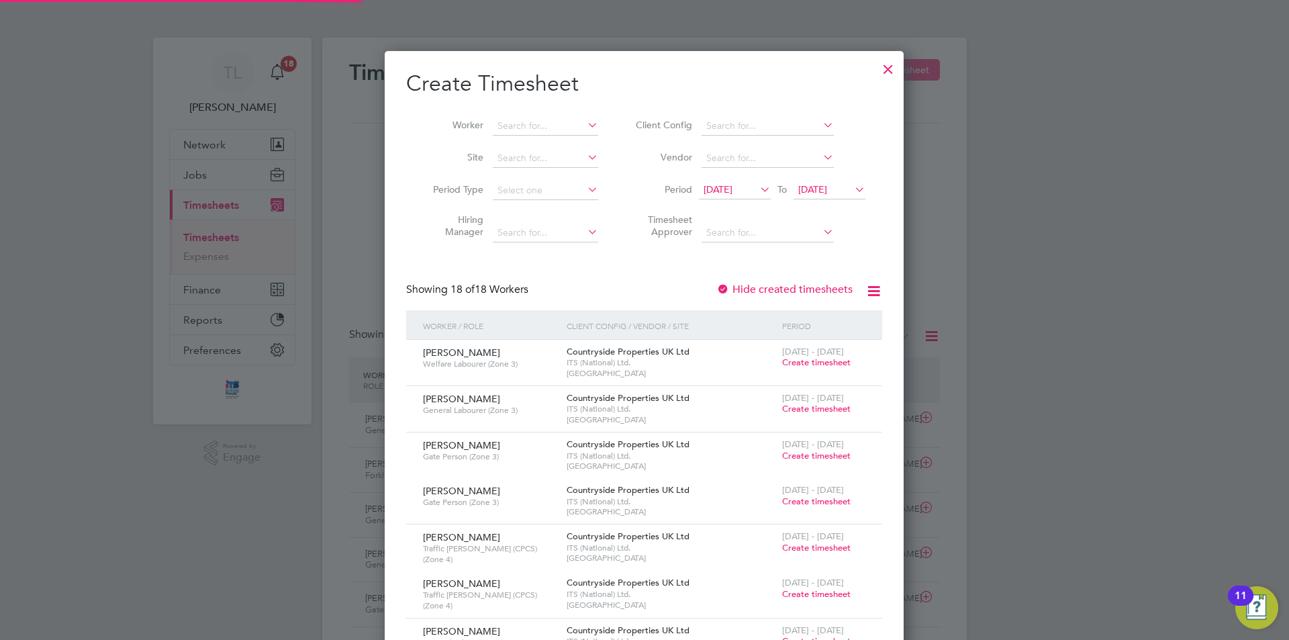
scroll to position [1561, 519]
click at [549, 154] on input at bounding box center [545, 158] width 105 height 19
click at [560, 208] on li "Welling ton (Monument View)" at bounding box center [570, 211] width 156 height 18
type input "[GEOGRAPHIC_DATA] (Monument View)"
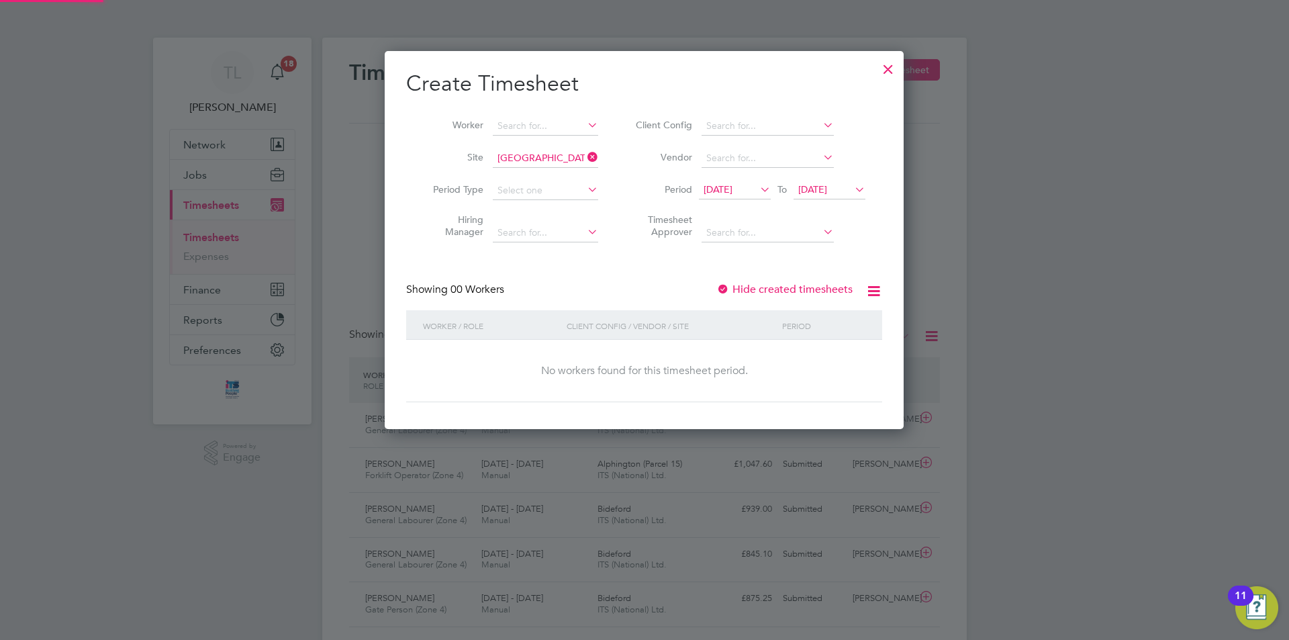
scroll to position [7, 7]
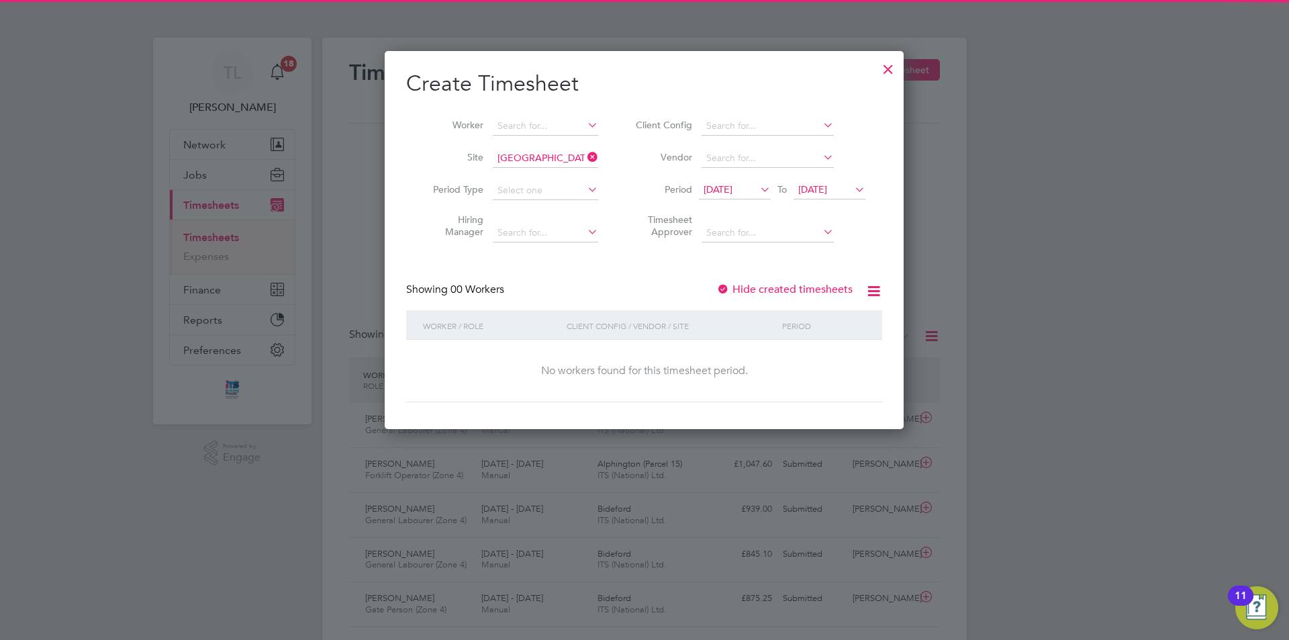
click at [732, 189] on span "12 Sep 2025" at bounding box center [717, 189] width 29 height 12
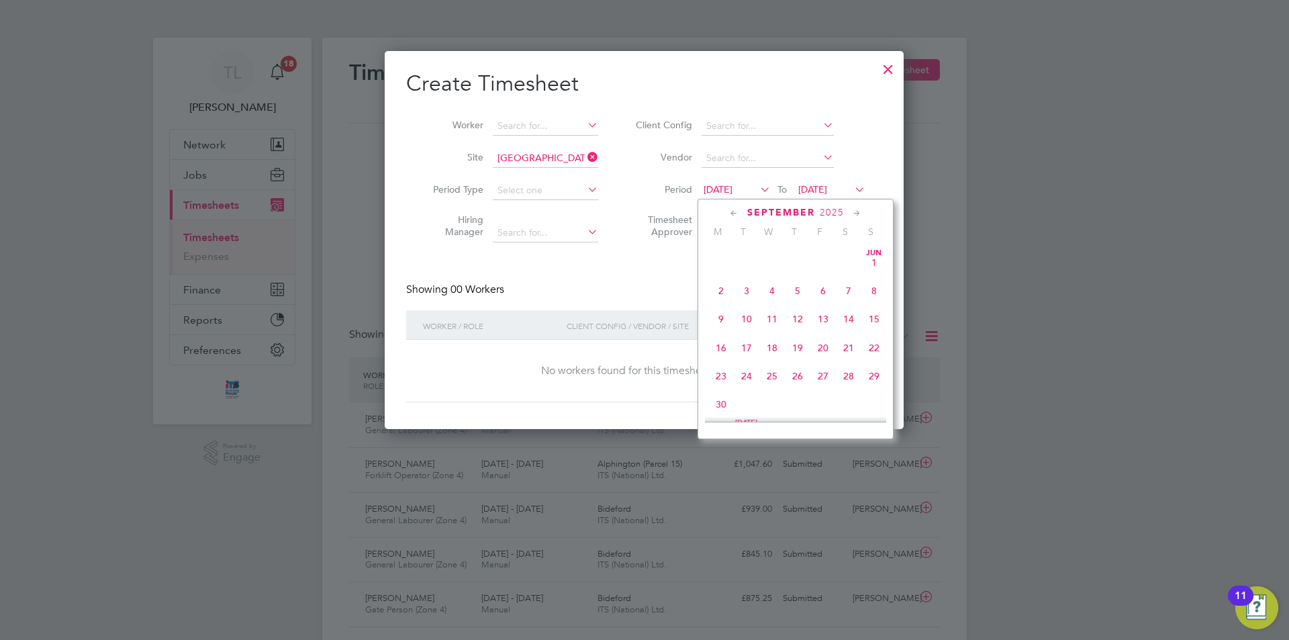
scroll to position [436, 0]
click at [730, 378] on span "22" at bounding box center [721, 365] width 26 height 26
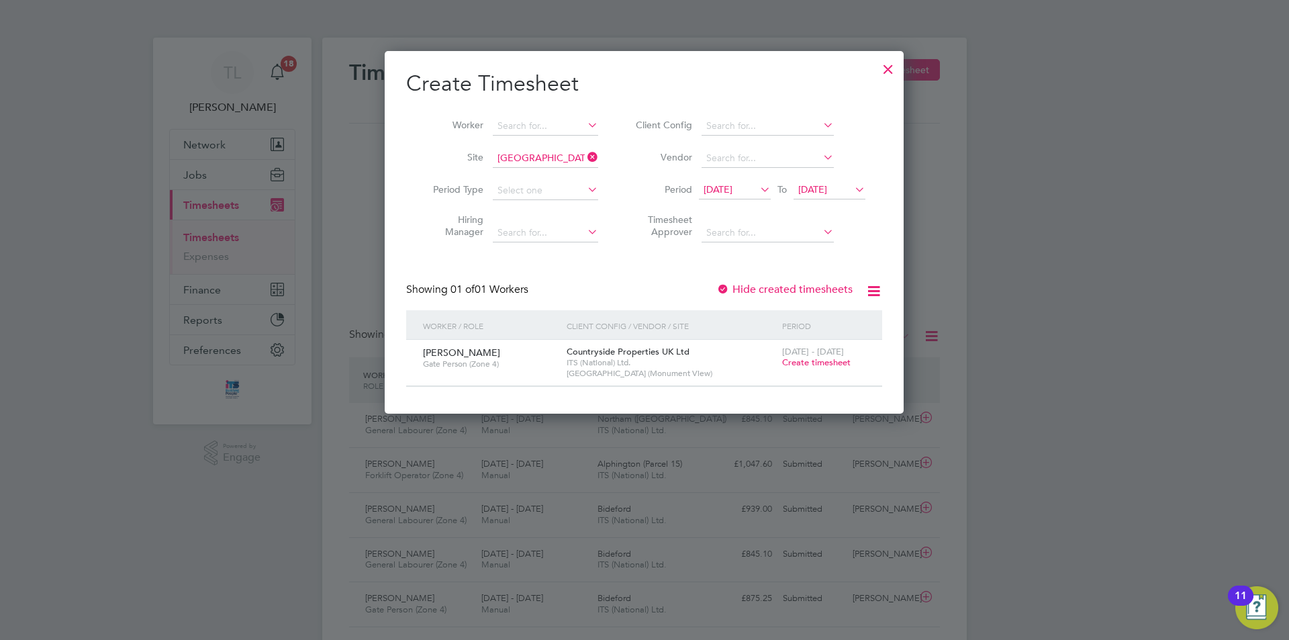
click at [827, 364] on span "Create timesheet" at bounding box center [816, 361] width 68 height 11
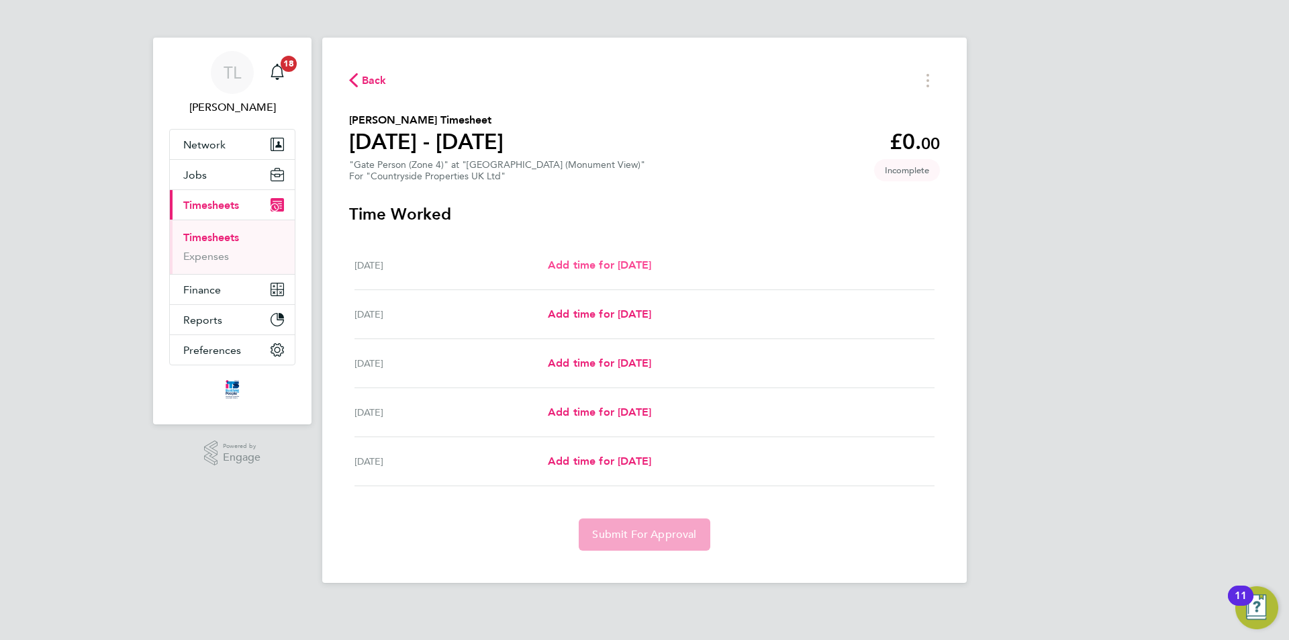
click at [610, 268] on span "Add time for Mon 22 Sep" at bounding box center [599, 264] width 103 height 13
select select "30"
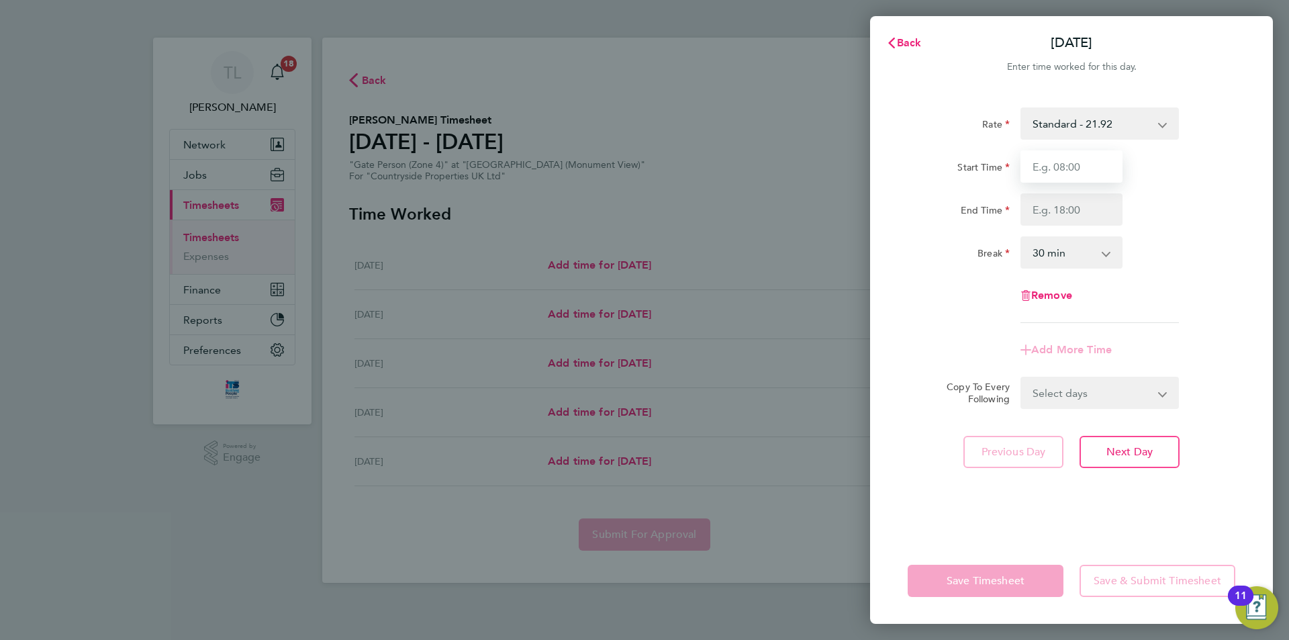
click at [1096, 168] on input "Start Time" at bounding box center [1071, 166] width 102 height 32
type input "07:30"
click at [1074, 218] on input "End Time" at bounding box center [1071, 209] width 102 height 32
type input "17:00"
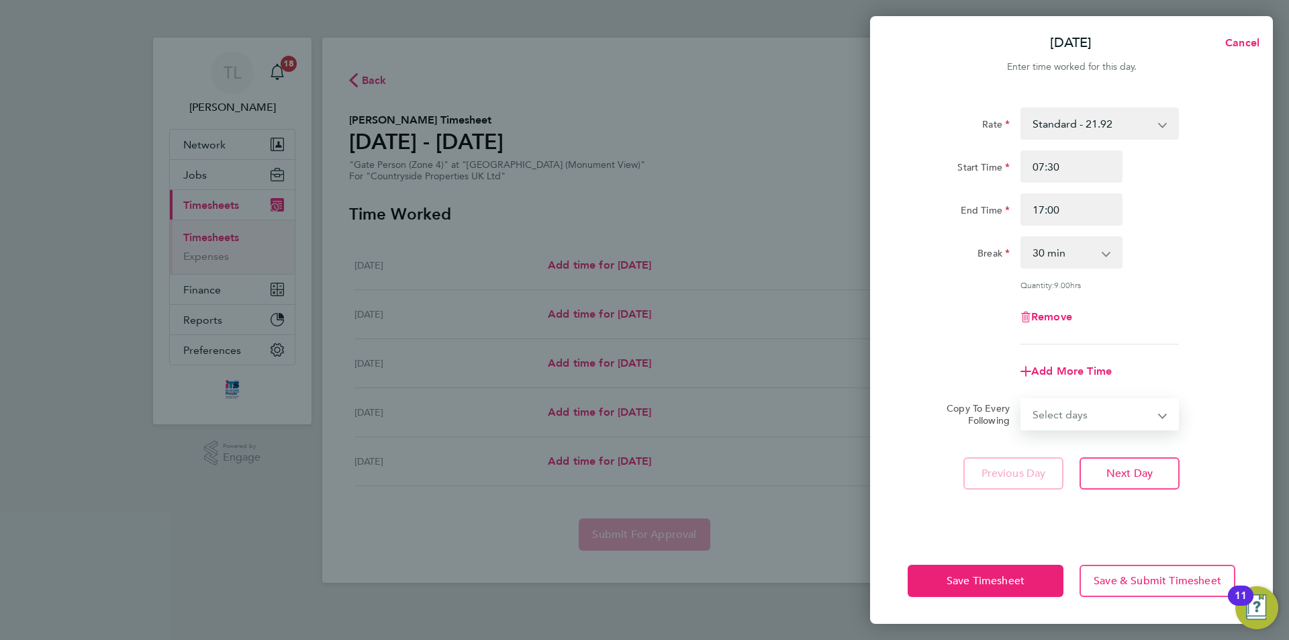
click at [1088, 399] on select "Select days Day Tuesday Wednesday Thursday Friday" at bounding box center [1091, 414] width 141 height 30
select select "DAY"
click at [1021, 399] on select "Select days Day Tuesday Wednesday Thursday Friday" at bounding box center [1091, 414] width 141 height 30
select select "2025-09-26"
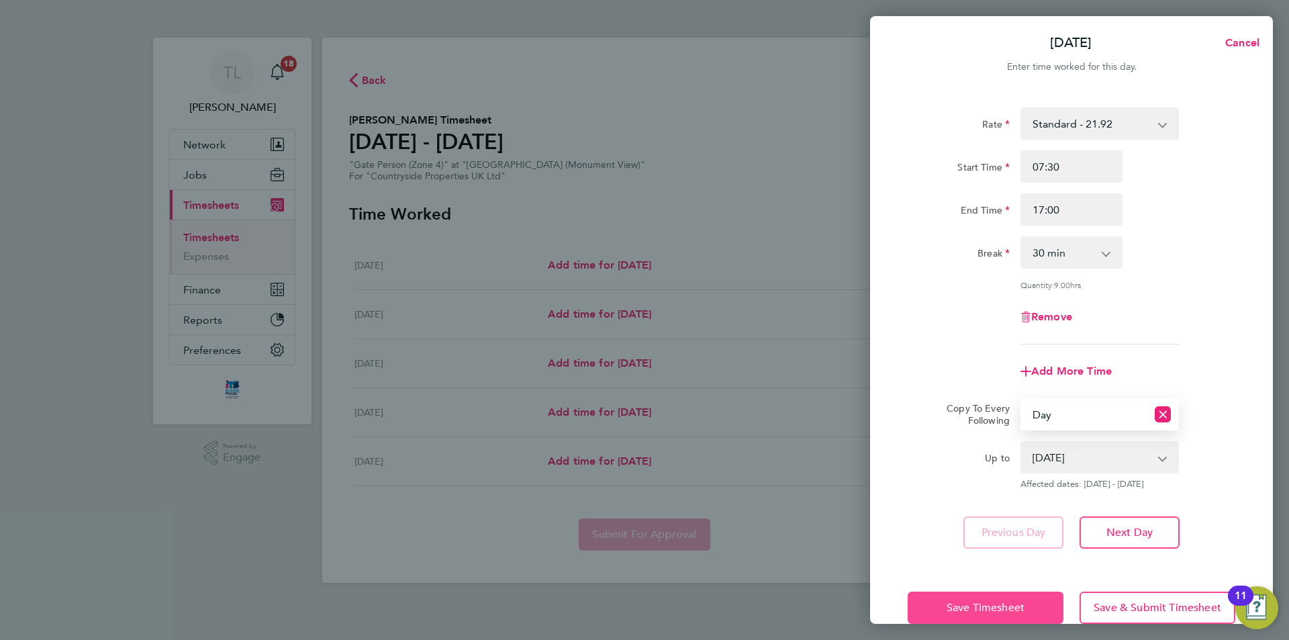
click at [975, 601] on span "Save Timesheet" at bounding box center [985, 607] width 78 height 13
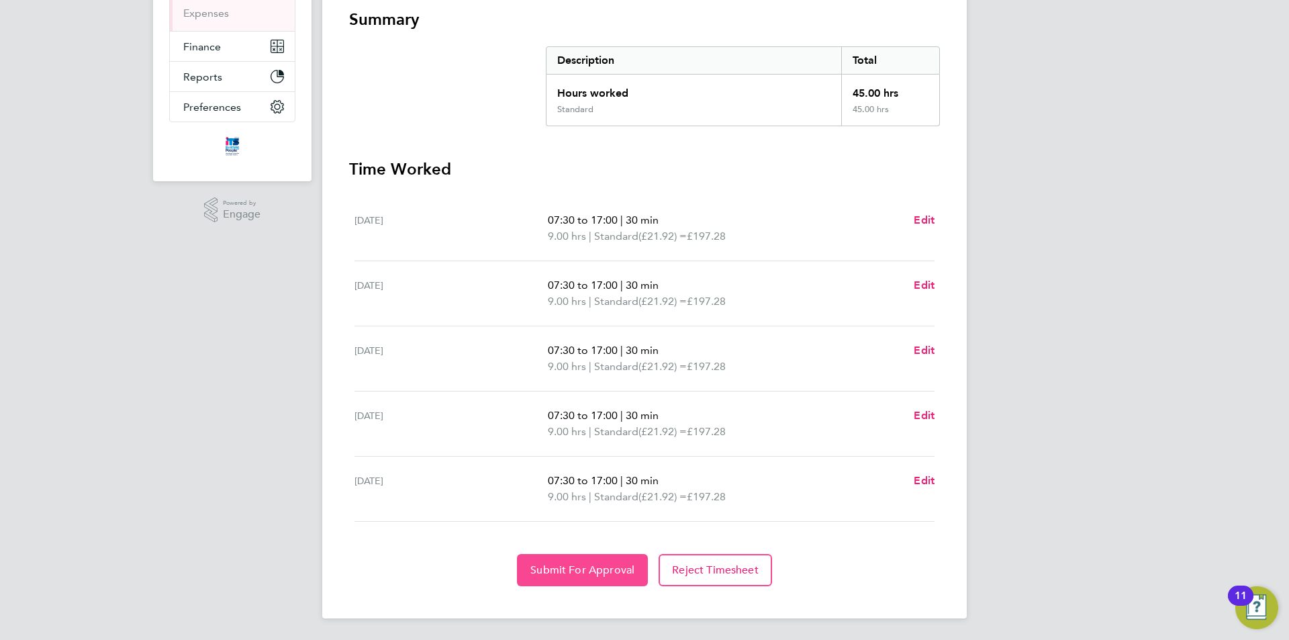
click at [590, 582] on button "Submit For Approval" at bounding box center [582, 570] width 131 height 32
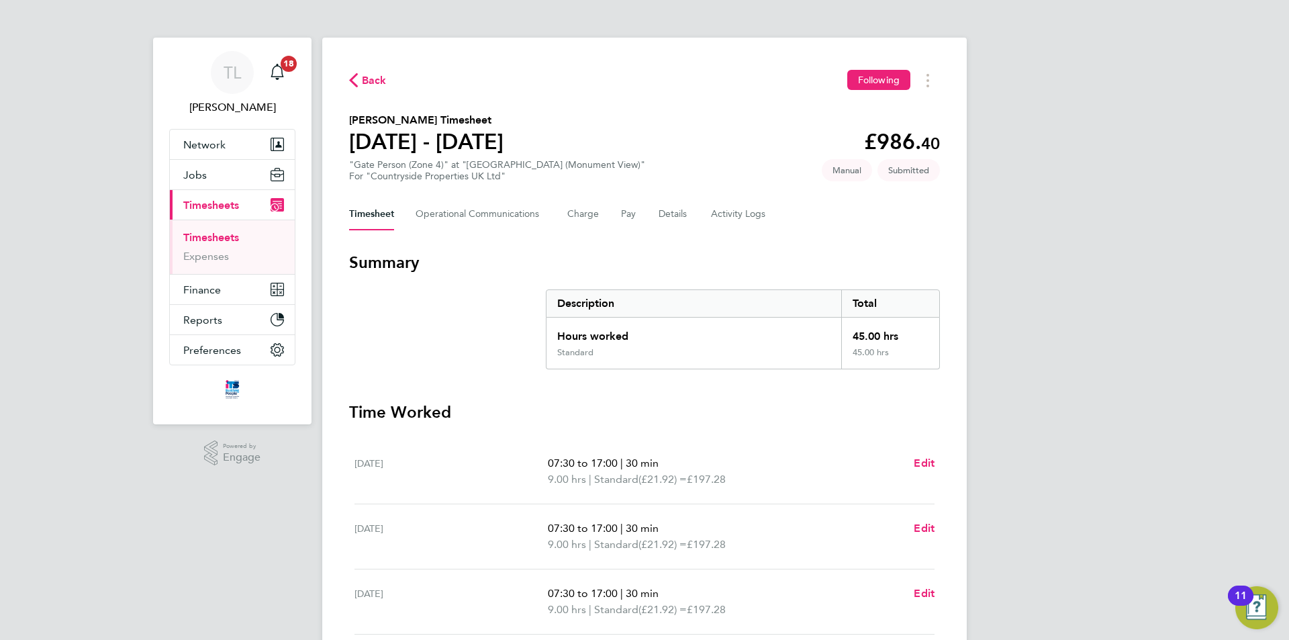
click at [376, 79] on span "Back" at bounding box center [374, 80] width 25 height 16
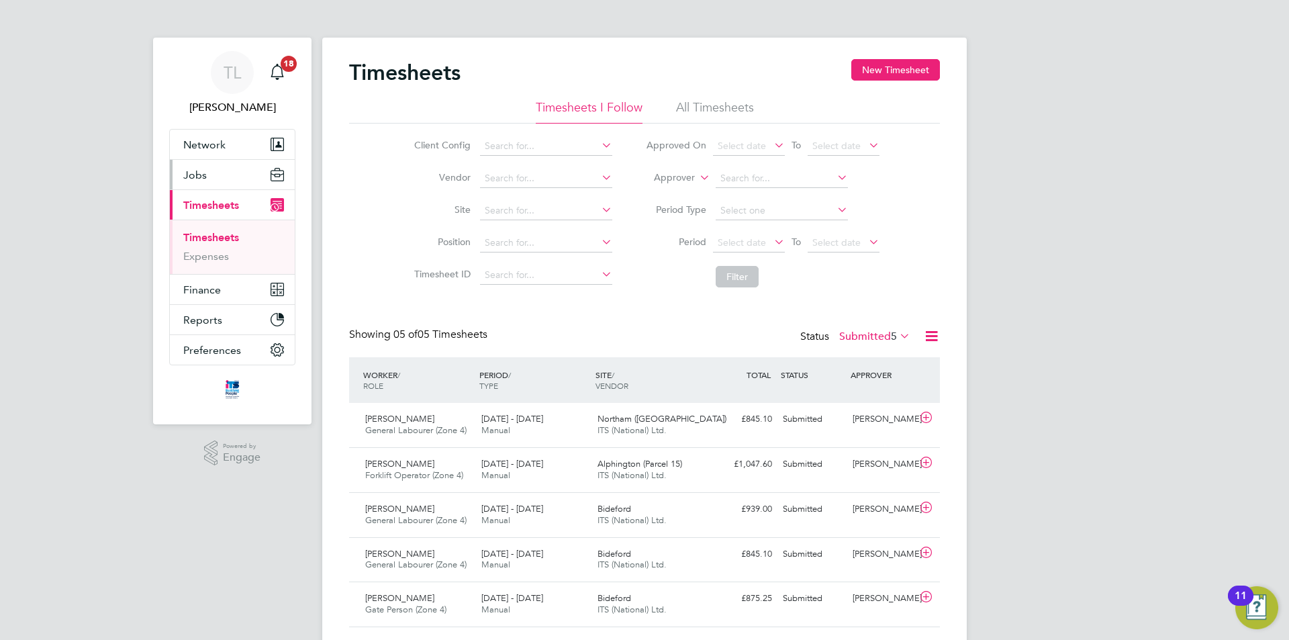
click at [207, 186] on button "Jobs" at bounding box center [232, 175] width 125 height 30
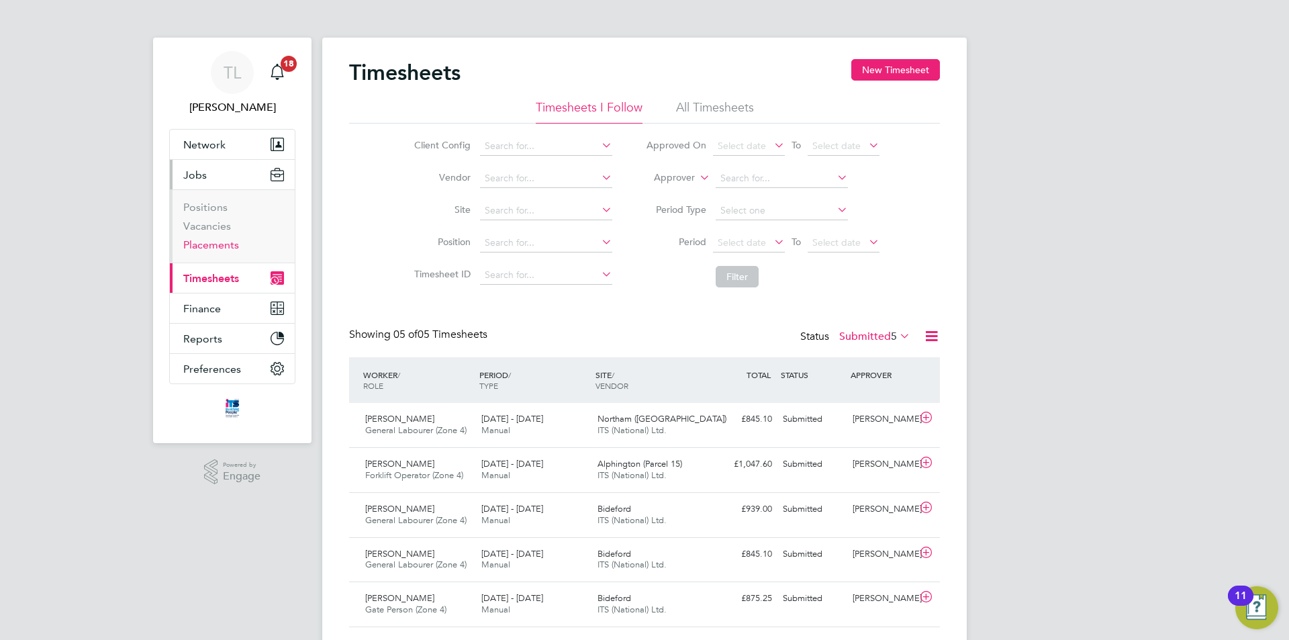
click at [218, 244] on link "Placements" at bounding box center [211, 244] width 56 height 13
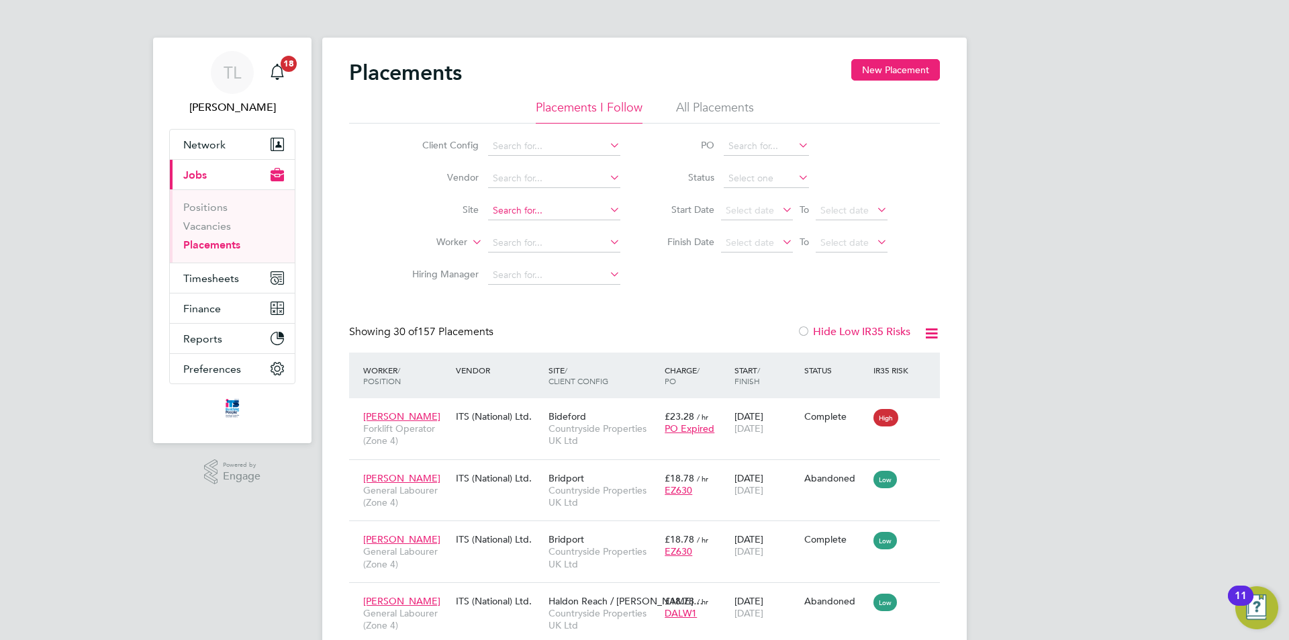
click at [559, 210] on input at bounding box center [554, 210] width 132 height 19
click at [558, 265] on li "Welling ton (Monument View)" at bounding box center [565, 264] width 156 height 18
type input "[GEOGRAPHIC_DATA] (Monument View)"
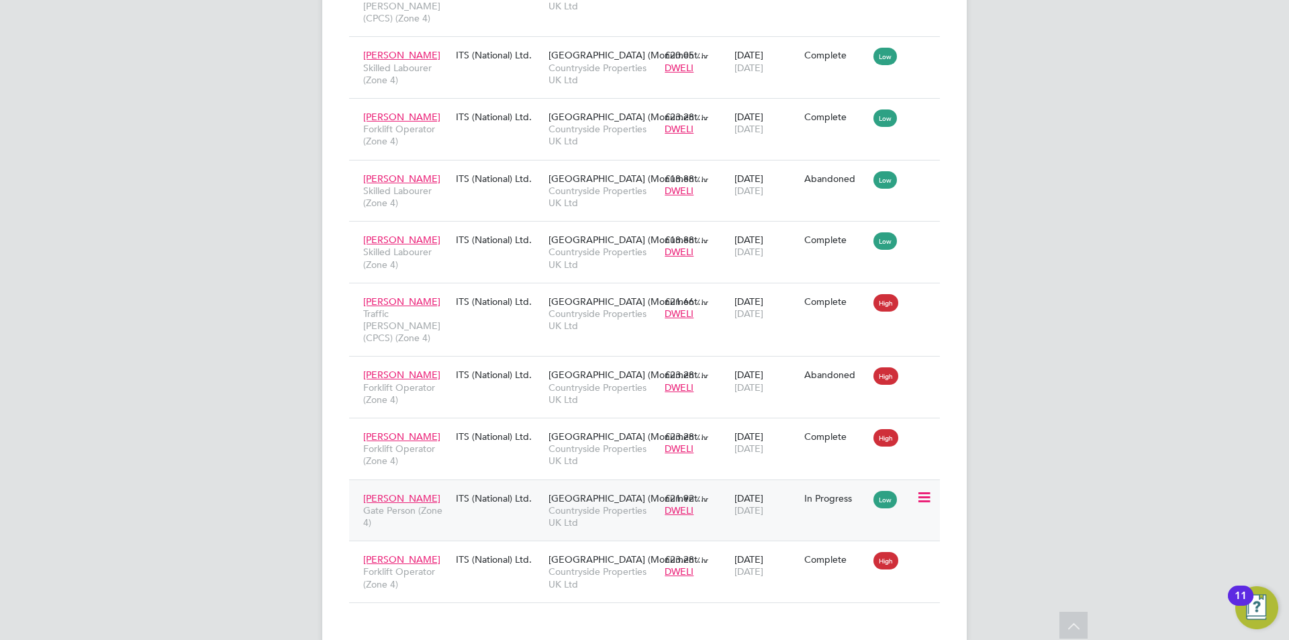
click at [763, 504] on span "[DATE]" at bounding box center [748, 510] width 29 height 12
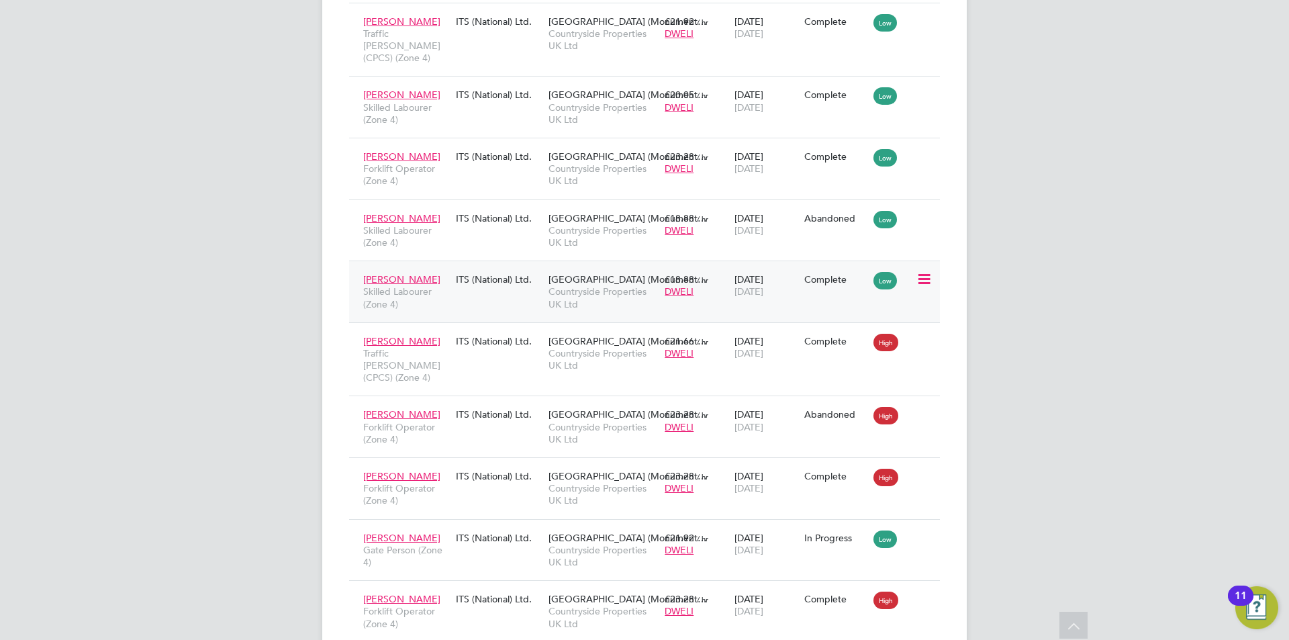
scroll to position [619, 0]
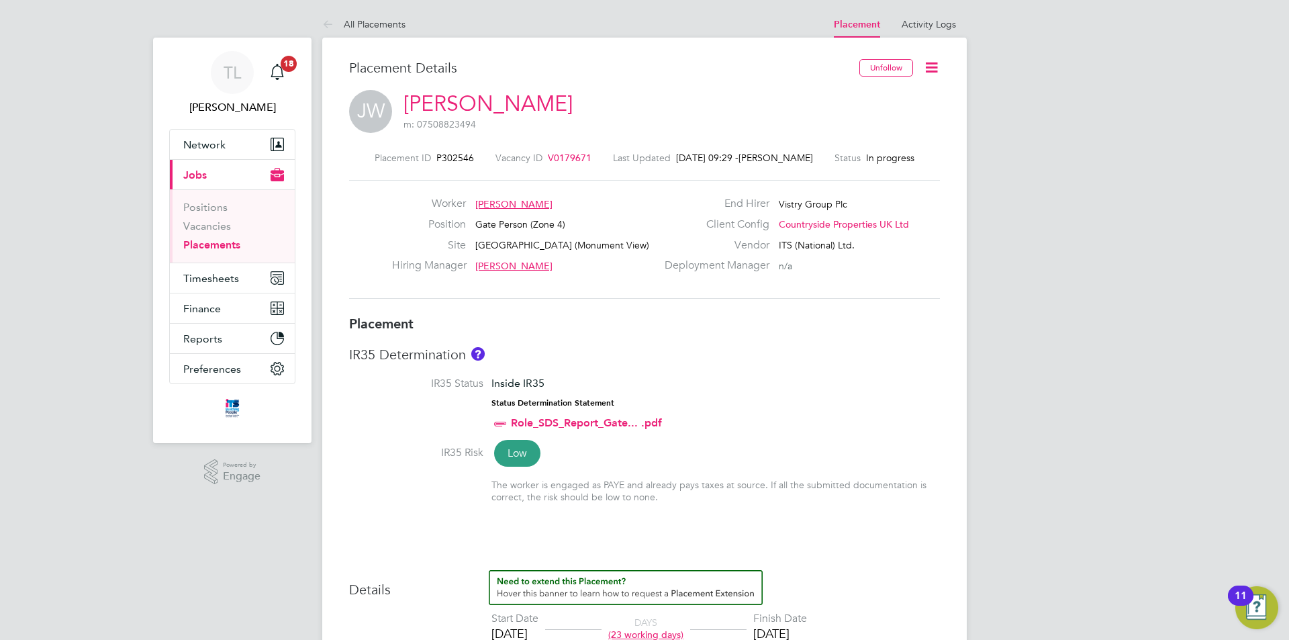
scroll to position [67, 0]
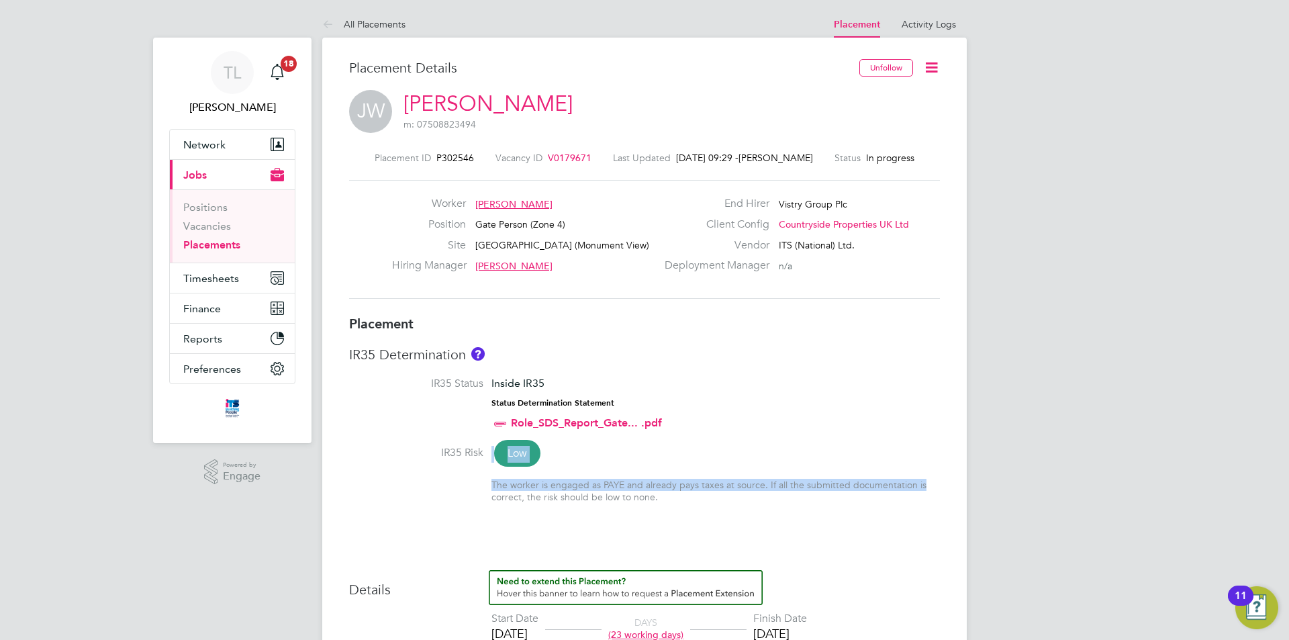
drag, startPoint x: 1087, startPoint y: 475, endPoint x: 1089, endPoint y: 412, distance: 63.1
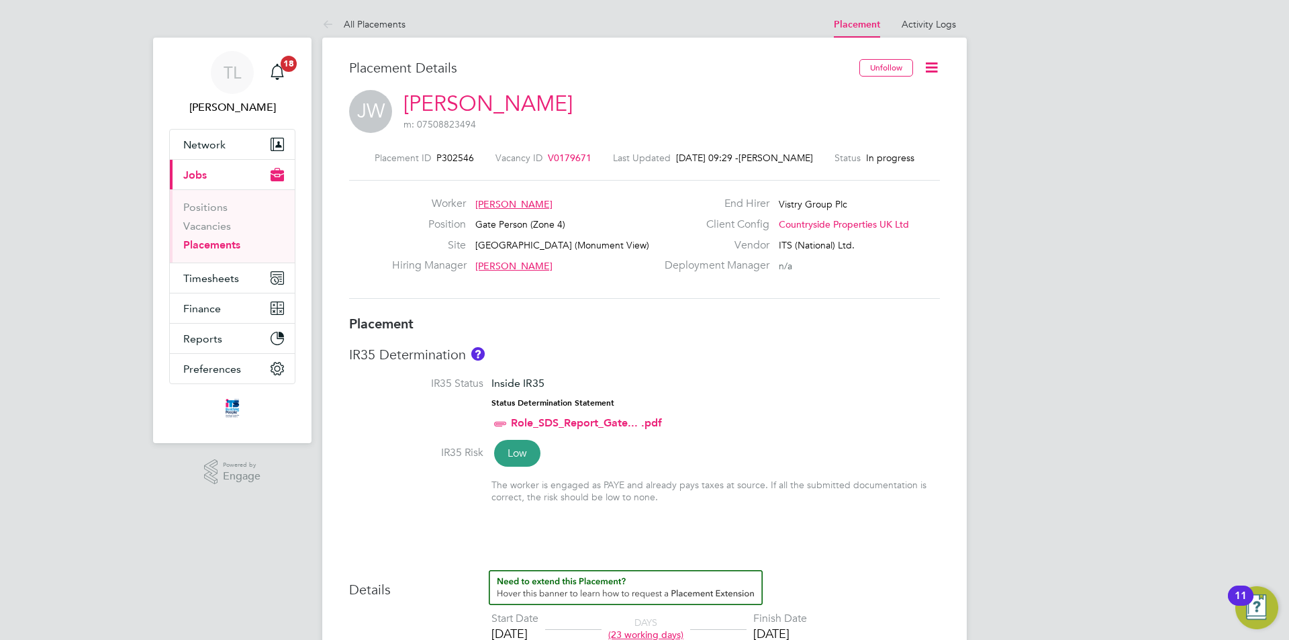
drag, startPoint x: 774, startPoint y: 77, endPoint x: 774, endPoint y: 59, distance: 18.1
click at [774, 59] on div "Placement Details" at bounding box center [599, 74] width 500 height 31
drag, startPoint x: 1284, startPoint y: 150, endPoint x: 1286, endPoint y: 168, distance: 18.2
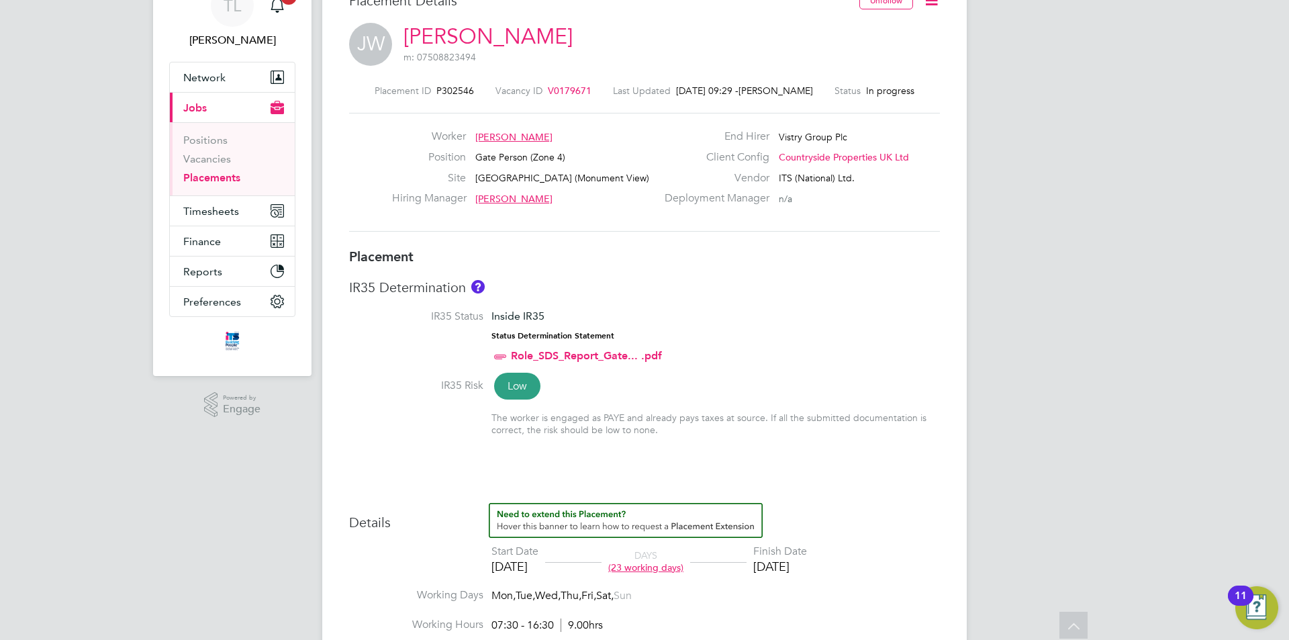
click at [1084, 307] on div "TL [PERSON_NAME] Notifications 18 Applications: Network Team Members Businesses…" at bounding box center [644, 647] width 1289 height 1429
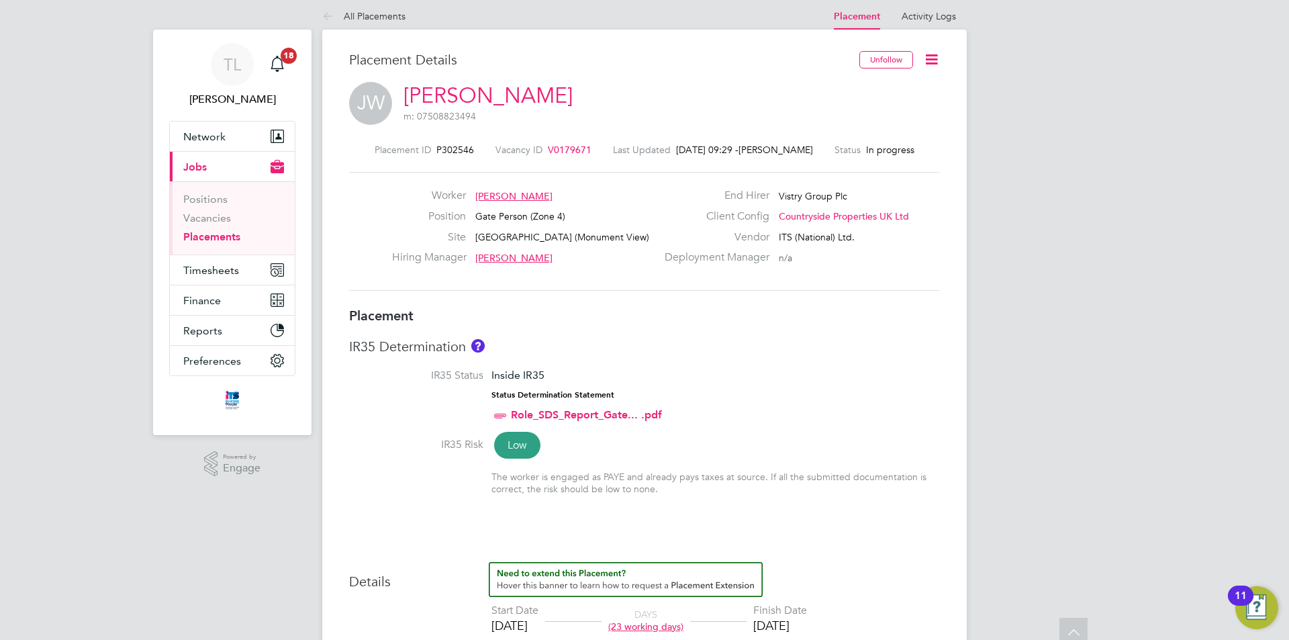
scroll to position [0, 0]
